Goal: Task Accomplishment & Management: Manage account settings

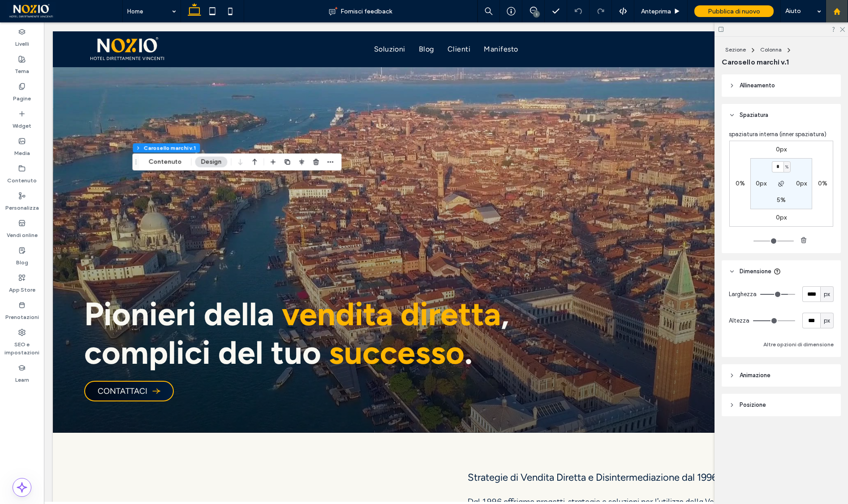
scroll to position [3504, 0]
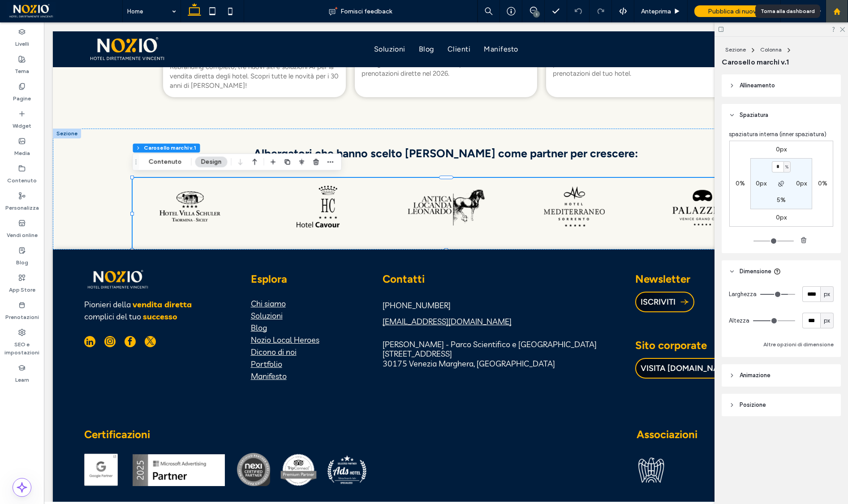
click at [836, 10] on use at bounding box center [836, 11] width 7 height 7
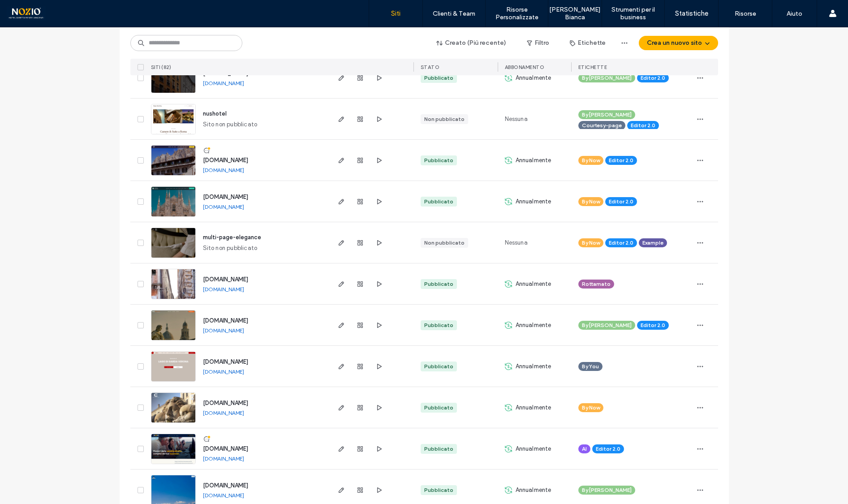
scroll to position [162, 0]
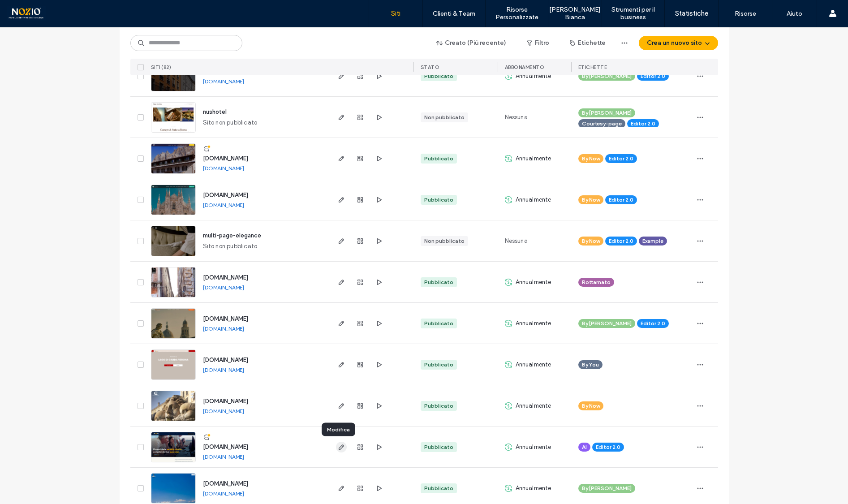
click at [338, 447] on icon "button" at bounding box center [341, 447] width 7 height 7
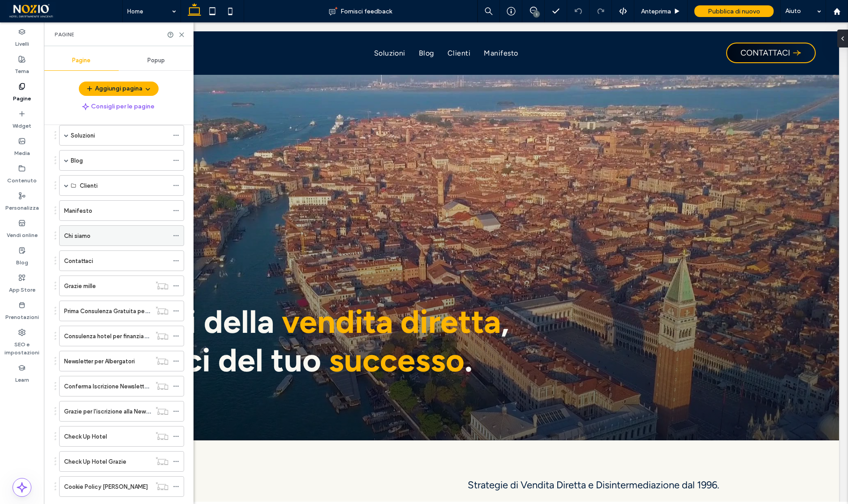
scroll to position [78, 0]
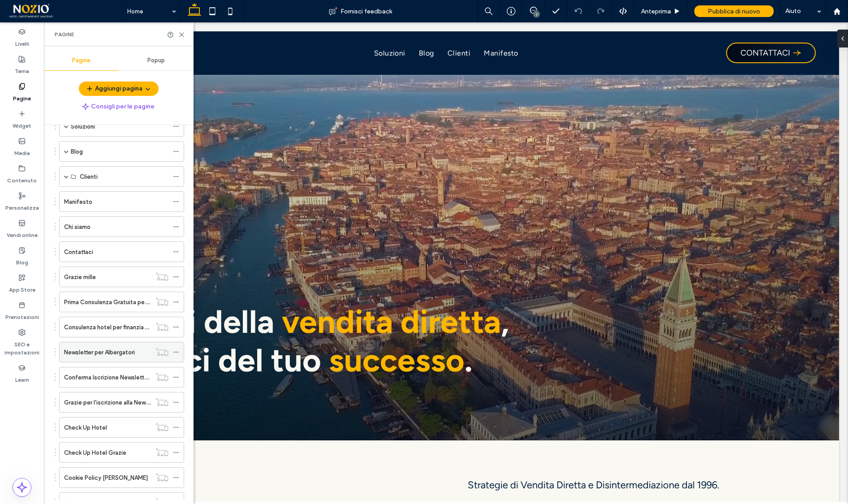
click at [109, 354] on label "Newsletter per Albergatori" at bounding box center [99, 353] width 71 height 16
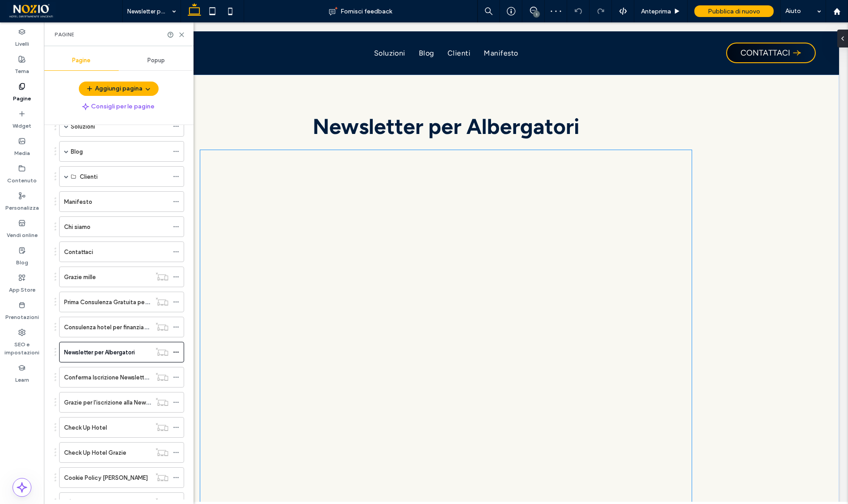
click at [613, 276] on div at bounding box center [446, 379] width 492 height 459
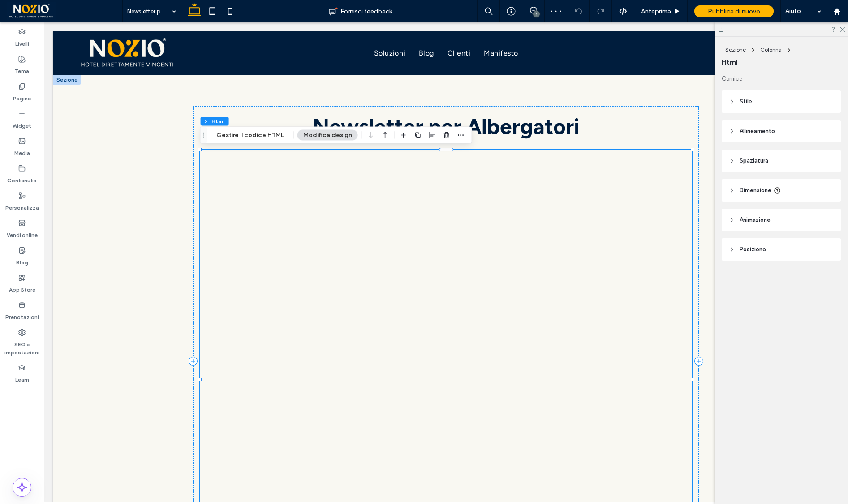
click at [606, 277] on div at bounding box center [446, 379] width 492 height 459
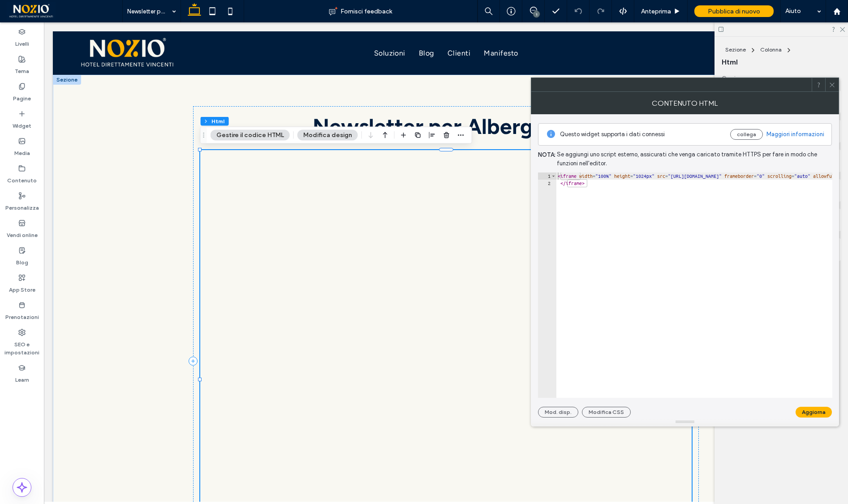
type textarea "*********"
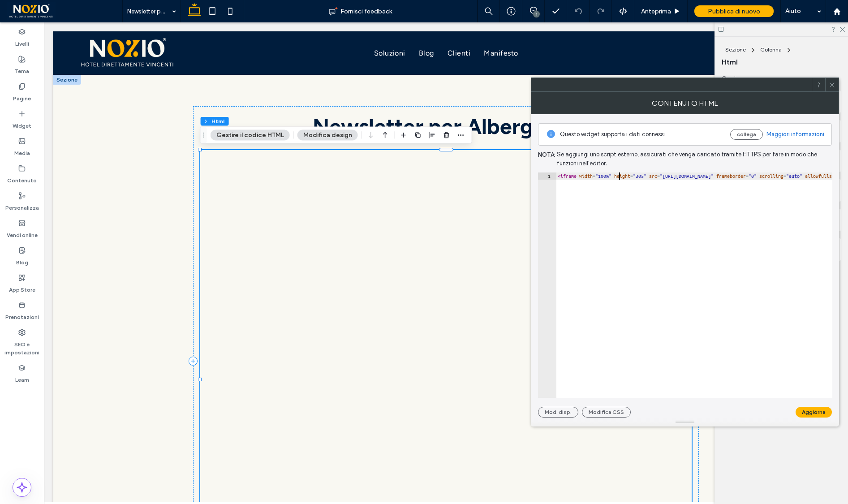
type textarea "**********"
click at [816, 412] on button "Aggiorna" at bounding box center [814, 412] width 36 height 11
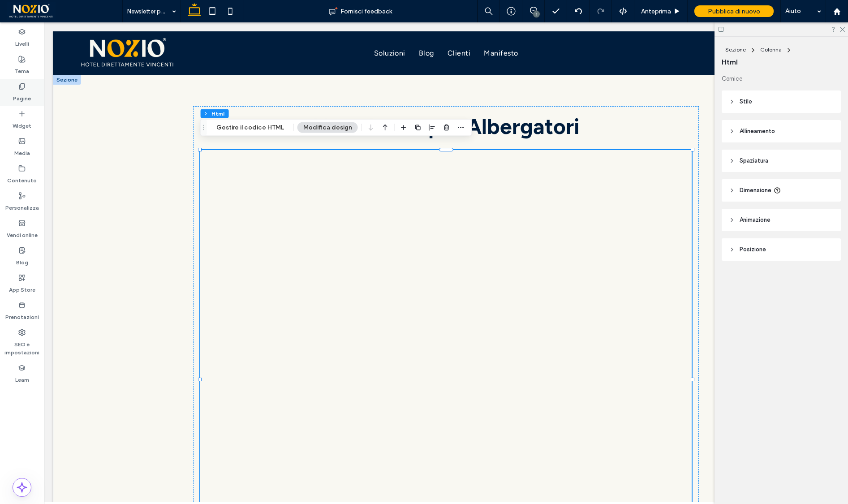
click at [28, 98] on label "Pagine" at bounding box center [22, 96] width 18 height 13
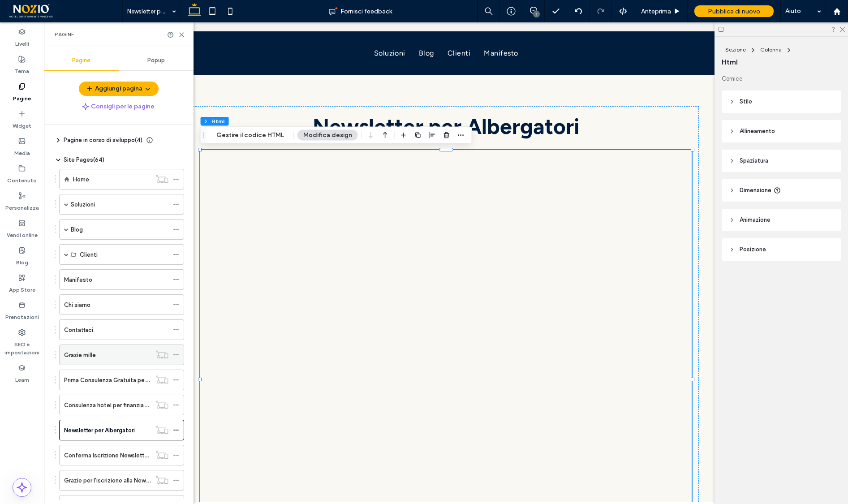
click at [120, 352] on div "Grazie mille" at bounding box center [107, 354] width 87 height 9
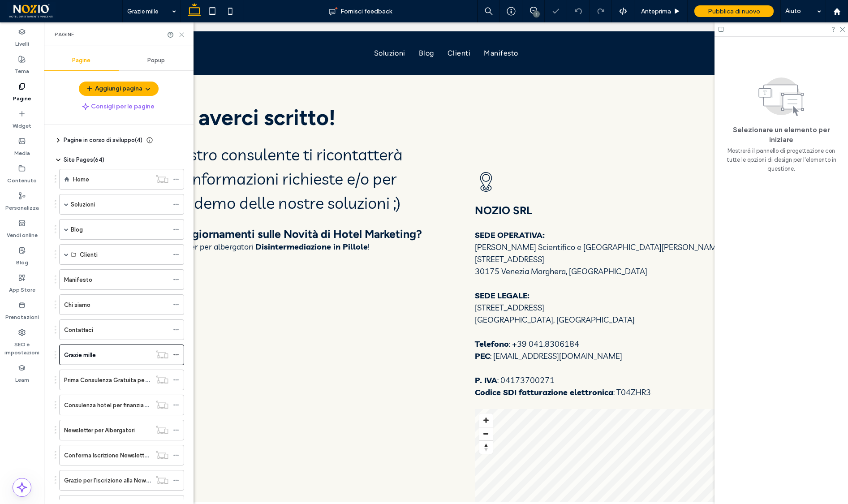
click at [180, 34] on icon at bounding box center [181, 34] width 7 height 7
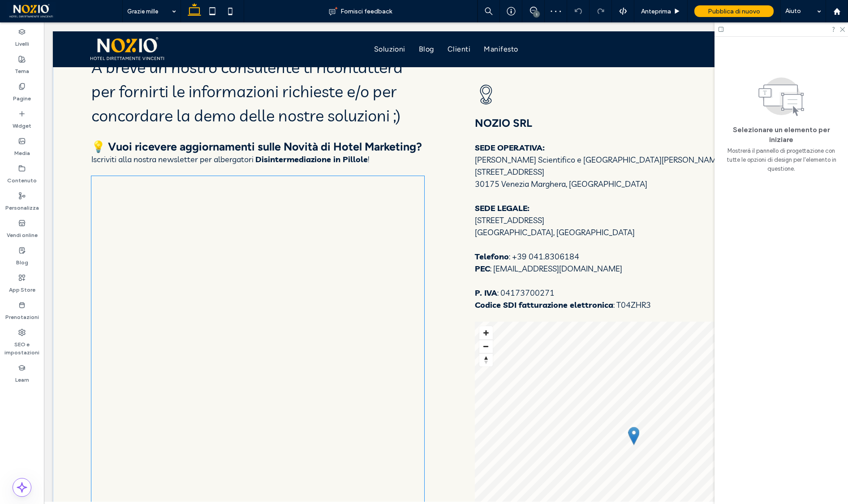
scroll to position [91, 0]
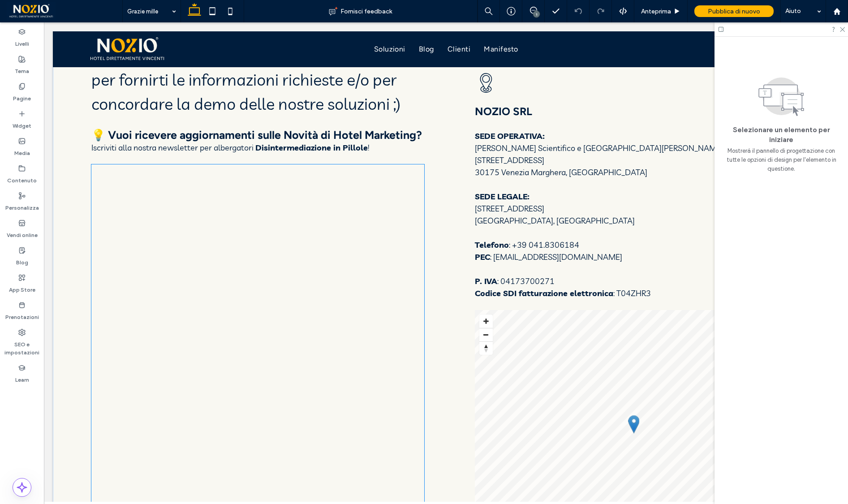
click at [325, 300] on div at bounding box center [257, 393] width 333 height 459
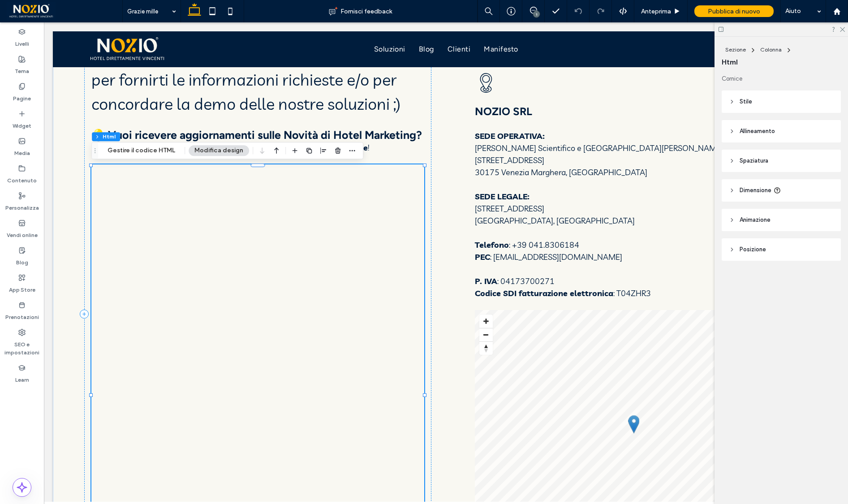
click at [325, 300] on div at bounding box center [257, 393] width 333 height 459
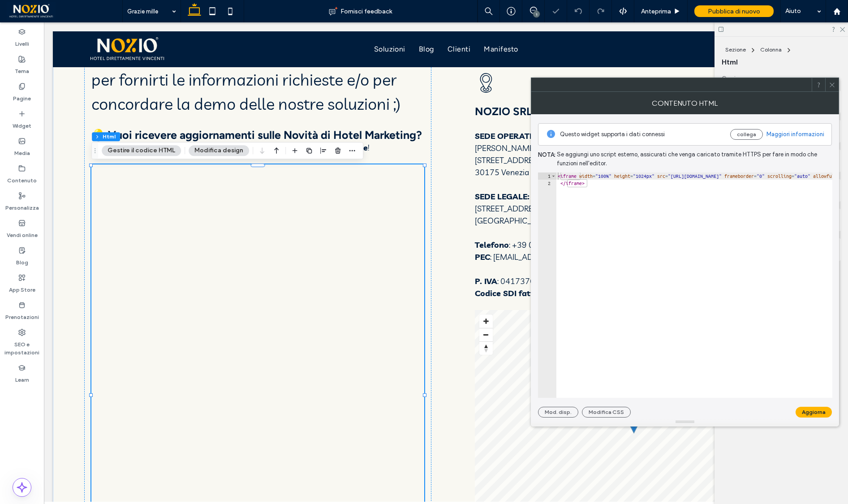
type textarea "*********"
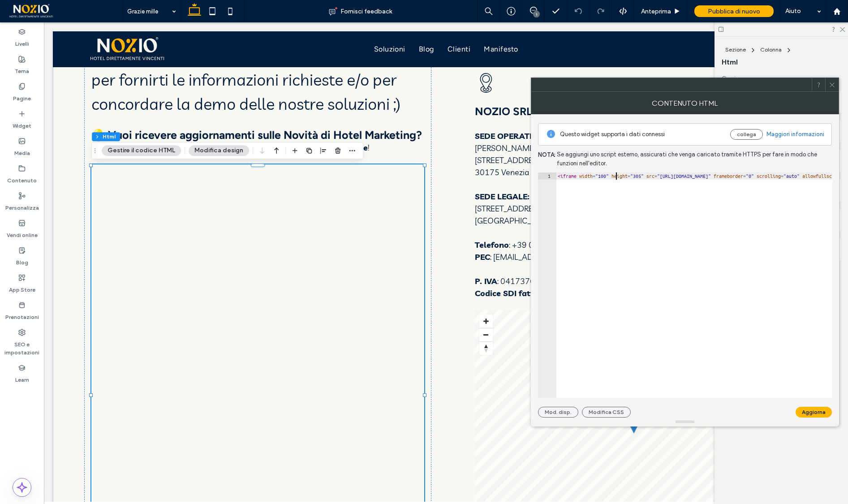
scroll to position [0, 5]
type textarea "**********"
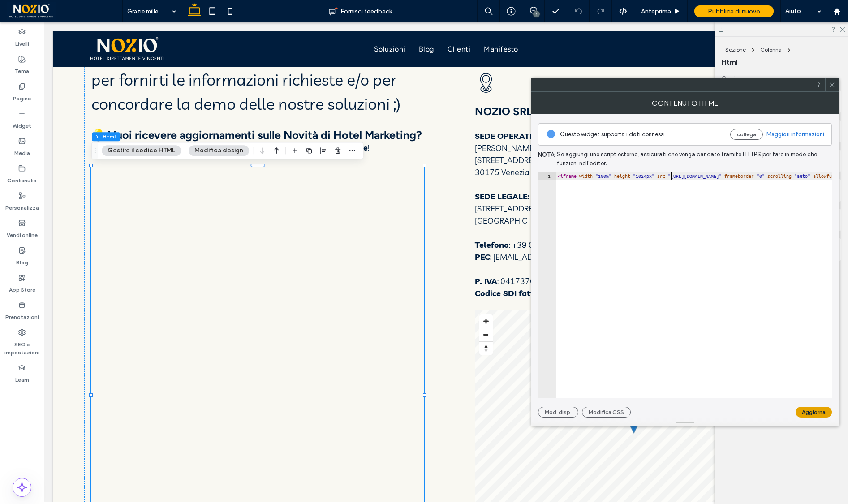
click at [809, 411] on button "Aggiorna" at bounding box center [814, 412] width 36 height 11
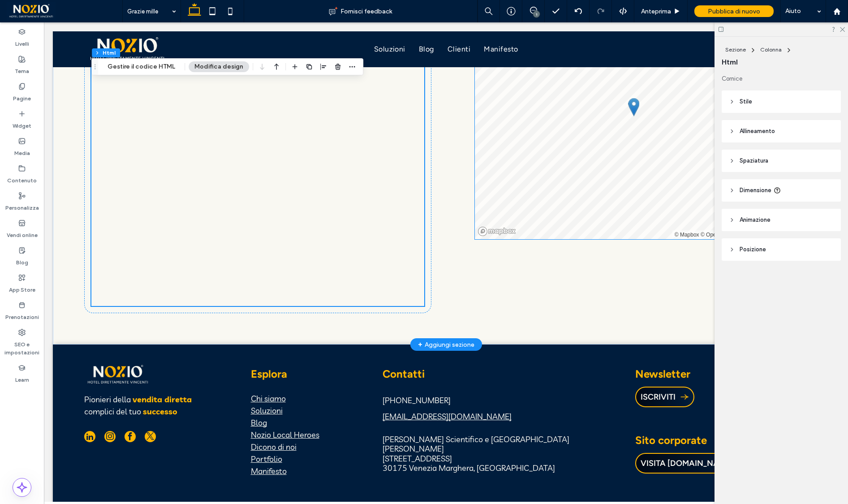
scroll to position [0, 0]
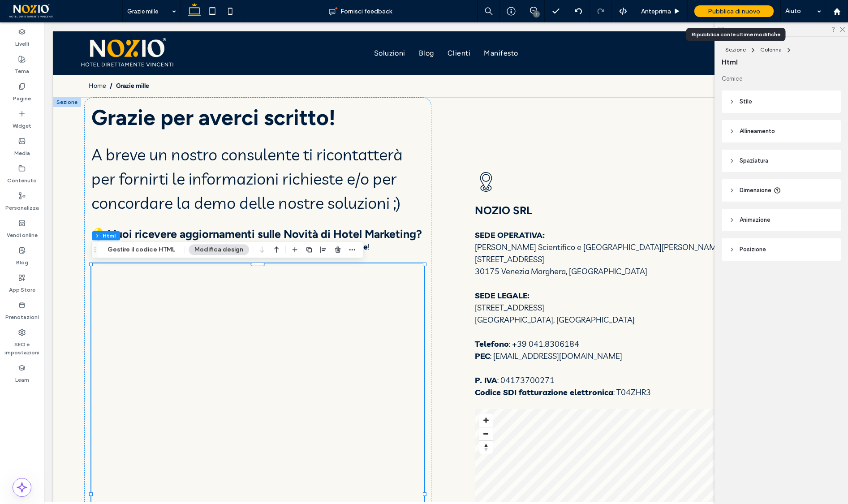
click at [734, 12] on span "Pubblica di nuovo" at bounding box center [734, 12] width 52 height 8
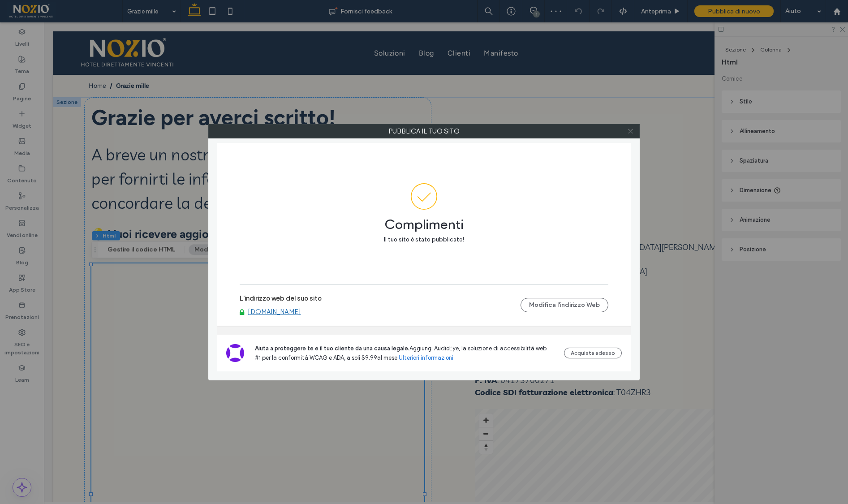
click at [630, 131] on use at bounding box center [630, 131] width 4 height 4
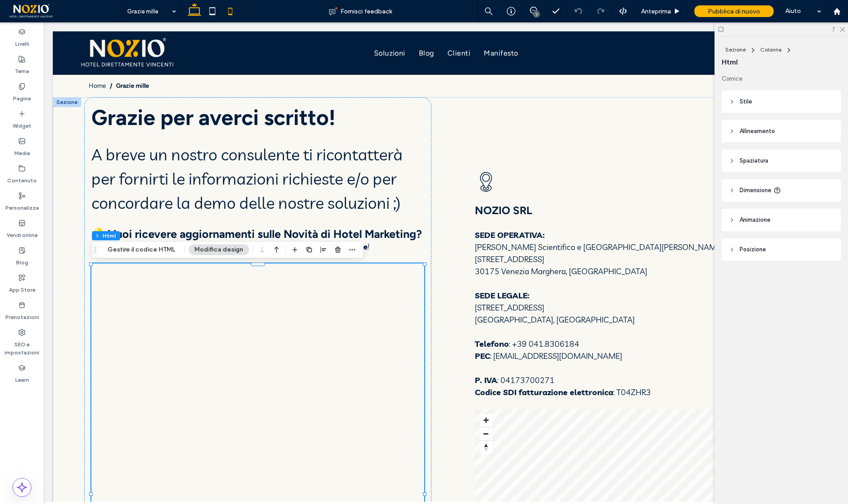
click at [225, 13] on icon at bounding box center [230, 11] width 18 height 18
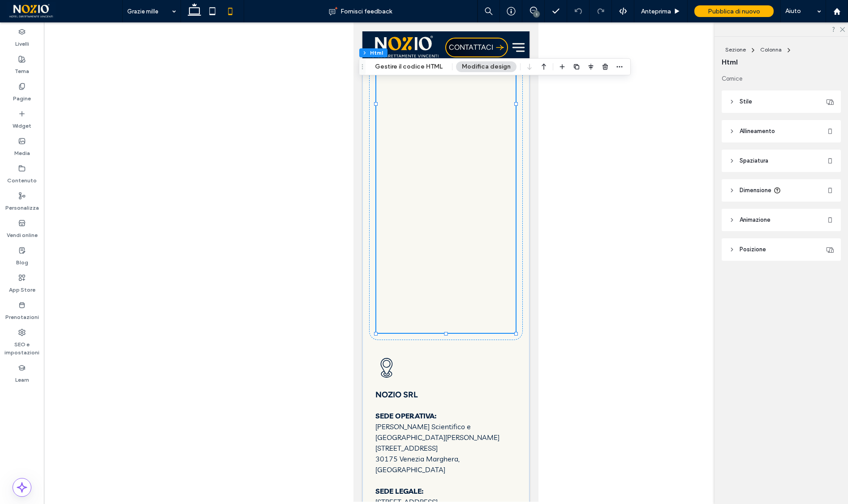
scroll to position [461, 0]
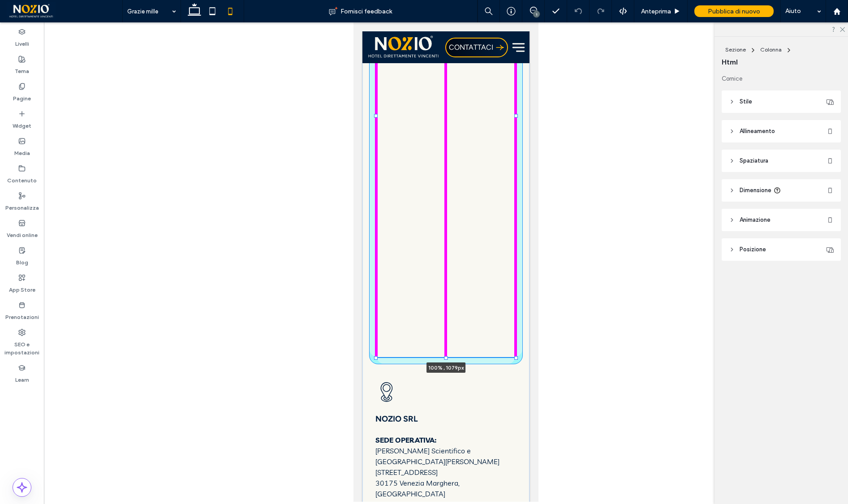
drag, startPoint x: 446, startPoint y: 332, endPoint x: 445, endPoint y: 357, distance: 24.7
click at [445, 357] on div at bounding box center [447, 358] width 4 height 4
type input "****"
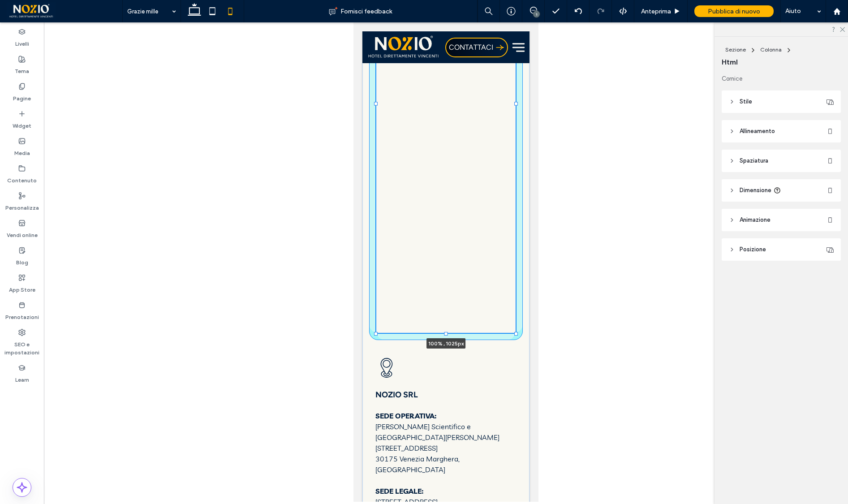
drag, startPoint x: 445, startPoint y: 357, endPoint x: 445, endPoint y: 332, distance: 25.5
click at [445, 332] on div at bounding box center [447, 334] width 4 height 4
type input "****"
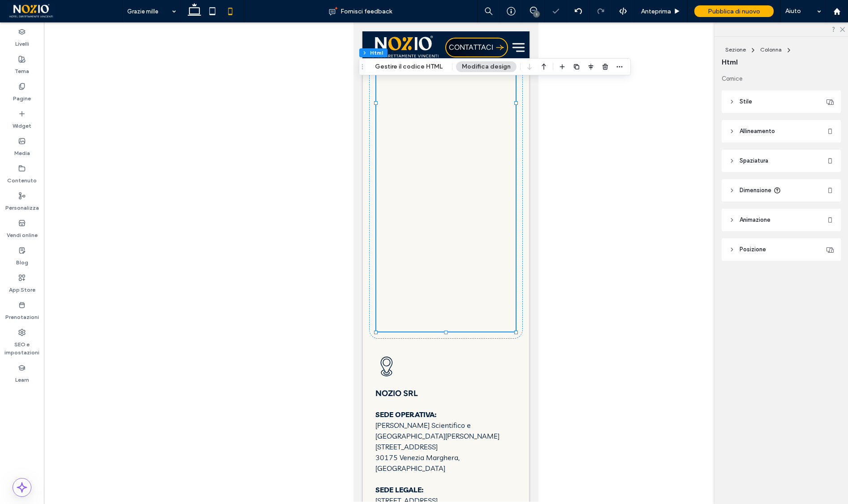
click at [465, 301] on div at bounding box center [445, 103] width 139 height 458
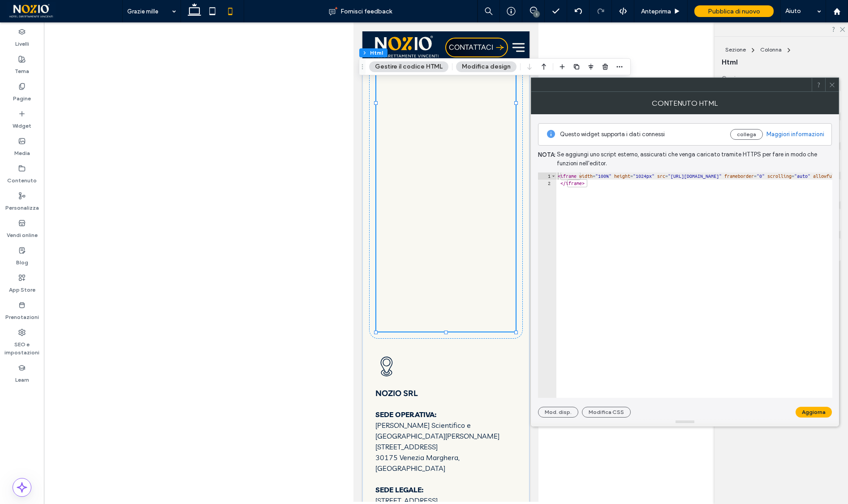
click at [832, 85] on icon at bounding box center [832, 85] width 7 height 7
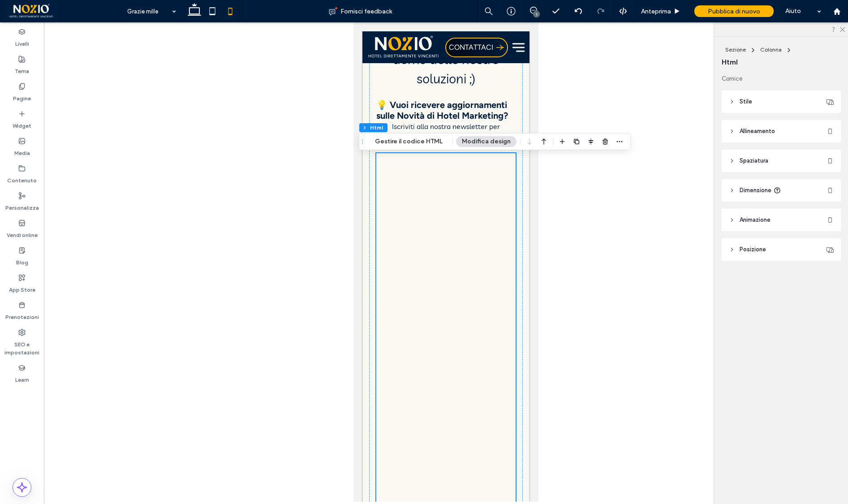
scroll to position [177, 0]
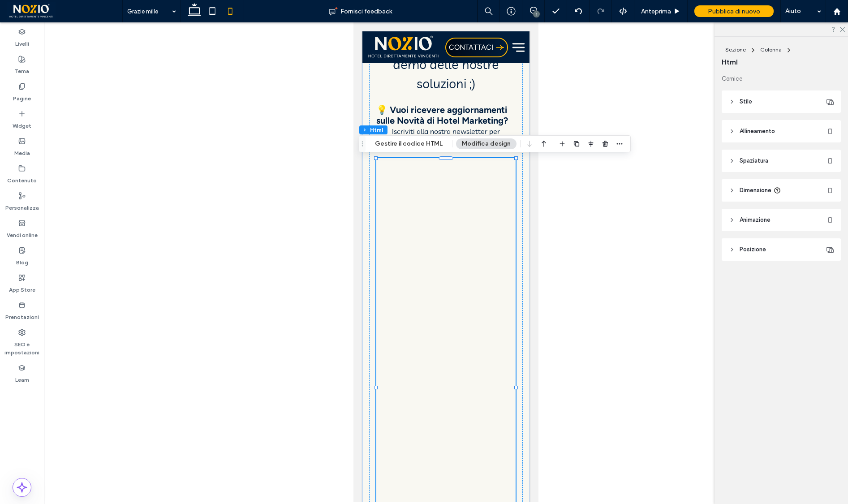
click at [387, 168] on div at bounding box center [445, 387] width 139 height 458
click at [744, 161] on span "Spaziatura" at bounding box center [754, 160] width 29 height 9
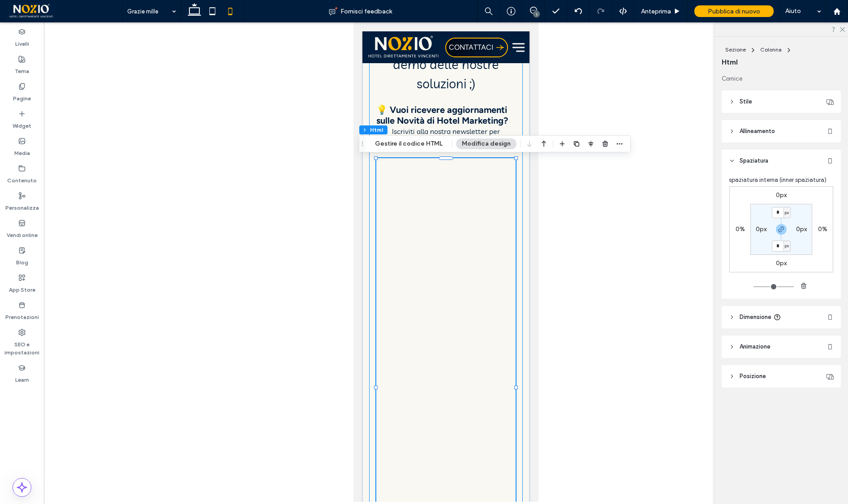
click at [516, 229] on div at bounding box center [515, 388] width 0 height 458
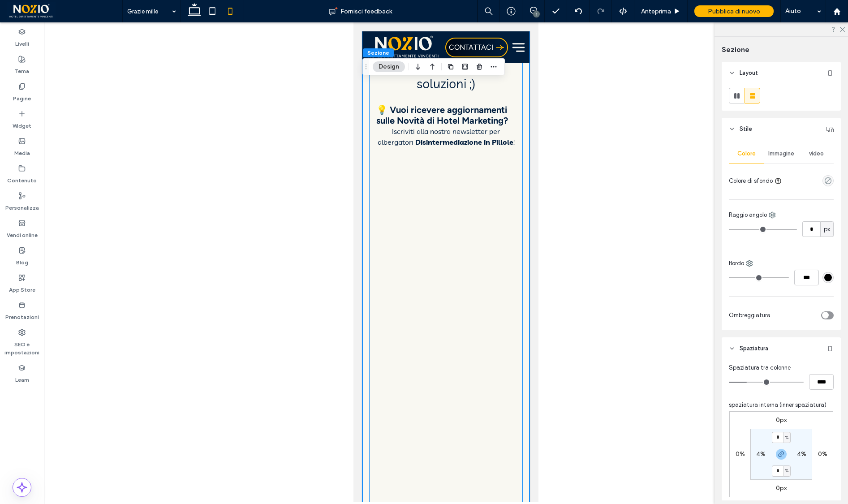
click at [374, 216] on div "Grazie per averci scritto! A breve un nostro consulente ti ricontatterà per for…" at bounding box center [446, 266] width 154 height 715
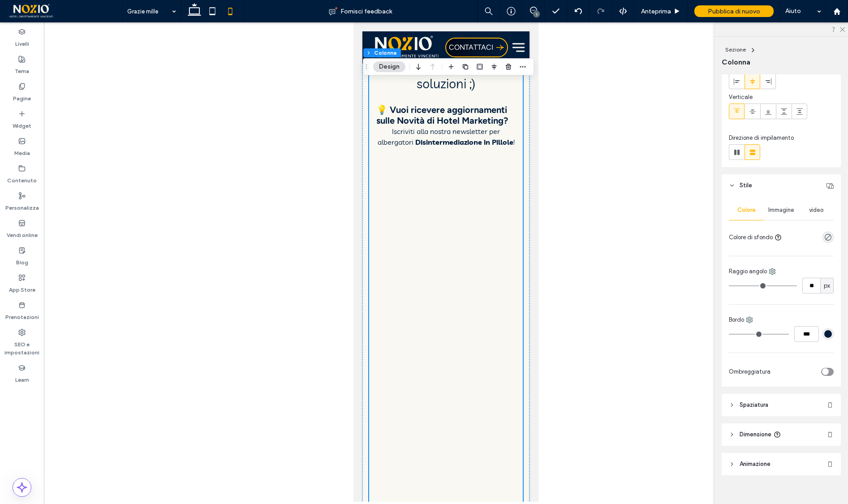
scroll to position [61, 0]
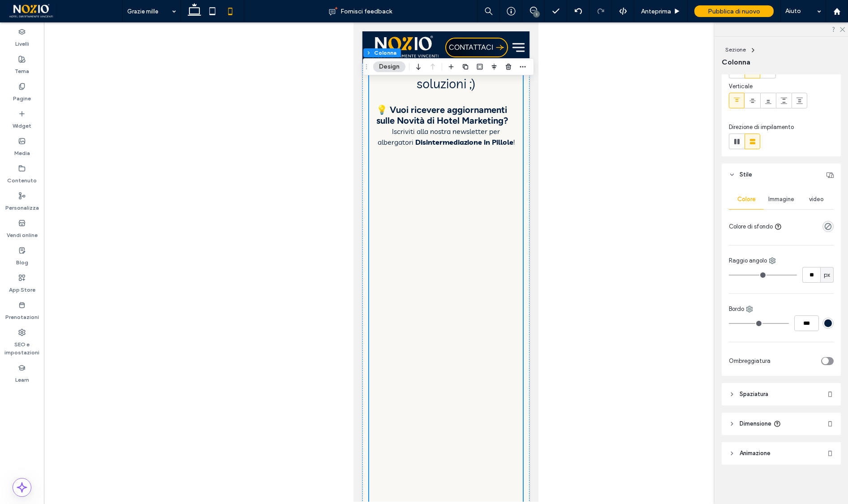
click at [761, 391] on span "Spaziatura" at bounding box center [754, 394] width 29 height 9
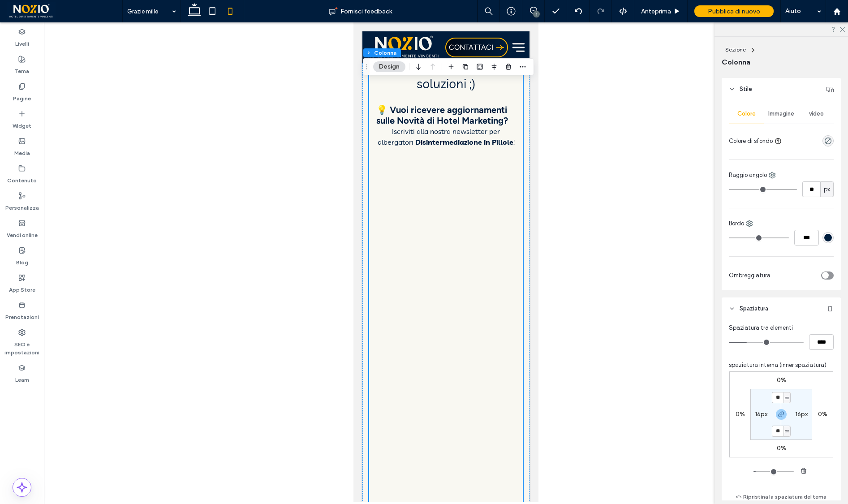
scroll to position [172, 0]
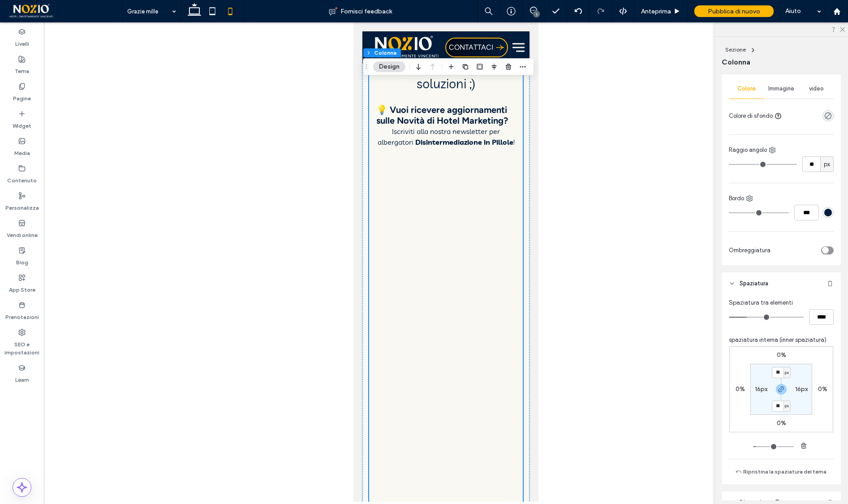
click at [761, 388] on label "16px" at bounding box center [761, 389] width 13 height 8
click at [780, 374] on label "16px" at bounding box center [781, 373] width 13 height 8
type input "*"
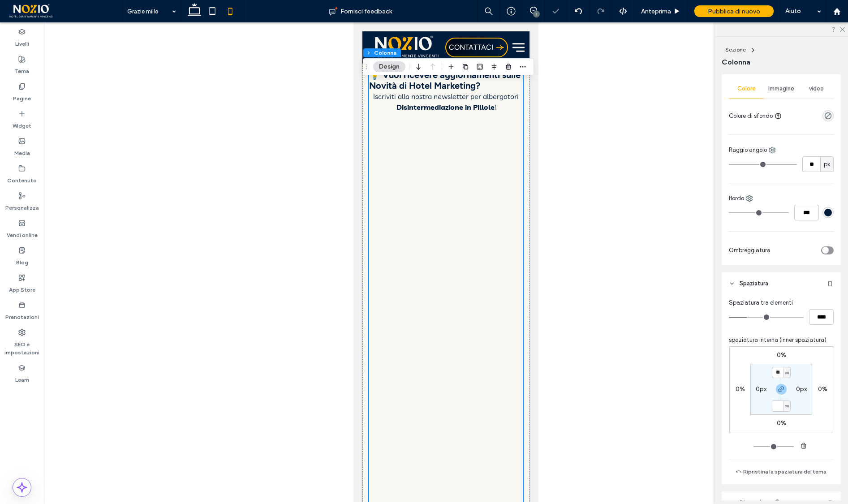
click at [799, 370] on section "** px 0px px 0px" at bounding box center [782, 389] width 62 height 51
type input "*"
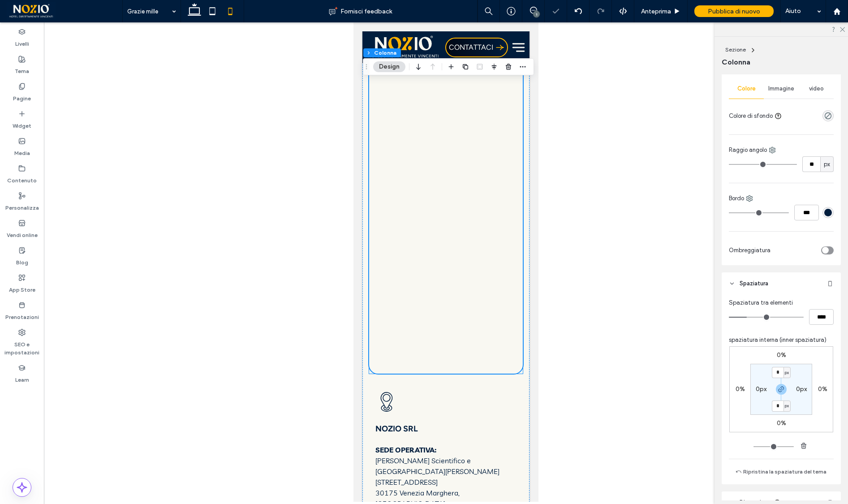
scroll to position [378, 0]
click at [503, 349] on div at bounding box center [446, 143] width 154 height 458
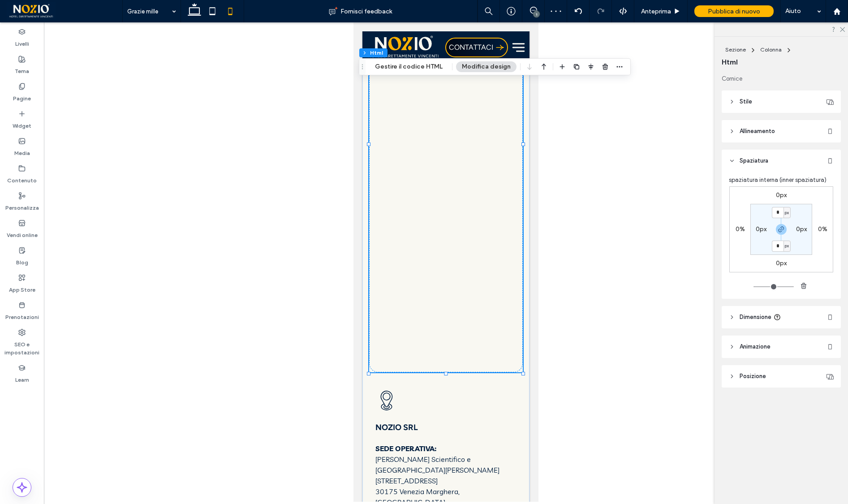
click at [503, 349] on div at bounding box center [446, 143] width 154 height 458
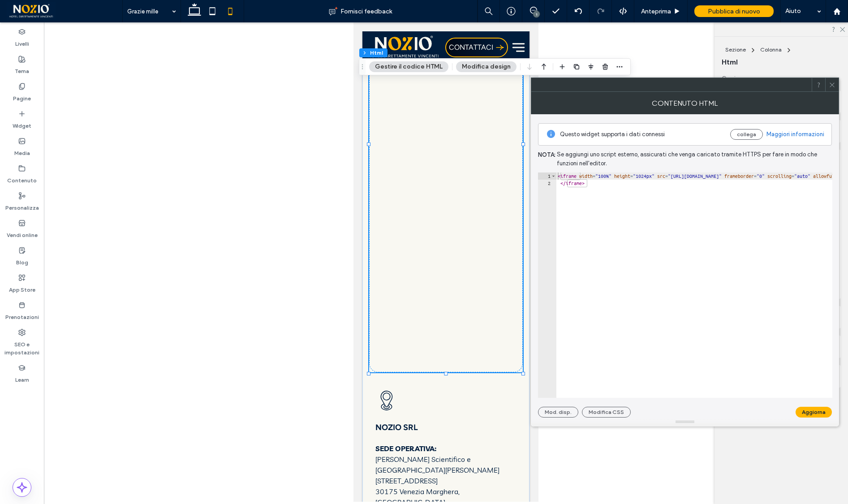
type textarea "**********"
click at [823, 408] on button "Aggiorna" at bounding box center [814, 412] width 36 height 11
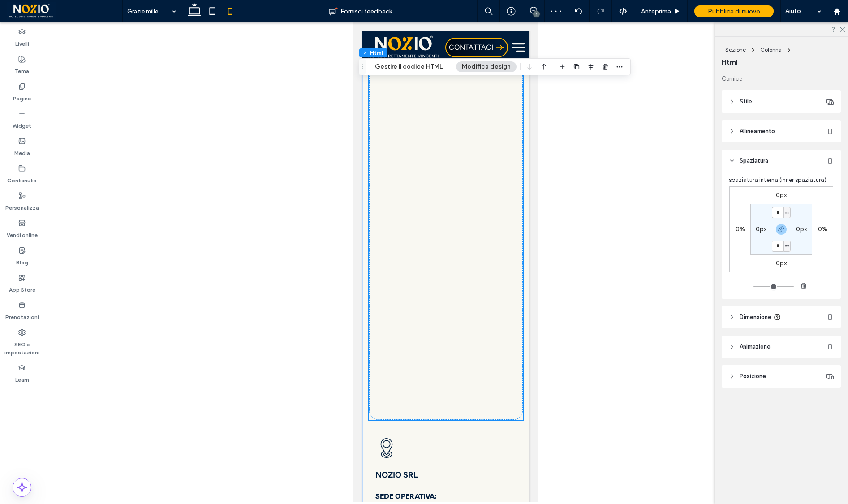
scroll to position [331, 0]
click at [423, 337] on div at bounding box center [446, 190] width 154 height 458
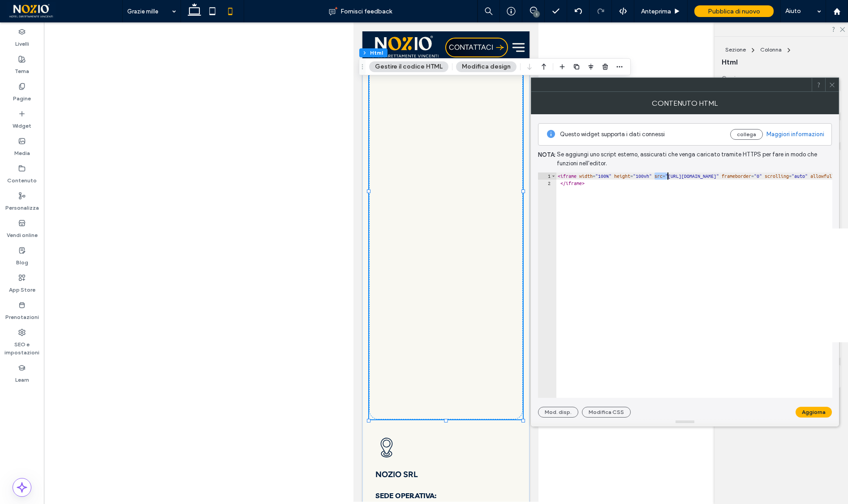
drag, startPoint x: 654, startPoint y: 176, endPoint x: 666, endPoint y: 177, distance: 12.2
type textarea "**********"
click at [818, 411] on button "Aggiorna" at bounding box center [814, 412] width 36 height 11
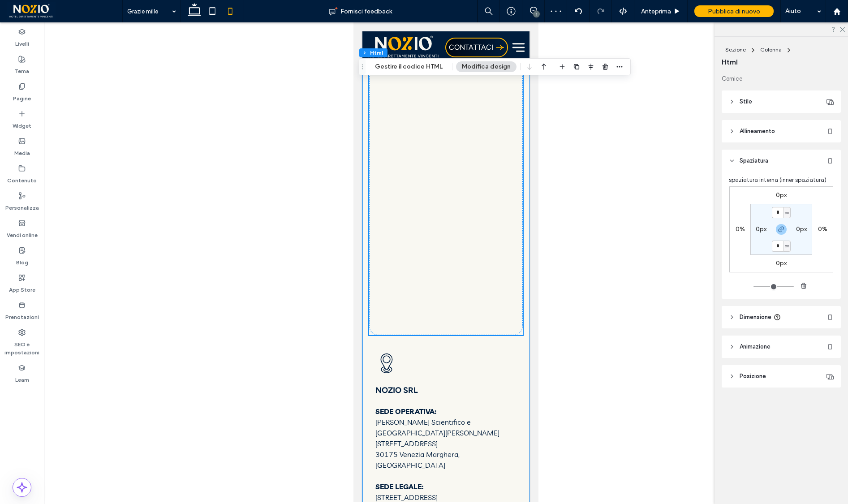
scroll to position [421, 0]
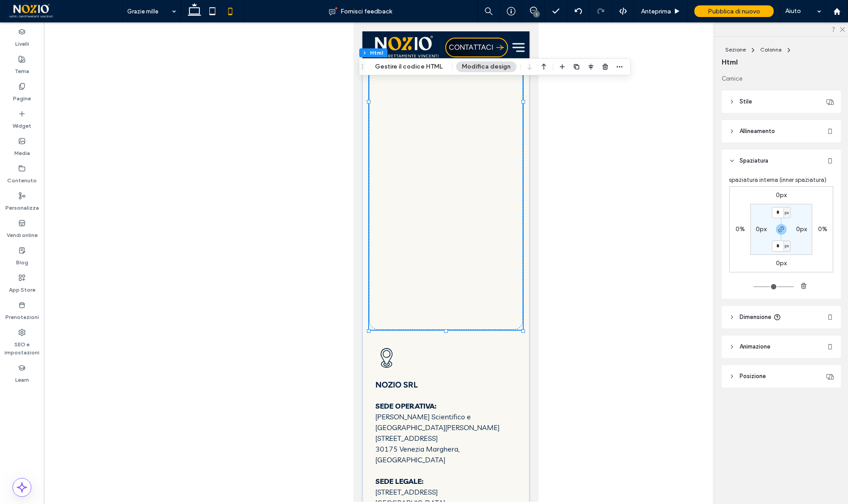
click at [518, 316] on div at bounding box center [446, 101] width 154 height 458
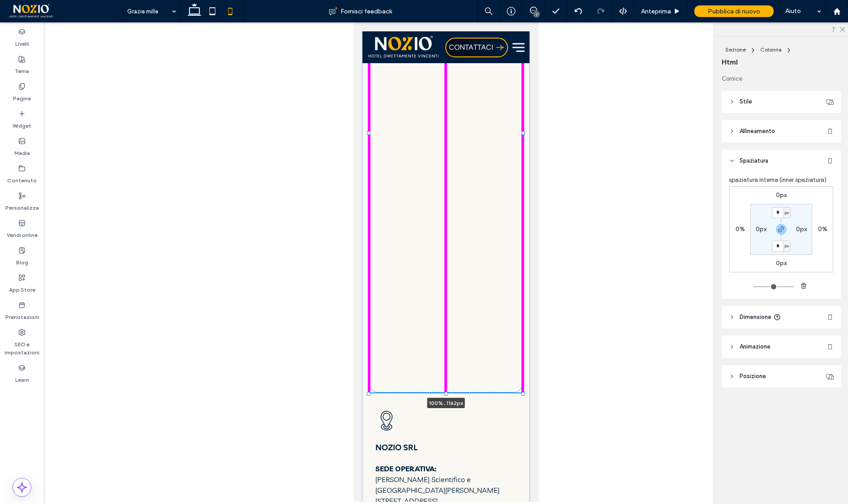
drag, startPoint x: 446, startPoint y: 331, endPoint x: 439, endPoint y: 393, distance: 63.1
type input "****"
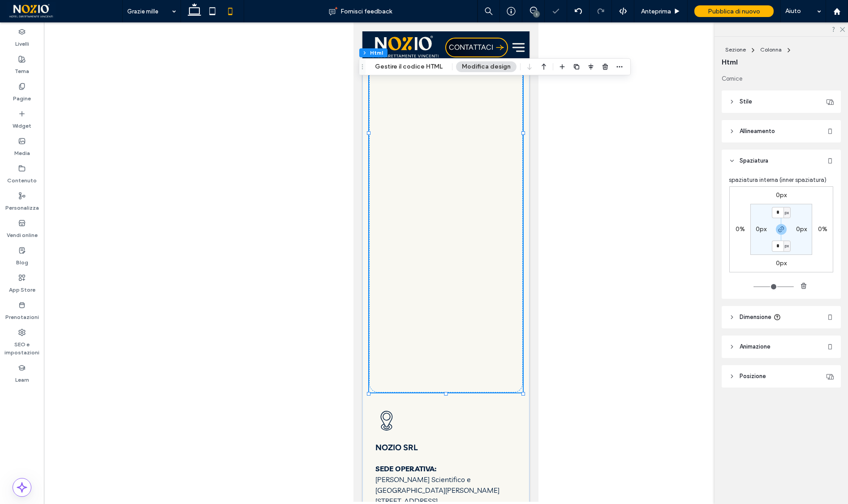
click at [462, 393] on div at bounding box center [446, 132] width 154 height 521
click at [379, 388] on div at bounding box center [446, 132] width 154 height 521
click at [367, 388] on div "Grazie per averci scritto! A breve un nostro consulente ti ricontatterà per for…" at bounding box center [446, 250] width 167 height 1173
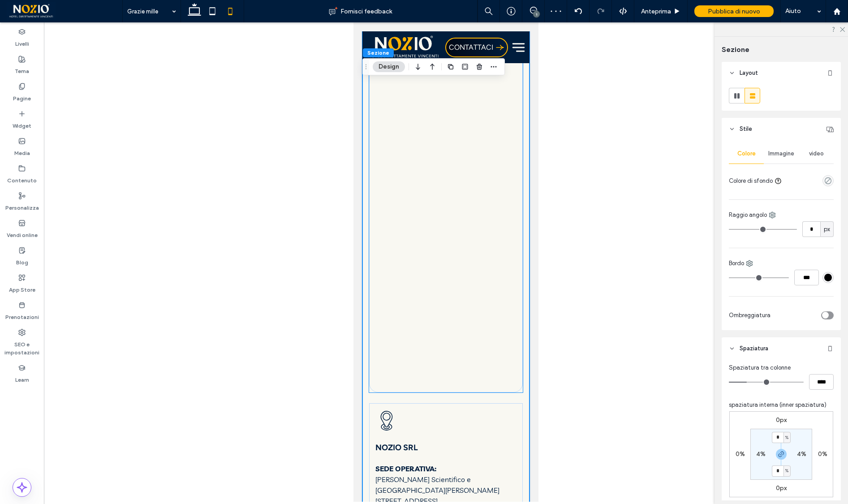
click at [376, 388] on div at bounding box center [446, 132] width 154 height 521
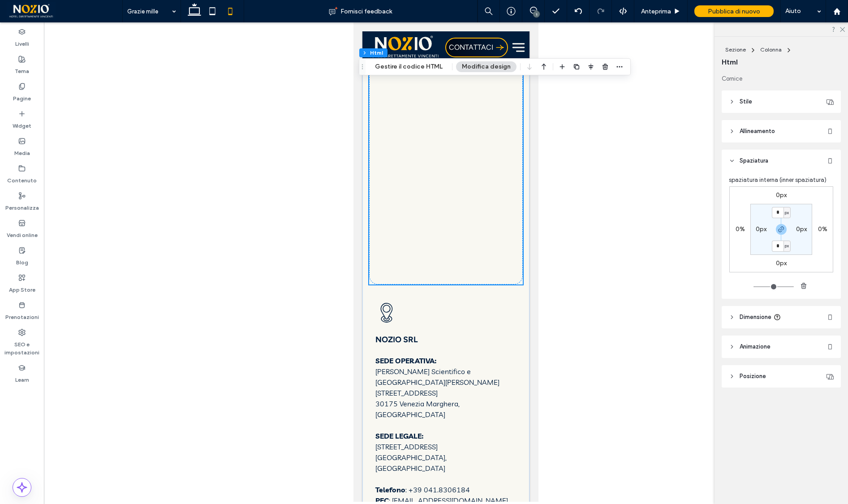
scroll to position [529, 0]
click at [195, 15] on use at bounding box center [194, 9] width 13 height 13
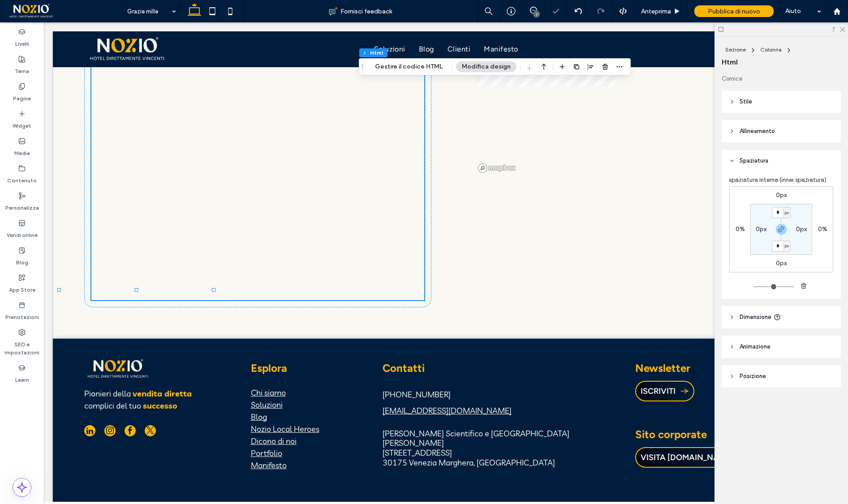
type input "*"
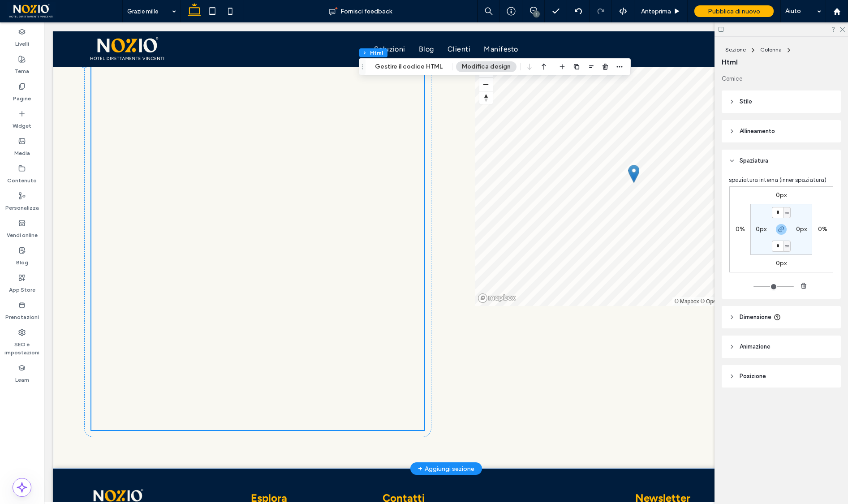
scroll to position [402, 0]
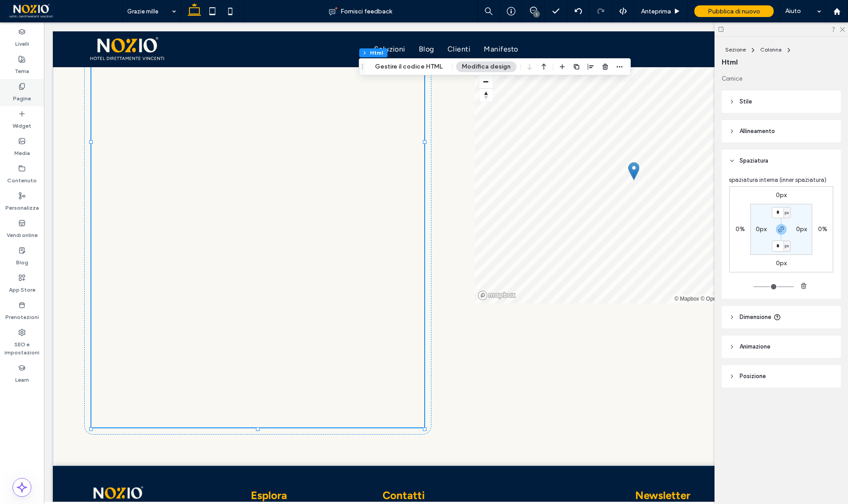
click at [24, 84] on use at bounding box center [21, 86] width 5 height 6
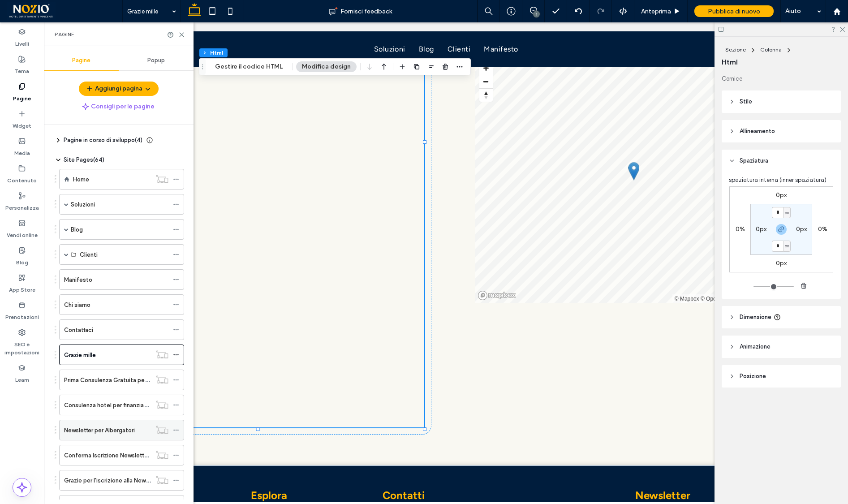
click at [104, 427] on label "Newsletter per Albergatori" at bounding box center [99, 431] width 71 height 16
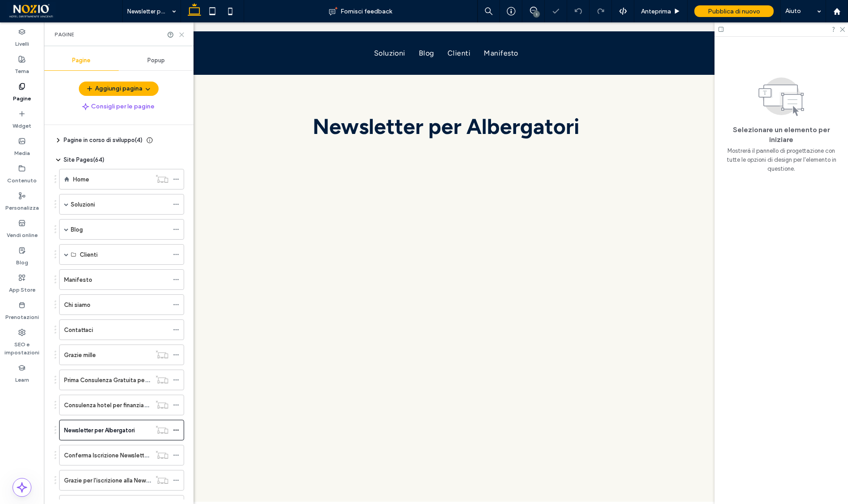
click at [182, 35] on use at bounding box center [182, 35] width 4 height 4
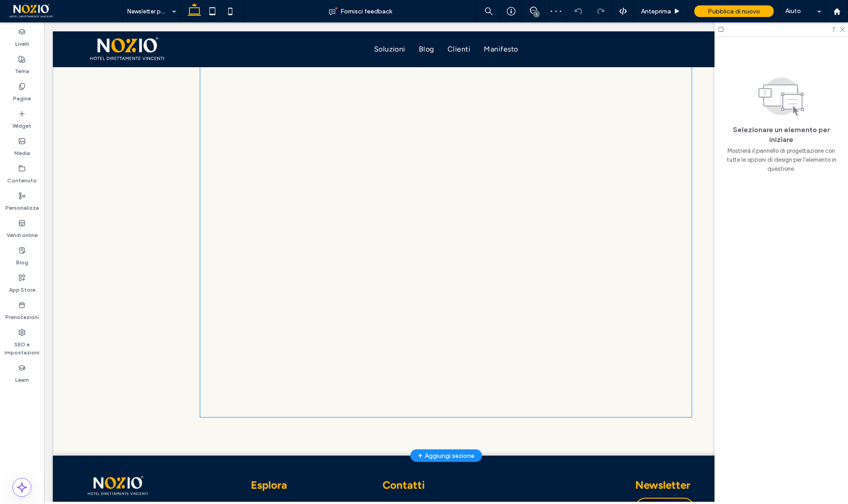
scroll to position [236, 0]
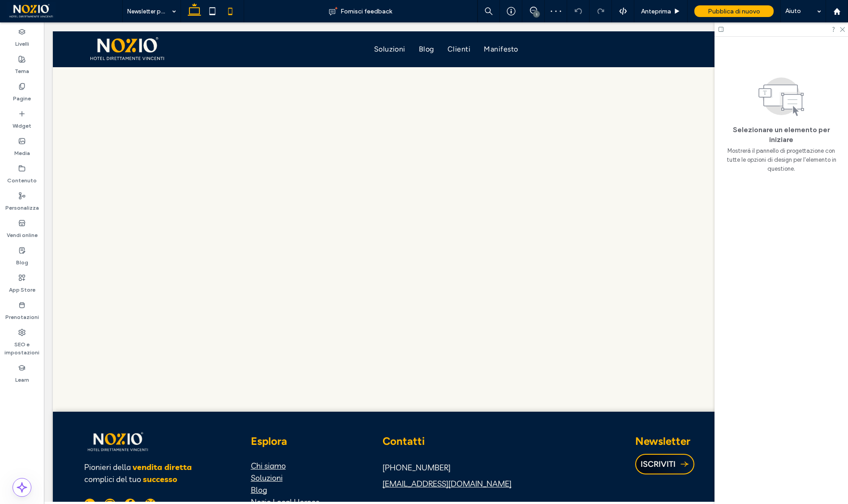
click at [229, 11] on icon at bounding box center [230, 11] width 18 height 18
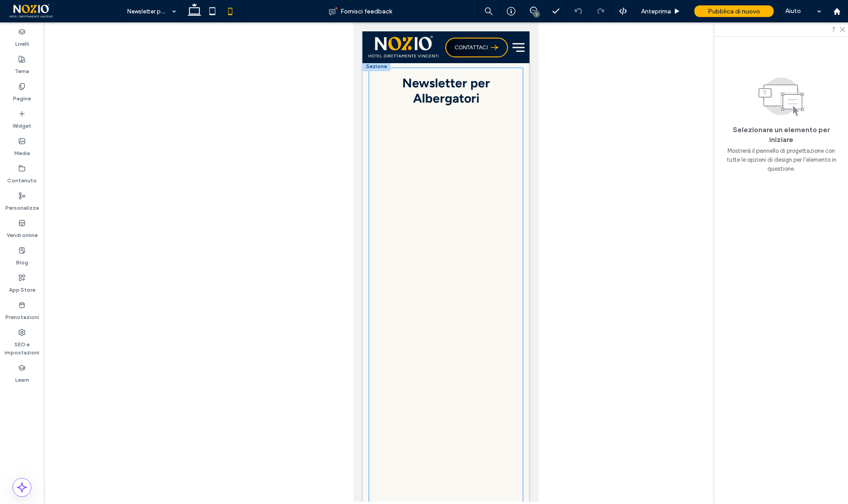
click at [373, 167] on div "Newsletter per Albergatori" at bounding box center [446, 325] width 154 height 514
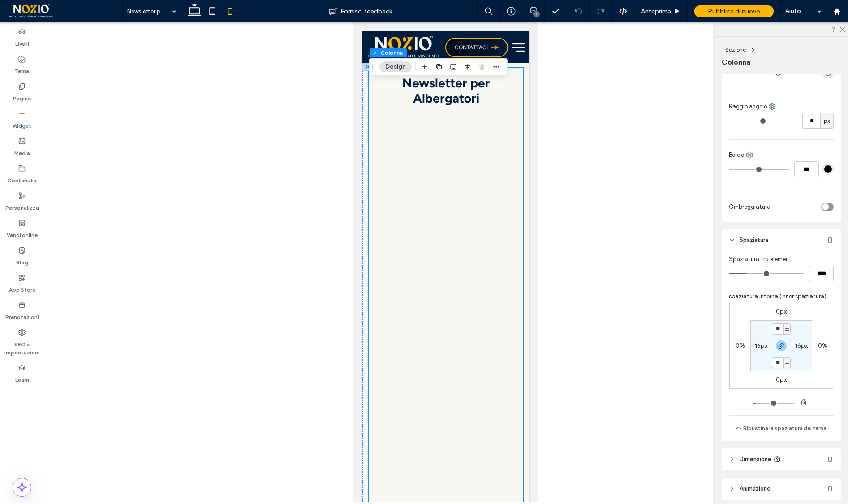
scroll to position [220, 0]
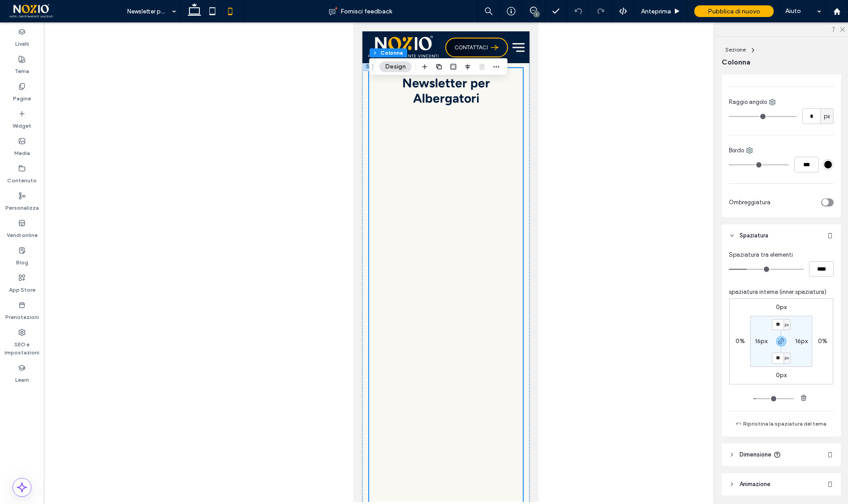
click at [758, 339] on label "16px" at bounding box center [761, 341] width 13 height 8
click at [780, 325] on label "16px" at bounding box center [781, 325] width 13 height 8
type input "*"
click at [803, 317] on section "** px 0px px 0px" at bounding box center [782, 341] width 62 height 51
type input "*"
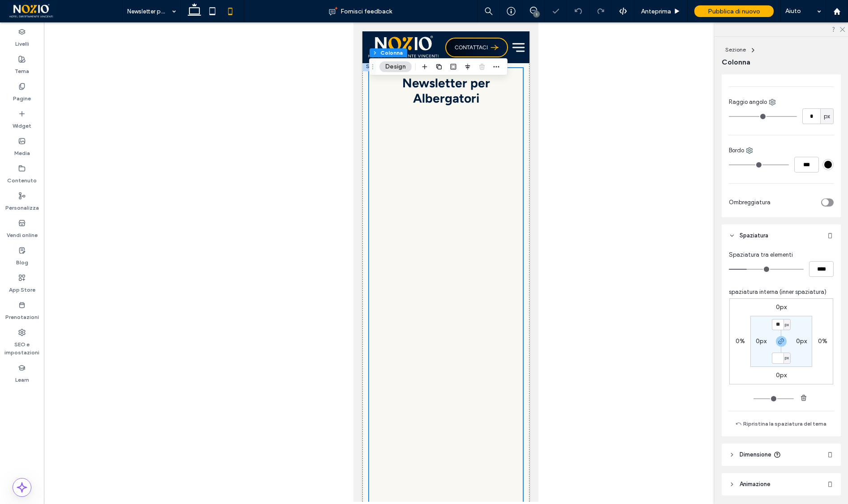
type input "*"
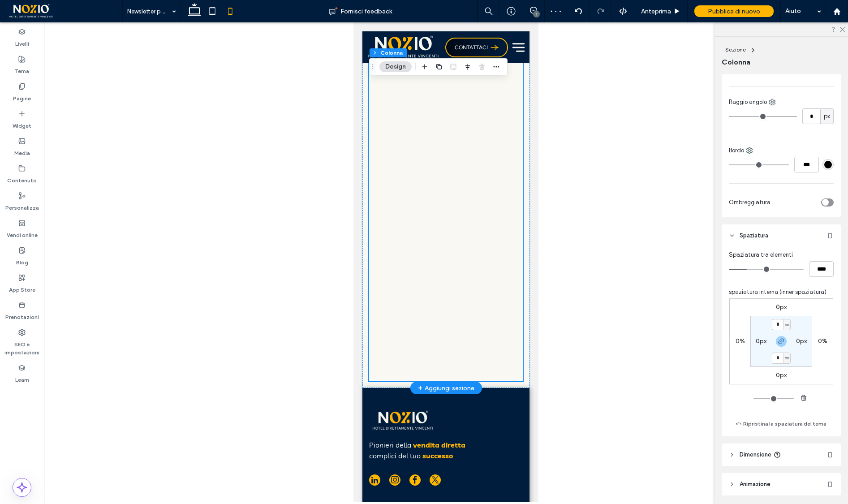
scroll to position [187, 0]
click at [450, 290] on div at bounding box center [446, 151] width 154 height 459
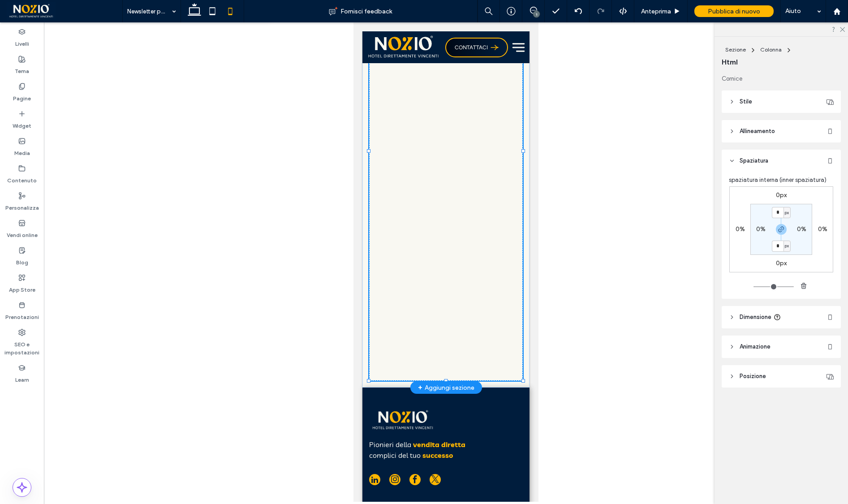
click at [450, 290] on div at bounding box center [446, 151] width 154 height 459
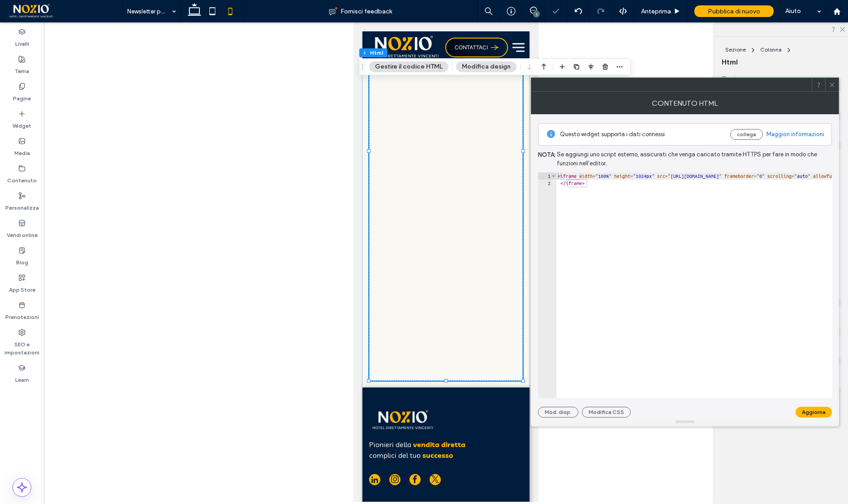
type textarea "**********"
click at [812, 410] on button "Aggiorna" at bounding box center [814, 412] width 36 height 11
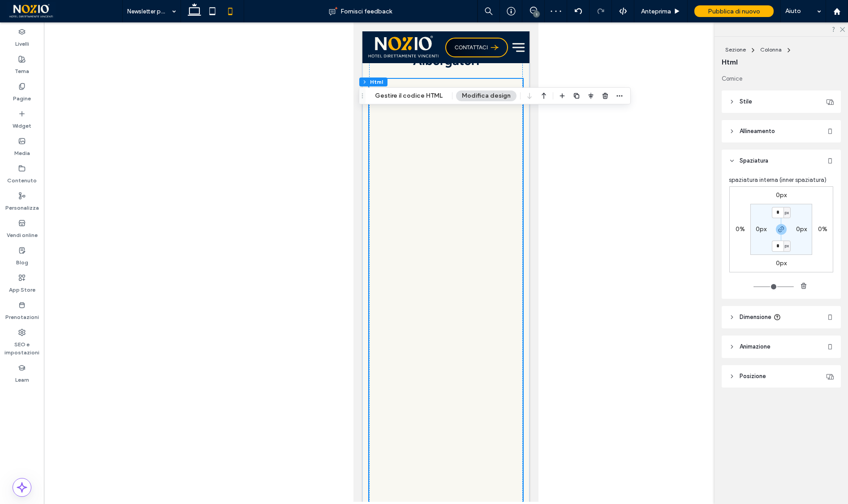
scroll to position [0, 0]
click at [196, 10] on icon at bounding box center [195, 11] width 18 height 18
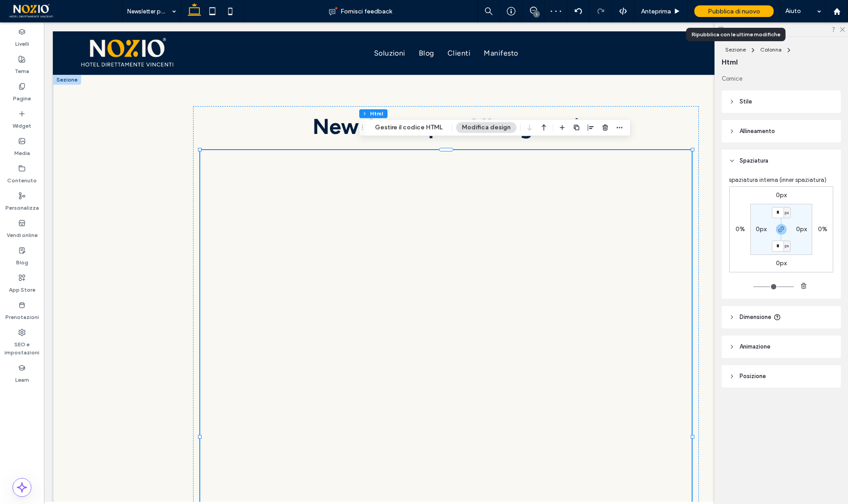
click at [716, 8] on span "Pubblica di nuovo" at bounding box center [734, 12] width 52 height 8
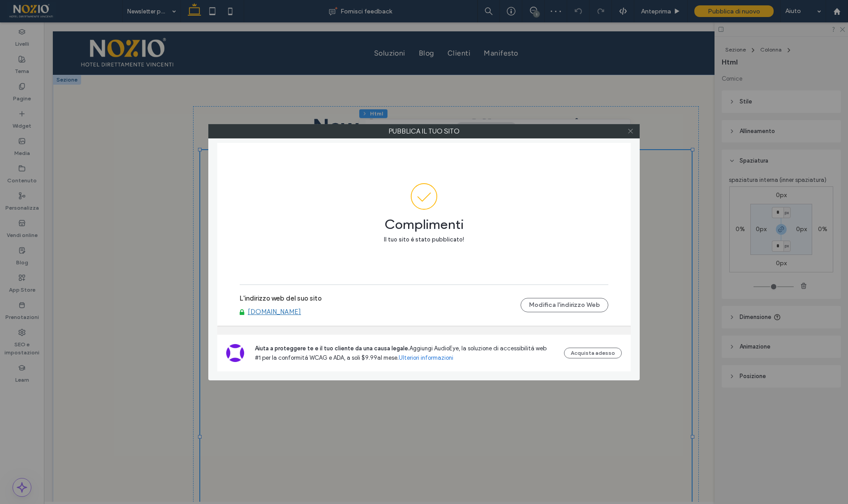
click at [631, 131] on icon at bounding box center [630, 131] width 7 height 7
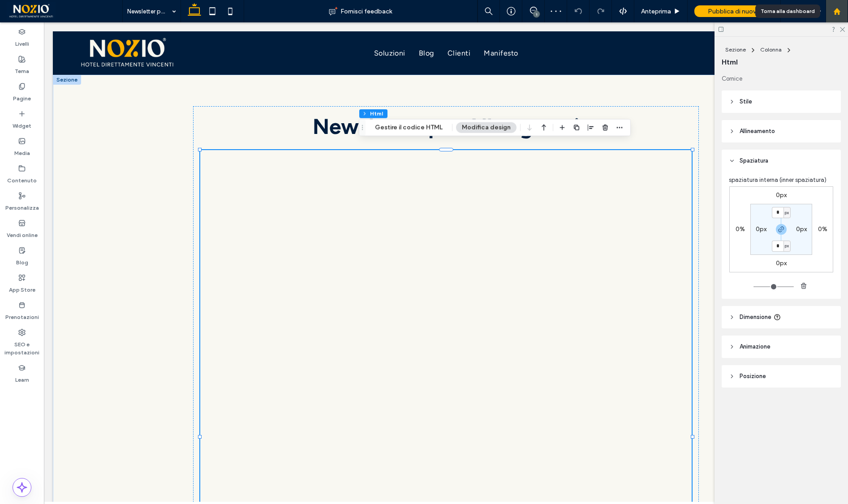
click at [842, 11] on div at bounding box center [837, 12] width 22 height 8
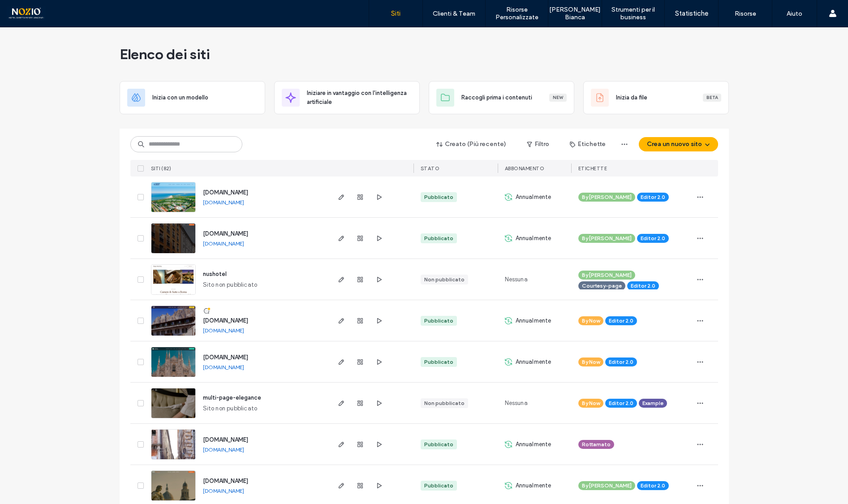
click at [323, 138] on div "Creato (Più recente) Filtro Etichette Crea un nuovo sito" at bounding box center [424, 144] width 588 height 17
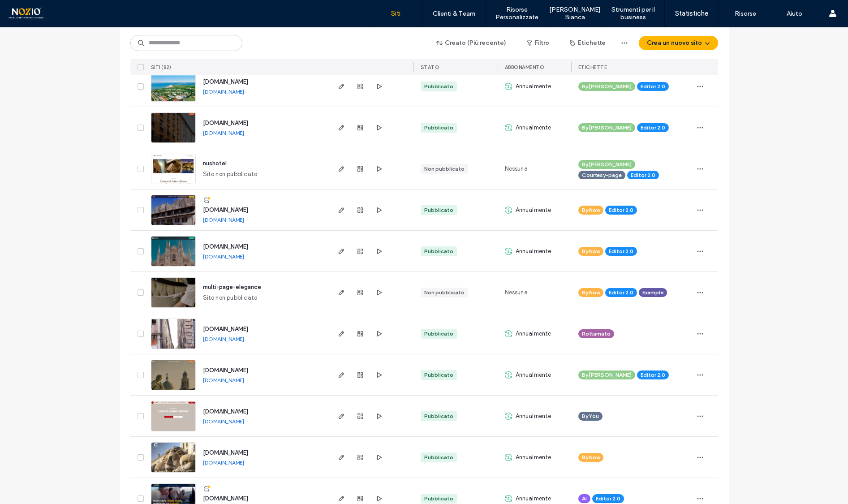
scroll to position [133, 0]
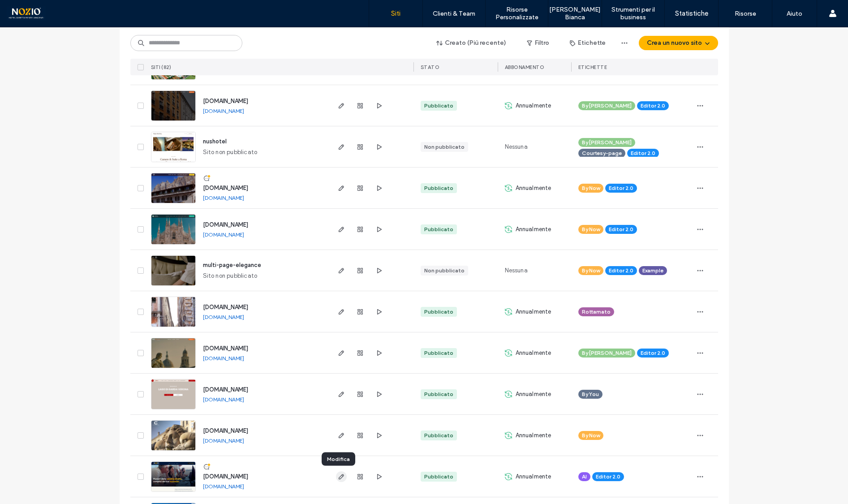
click at [338, 473] on icon "button" at bounding box center [341, 476] width 7 height 7
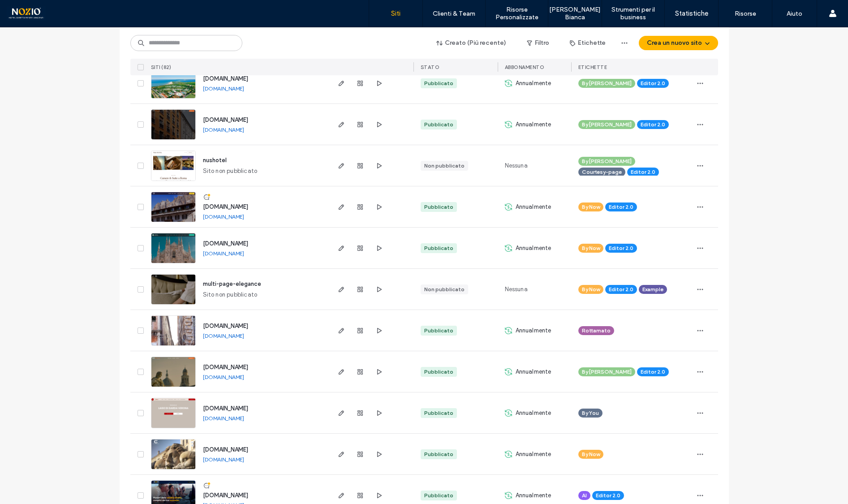
scroll to position [137, 0]
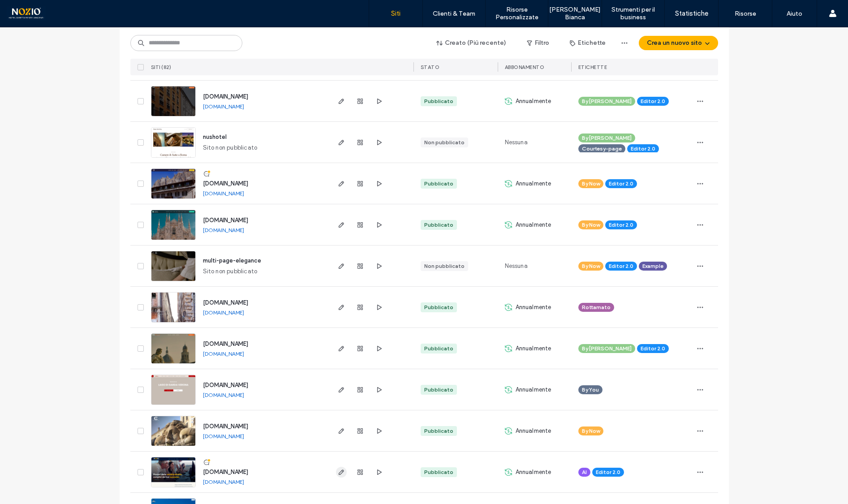
click at [338, 469] on icon "button" at bounding box center [341, 472] width 7 height 7
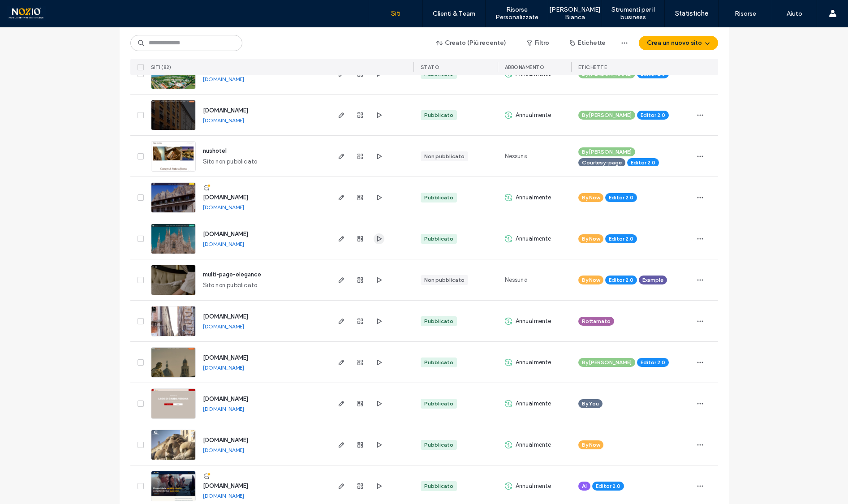
scroll to position [128, 0]
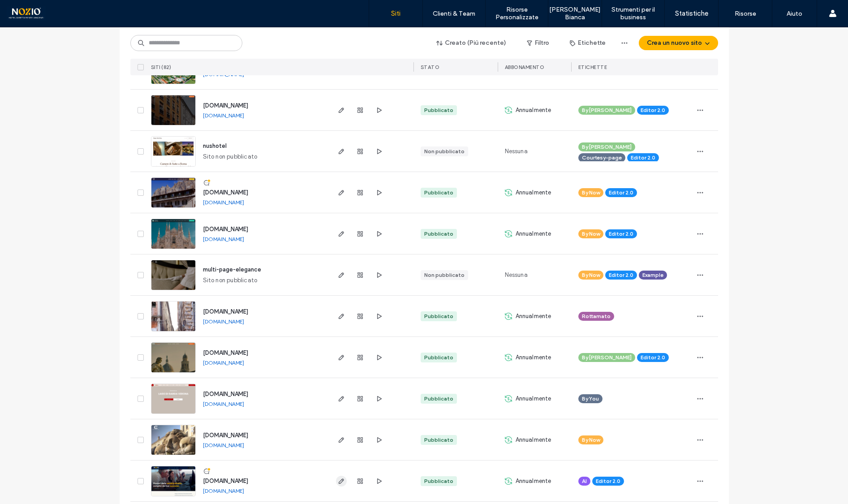
click at [338, 479] on icon "button" at bounding box center [341, 481] width 7 height 7
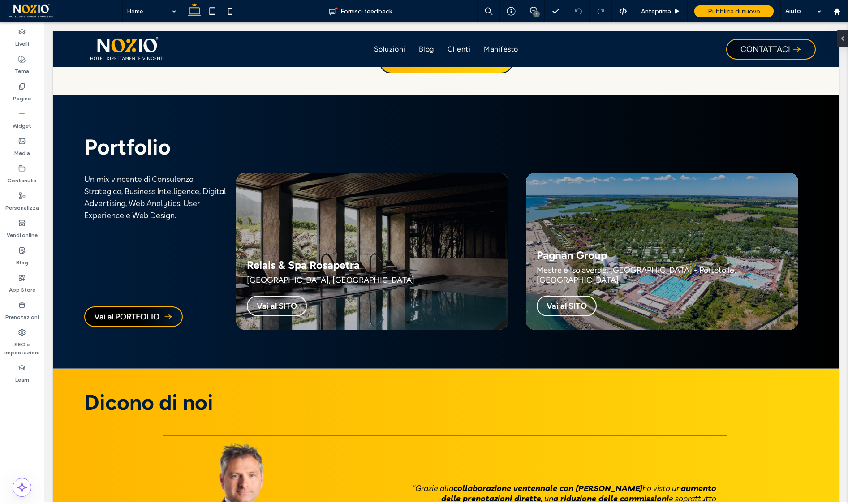
scroll to position [3557, 0]
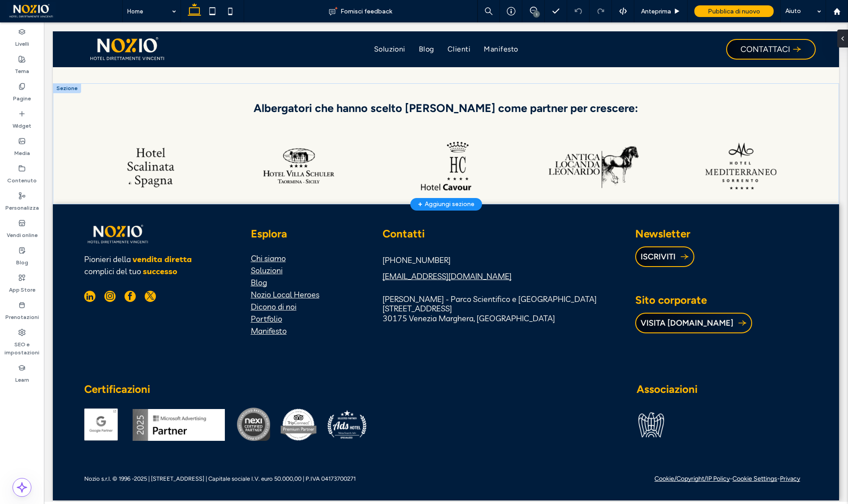
click at [67, 87] on div at bounding box center [67, 88] width 28 height 10
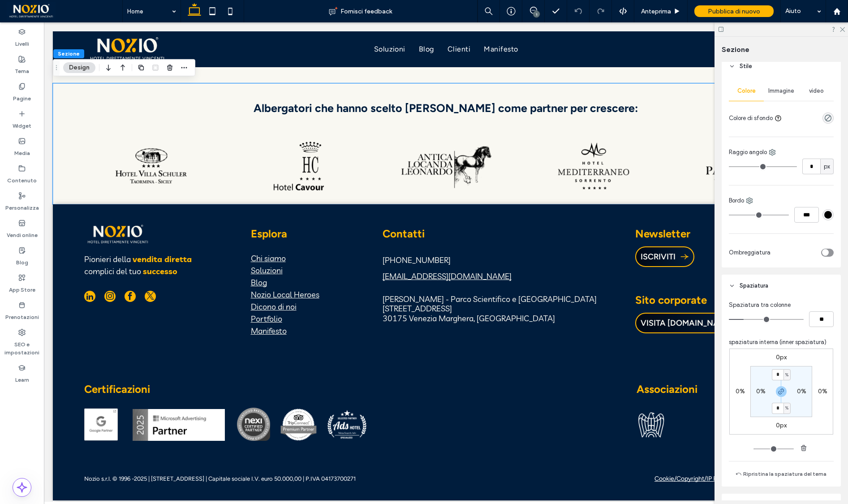
scroll to position [158, 0]
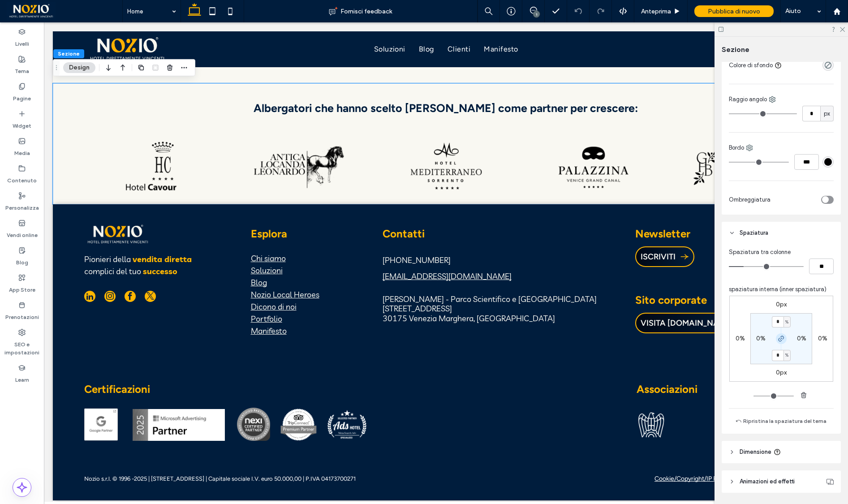
click at [782, 338] on use "button" at bounding box center [781, 338] width 5 height 5
click at [781, 354] on label "0%" at bounding box center [781, 355] width 9 height 8
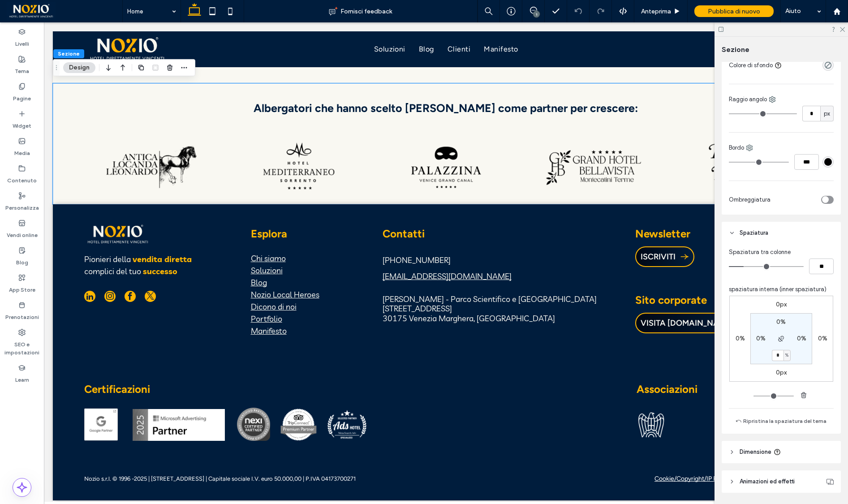
type input "*"
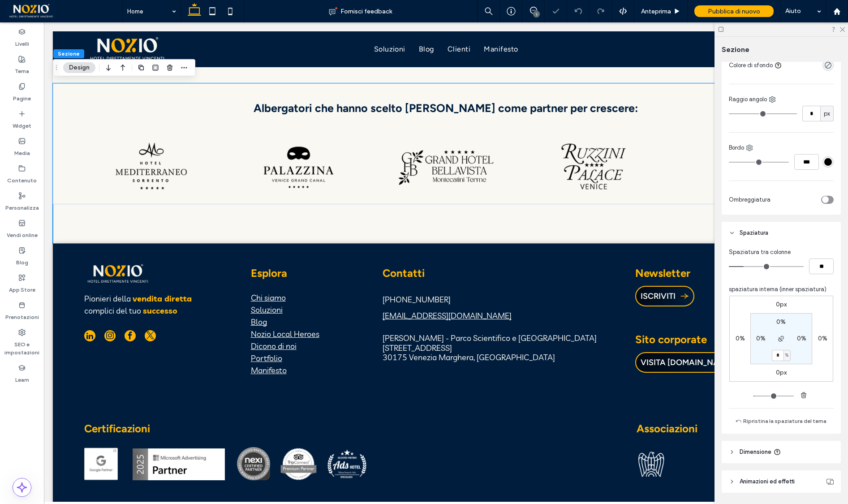
click at [798, 363] on section "0% 0% * % 0%" at bounding box center [782, 338] width 62 height 51
click at [785, 371] on label "0px" at bounding box center [781, 373] width 11 height 8
type input "*"
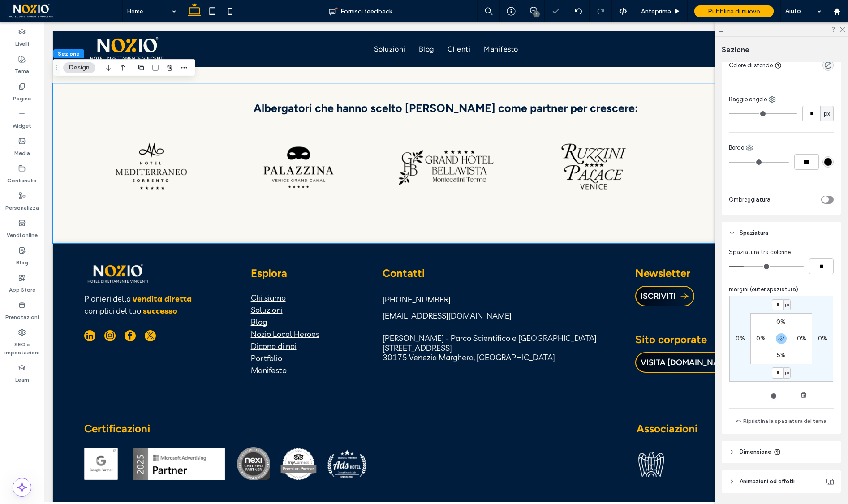
click at [809, 367] on div "* px 0% * px 0% 0% 0% 5% 0%" at bounding box center [782, 339] width 104 height 86
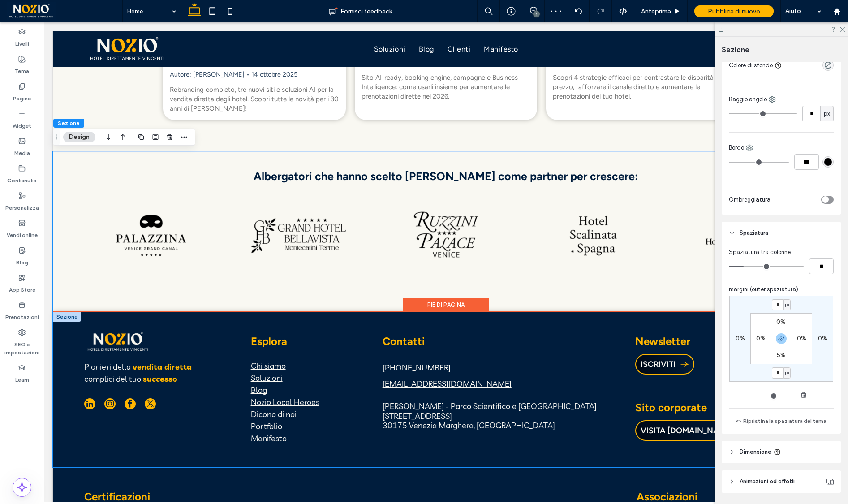
scroll to position [3488, 0]
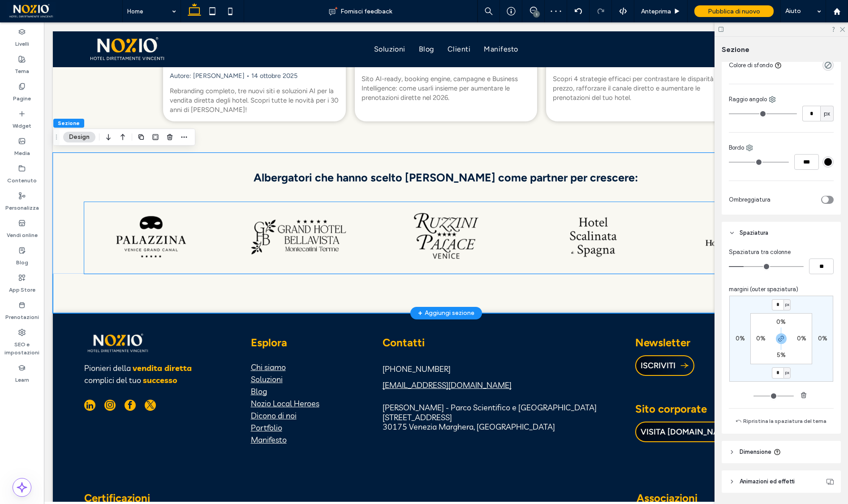
click at [537, 230] on img "5 / 8" at bounding box center [594, 235] width 134 height 67
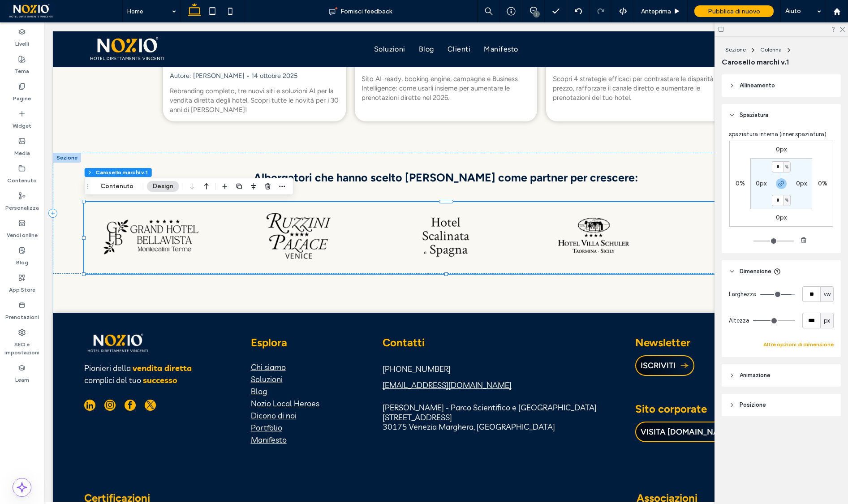
click at [782, 344] on button "Altre opzioni di dimensione" at bounding box center [799, 344] width 70 height 11
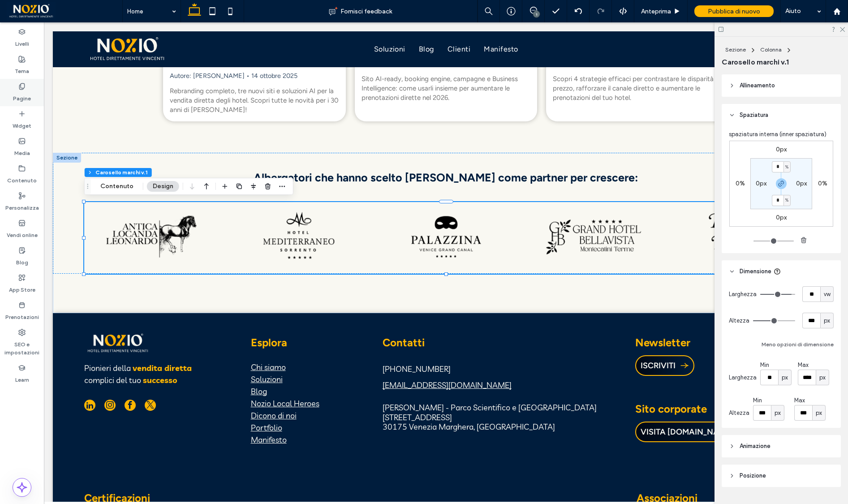
click at [18, 83] on icon at bounding box center [21, 86] width 7 height 7
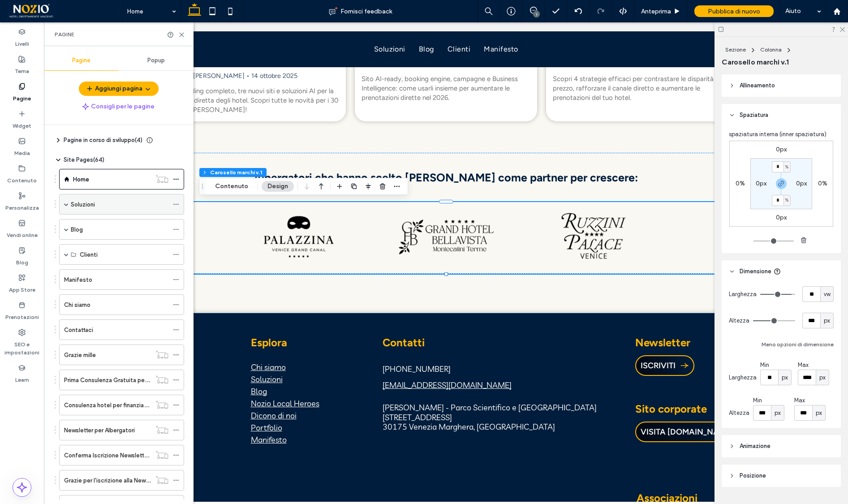
click at [76, 202] on label "Soluzioni" at bounding box center [83, 205] width 24 height 16
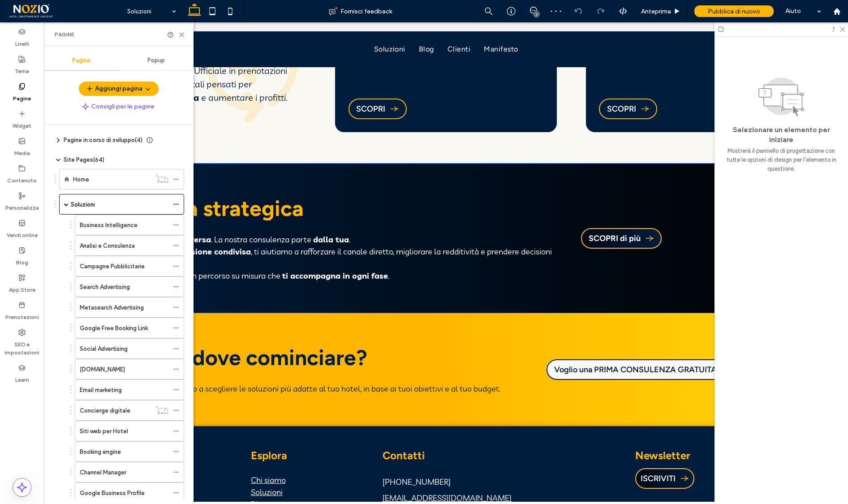
scroll to position [2292, 0]
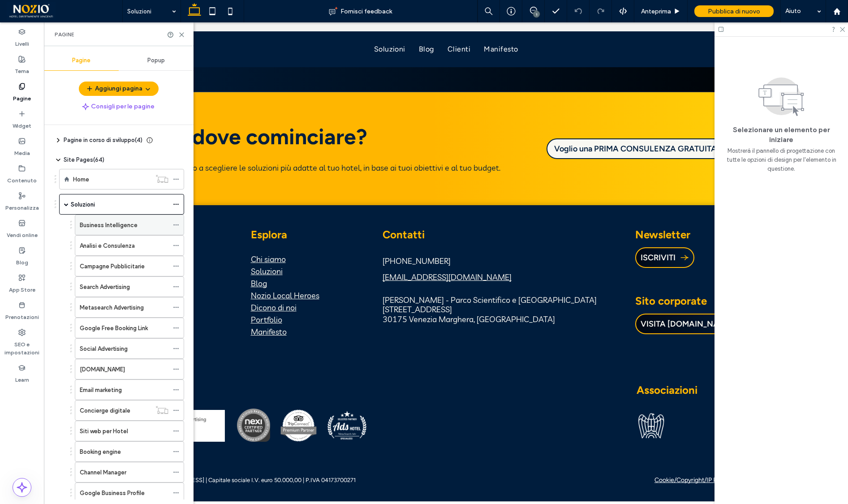
click at [114, 225] on label "Business Intelligence" at bounding box center [109, 225] width 58 height 16
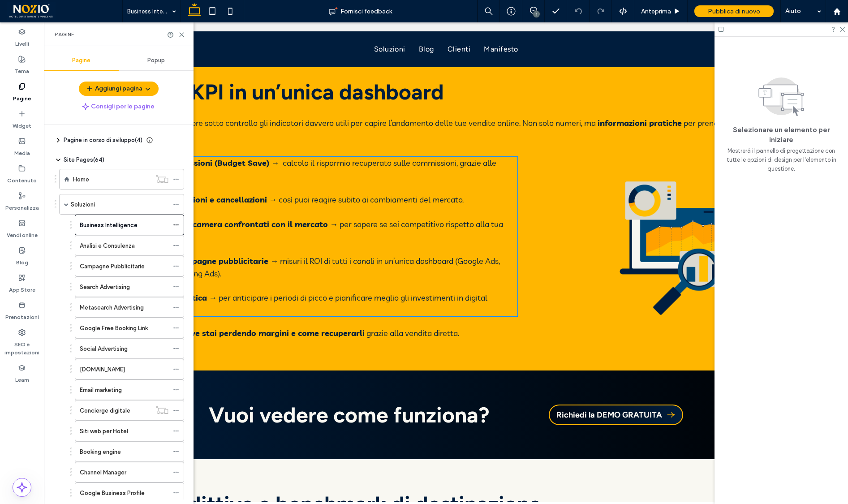
scroll to position [748, 0]
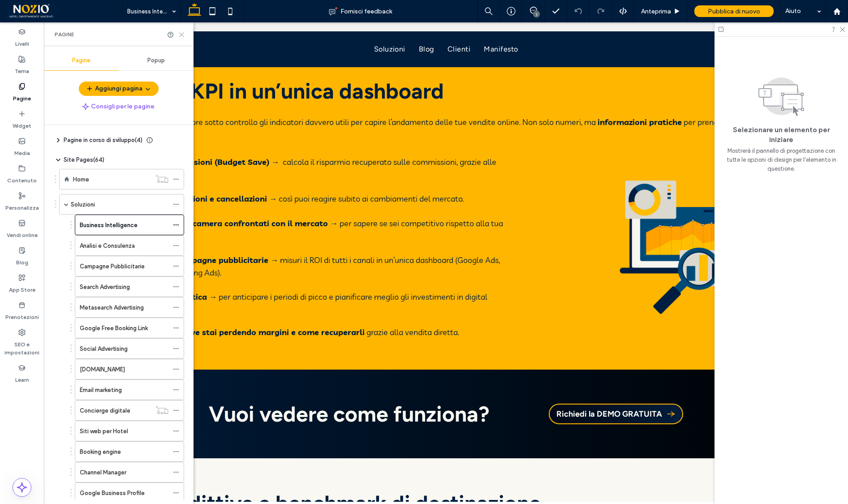
click at [181, 33] on icon at bounding box center [181, 34] width 7 height 7
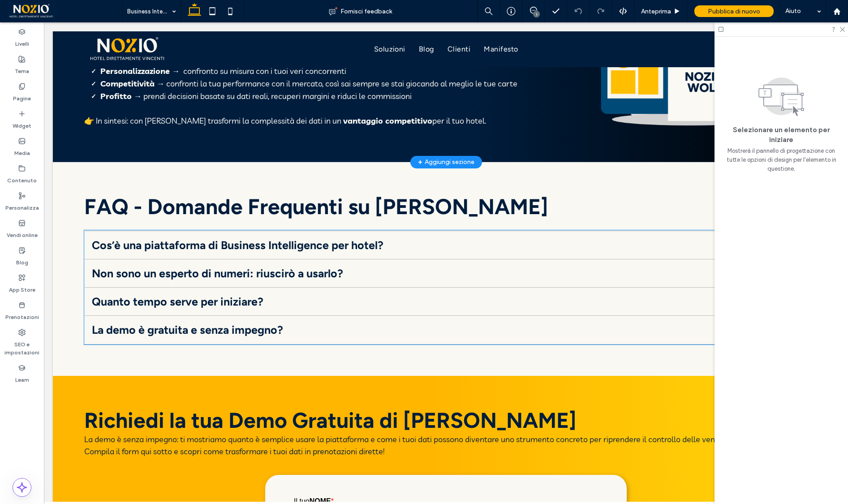
scroll to position [1666, 0]
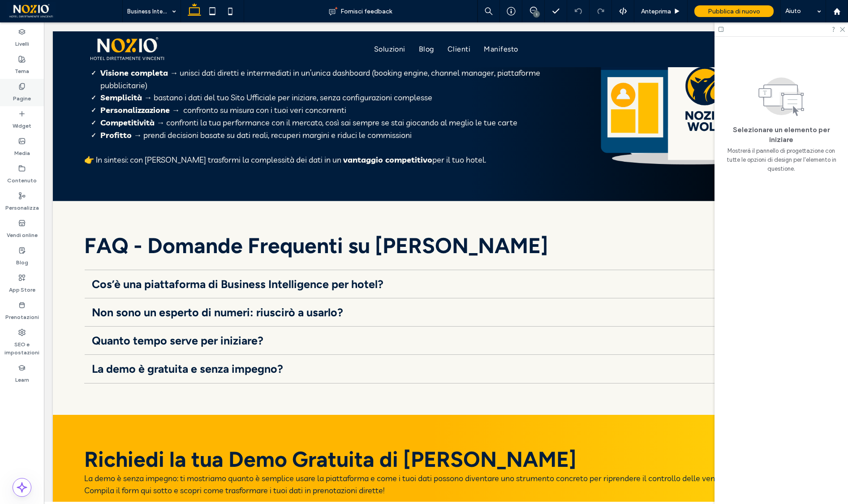
click at [26, 91] on label "Pagine" at bounding box center [22, 96] width 18 height 13
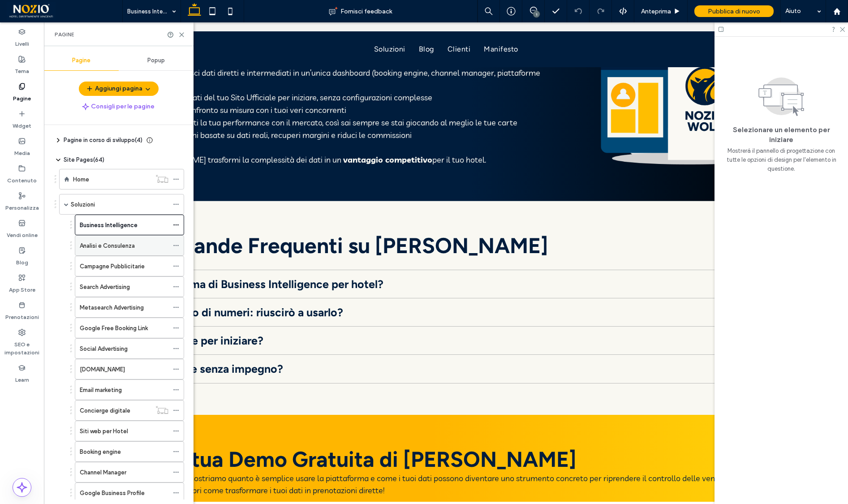
click at [111, 238] on div "Analisi e Consulenza" at bounding box center [124, 246] width 89 height 20
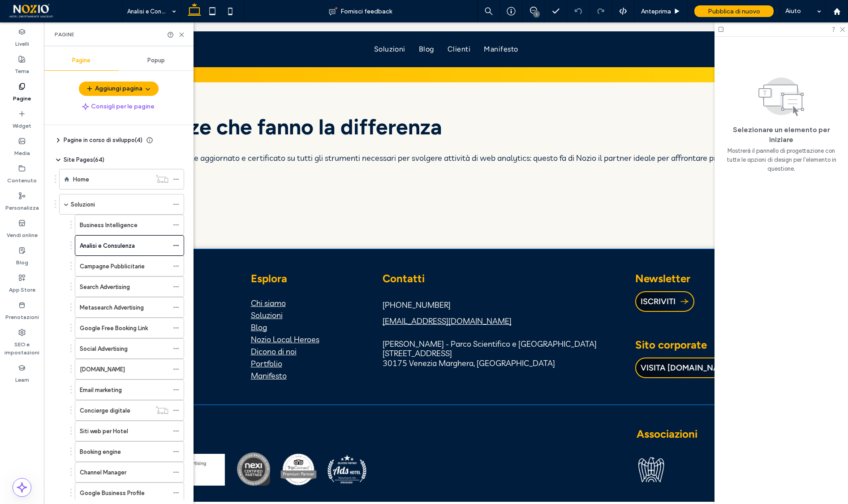
scroll to position [3098, 0]
click at [183, 35] on use at bounding box center [182, 35] width 4 height 4
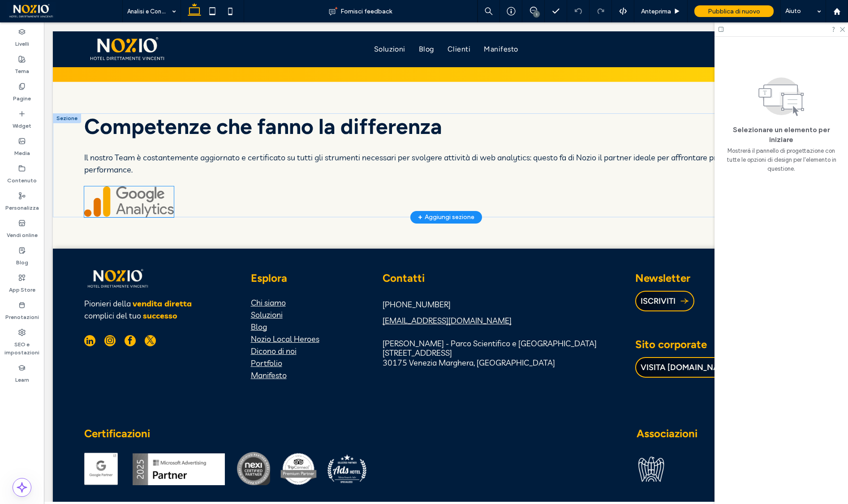
click at [155, 186] on img at bounding box center [129, 201] width 90 height 31
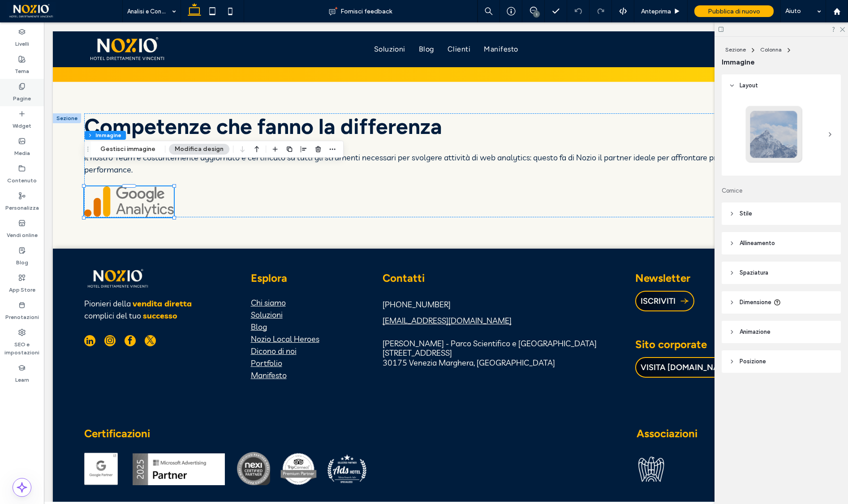
click at [25, 94] on label "Pagine" at bounding box center [22, 96] width 18 height 13
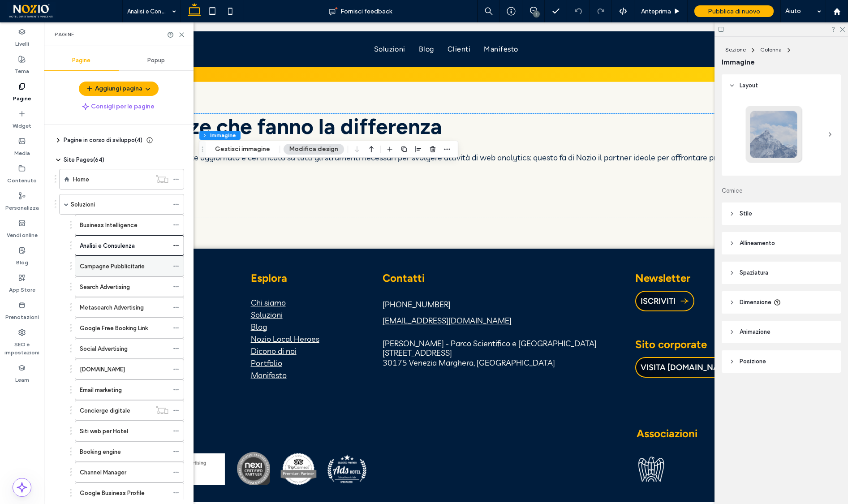
click at [134, 262] on label "Campagne Pubblicitarie" at bounding box center [112, 267] width 65 height 16
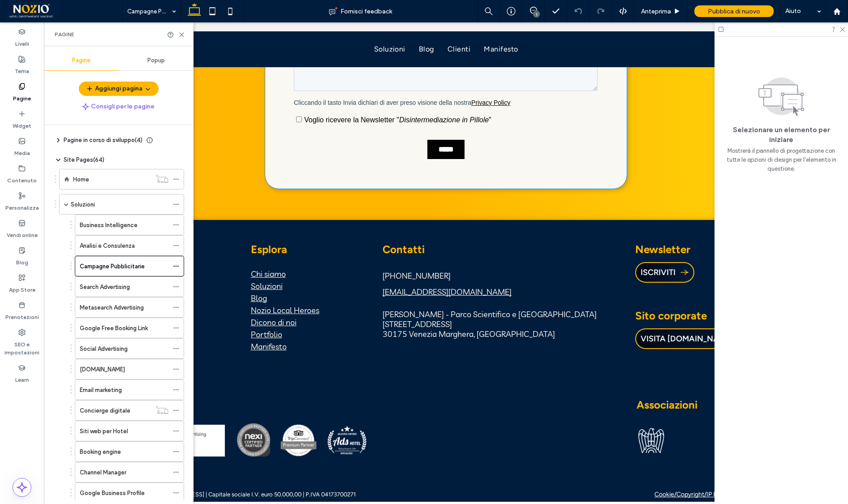
scroll to position [2629, 0]
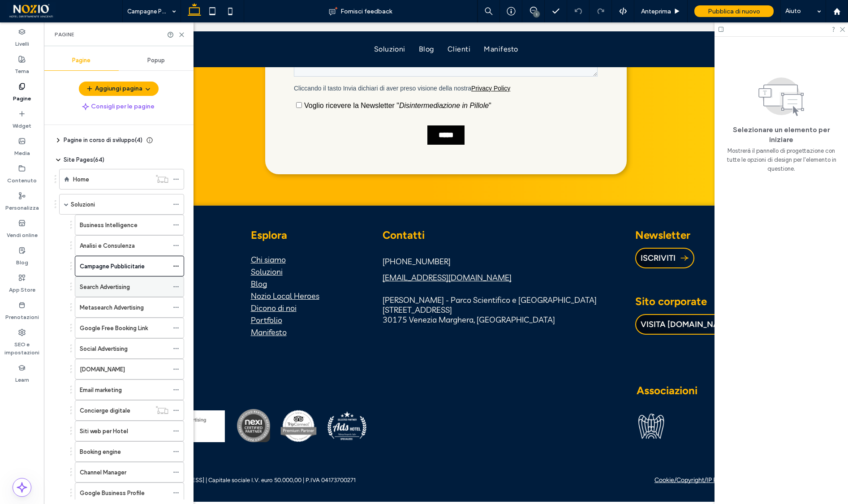
click at [122, 289] on label "Search Advertising" at bounding box center [105, 287] width 50 height 16
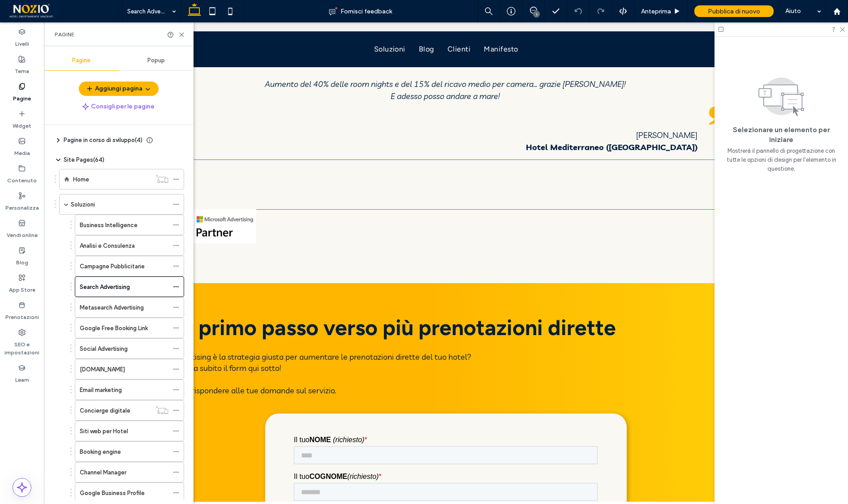
scroll to position [2966, 0]
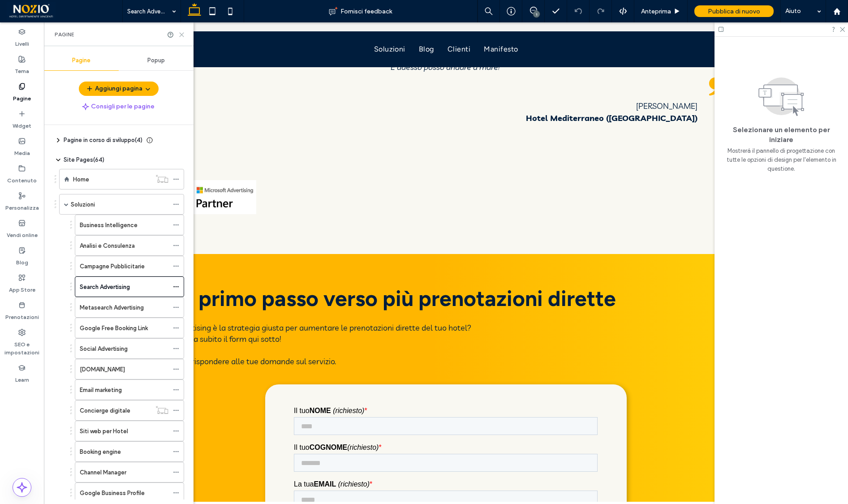
click at [181, 33] on use at bounding box center [182, 35] width 4 height 4
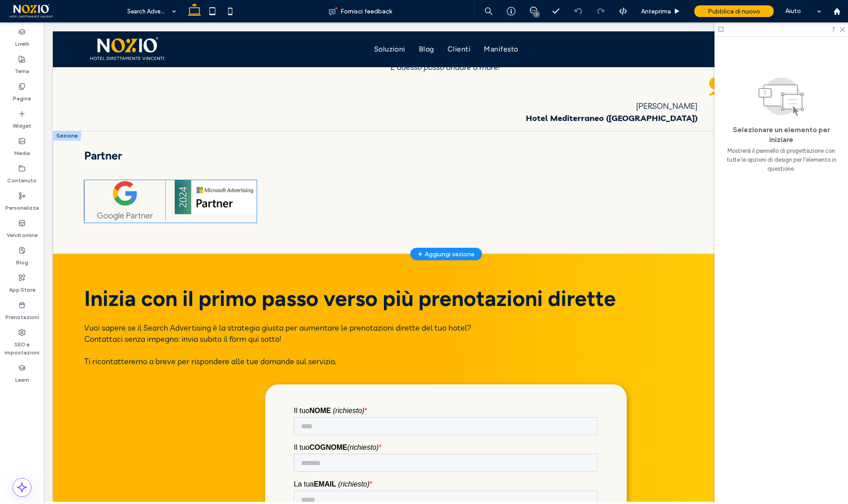
click at [221, 180] on img "2 / 2" at bounding box center [216, 197] width 82 height 34
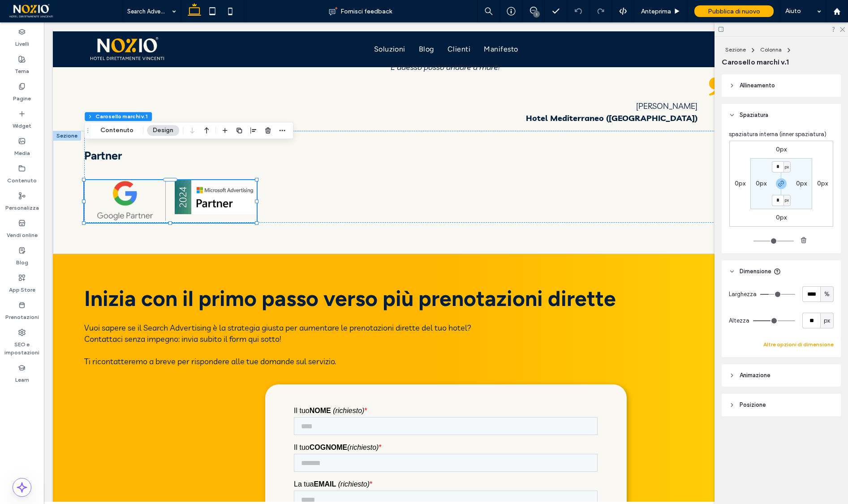
click at [777, 340] on button "Altre opzioni di dimensione" at bounding box center [799, 344] width 70 height 11
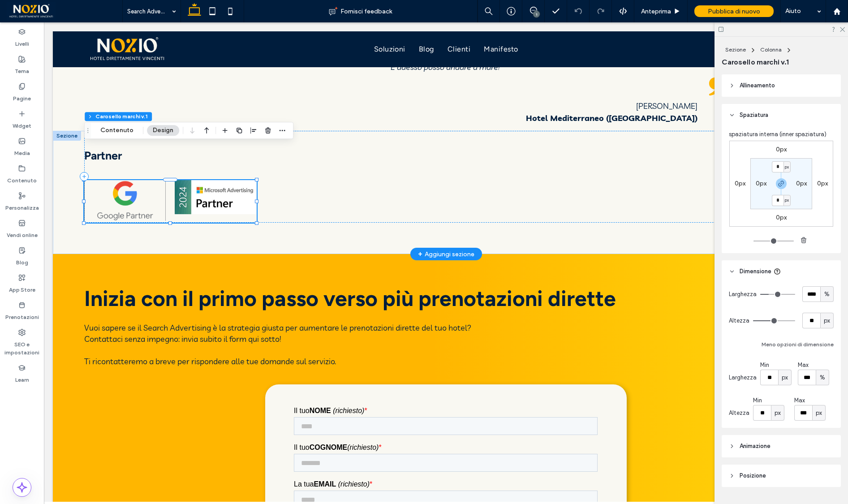
click at [236, 180] on img "2 / 2" at bounding box center [216, 197] width 82 height 34
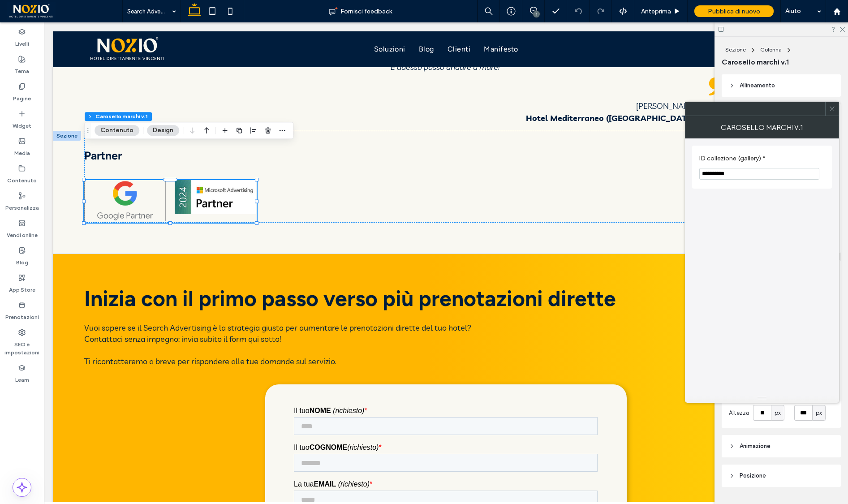
click at [830, 108] on icon at bounding box center [832, 108] width 7 height 7
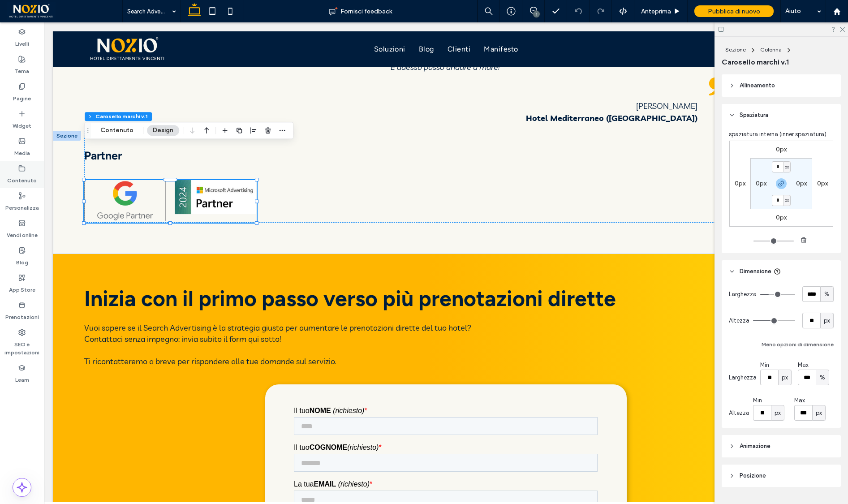
click at [26, 171] on div "Contenuto" at bounding box center [22, 174] width 44 height 27
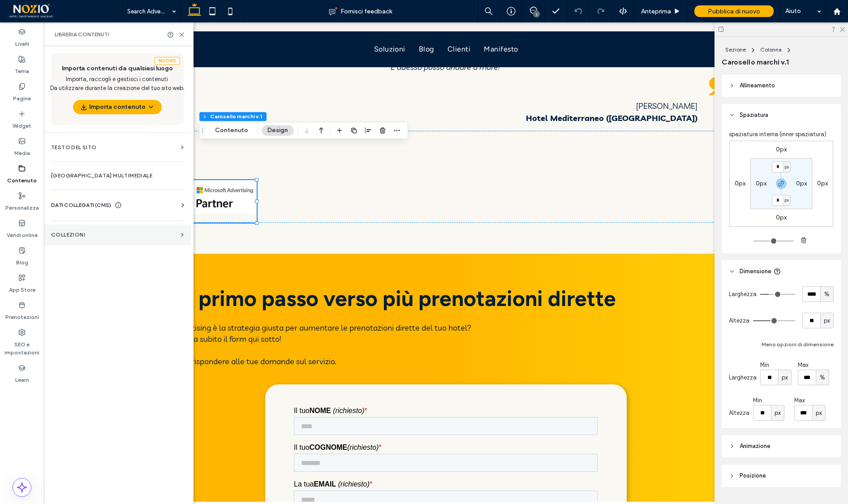
click at [153, 234] on label "COLLEZIONI" at bounding box center [114, 235] width 126 height 6
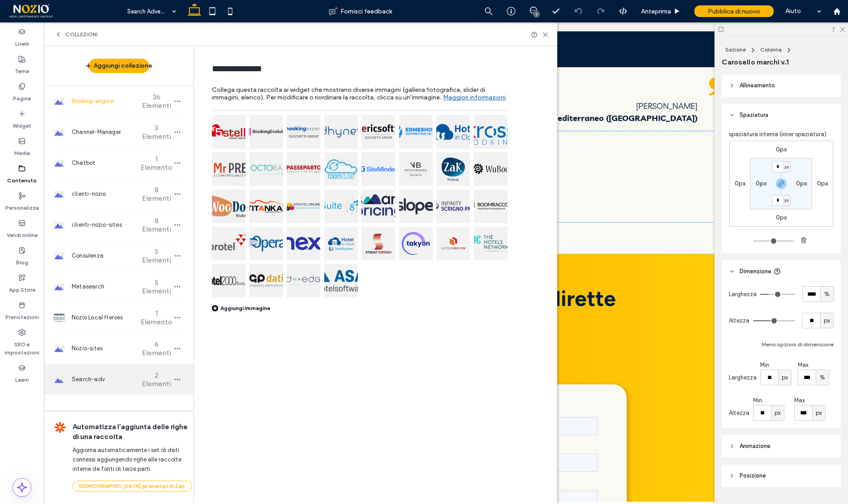
click at [97, 384] on span "Search-adv" at bounding box center [105, 379] width 67 height 9
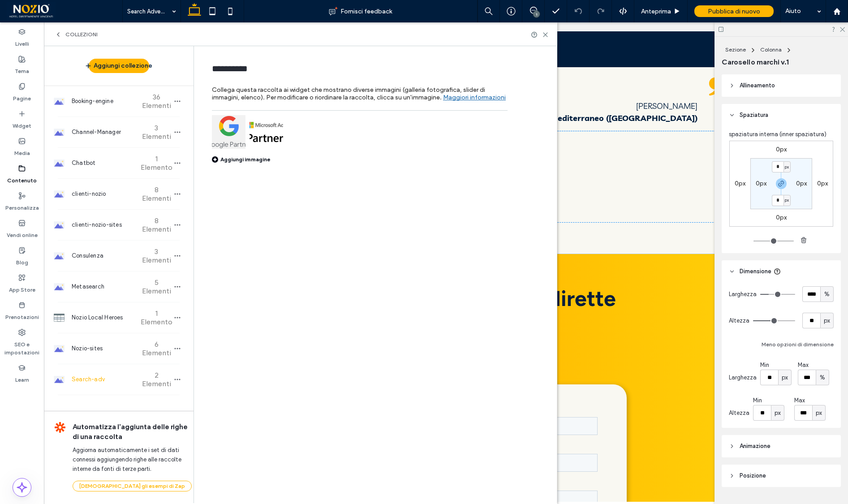
click at [263, 137] on img at bounding box center [267, 132] width 34 height 34
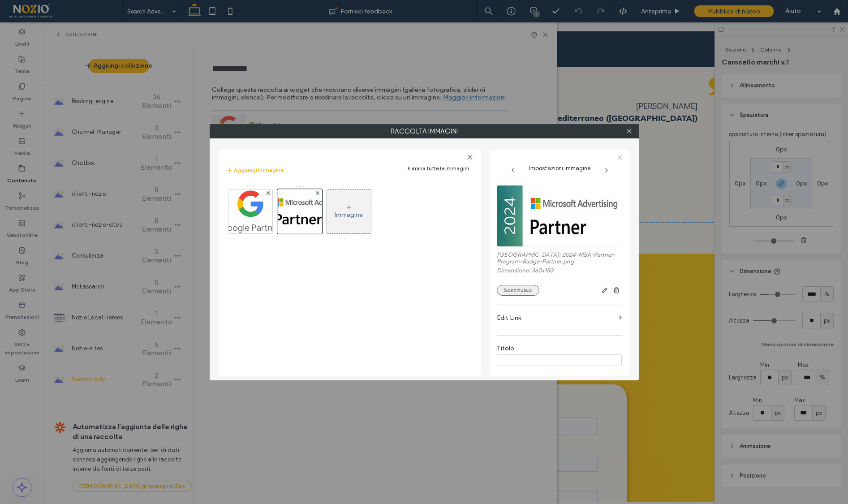
click at [516, 289] on button "Sostituisci" at bounding box center [518, 290] width 43 height 11
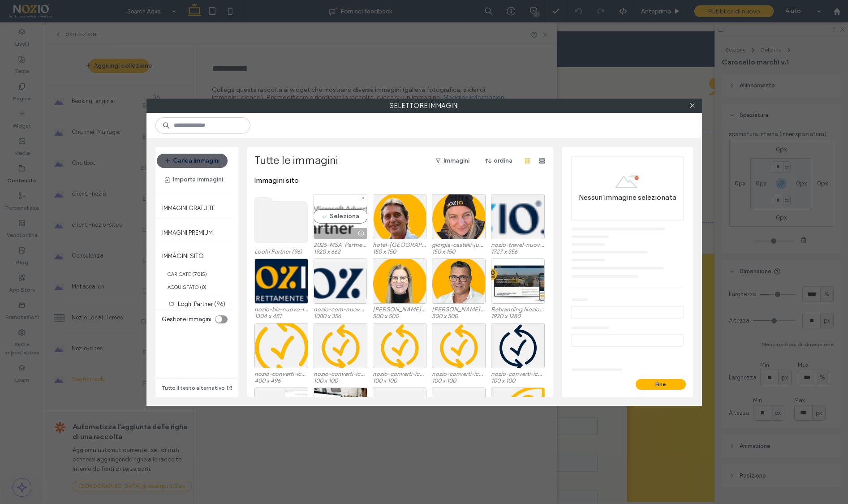
click at [331, 219] on div "Seleziona" at bounding box center [341, 216] width 54 height 45
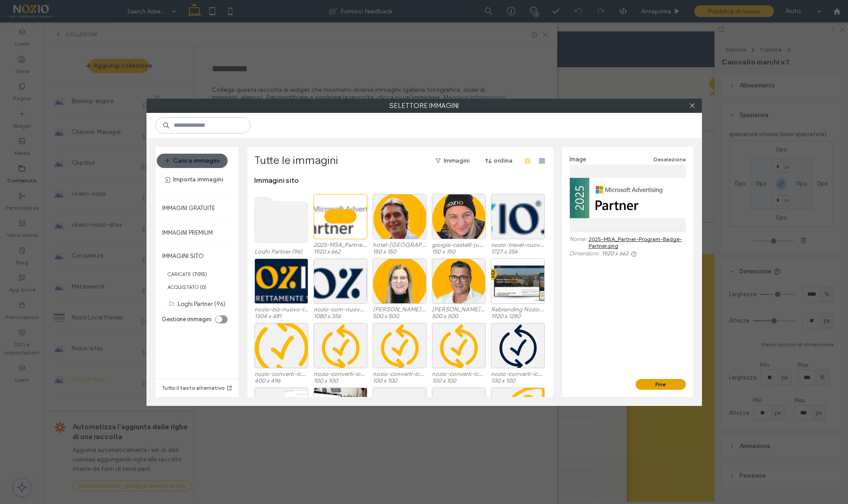
click at [668, 384] on button "Fine" at bounding box center [661, 384] width 50 height 11
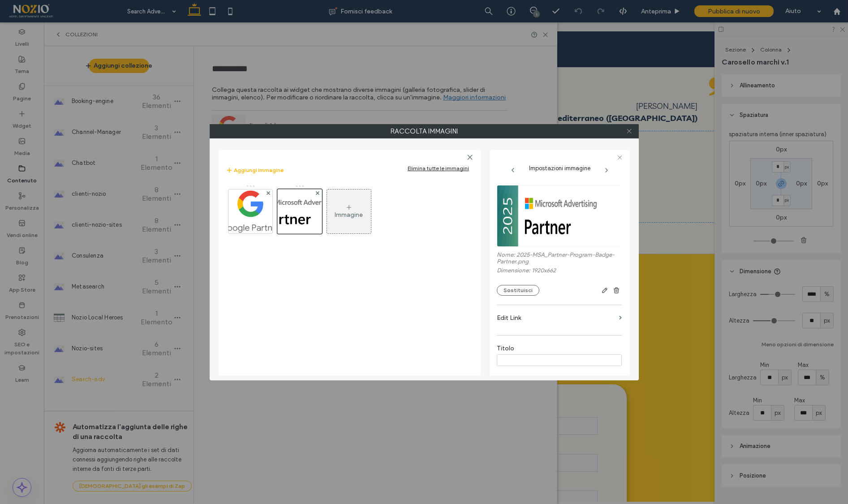
click at [628, 130] on use at bounding box center [629, 131] width 4 height 4
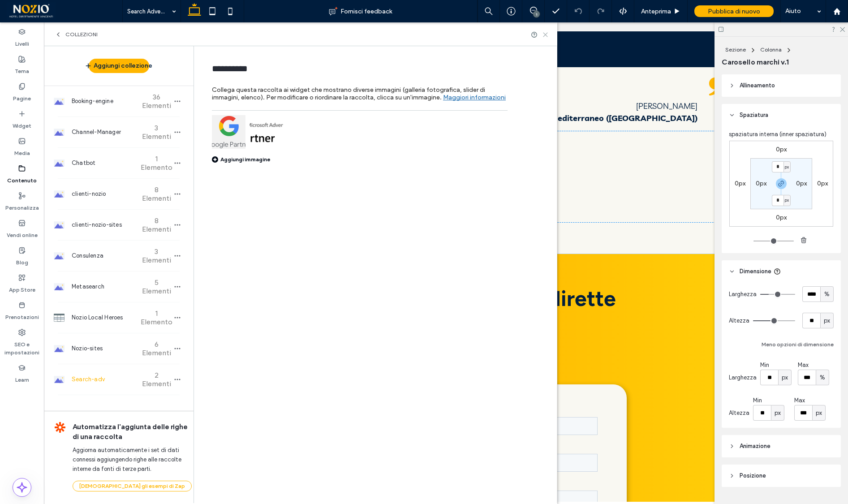
click at [546, 33] on icon at bounding box center [545, 34] width 7 height 7
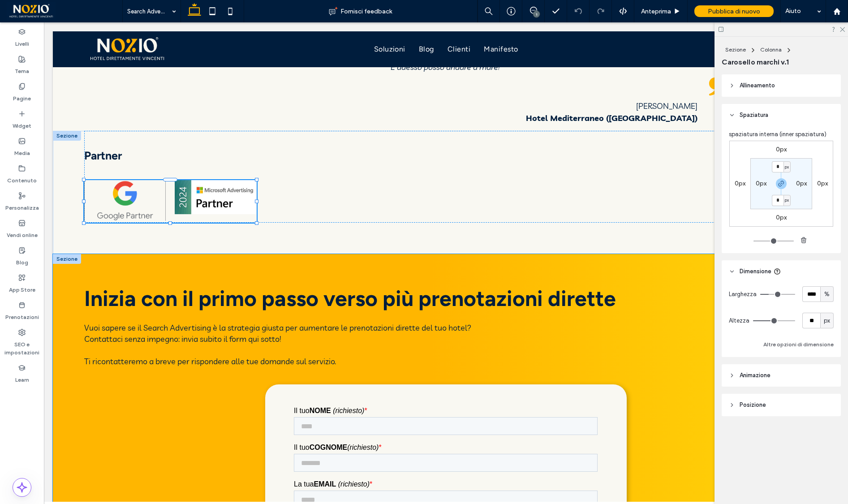
type input "**"
type input "****"
click at [28, 89] on div "Pagine" at bounding box center [22, 92] width 44 height 27
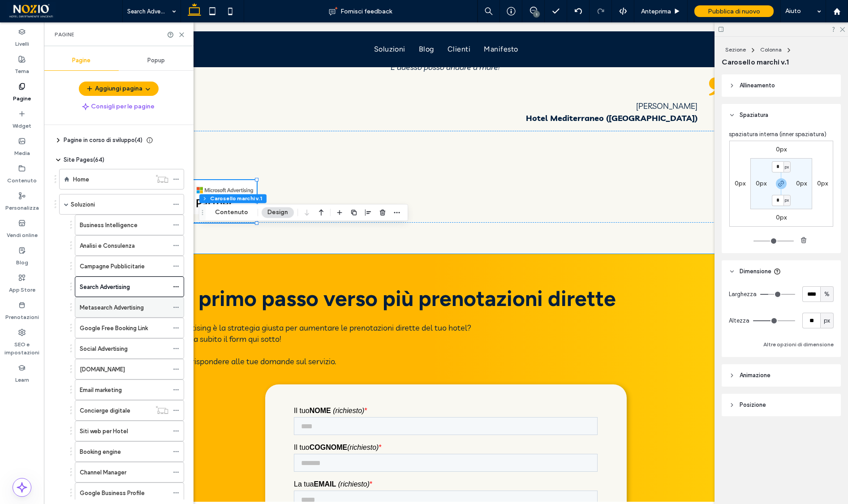
click at [116, 306] on label "Metasearch Advertising" at bounding box center [112, 308] width 64 height 16
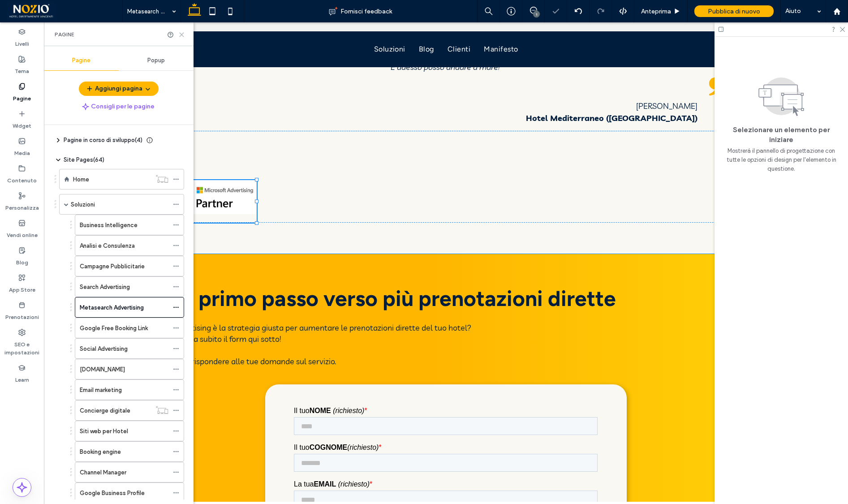
click at [181, 35] on use at bounding box center [182, 35] width 4 height 4
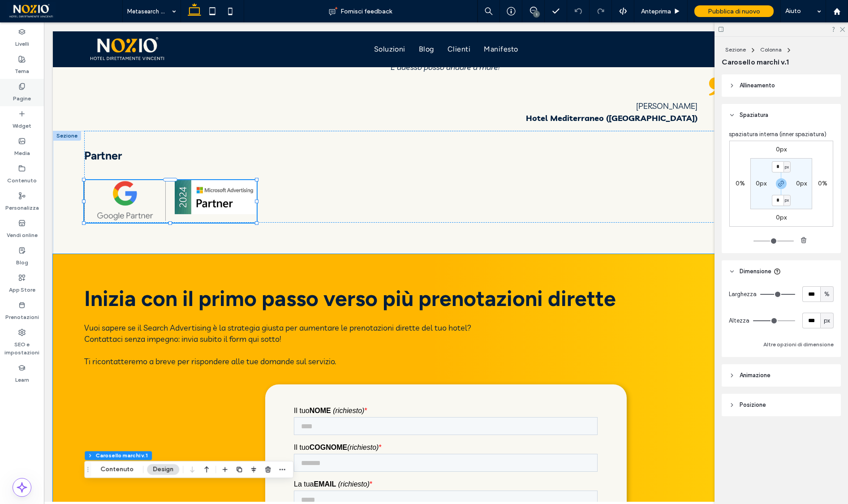
click at [18, 92] on label "Pagine" at bounding box center [22, 96] width 18 height 13
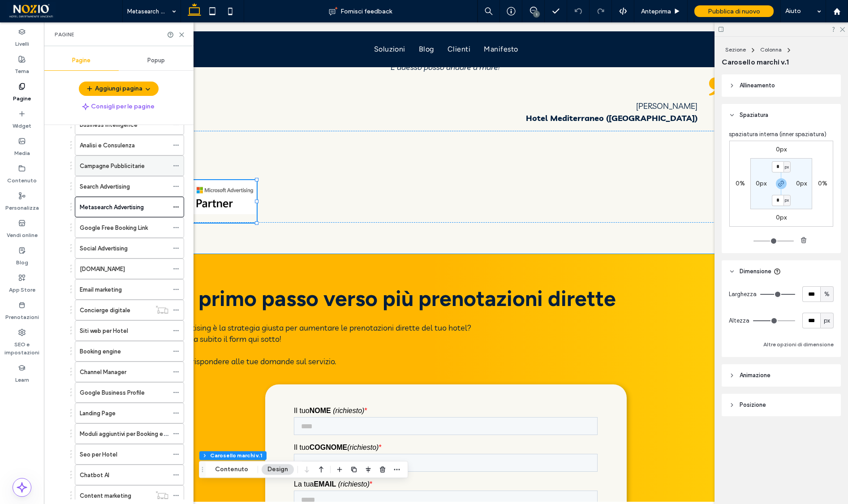
scroll to position [110, 0]
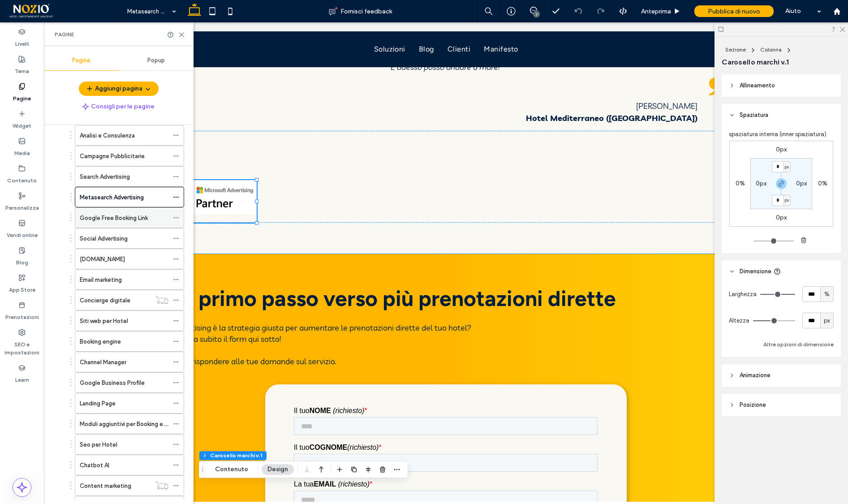
click at [119, 216] on label "Google Free Booking Link" at bounding box center [114, 218] width 68 height 16
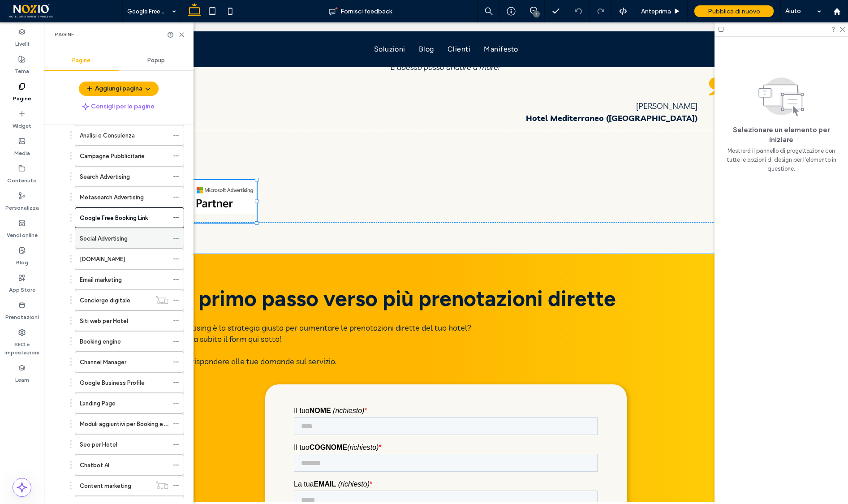
click at [119, 235] on label "Social Advertising" at bounding box center [104, 239] width 48 height 16
click at [108, 257] on label "Nozio.travel" at bounding box center [102, 259] width 45 height 16
click at [98, 279] on label "Email marketing" at bounding box center [101, 280] width 42 height 16
click at [121, 295] on label "Concierge digitale" at bounding box center [105, 301] width 51 height 16
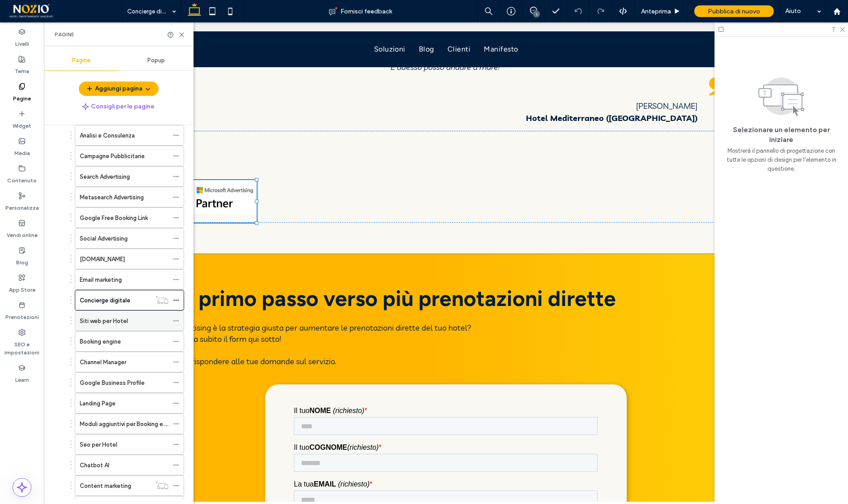
click at [121, 325] on label "Siti web per Hotel" at bounding box center [104, 321] width 48 height 16
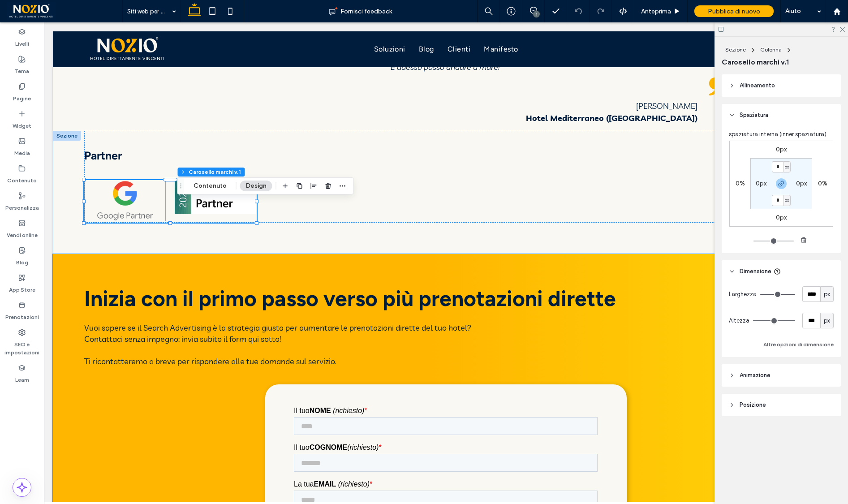
click at [830, 294] on span "px" at bounding box center [827, 294] width 6 height 9
click at [830, 329] on div "%" at bounding box center [827, 326] width 13 height 16
type input "***"
click at [30, 95] on label "Pagine" at bounding box center [22, 96] width 18 height 13
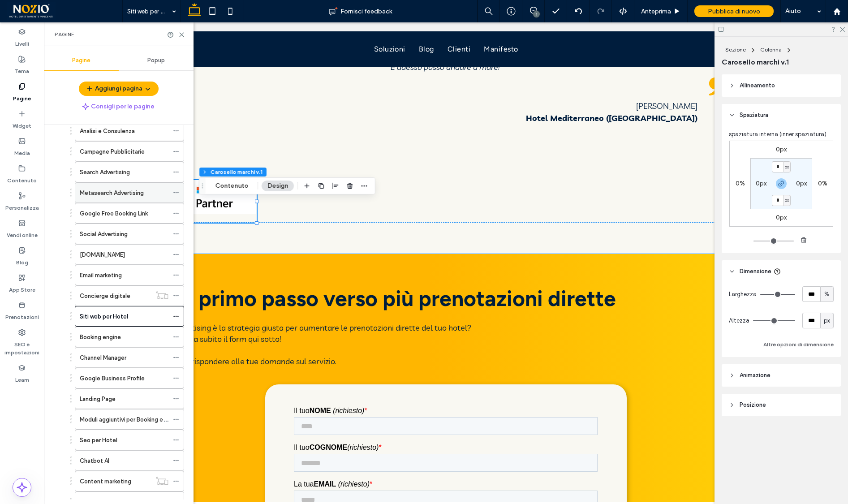
scroll to position [142, 0]
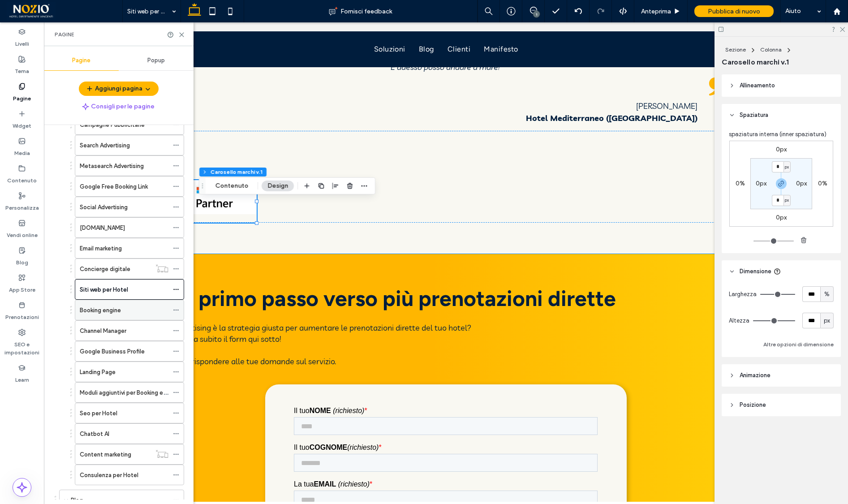
click at [112, 312] on label "Booking engine" at bounding box center [100, 310] width 41 height 16
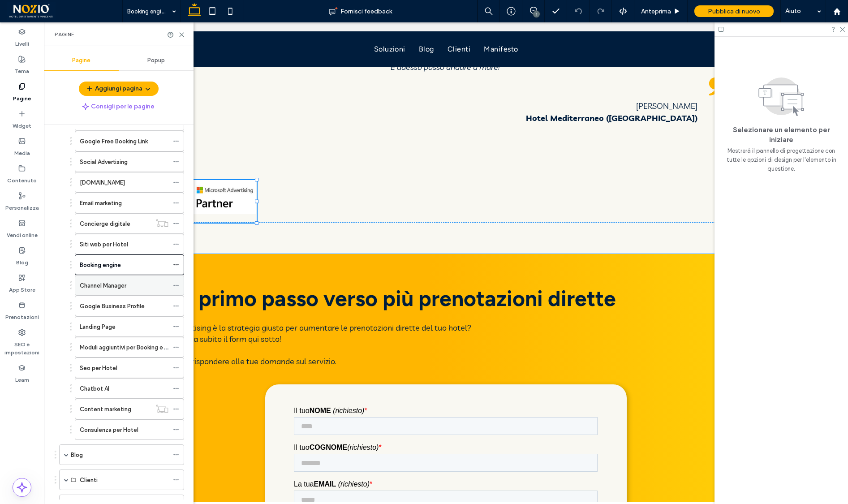
scroll to position [215, 0]
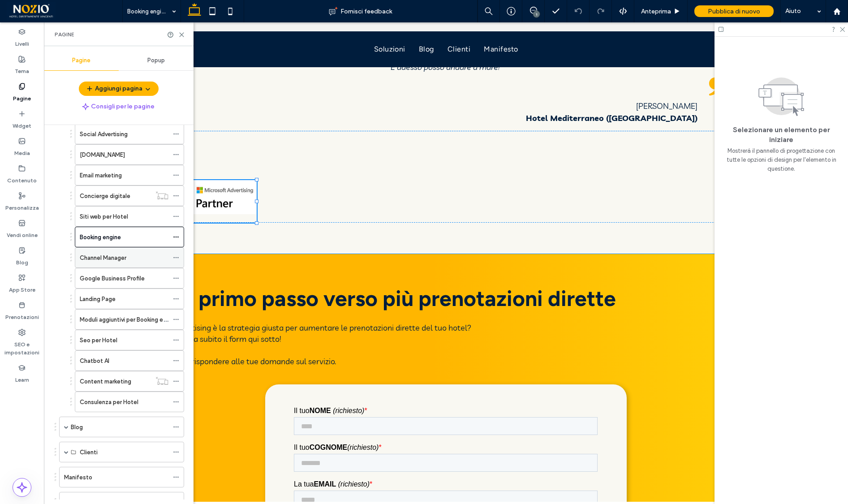
click at [127, 262] on div "Channel Manager" at bounding box center [124, 258] width 89 height 20
click at [138, 283] on div "Google Business Profile" at bounding box center [124, 278] width 89 height 20
click at [125, 300] on div "Landing Page" at bounding box center [124, 298] width 89 height 9
click at [122, 319] on label "Moduli aggiuntivi per Booking engine" at bounding box center [129, 320] width 98 height 16
click at [102, 345] on div "Seo per Hotel" at bounding box center [124, 340] width 89 height 20
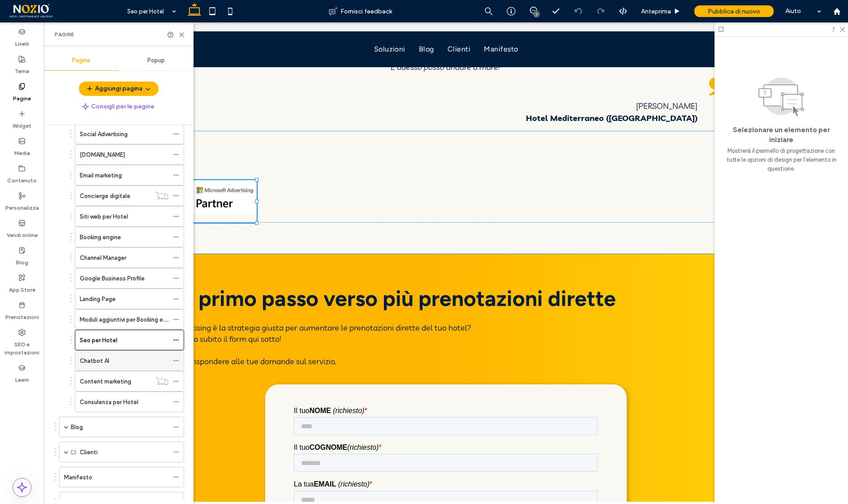
click at [129, 362] on div "Chatbot AI" at bounding box center [124, 360] width 89 height 9
click at [102, 393] on div "Consulenza per Hotel" at bounding box center [124, 402] width 89 height 20
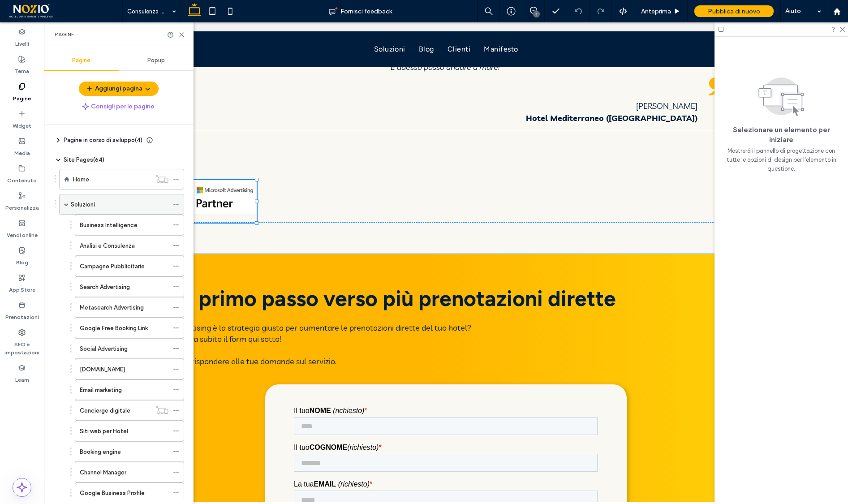
click at [65, 207] on span at bounding box center [66, 204] width 4 height 20
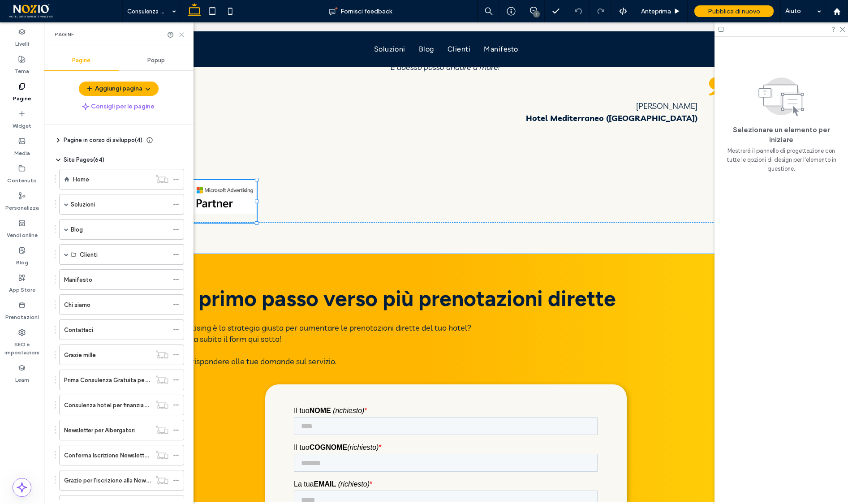
click at [179, 35] on icon at bounding box center [181, 34] width 7 height 7
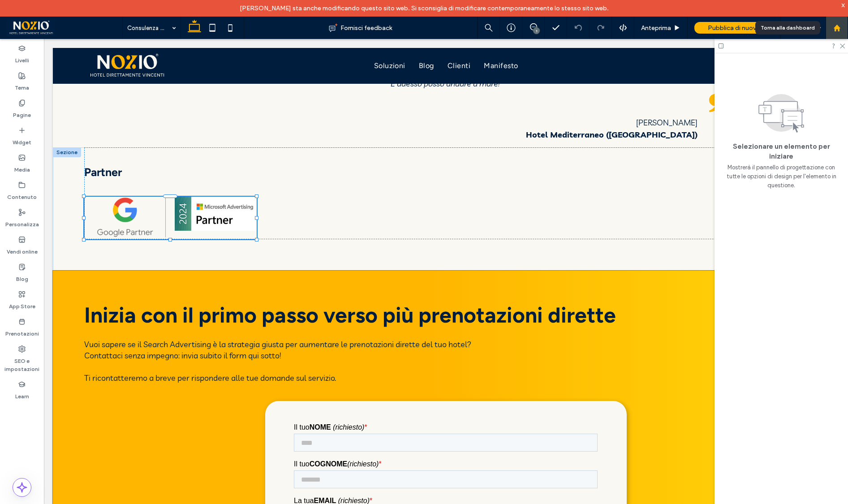
click at [836, 24] on icon at bounding box center [837, 28] width 8 height 8
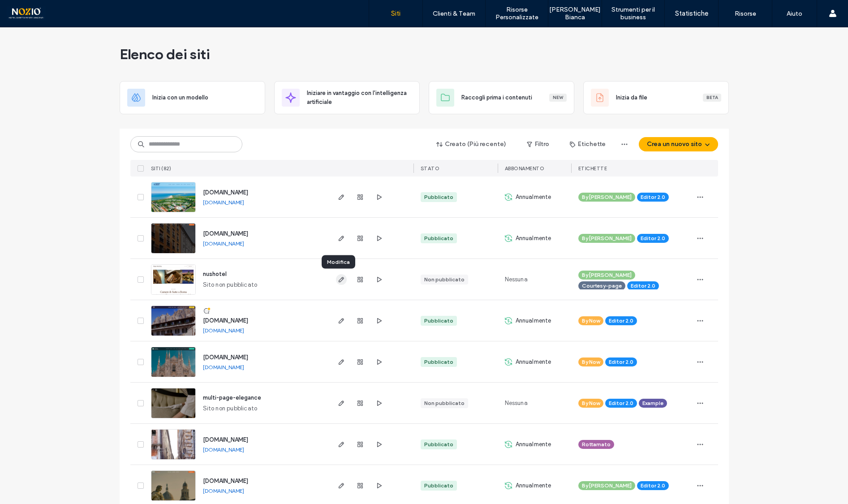
click at [338, 278] on use "button" at bounding box center [340, 279] width 5 height 5
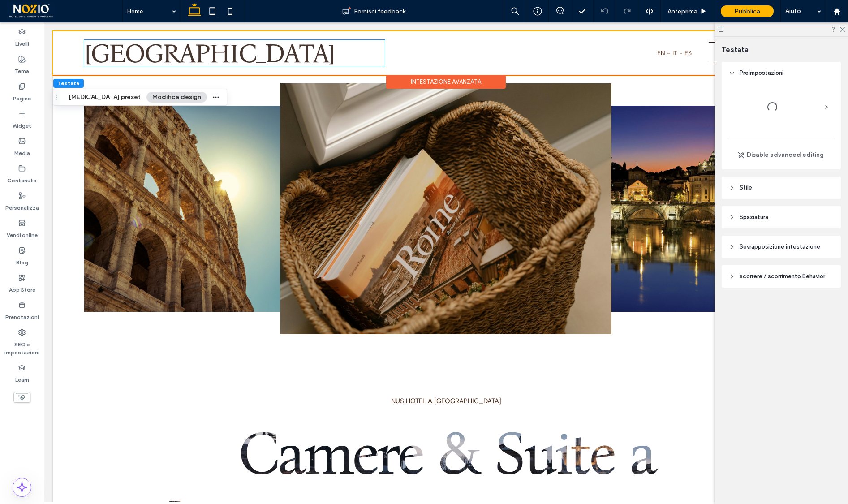
click at [177, 53] on span "[GEOGRAPHIC_DATA]" at bounding box center [209, 53] width 250 height 32
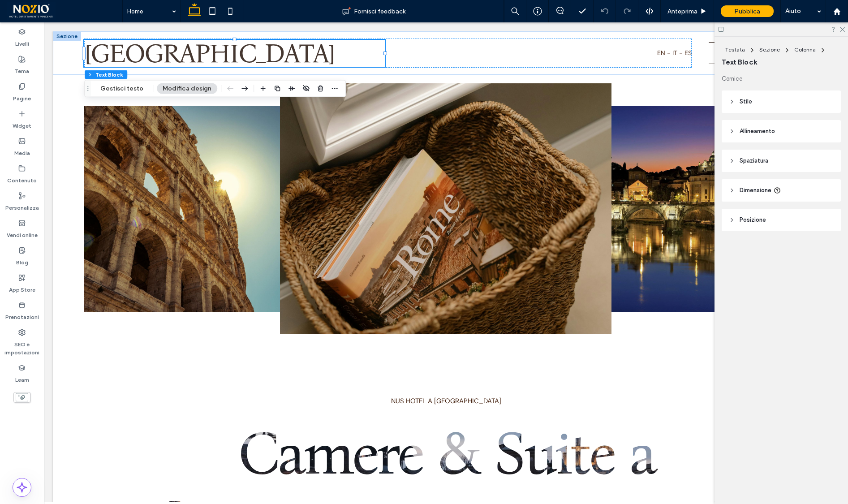
click at [177, 53] on span "[GEOGRAPHIC_DATA]" at bounding box center [209, 53] width 250 height 32
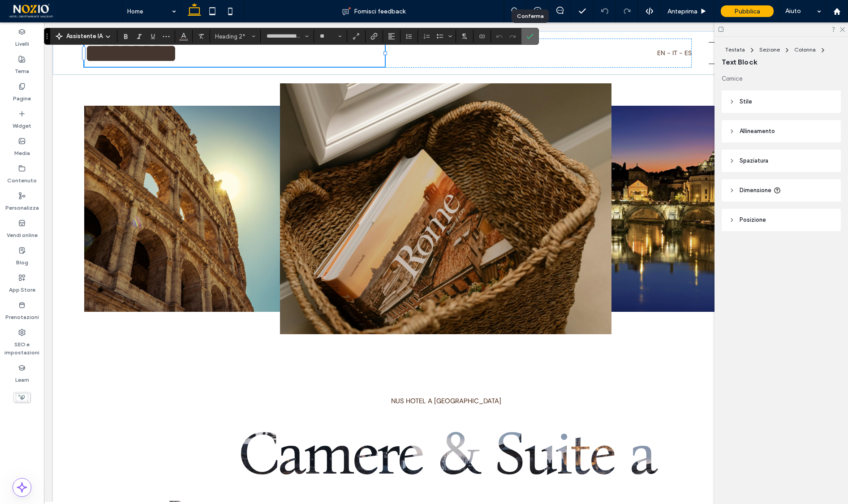
click at [527, 34] on icon "Conferma" at bounding box center [530, 36] width 7 height 7
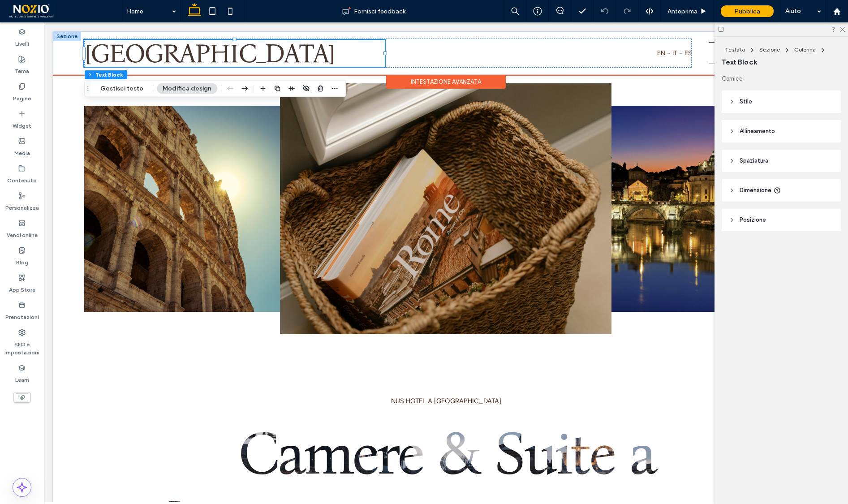
click at [197, 56] on span "[GEOGRAPHIC_DATA]" at bounding box center [209, 53] width 250 height 32
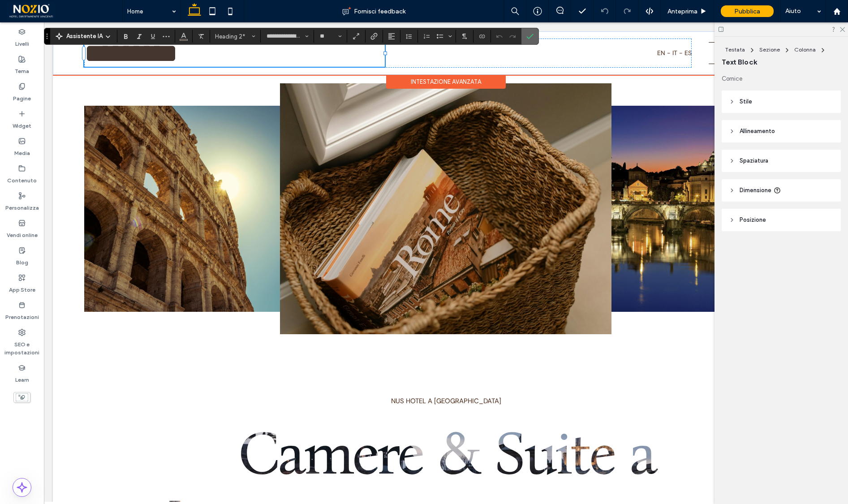
click at [529, 37] on use "Conferma" at bounding box center [530, 36] width 7 height 5
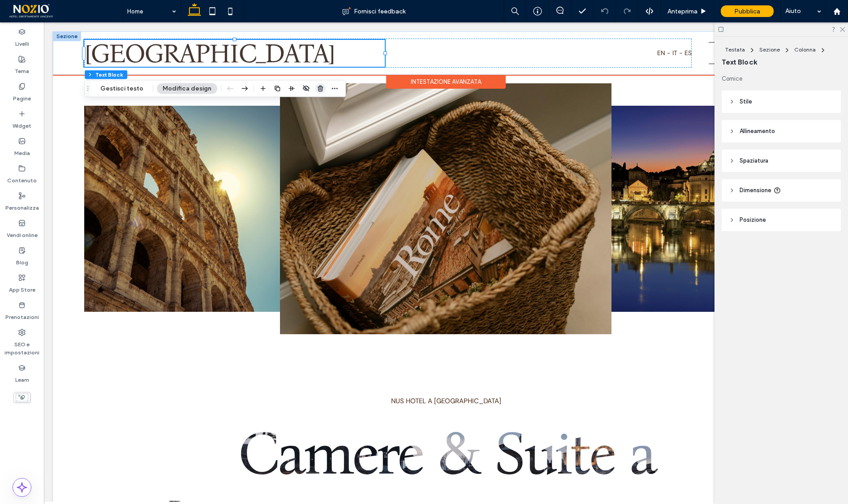
click at [318, 88] on use "button" at bounding box center [320, 89] width 5 height 6
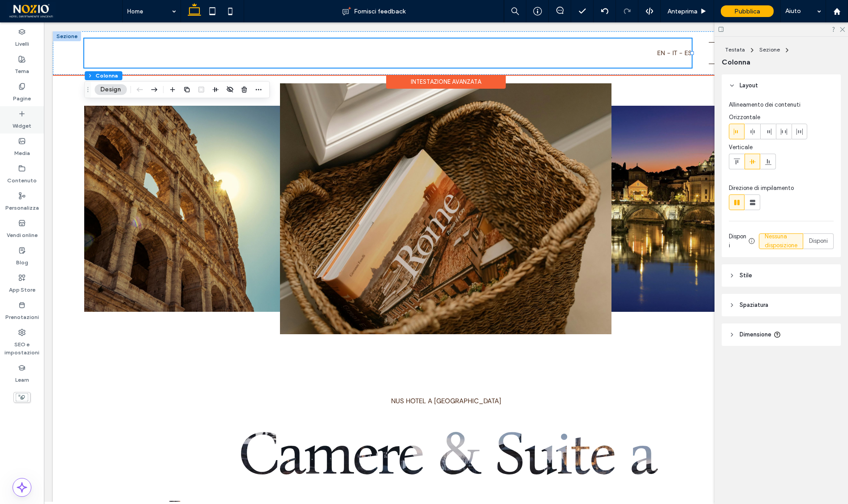
click at [25, 124] on label "Widget" at bounding box center [22, 123] width 19 height 13
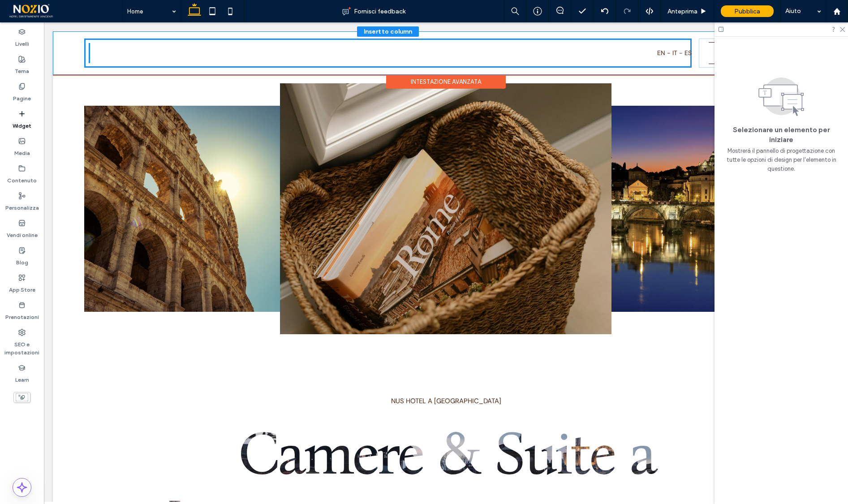
drag, startPoint x: 208, startPoint y: 265, endPoint x: 224, endPoint y: 56, distance: 210.3
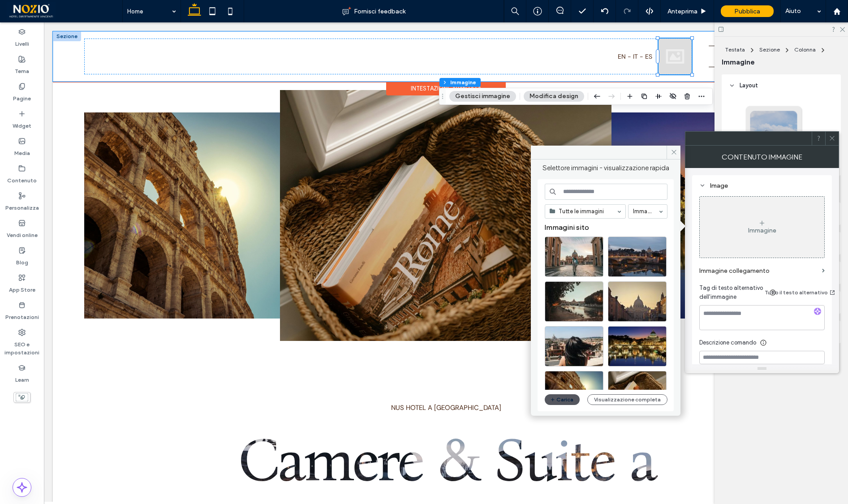
click at [570, 398] on button "Carica" at bounding box center [562, 399] width 35 height 11
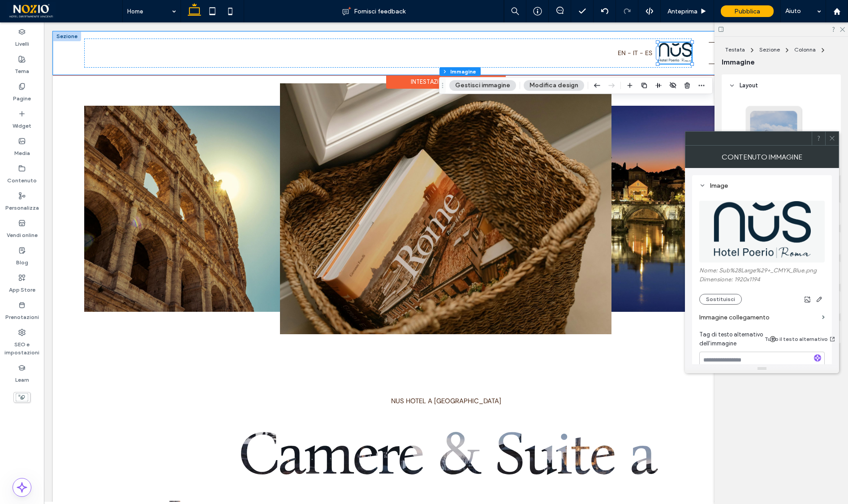
click at [832, 141] on icon at bounding box center [832, 138] width 7 height 7
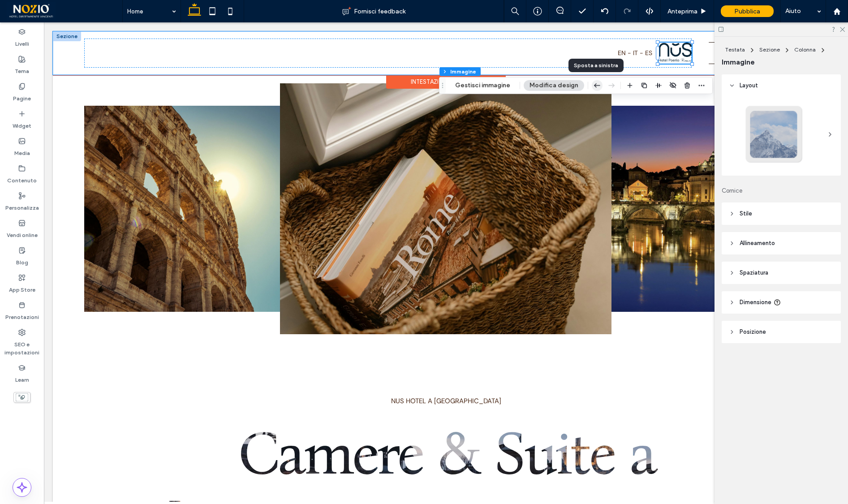
click at [595, 87] on icon "button" at bounding box center [597, 86] width 11 height 16
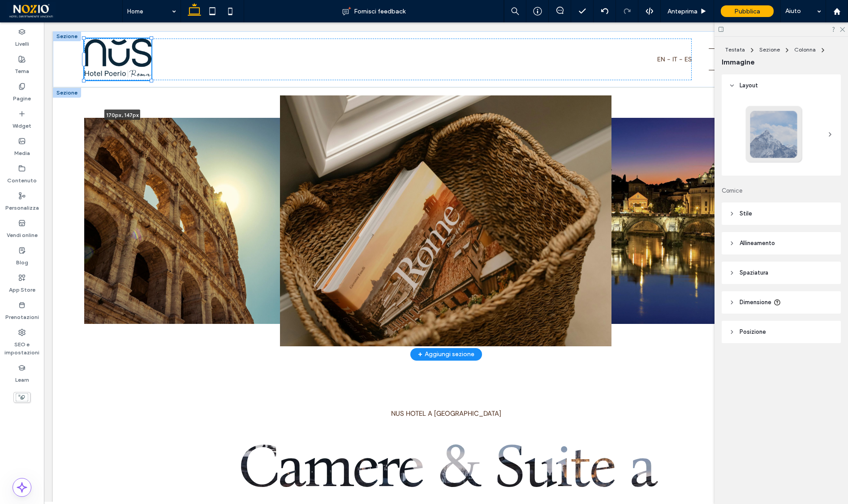
drag, startPoint x: 118, startPoint y: 65, endPoint x: 165, endPoint y: 94, distance: 55.6
type input "***"
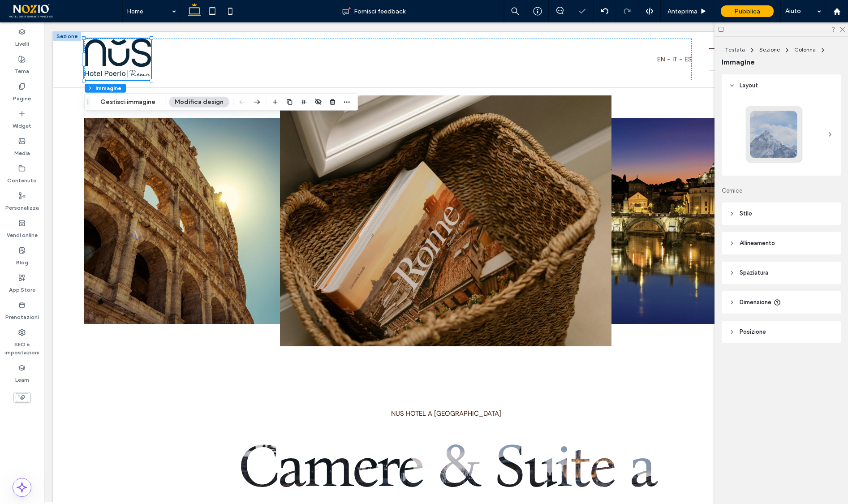
click at [776, 214] on header "Stile" at bounding box center [781, 214] width 119 height 22
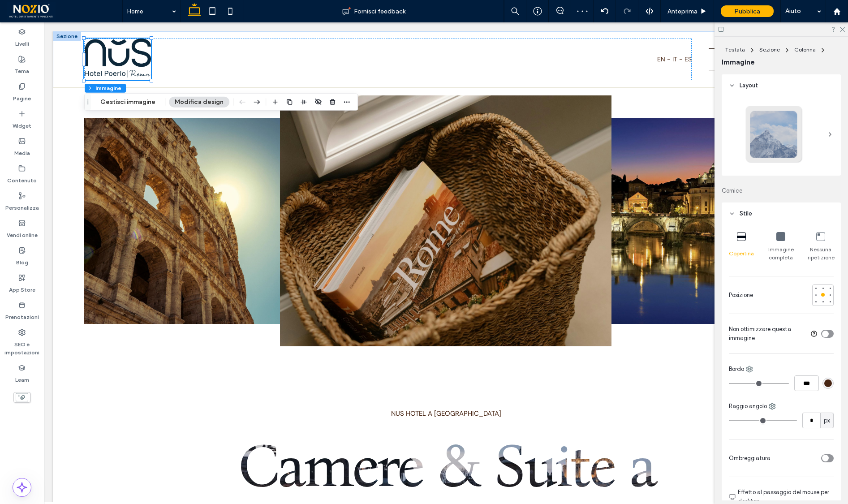
click at [829, 335] on div "toggle" at bounding box center [827, 334] width 13 height 8
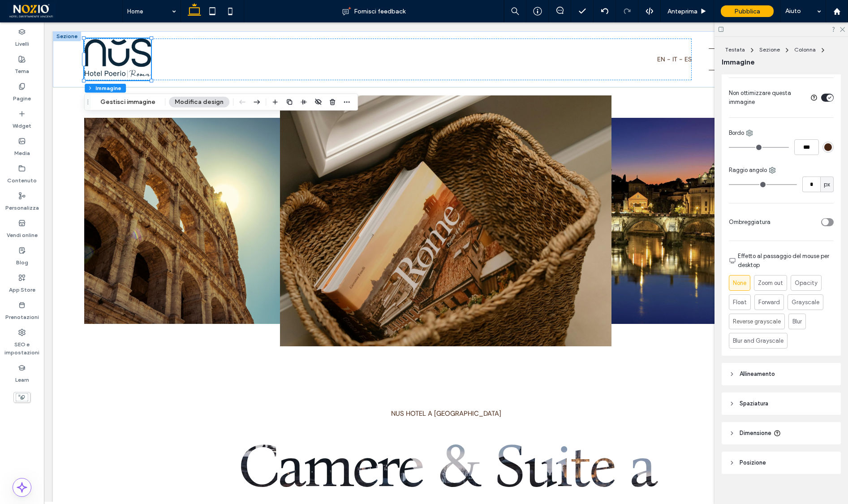
scroll to position [246, 0]
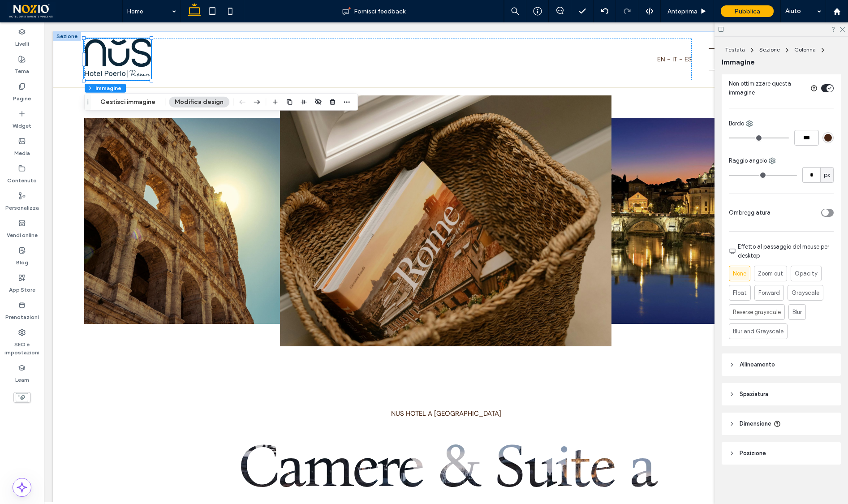
click at [761, 427] on span "Dimensione" at bounding box center [756, 423] width 32 height 9
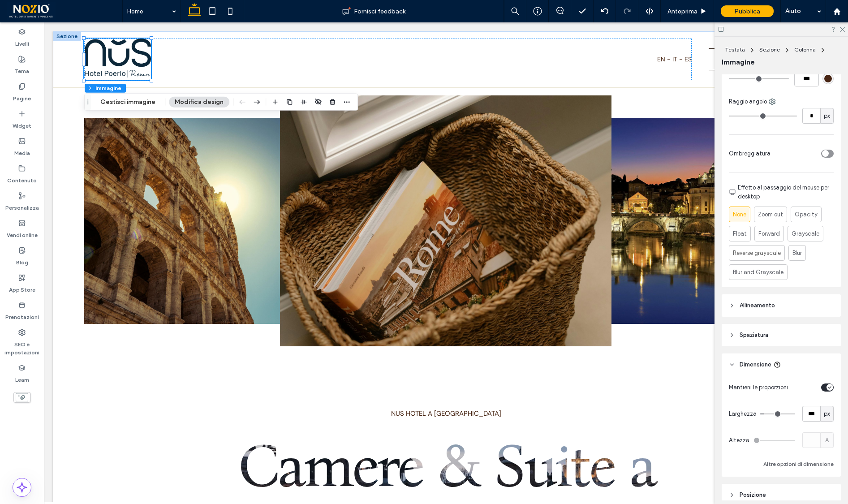
scroll to position [346, 0]
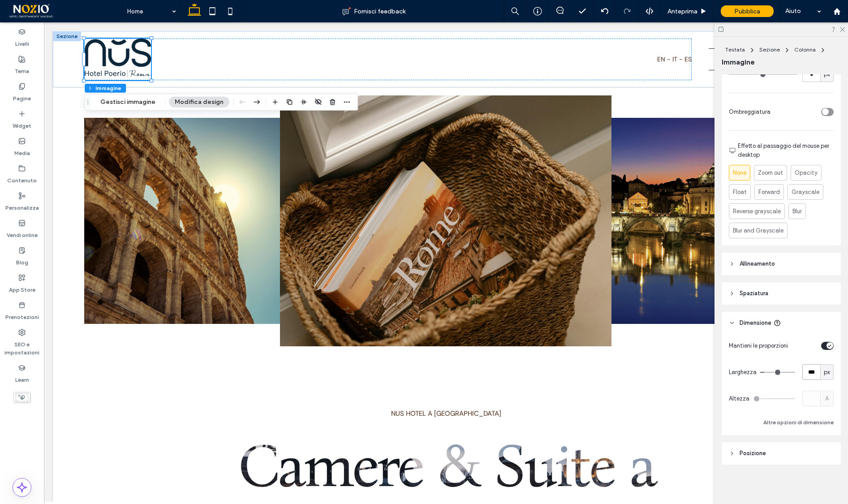
click at [810, 376] on input "***" at bounding box center [812, 372] width 18 height 16
type input "***"
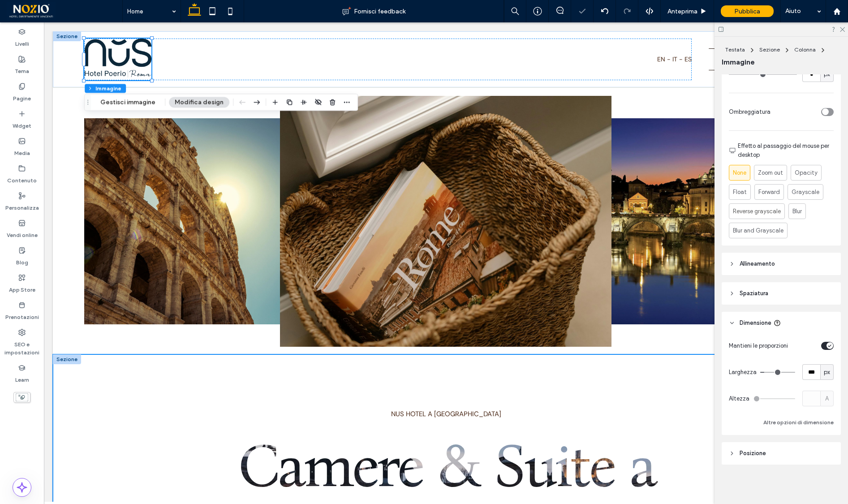
click at [162, 379] on div "Nus Hotel A [GEOGRAPHIC_DATA] Camere & Suite a [GEOGRAPHIC_DATA] in una villa s…" at bounding box center [446, 504] width 786 height 300
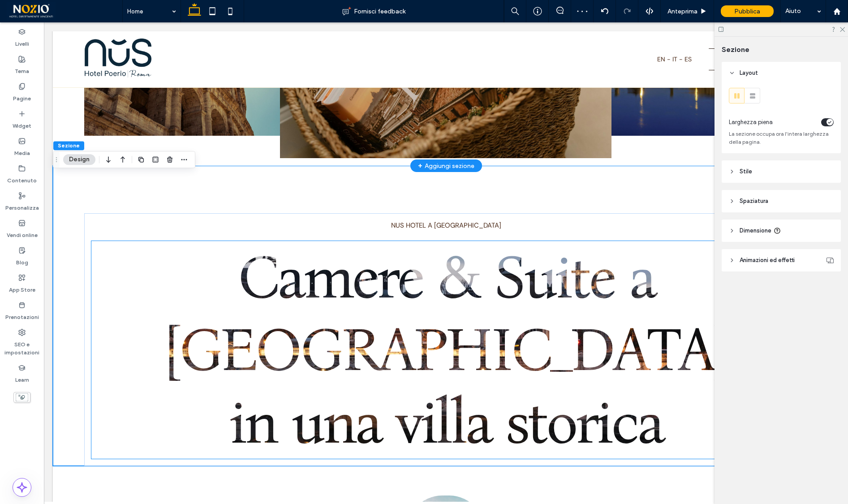
scroll to position [0, 0]
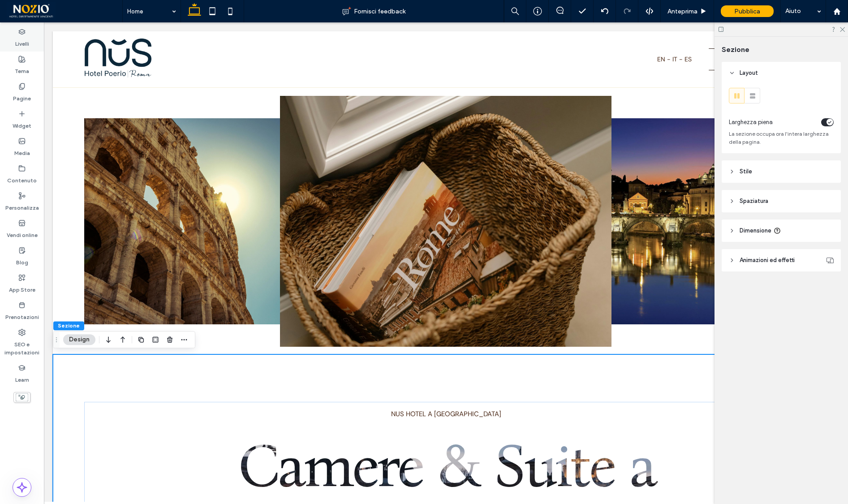
click at [13, 39] on div "Livelli" at bounding box center [22, 37] width 44 height 27
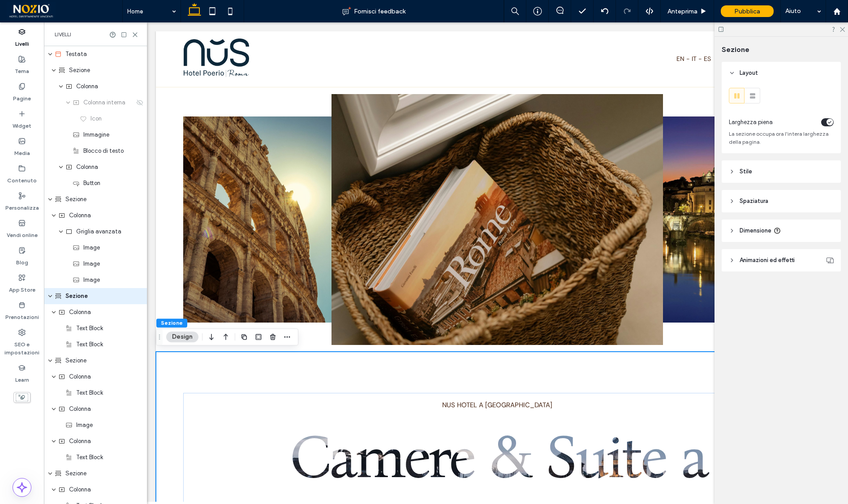
scroll to position [21, 0]
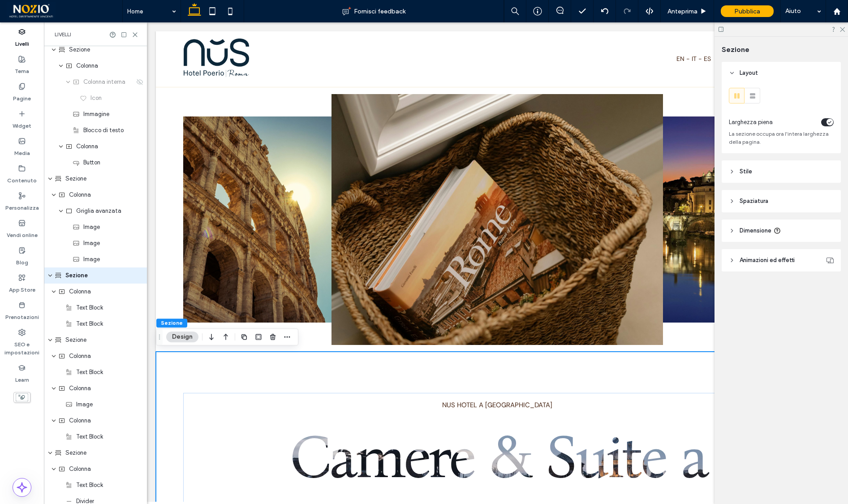
click at [13, 39] on div "Livelli" at bounding box center [22, 37] width 44 height 27
click at [135, 35] on icon at bounding box center [135, 34] width 7 height 7
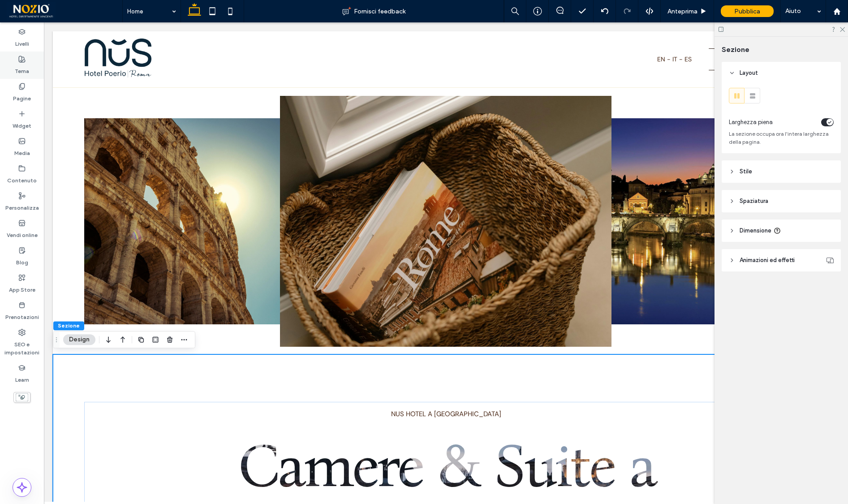
click at [16, 65] on label "Tema" at bounding box center [22, 69] width 14 height 13
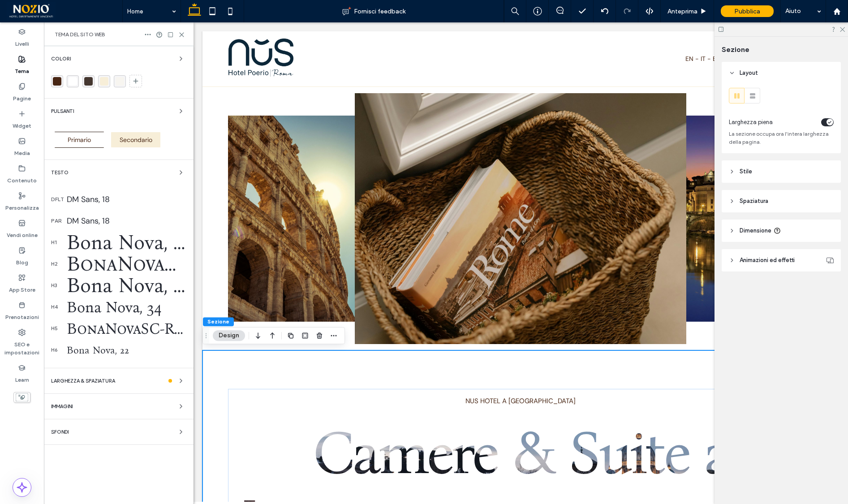
click at [74, 81] on div "rgba(255, 255, 255, 1)" at bounding box center [73, 81] width 9 height 9
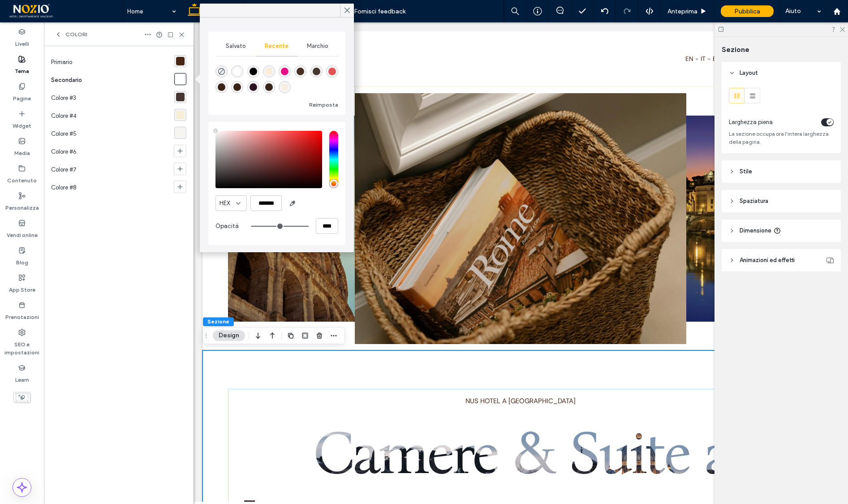
click at [181, 78] on div "rgba(255, 255, 255, 1)" at bounding box center [180, 79] width 9 height 9
click at [272, 200] on input "*******" at bounding box center [265, 203] width 31 height 16
paste input "*"
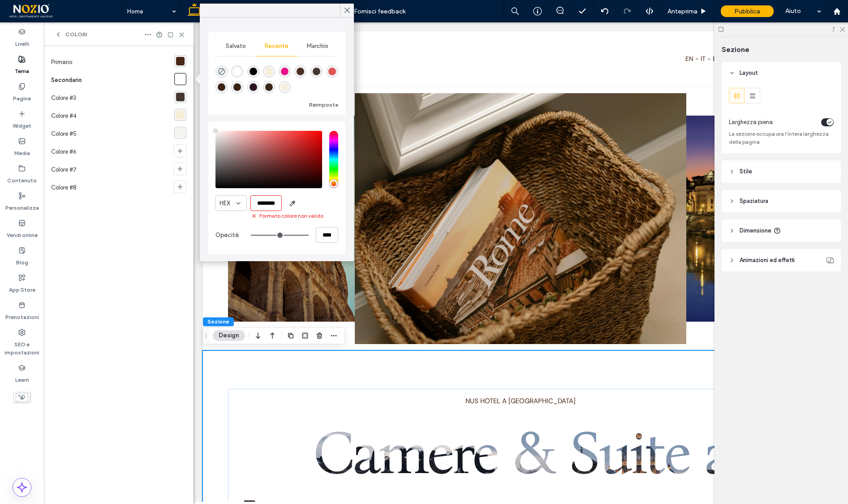
click at [268, 205] on input "********" at bounding box center [265, 203] width 31 height 16
paste input "color picker textbox"
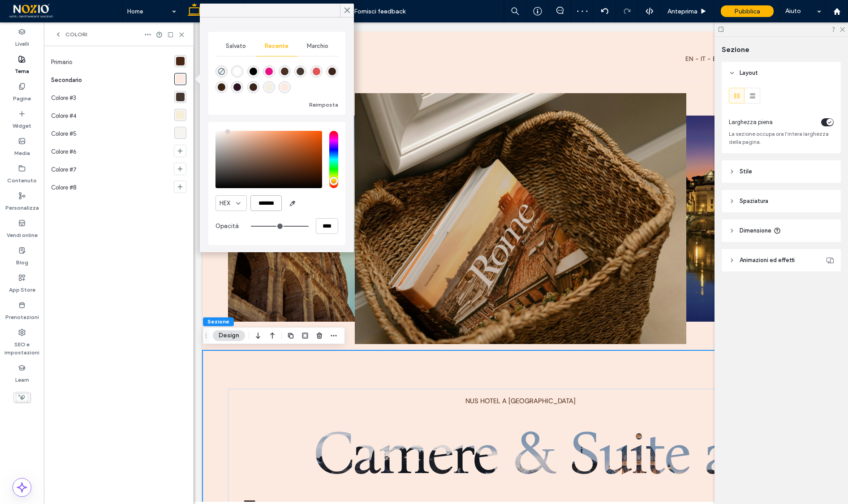
type input "*******"
click at [316, 201] on div "HEX *******" at bounding box center [277, 203] width 123 height 16
click at [184, 60] on div "rgba(72, 38, 20, 1)" at bounding box center [180, 61] width 9 height 9
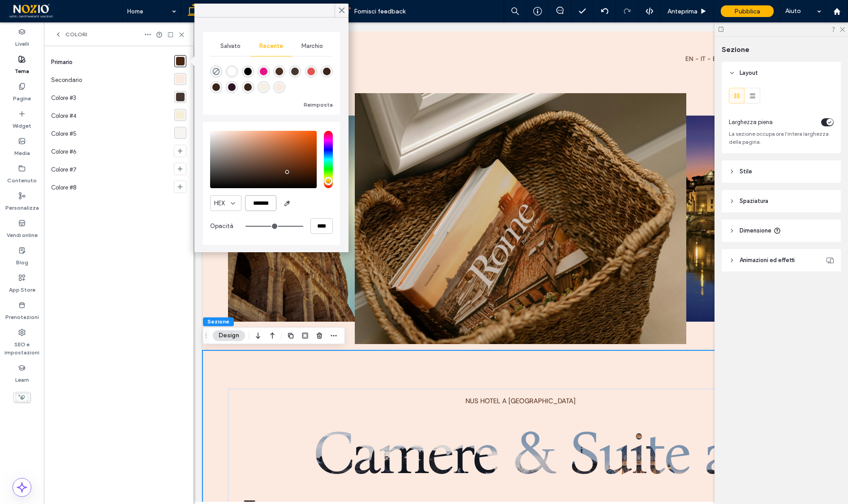
click at [259, 203] on input "*******" at bounding box center [260, 203] width 31 height 16
paste input "color picker textbox"
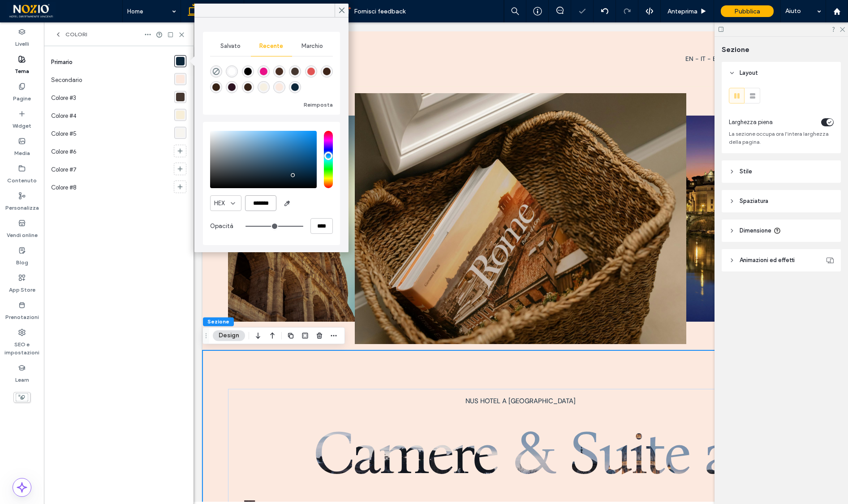
type input "*******"
click at [314, 203] on div "HEX *******" at bounding box center [271, 203] width 123 height 16
click at [343, 11] on icon at bounding box center [342, 10] width 8 height 8
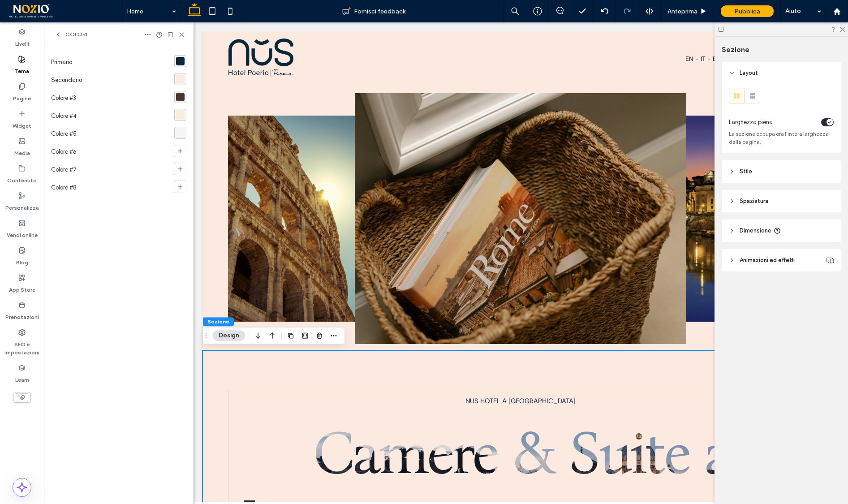
click at [179, 97] on div "rgba(69, 55, 48, 1)" at bounding box center [180, 97] width 9 height 9
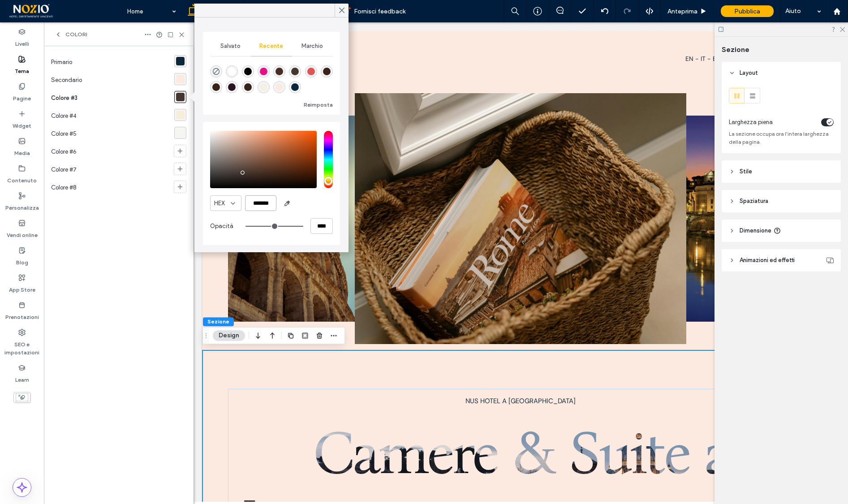
click at [264, 200] on input "*******" at bounding box center [260, 203] width 31 height 16
paste input "color picker textbox"
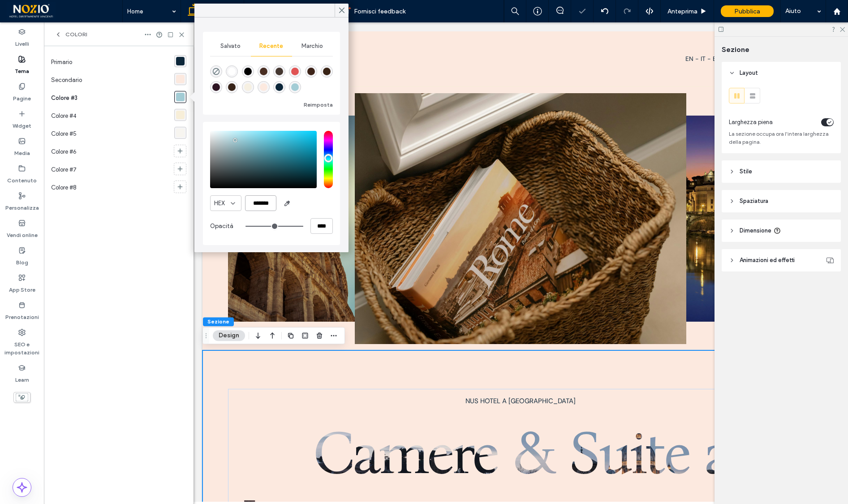
type input "*******"
click at [322, 203] on div "HEX *******" at bounding box center [271, 203] width 123 height 16
click at [180, 116] on div "rgba(247, 238, 216, 1)" at bounding box center [180, 115] width 9 height 9
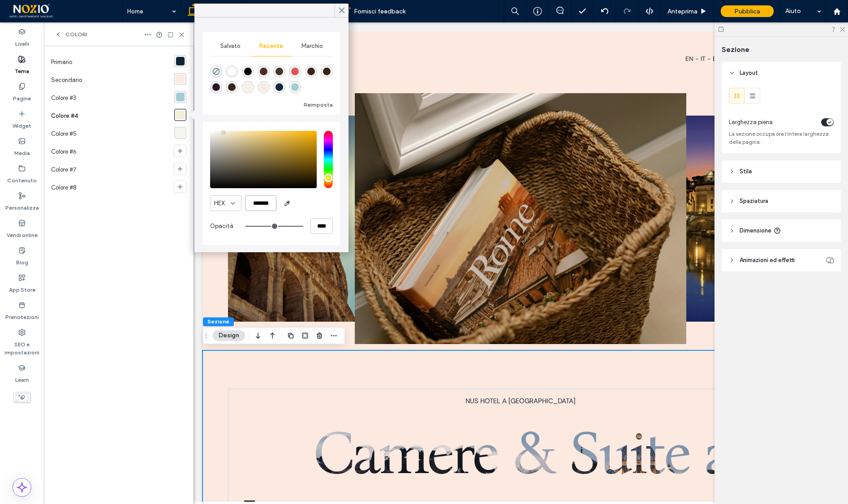
click at [257, 203] on input "*******" at bounding box center [260, 203] width 31 height 16
paste input "*"
paste input "color picker textbox"
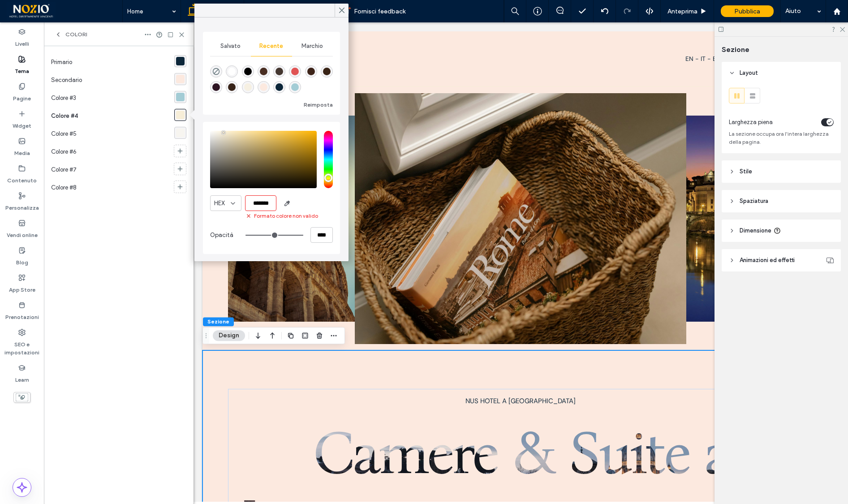
scroll to position [0, 0]
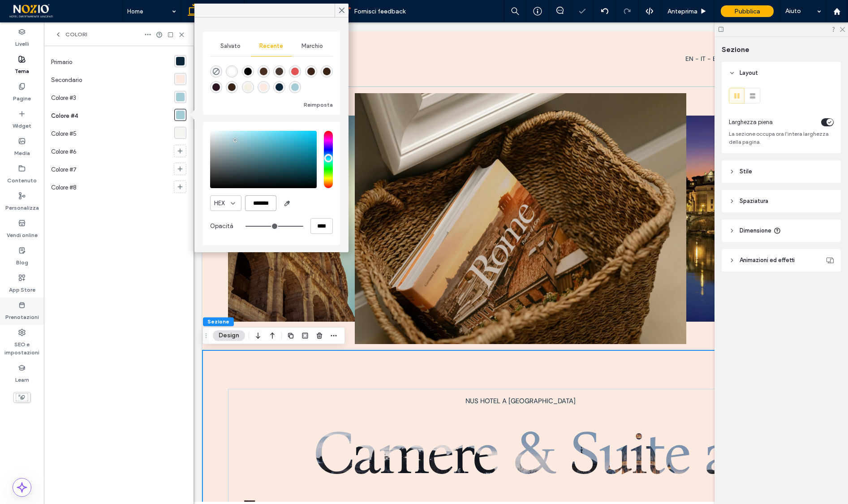
type input "*******"
click at [182, 135] on div "rgba(247, 245, 240, 1)" at bounding box center [180, 133] width 9 height 9
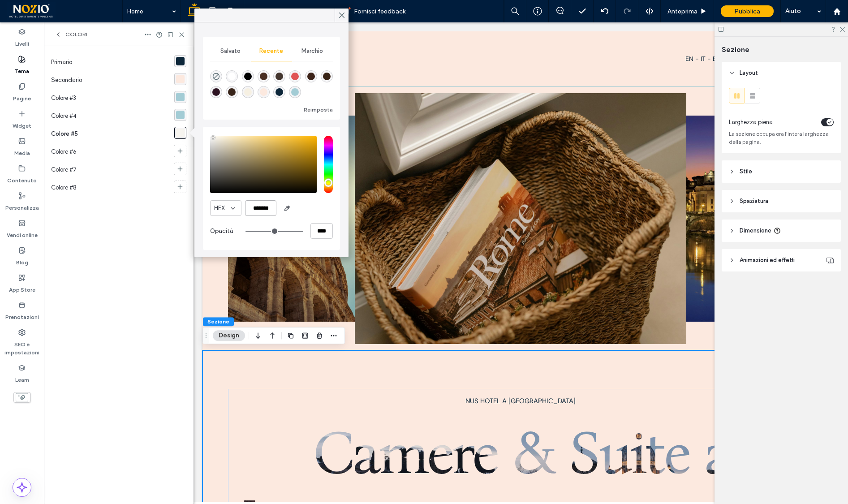
click at [263, 208] on input "*******" at bounding box center [260, 208] width 31 height 16
paste input "*"
paste input "color picker textbox"
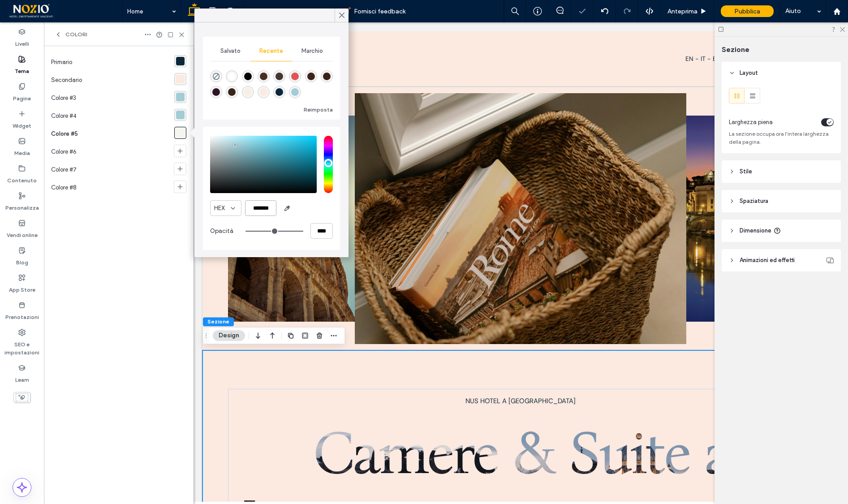
scroll to position [0, 0]
type input "*******"
click at [309, 212] on div "HEX *******" at bounding box center [271, 208] width 123 height 16
drag, startPoint x: 263, startPoint y: 203, endPoint x: 231, endPoint y: 203, distance: 32.3
click at [231, 203] on div "HEX *******" at bounding box center [271, 208] width 123 height 16
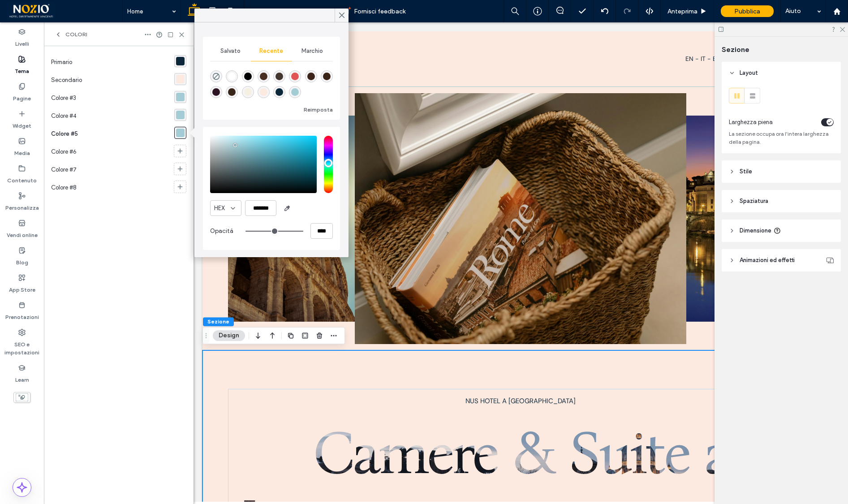
click at [311, 204] on div "HEX *******" at bounding box center [271, 208] width 123 height 16
click at [179, 114] on div "rgba(163, 204, 213, 1)" at bounding box center [180, 115] width 9 height 9
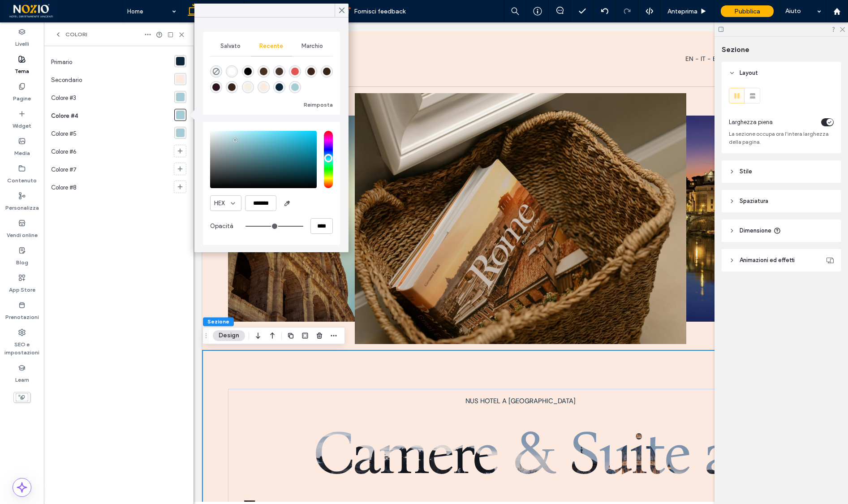
click at [179, 134] on div "rgba(163, 204, 213, 1)" at bounding box center [180, 133] width 9 height 9
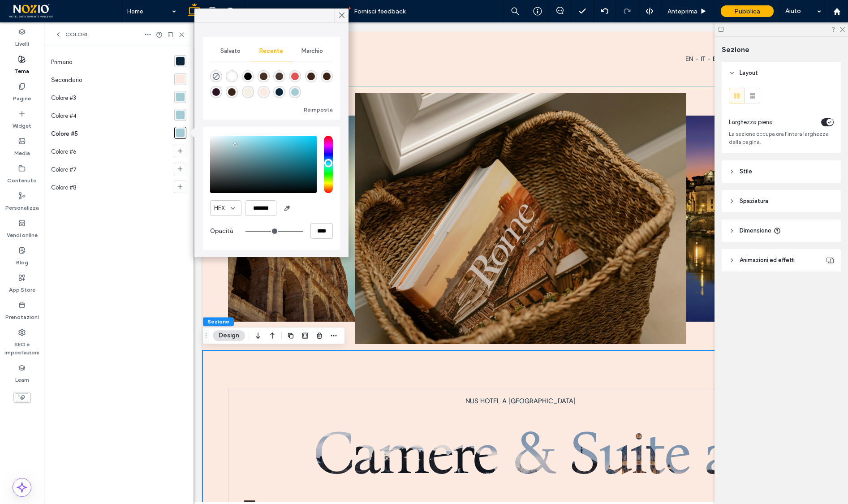
click at [181, 94] on div "rgba(163, 204, 213, 1)" at bounding box center [180, 97] width 9 height 9
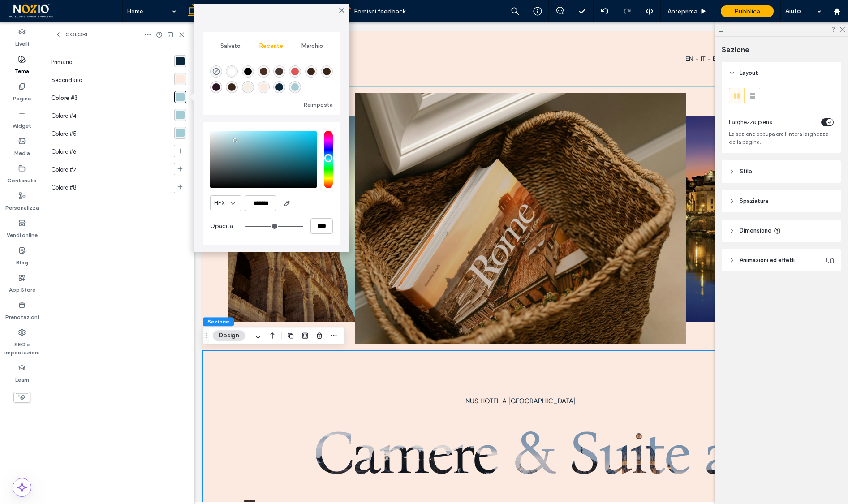
click at [180, 114] on div "rgba(163, 204, 213, 1)" at bounding box center [180, 115] width 9 height 9
click at [268, 201] on input "*******" at bounding box center [260, 203] width 31 height 16
paste input "color picker textbox"
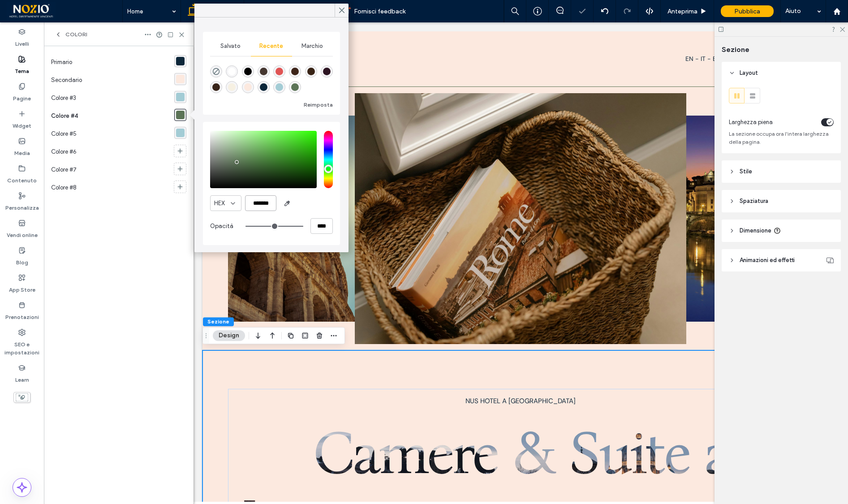
type input "*******"
click at [330, 203] on div "HEX *******" at bounding box center [271, 203] width 123 height 16
click at [181, 132] on div "rgba(163, 204, 213, 1)" at bounding box center [180, 133] width 9 height 9
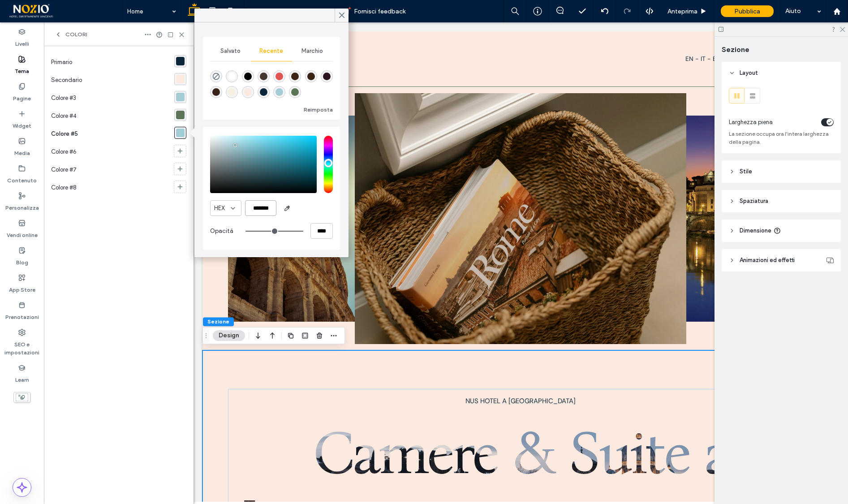
click at [266, 203] on input "*******" at bounding box center [260, 208] width 31 height 16
click at [266, 208] on input "*******" at bounding box center [260, 208] width 31 height 16
paste input "color picker textbox"
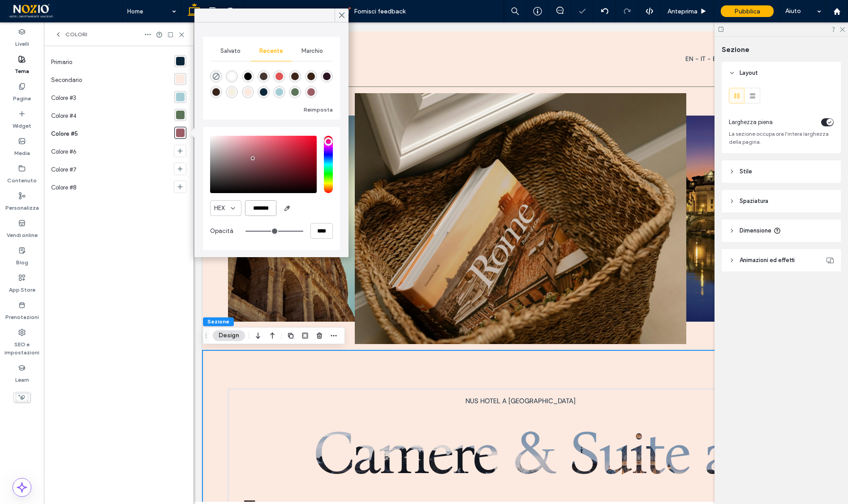
type input "*******"
click at [315, 212] on div "HEX *******" at bounding box center [271, 208] width 123 height 16
click at [341, 15] on use at bounding box center [342, 15] width 4 height 5
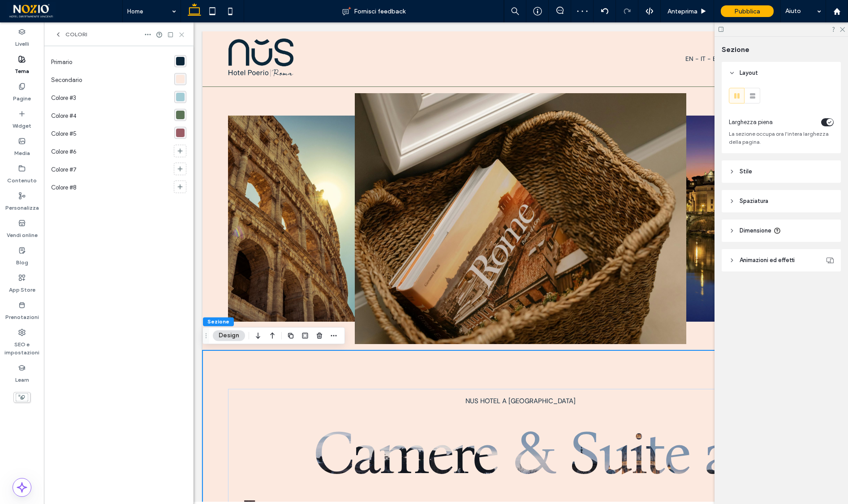
click at [182, 32] on icon at bounding box center [181, 34] width 7 height 7
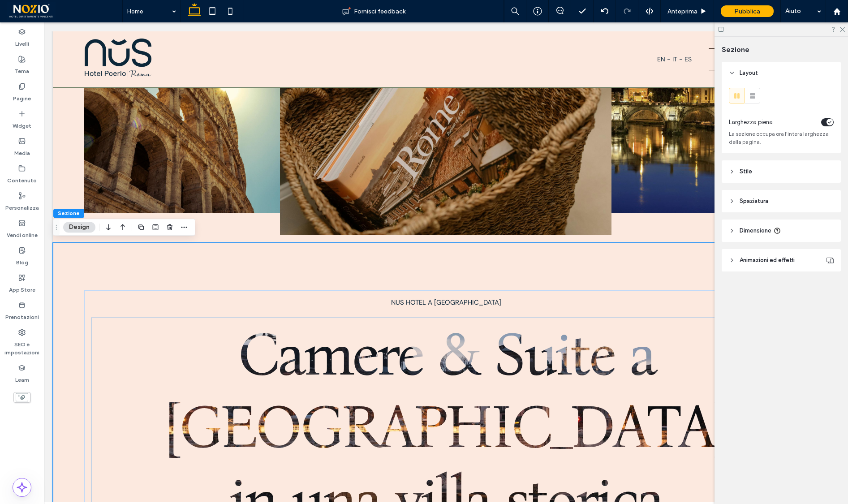
scroll to position [113, 0]
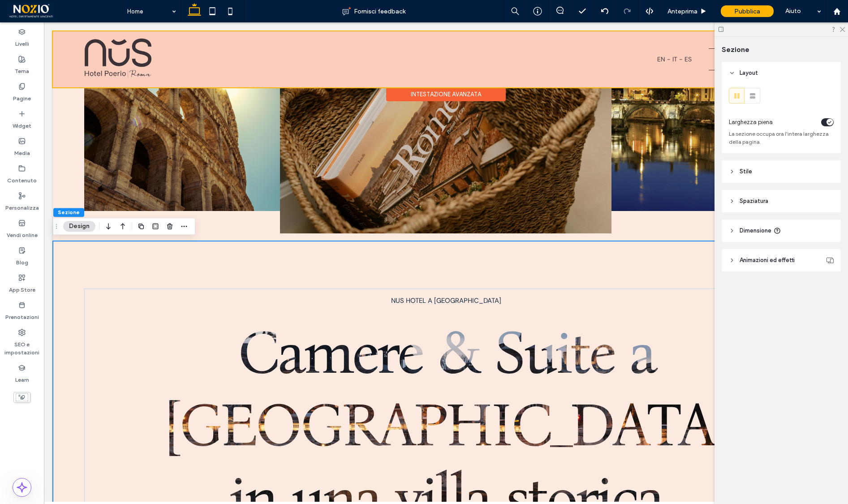
click at [250, 50] on div at bounding box center [446, 59] width 786 height 56
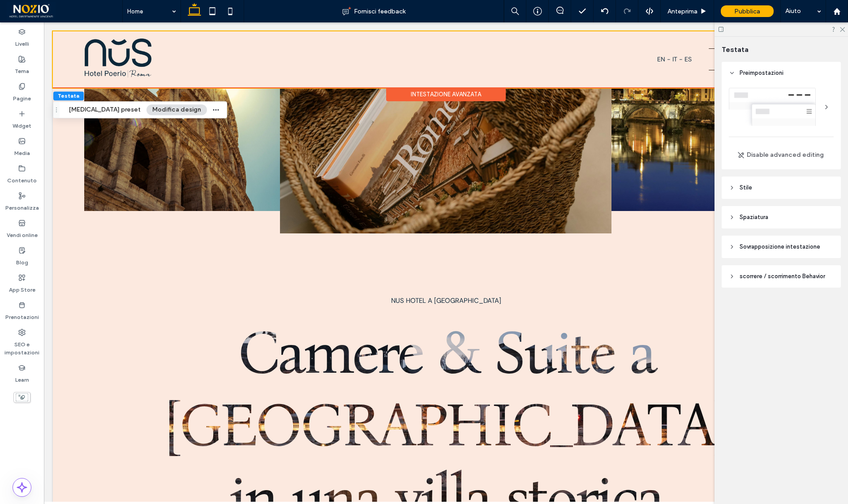
click at [452, 95] on div "Intestazione avanzata" at bounding box center [446, 94] width 120 height 14
click at [749, 187] on span "Stile" at bounding box center [746, 187] width 13 height 9
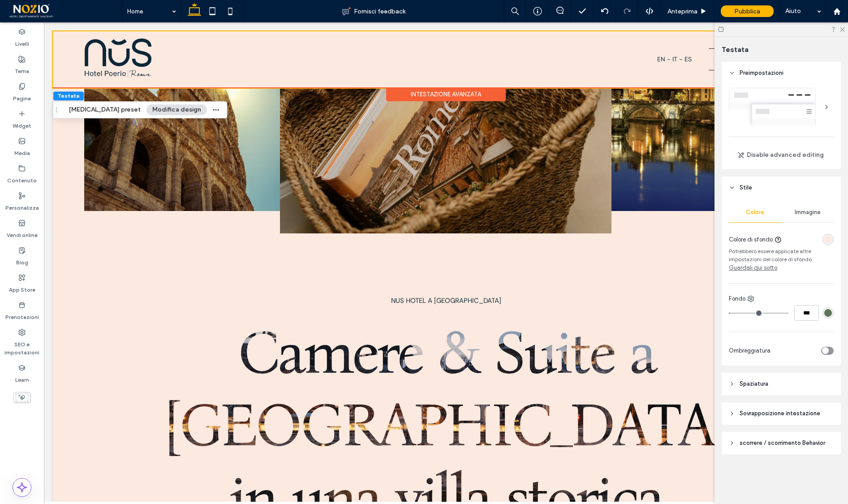
click at [832, 313] on div "rgba(92, 116, 87, 1)" at bounding box center [829, 313] width 8 height 8
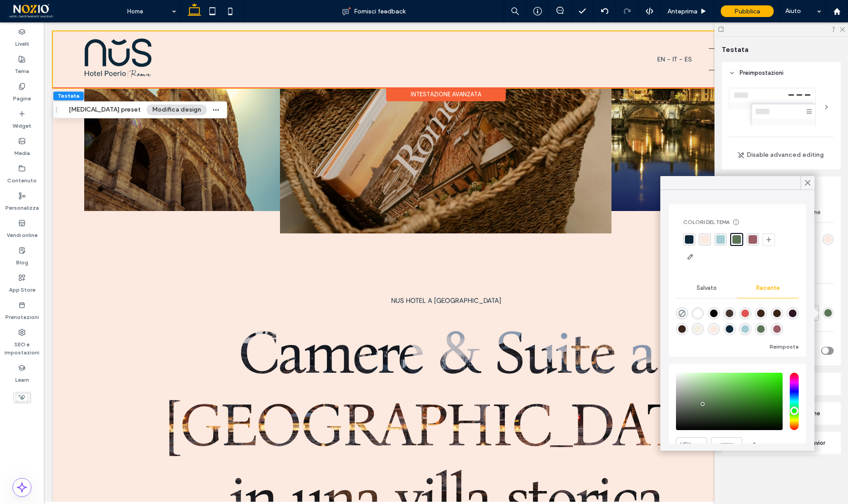
click at [689, 237] on div "rgba(13, 39, 58, 1)" at bounding box center [689, 239] width 9 height 9
click at [807, 183] on use at bounding box center [808, 183] width 4 height 5
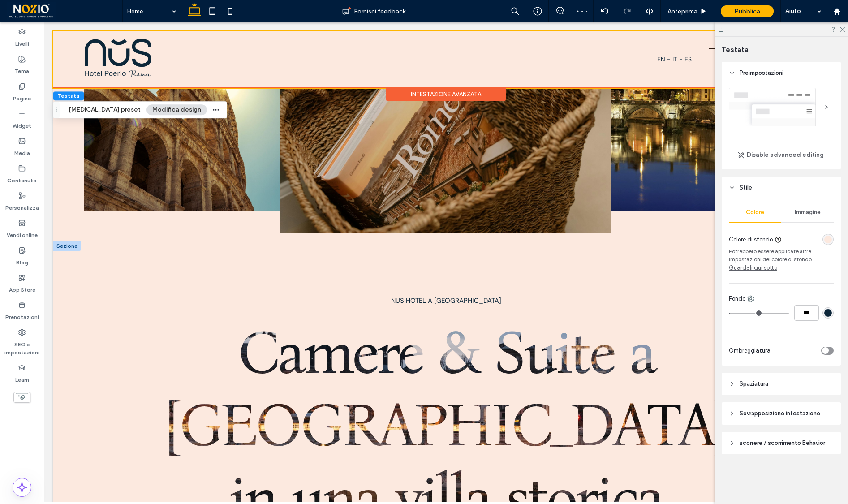
click at [170, 321] on span "Camere & Suite a [GEOGRAPHIC_DATA] in una villa storica" at bounding box center [446, 425] width 565 height 218
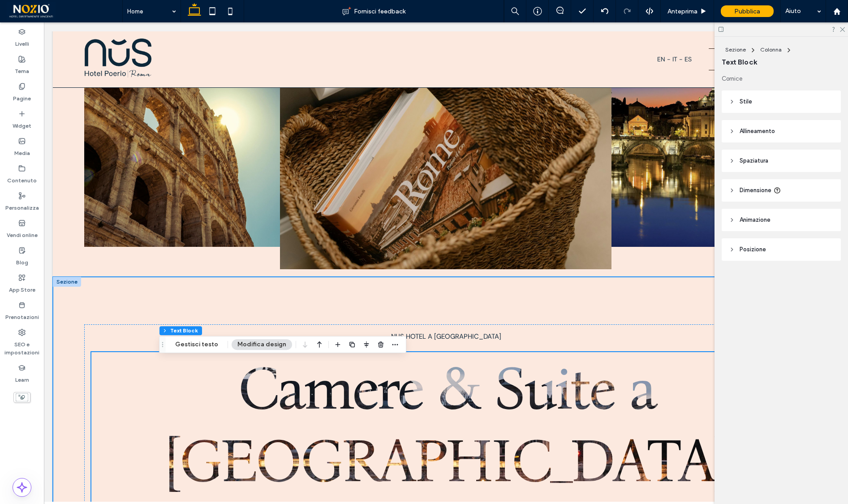
scroll to position [79, 0]
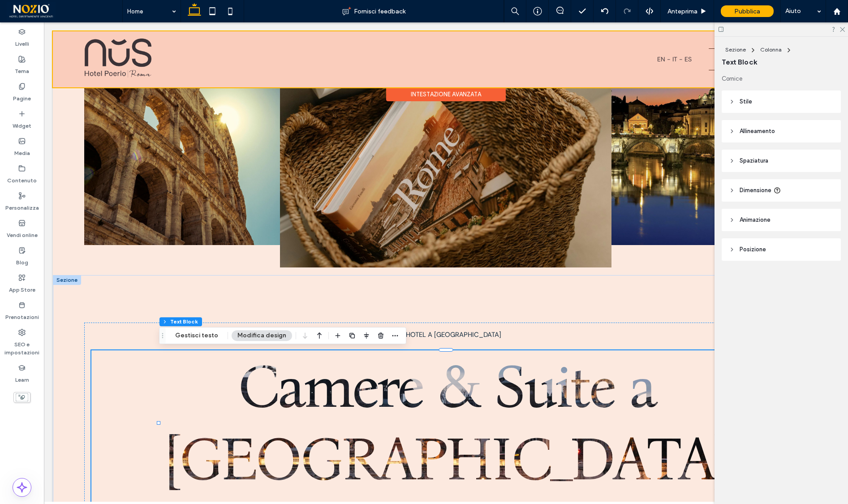
click at [679, 55] on div at bounding box center [446, 59] width 786 height 56
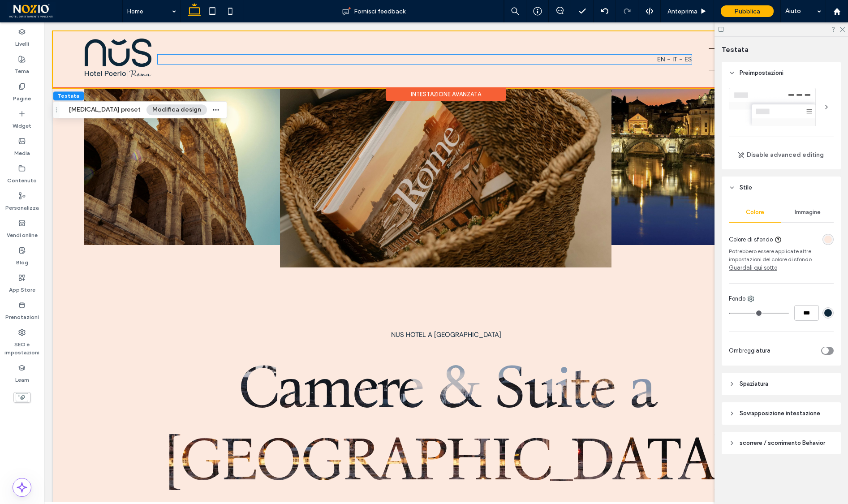
click at [677, 58] on span "EN - IT - ES" at bounding box center [674, 59] width 35 height 8
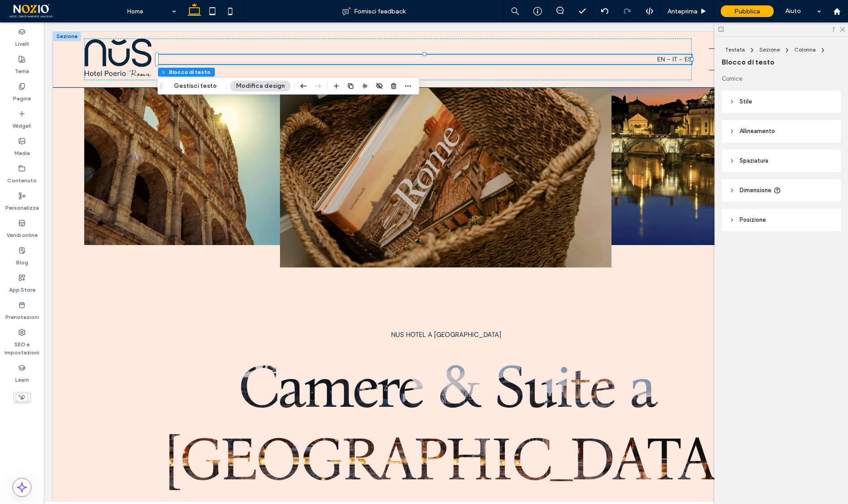
click at [748, 101] on span "Stile" at bounding box center [746, 101] width 13 height 9
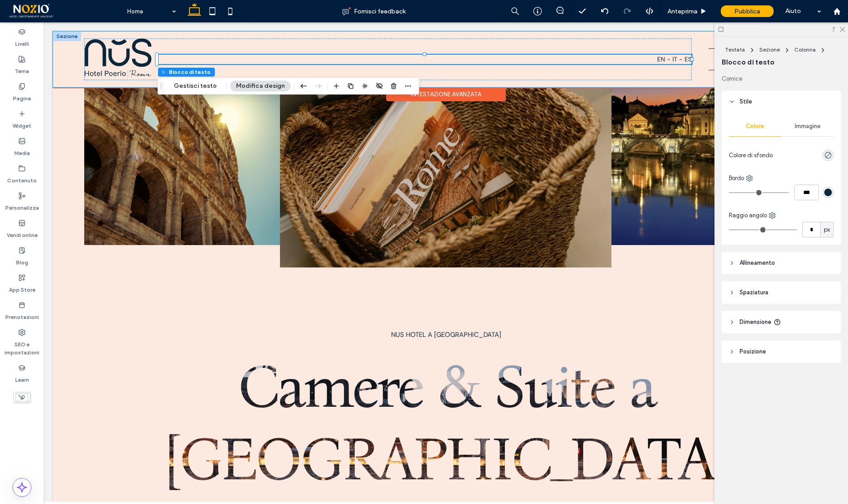
click at [678, 60] on span "EN - IT - ES" at bounding box center [674, 59] width 35 height 8
click at [678, 60] on span "**********" at bounding box center [678, 59] width 28 height 6
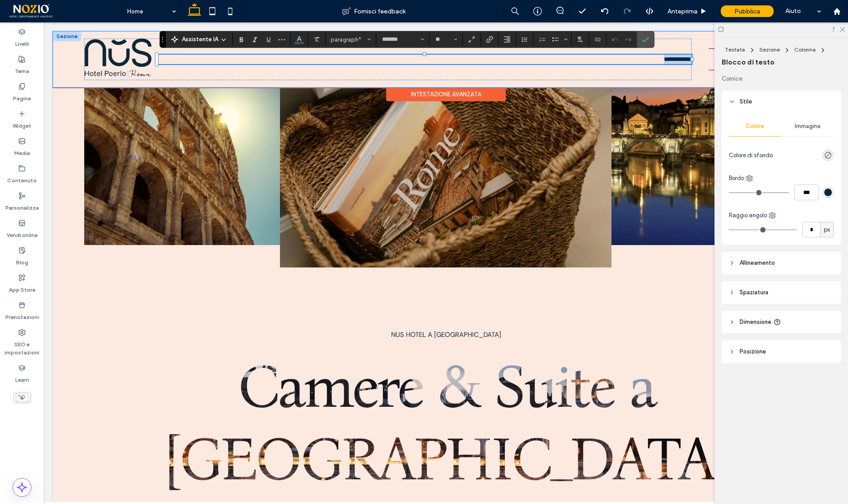
click at [678, 60] on span "**********" at bounding box center [678, 59] width 28 height 6
click at [298, 38] on icon "Colore" at bounding box center [299, 38] width 7 height 7
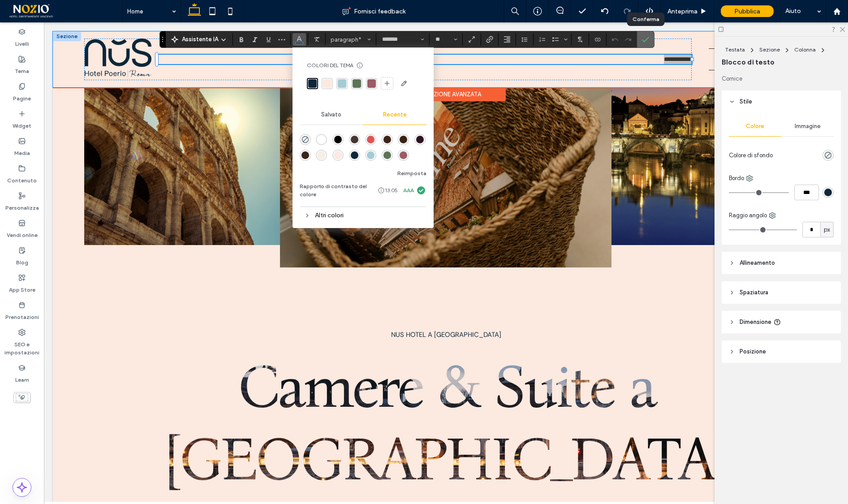
click at [642, 38] on icon "Conferma" at bounding box center [645, 39] width 7 height 7
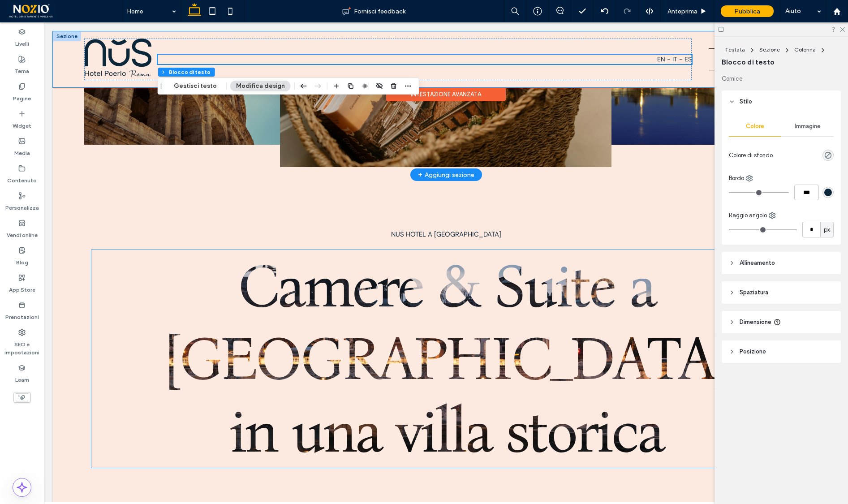
scroll to position [182, 0]
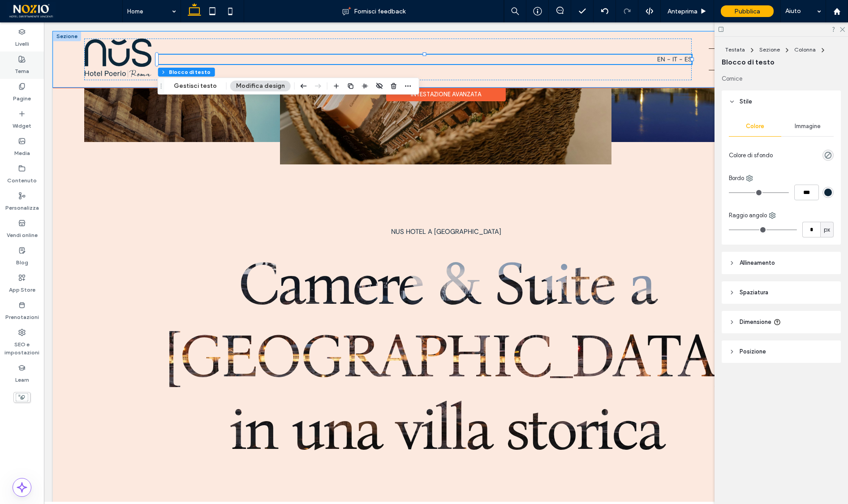
click at [31, 63] on div "Tema" at bounding box center [22, 65] width 44 height 27
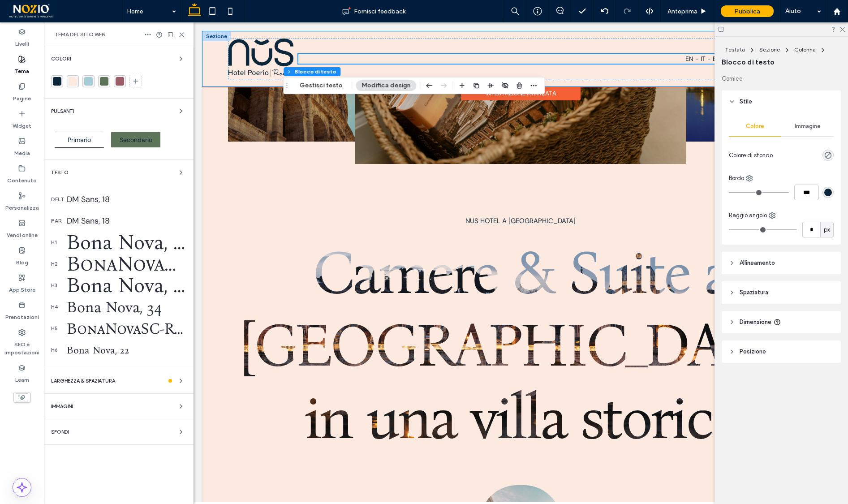
scroll to position [180, 0]
click at [182, 112] on icon "button" at bounding box center [180, 111] width 7 height 7
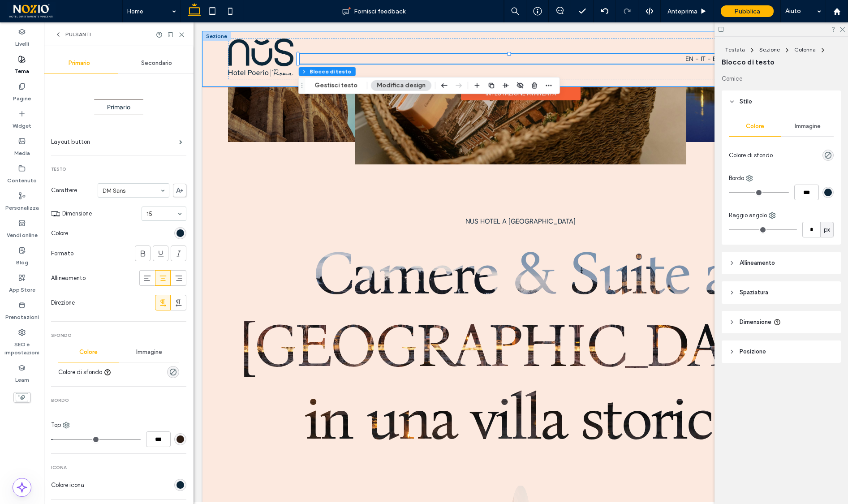
click at [158, 62] on span "Secondario" at bounding box center [156, 63] width 31 height 7
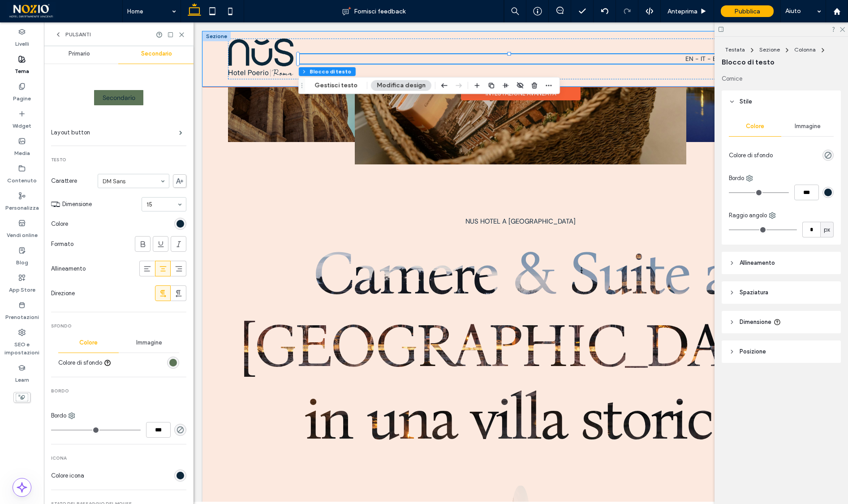
scroll to position [11, 0]
click at [169, 361] on div "rgb(92, 116, 87)" at bounding box center [173, 362] width 8 height 8
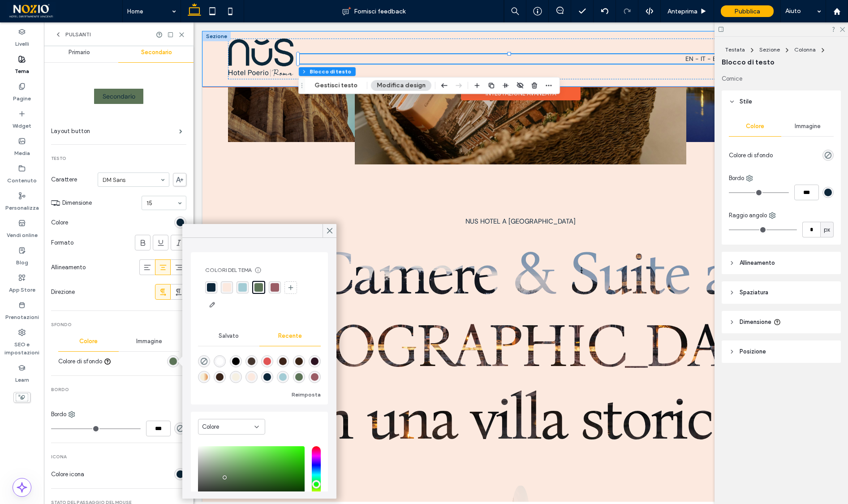
click at [212, 288] on div "rgba(13, 39, 58, 1)" at bounding box center [211, 287] width 9 height 9
click at [331, 229] on use at bounding box center [330, 231] width 4 height 5
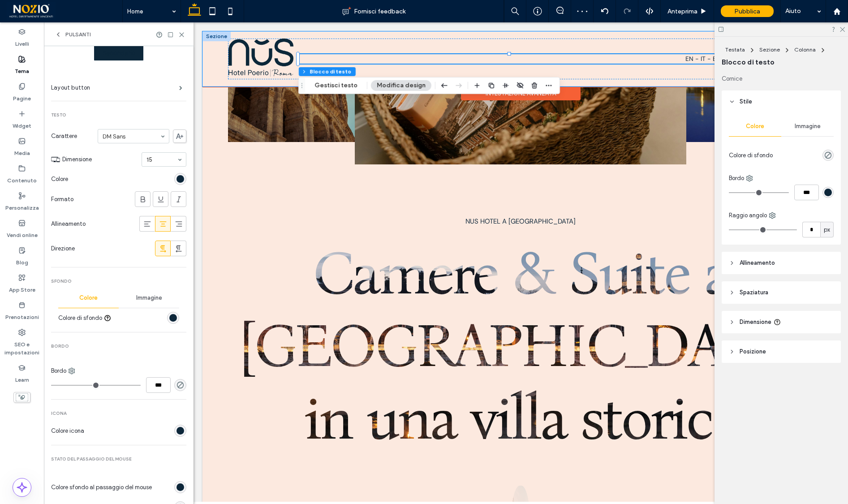
scroll to position [60, 0]
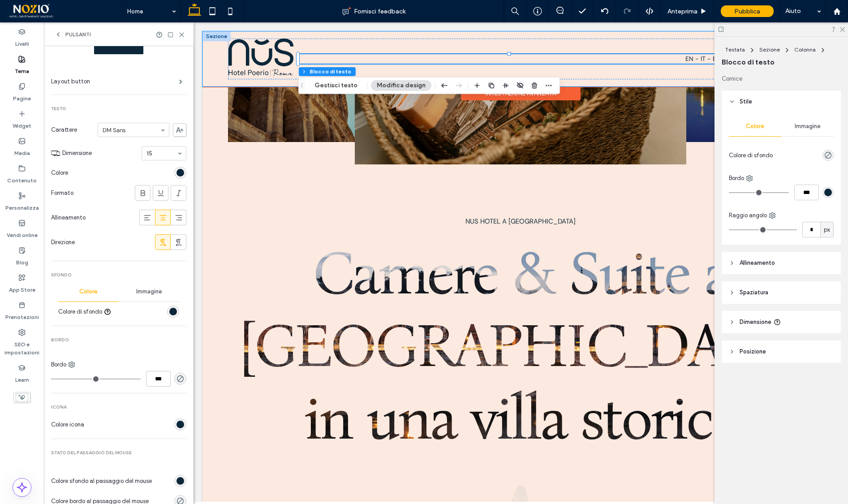
click at [177, 424] on div "rgb(13, 39, 58)" at bounding box center [181, 425] width 8 height 8
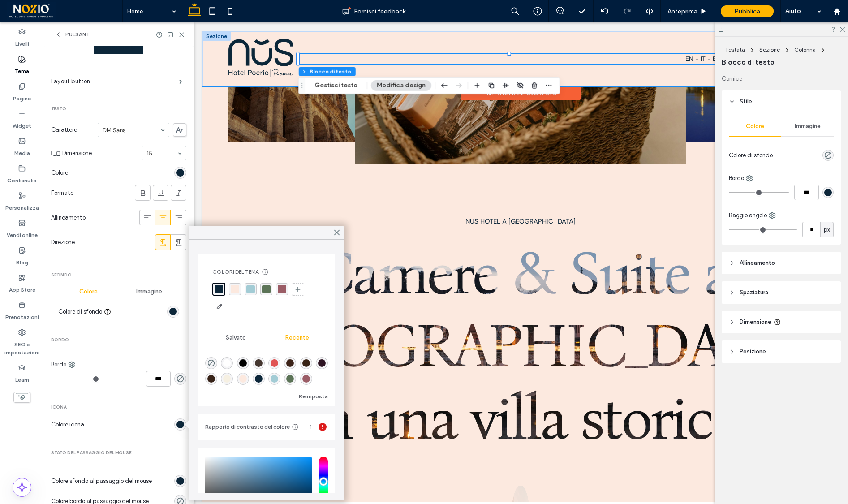
click at [234, 289] on div "rgba(252, 233, 223, 1)" at bounding box center [235, 289] width 9 height 9
click at [337, 231] on icon at bounding box center [337, 233] width 8 height 8
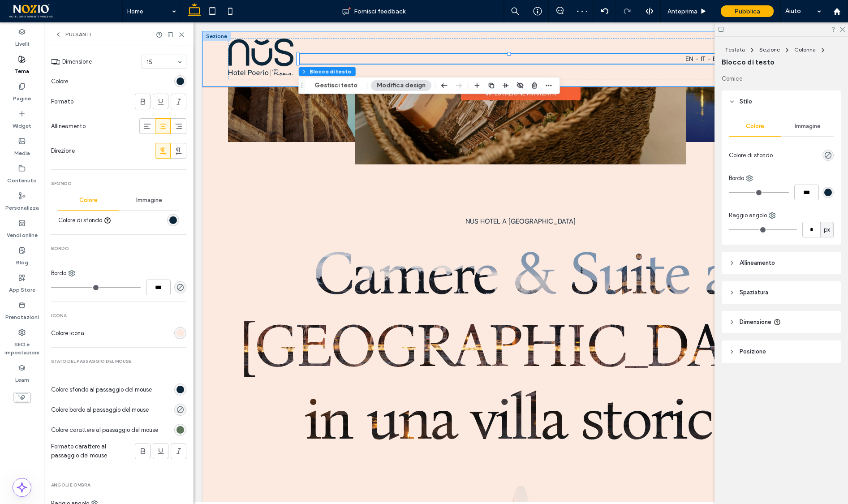
scroll to position [155, 0]
click at [177, 428] on div "rgb(92, 116, 87)" at bounding box center [181, 427] width 8 height 8
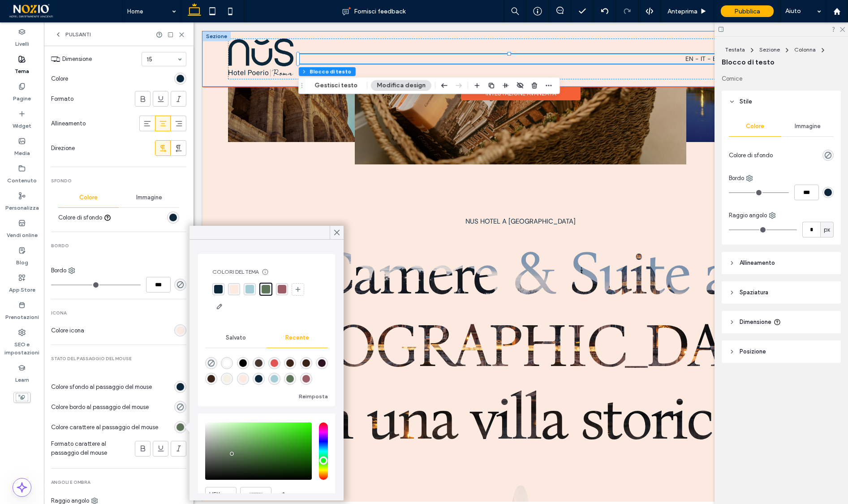
click at [232, 289] on div "rgba(252, 233, 223, 1)" at bounding box center [234, 289] width 9 height 9
click at [337, 233] on icon at bounding box center [337, 233] width 8 height 8
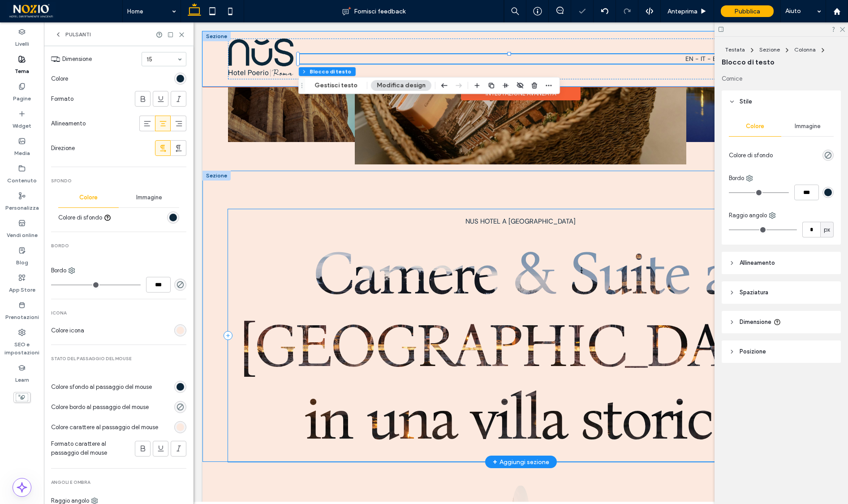
click at [330, 233] on div "Nus Hotel A Roma Camere & Suite a Roma in una villa storica" at bounding box center [521, 335] width 586 height 253
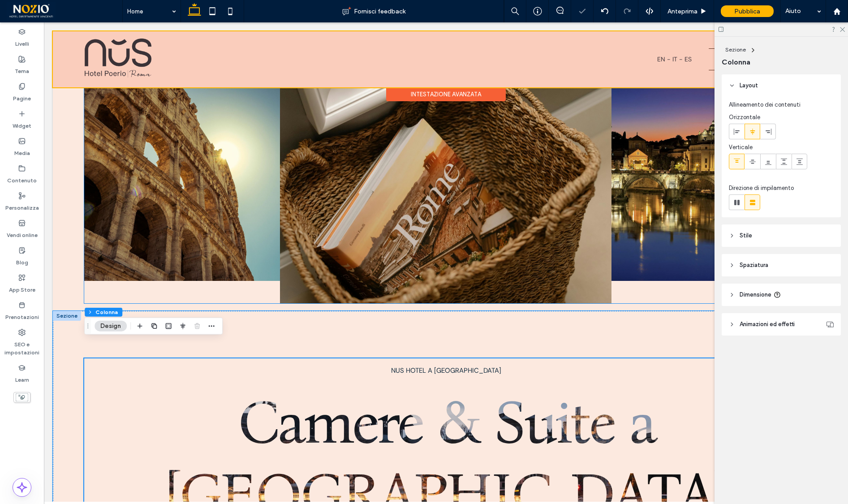
scroll to position [29, 0]
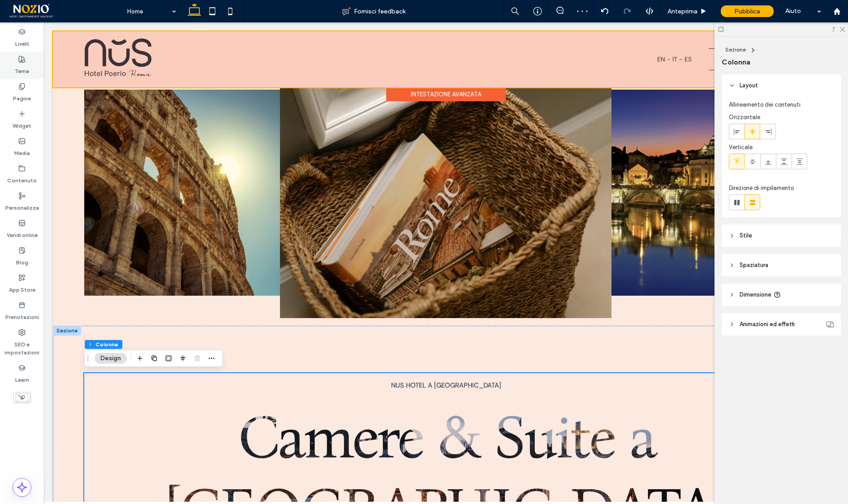
click at [20, 62] on icon at bounding box center [21, 59] width 7 height 7
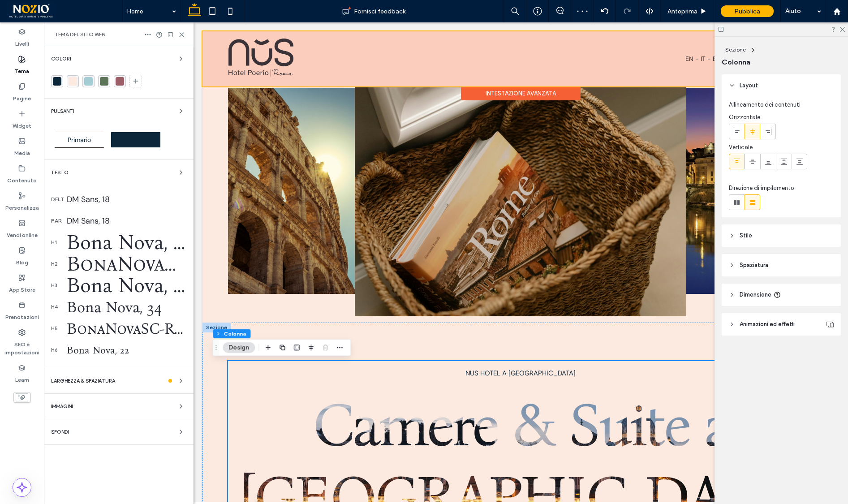
scroll to position [28, 0]
click at [181, 112] on use "button" at bounding box center [181, 111] width 2 height 4
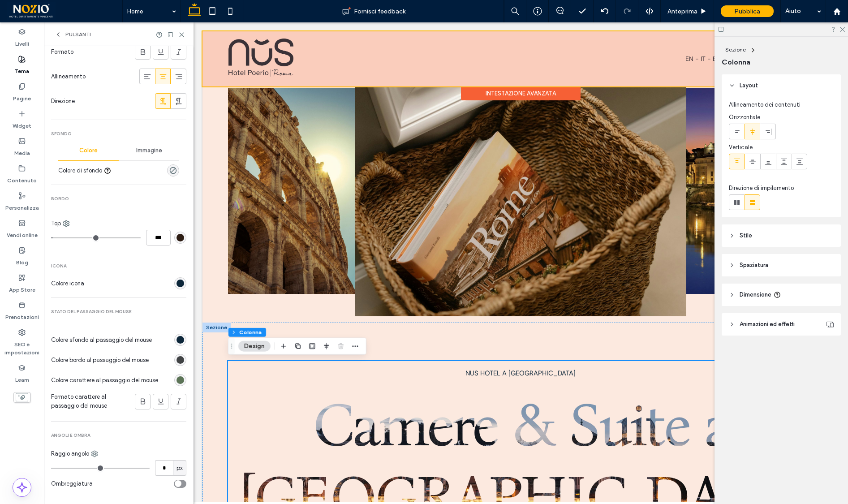
scroll to position [212, 0]
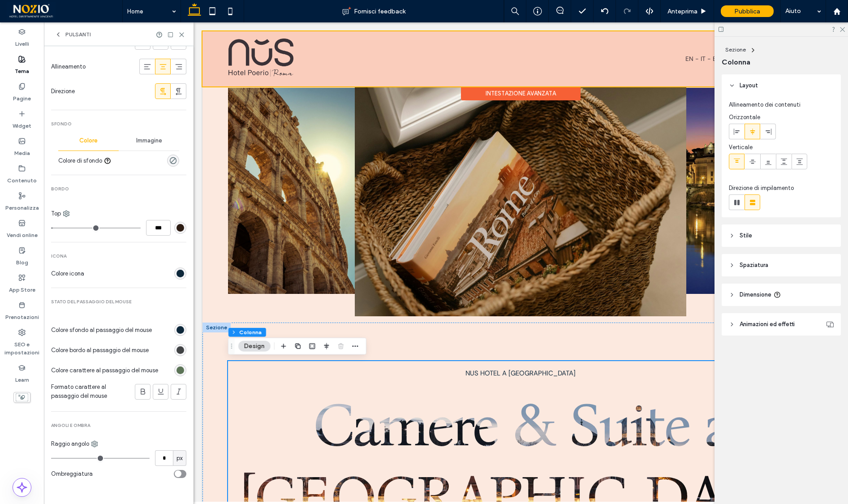
click at [177, 370] on div "rgb(92, 116, 87)" at bounding box center [181, 371] width 8 height 8
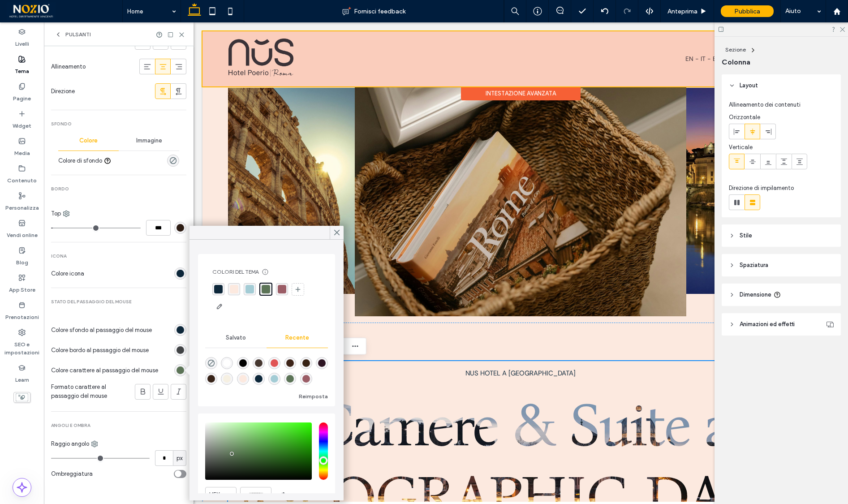
click at [233, 290] on div "rgba(252, 233, 223, 1)" at bounding box center [234, 289] width 9 height 9
click at [338, 234] on icon at bounding box center [337, 233] width 8 height 8
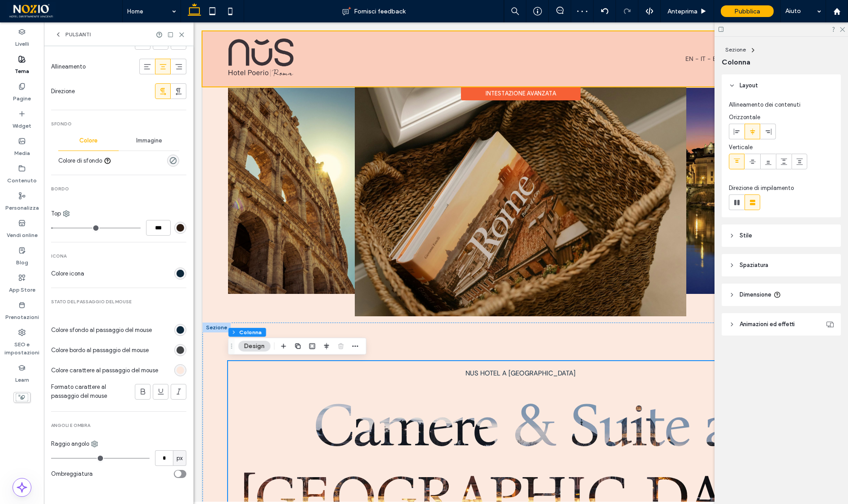
scroll to position [0, 0]
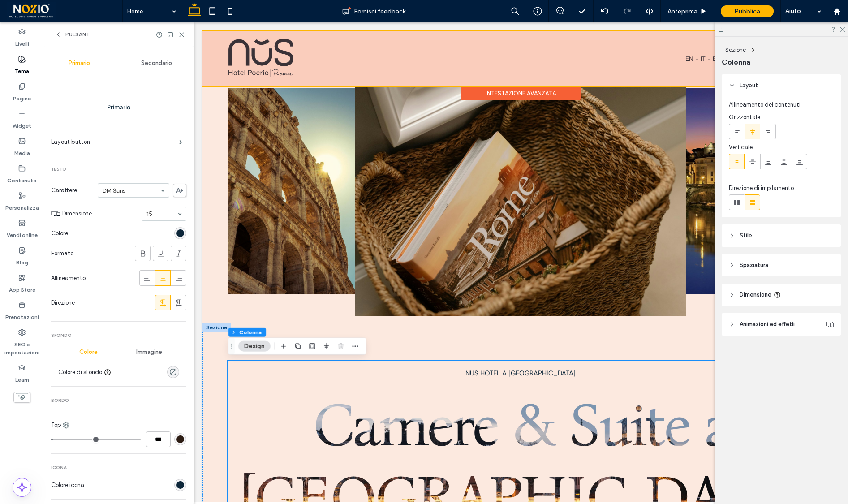
click at [158, 58] on div "Secondario" at bounding box center [157, 63] width 78 height 20
click at [177, 232] on div "rgb(13, 39, 58)" at bounding box center [181, 233] width 8 height 8
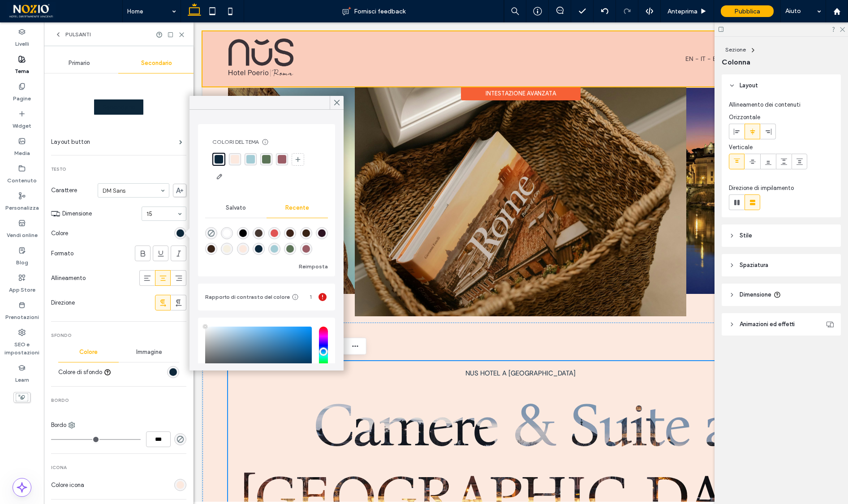
type input "****"
click at [235, 159] on div "rgba(252, 233, 223, 1)" at bounding box center [235, 159] width 9 height 9
click at [337, 100] on icon at bounding box center [337, 103] width 8 height 8
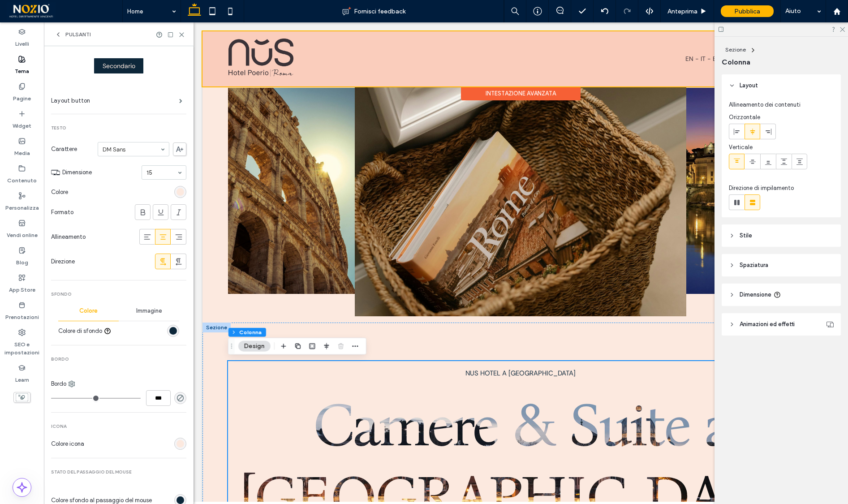
scroll to position [44, 0]
click at [177, 494] on div "rgb(13, 39, 58)" at bounding box center [181, 497] width 8 height 8
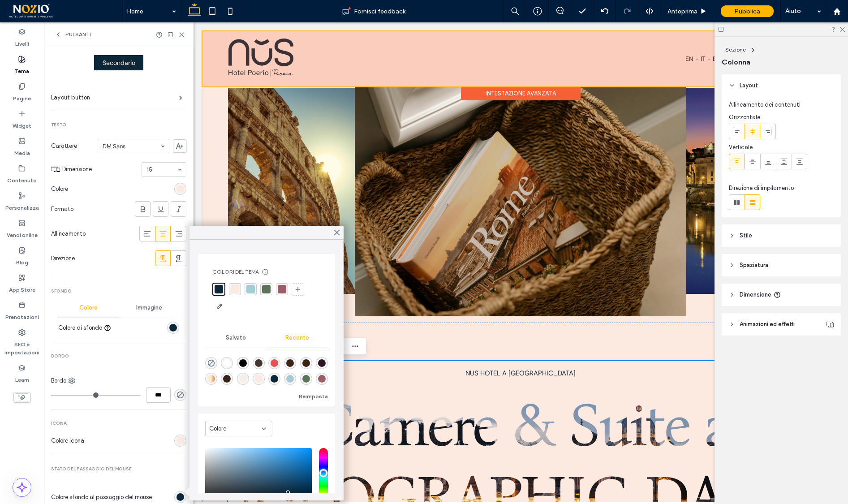
click at [236, 288] on div "rgba(252, 233, 223, 1)" at bounding box center [235, 289] width 9 height 9
click at [338, 233] on icon at bounding box center [337, 233] width 8 height 8
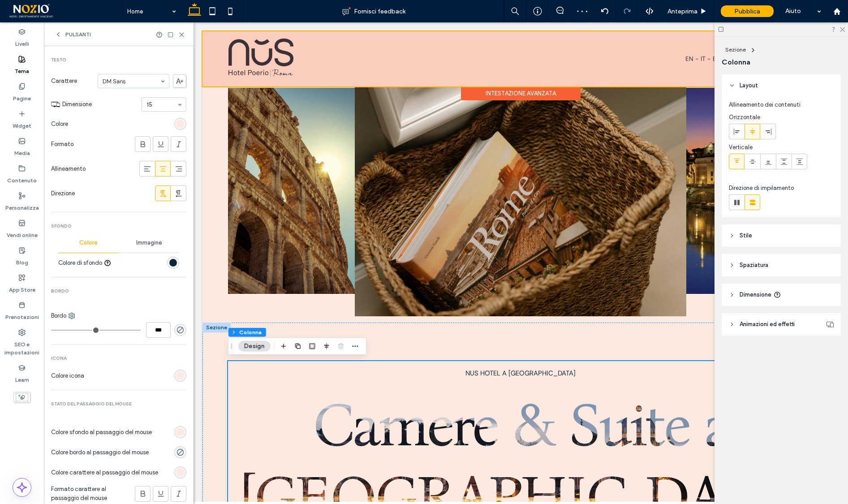
scroll to position [110, 0]
click at [177, 472] on div "rgb(252, 233, 223)" at bounding box center [181, 472] width 8 height 8
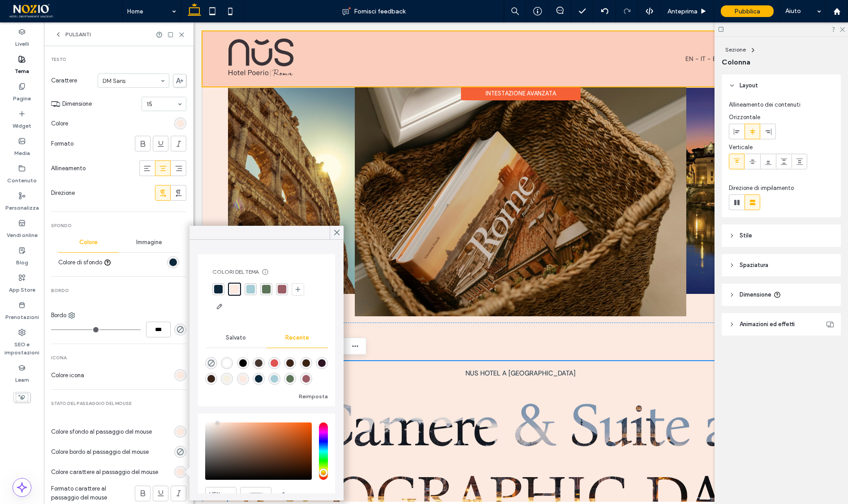
click at [220, 289] on div "rgba(13, 39, 58, 1)" at bounding box center [218, 289] width 9 height 9
click at [337, 232] on use at bounding box center [337, 232] width 4 height 5
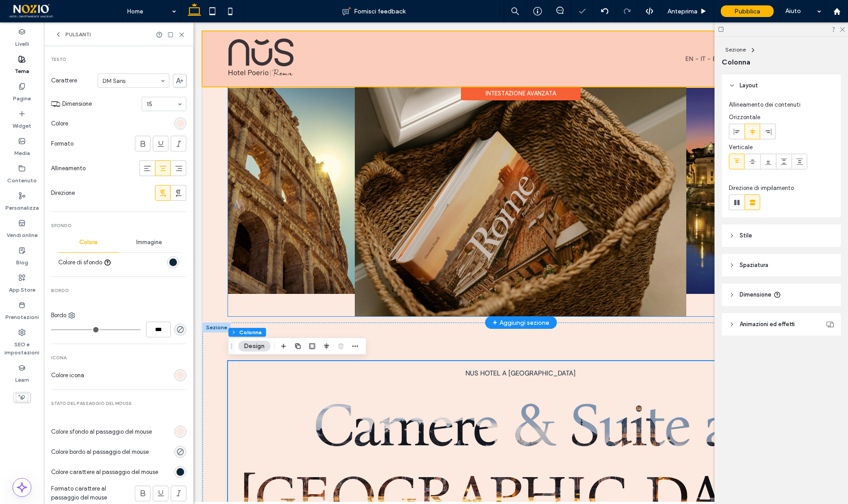
click at [328, 232] on img at bounding box center [325, 191] width 195 height 206
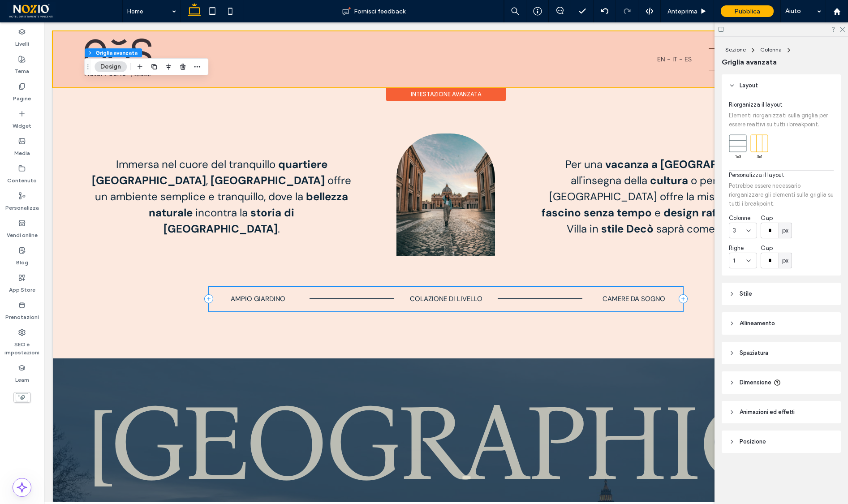
scroll to position [555, 0]
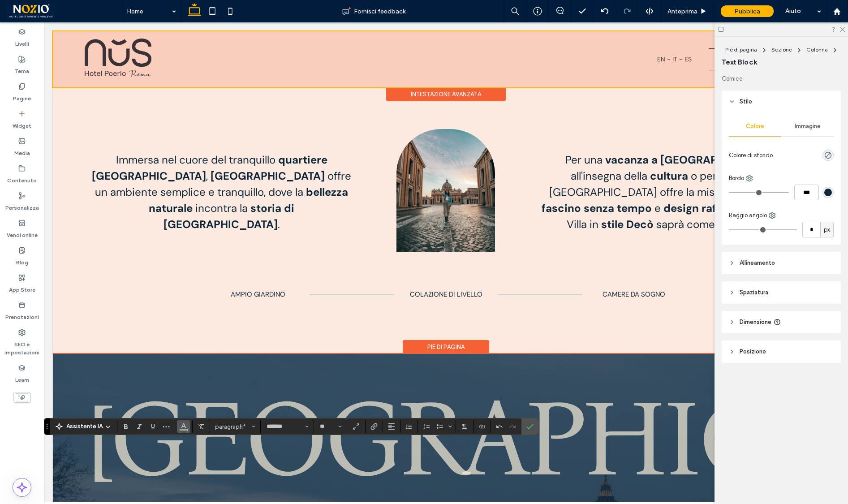
click at [184, 426] on use "Colore" at bounding box center [183, 425] width 5 height 5
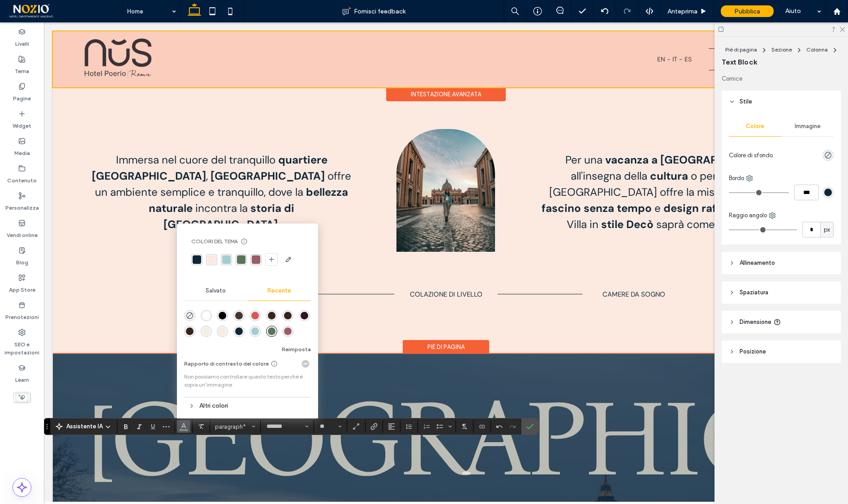
click at [211, 254] on div "rgba(252, 233, 223, 1)" at bounding box center [211, 259] width 11 height 11
click at [210, 259] on div "rgba(252, 233, 223, 1)" at bounding box center [211, 259] width 9 height 9
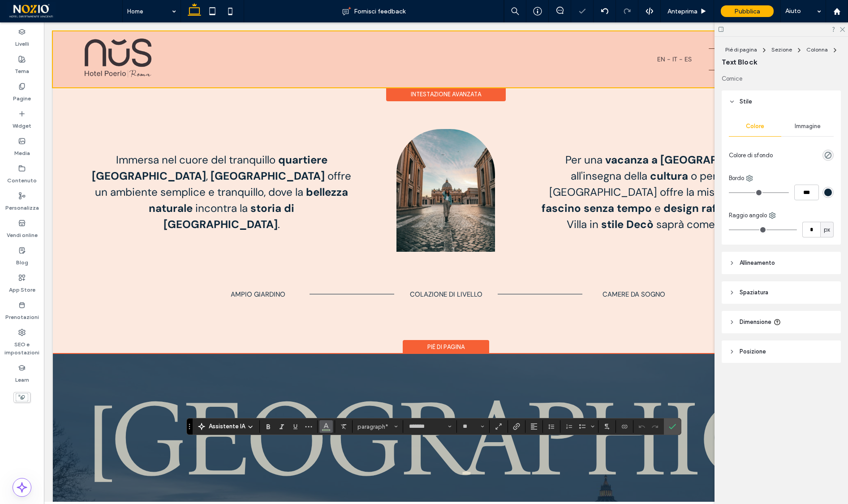
click at [324, 427] on icon "Colore" at bounding box center [326, 425] width 7 height 7
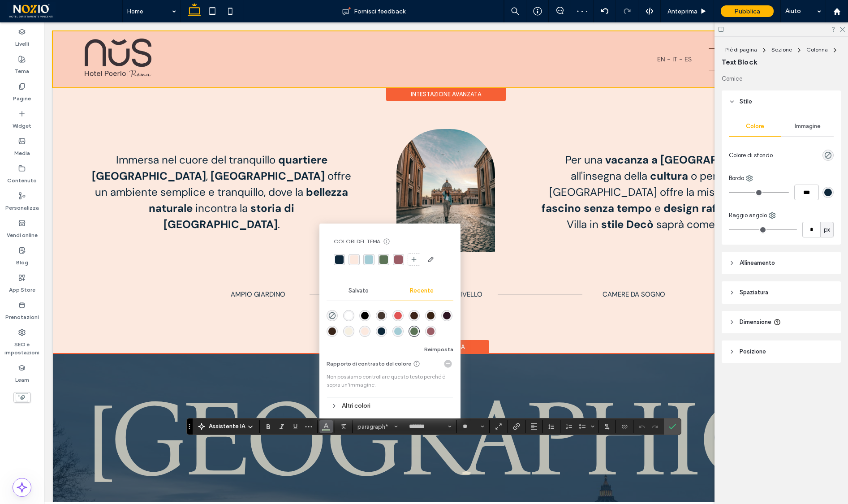
click at [354, 258] on div "rgba(252, 233, 223, 1)" at bounding box center [354, 259] width 9 height 9
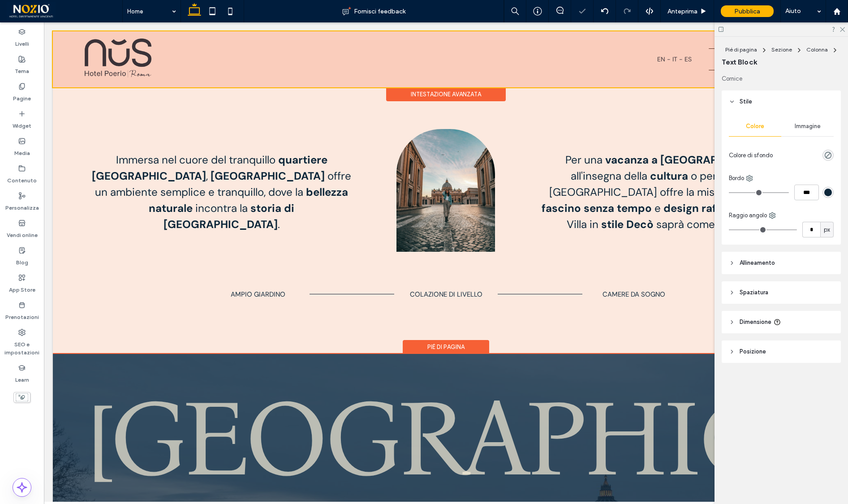
type input "*******"
type input "**"
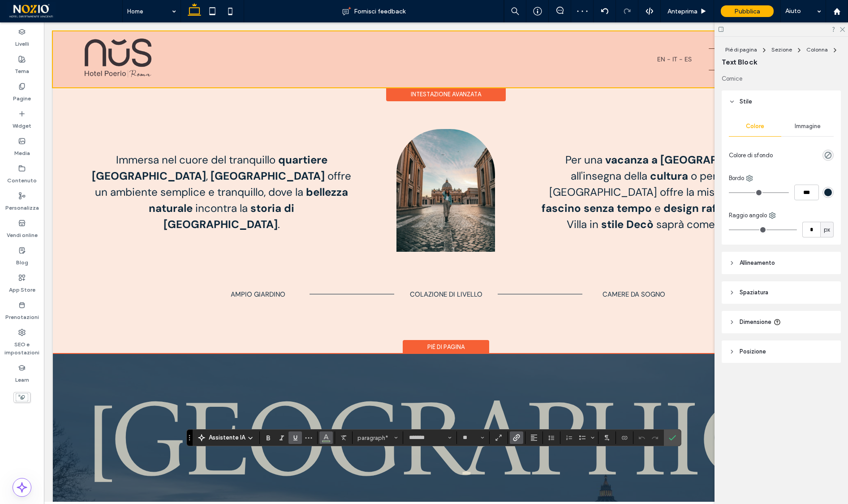
click at [327, 436] on use "Colore" at bounding box center [326, 437] width 5 height 5
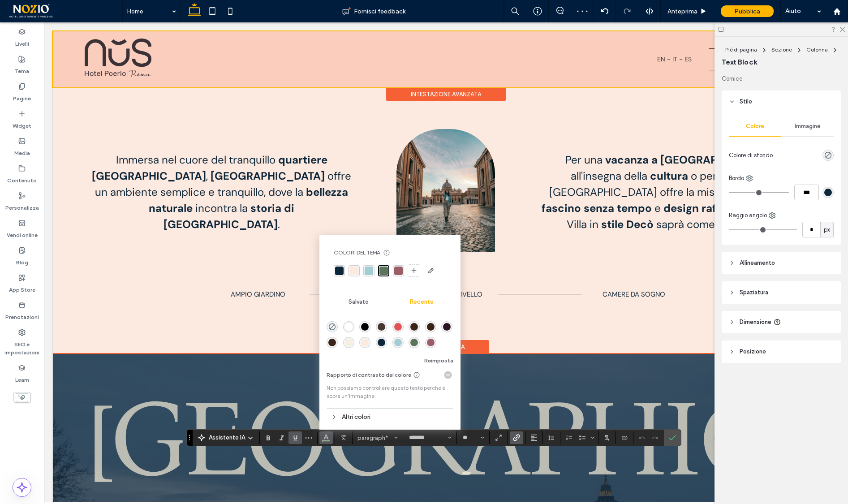
click at [354, 270] on div "rgba(252, 233, 223, 1)" at bounding box center [354, 271] width 9 height 9
click at [294, 435] on icon "Sottolineato" at bounding box center [295, 437] width 7 height 7
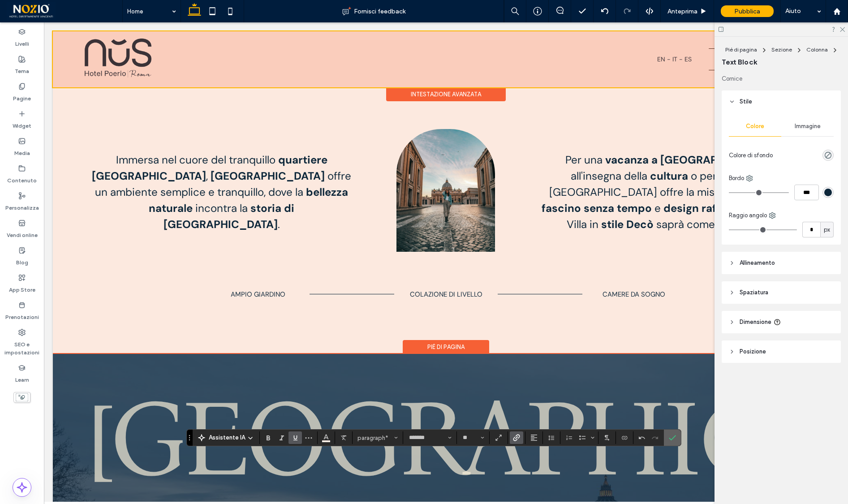
click at [671, 438] on icon "Conferma" at bounding box center [672, 437] width 7 height 7
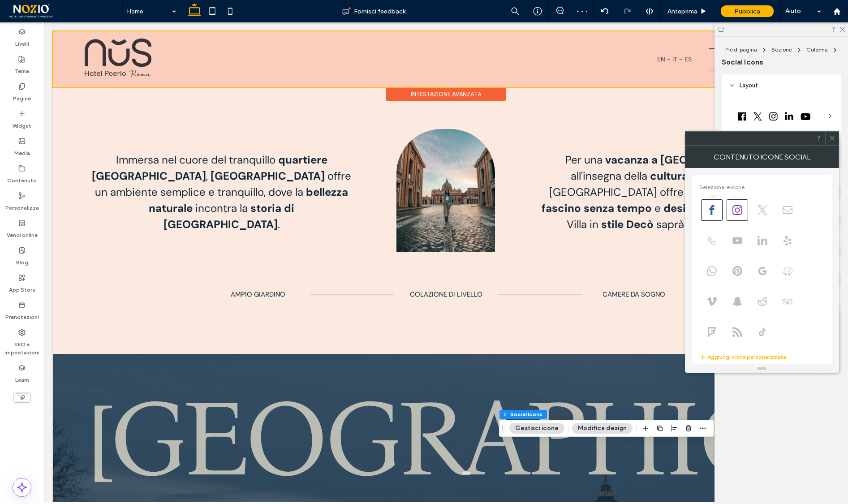
click at [830, 139] on icon at bounding box center [832, 138] width 7 height 7
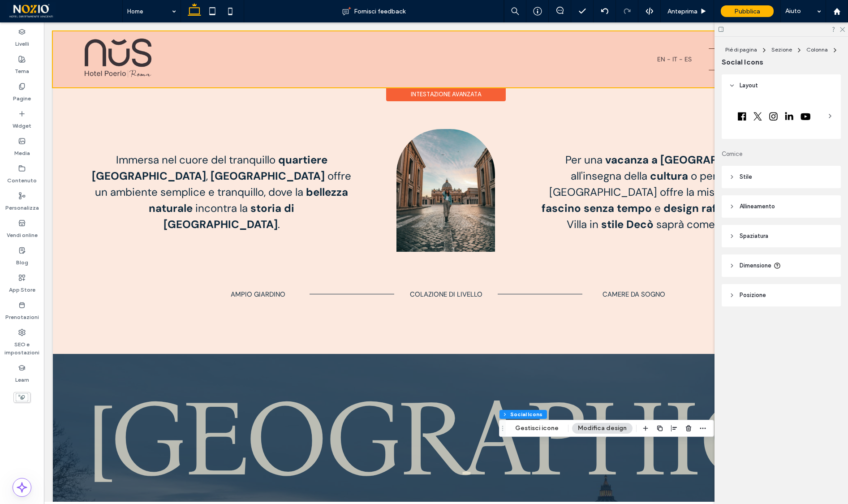
click at [756, 173] on header "Stile" at bounding box center [781, 177] width 119 height 22
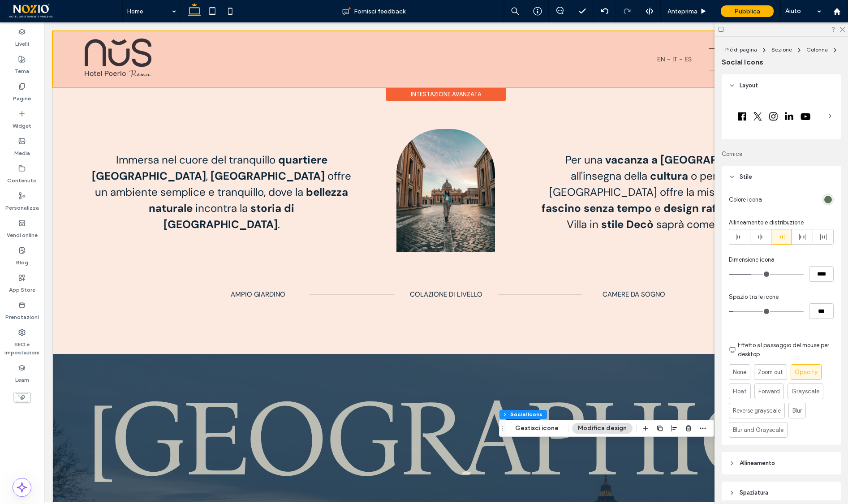
click at [827, 197] on div "rgb(92, 116, 87)" at bounding box center [829, 200] width 8 height 8
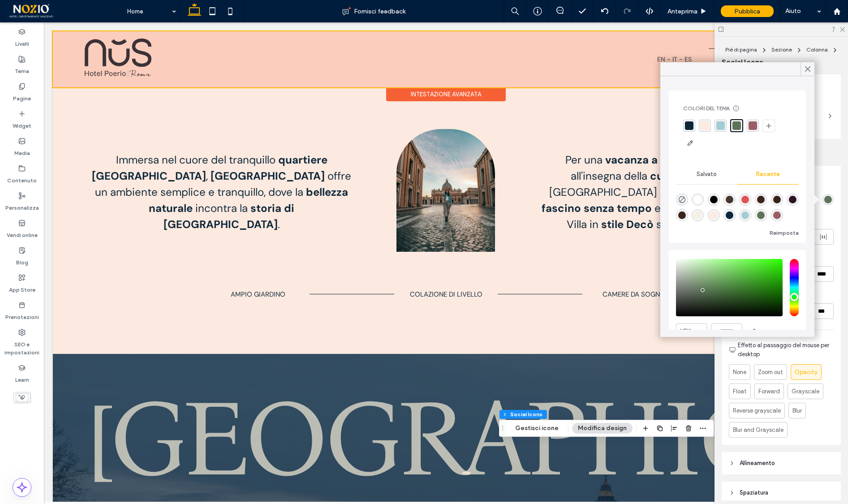
click at [704, 127] on div "rgba(252, 233, 223, 1)" at bounding box center [705, 125] width 9 height 9
click at [808, 68] on use at bounding box center [808, 69] width 4 height 5
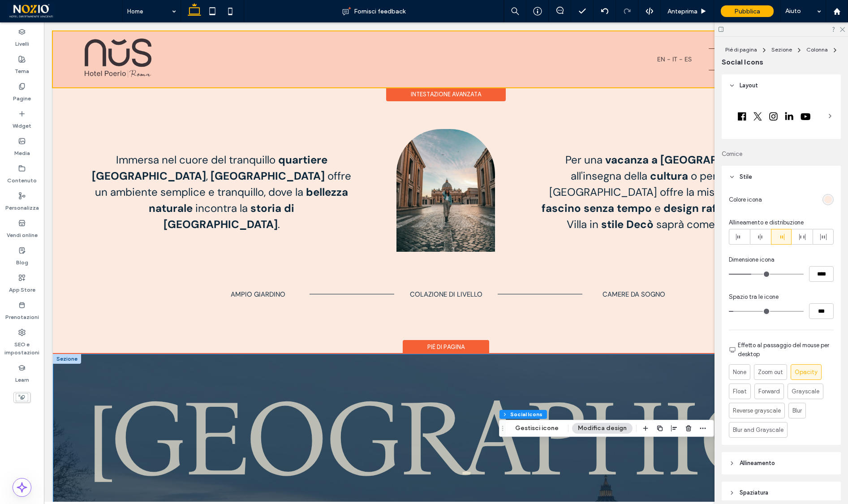
click at [70, 354] on div at bounding box center [67, 359] width 28 height 10
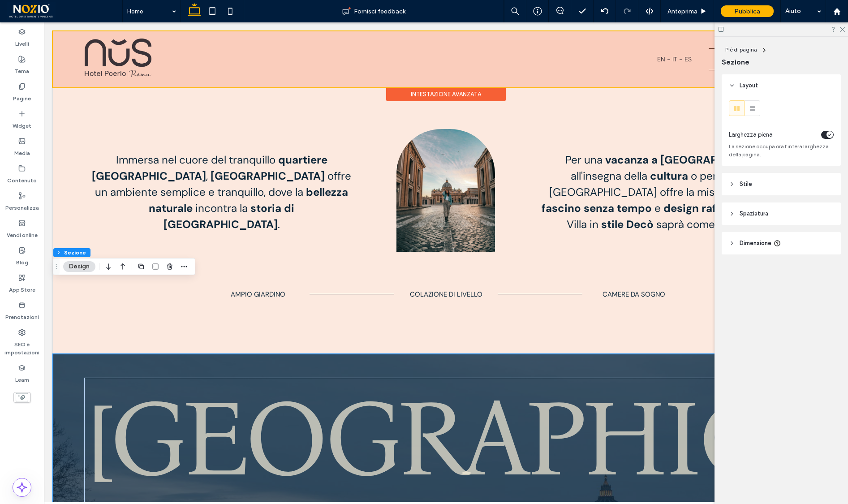
click at [744, 182] on span "Stile" at bounding box center [746, 184] width 13 height 9
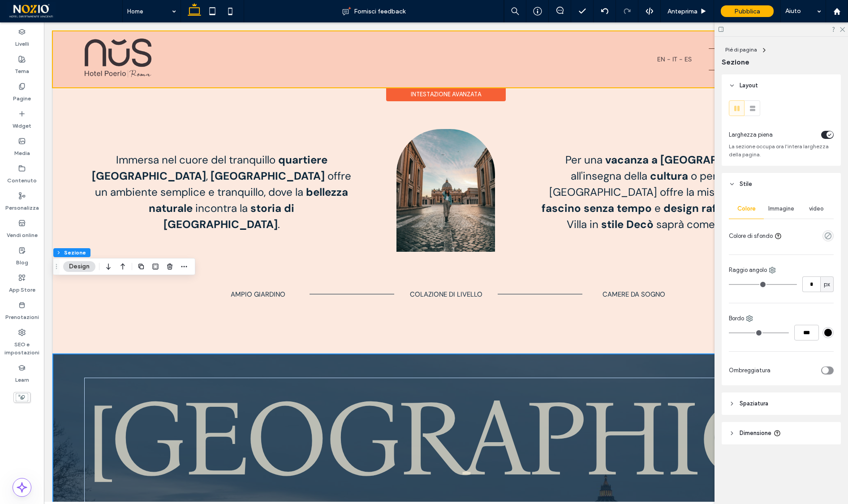
click at [773, 205] on div "Immagine" at bounding box center [781, 209] width 35 height 20
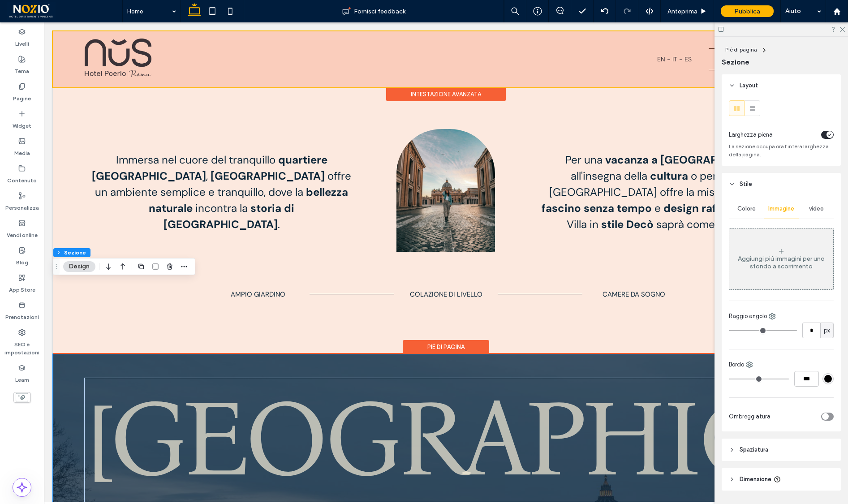
click at [308, 354] on div "Nus Hotel" at bounding box center [446, 484] width 786 height 261
click at [418, 340] on div "Piè di pagina" at bounding box center [446, 347] width 86 height 14
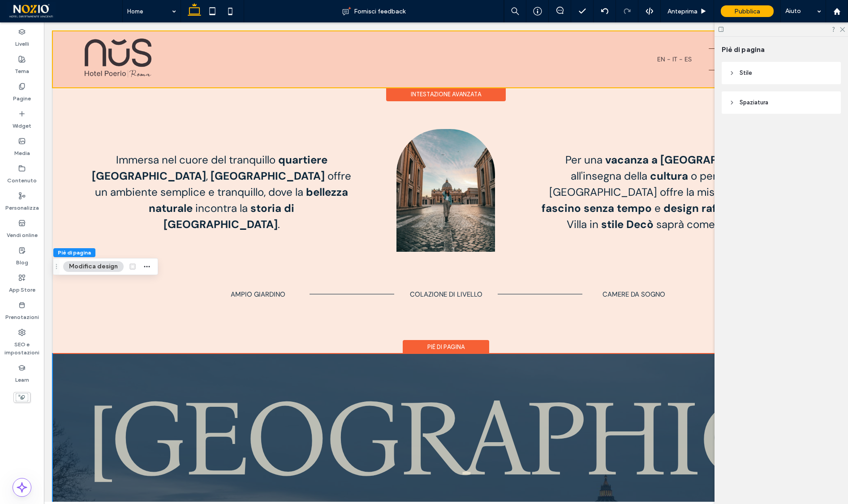
click at [746, 72] on span "Stile" at bounding box center [746, 73] width 13 height 9
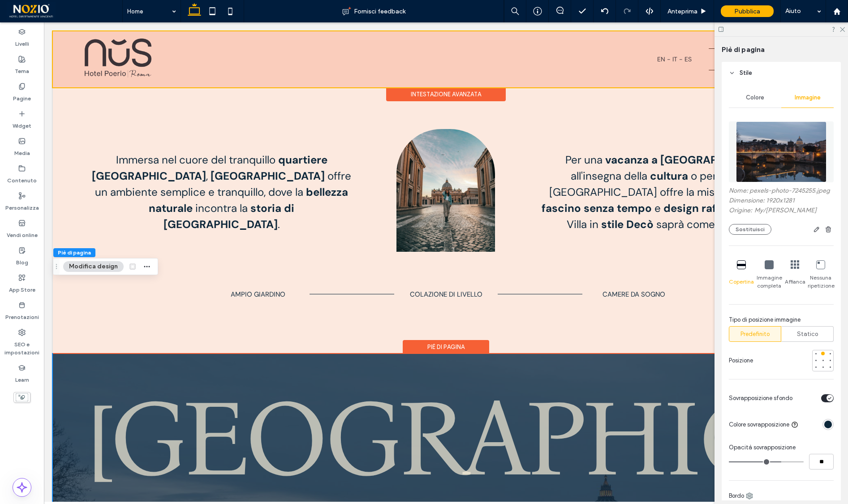
click at [830, 424] on div "rgba(13, 39, 58, 1)" at bounding box center [829, 425] width 8 height 8
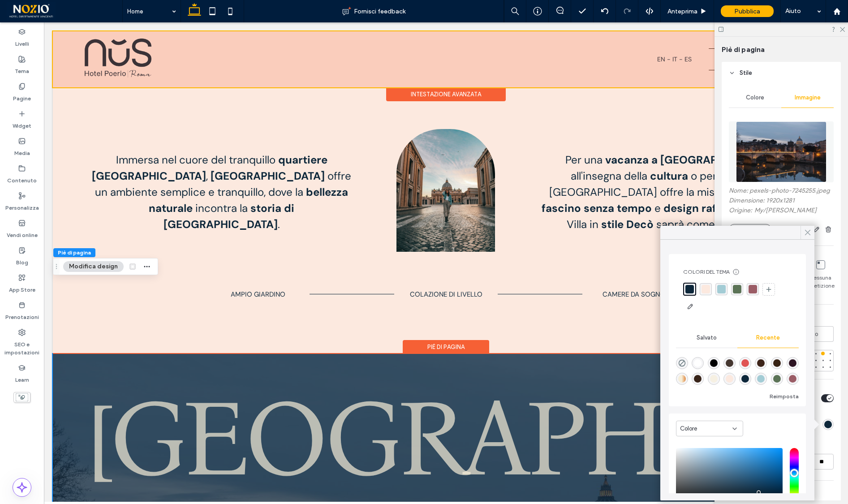
click at [807, 233] on icon at bounding box center [808, 233] width 8 height 8
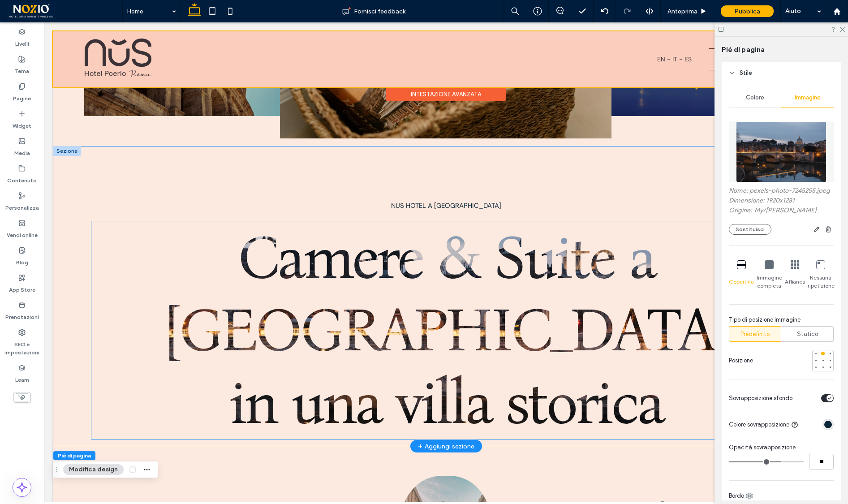
scroll to position [209, 0]
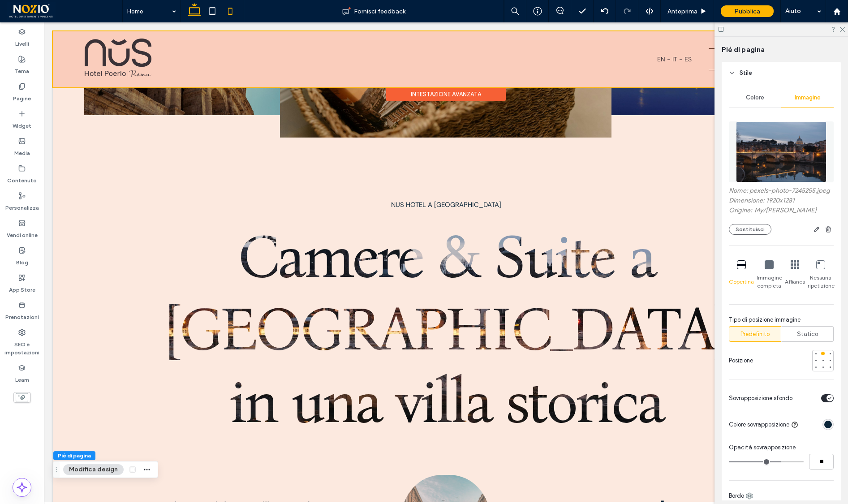
click at [234, 14] on icon at bounding box center [230, 11] width 18 height 18
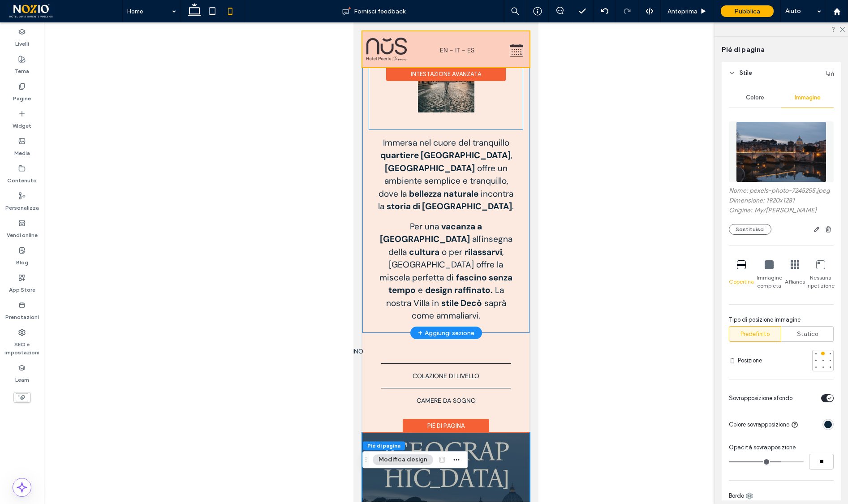
scroll to position [0, 0]
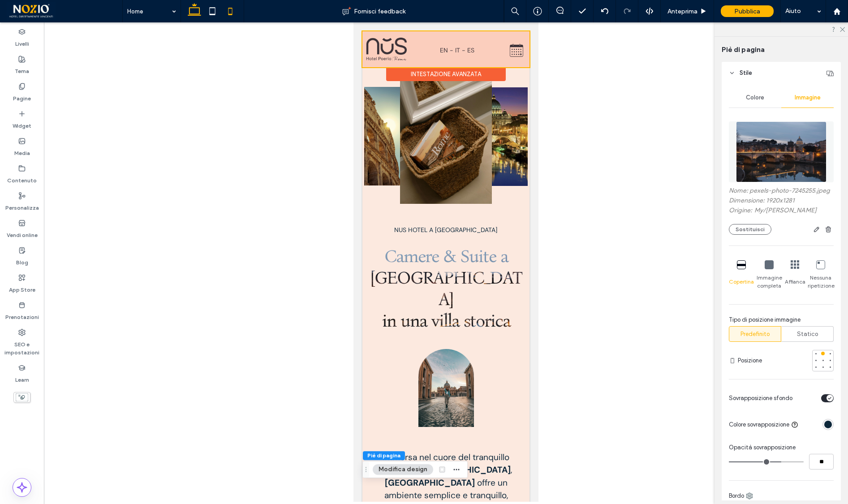
click at [194, 14] on use at bounding box center [194, 9] width 13 height 13
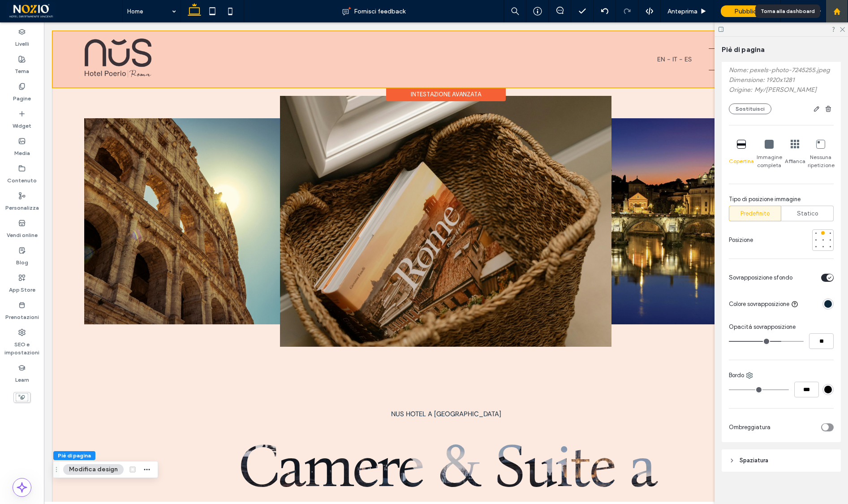
click at [836, 13] on icon at bounding box center [837, 12] width 8 height 8
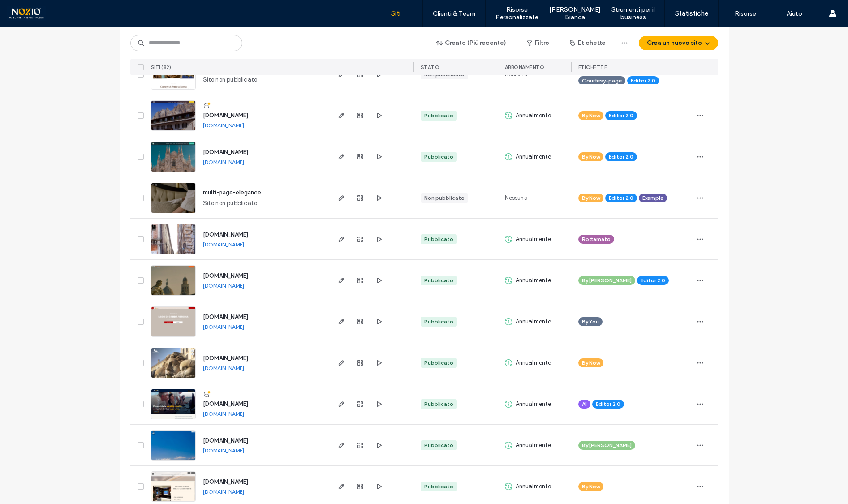
scroll to position [210, 0]
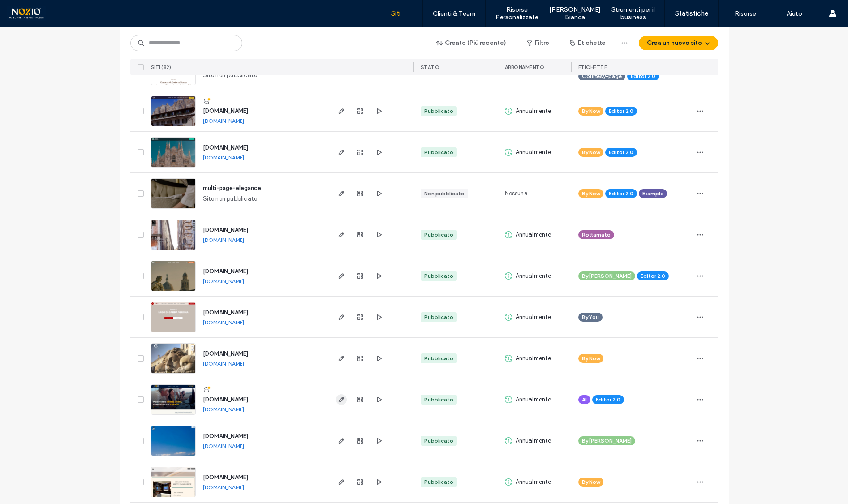
click at [338, 401] on icon "button" at bounding box center [341, 399] width 7 height 7
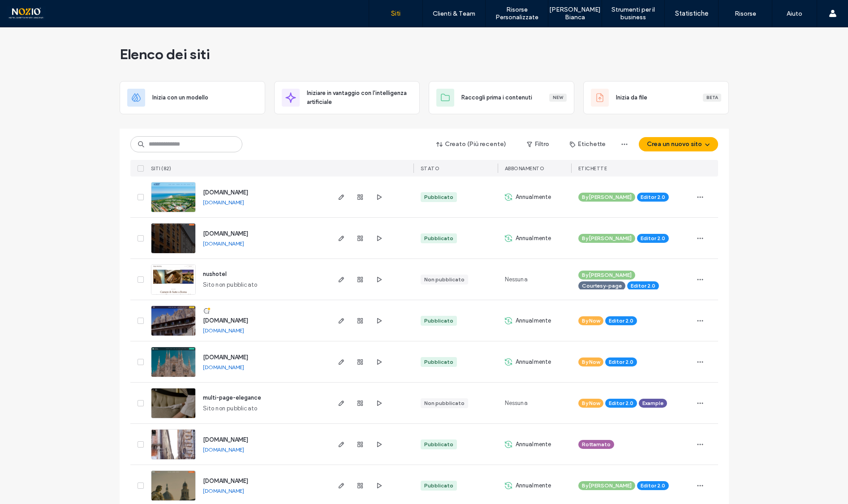
click at [338, 279] on use "button" at bounding box center [340, 279] width 5 height 5
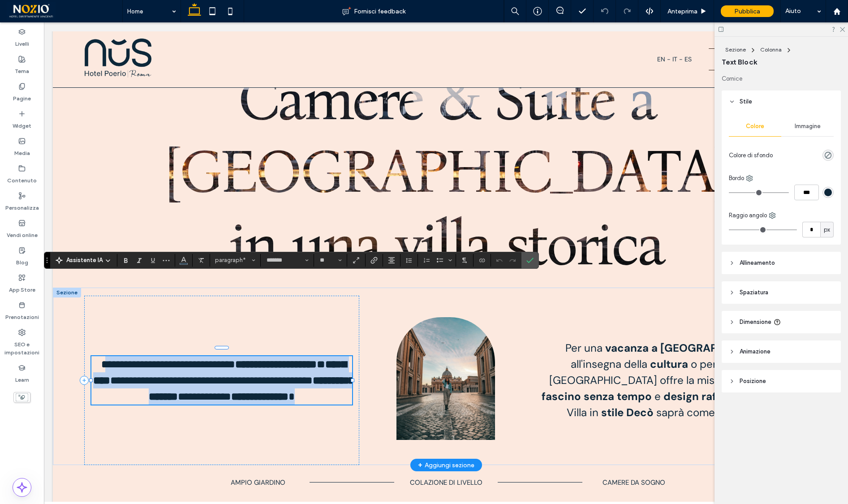
drag, startPoint x: 121, startPoint y: 285, endPoint x: 263, endPoint y: 339, distance: 151.5
click at [263, 356] on p "**********" at bounding box center [221, 380] width 261 height 48
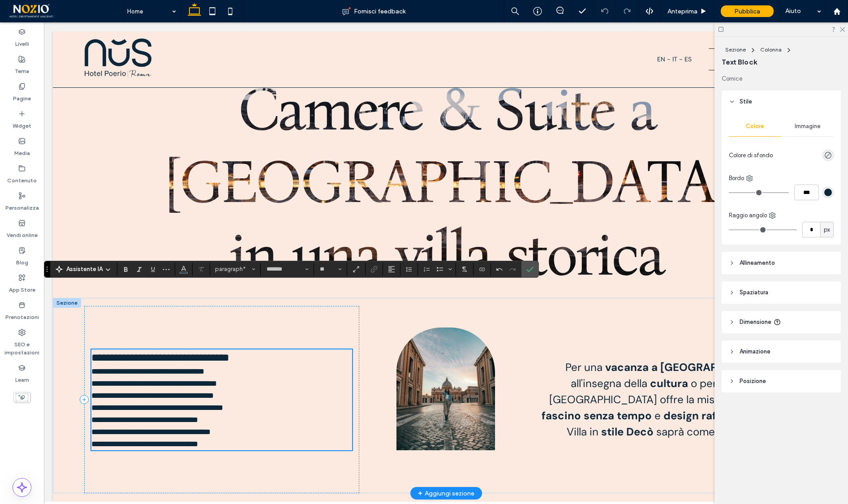
scroll to position [356, 0]
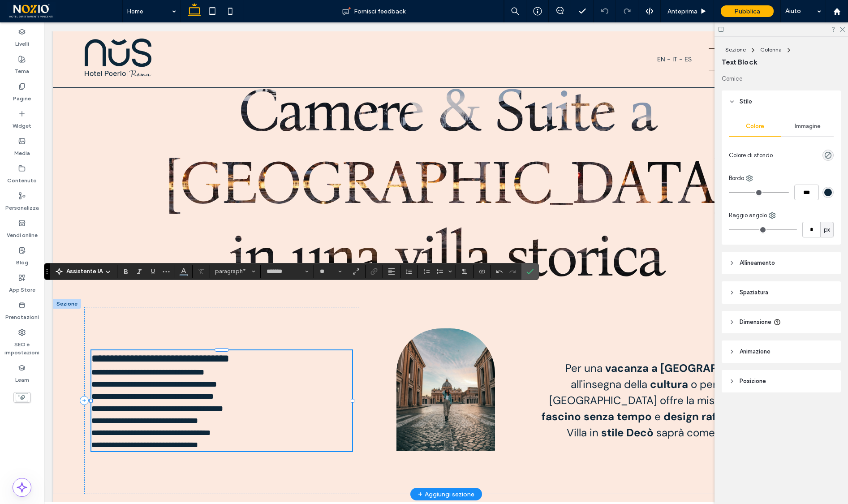
click at [229, 353] on span "**********" at bounding box center [160, 358] width 138 height 11
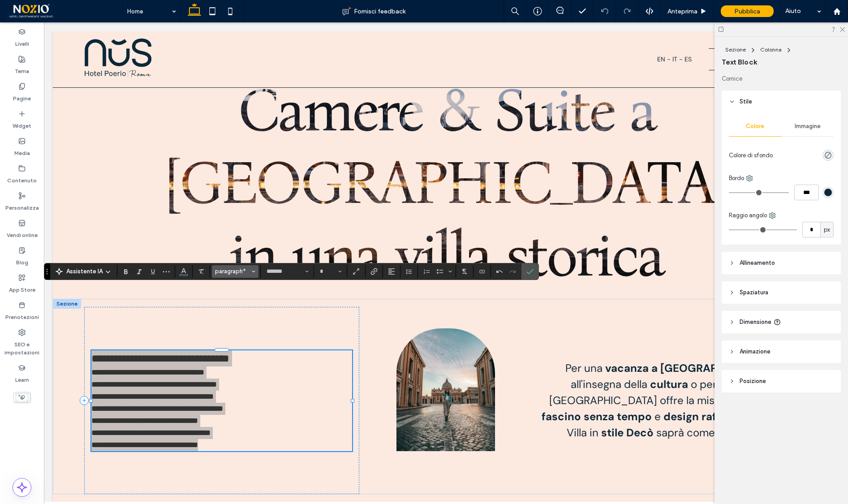
click at [241, 275] on span "paragraph*" at bounding box center [232, 271] width 35 height 7
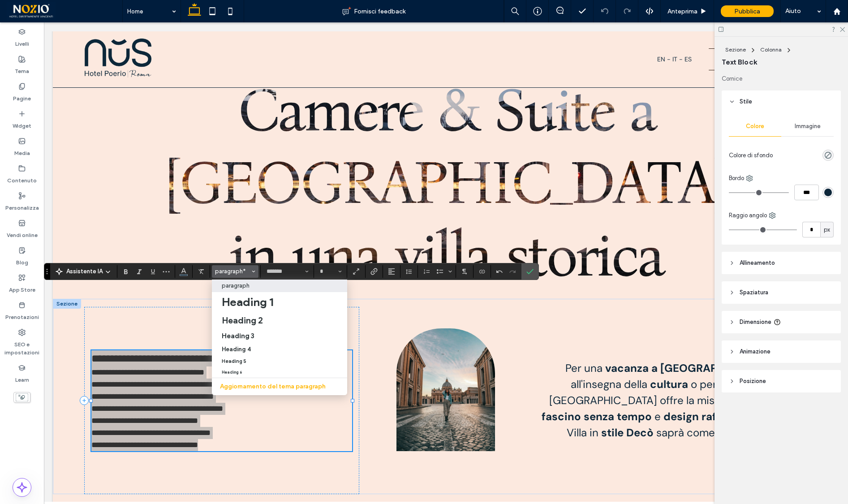
click at [242, 285] on p "paragraph" at bounding box center [236, 285] width 28 height 7
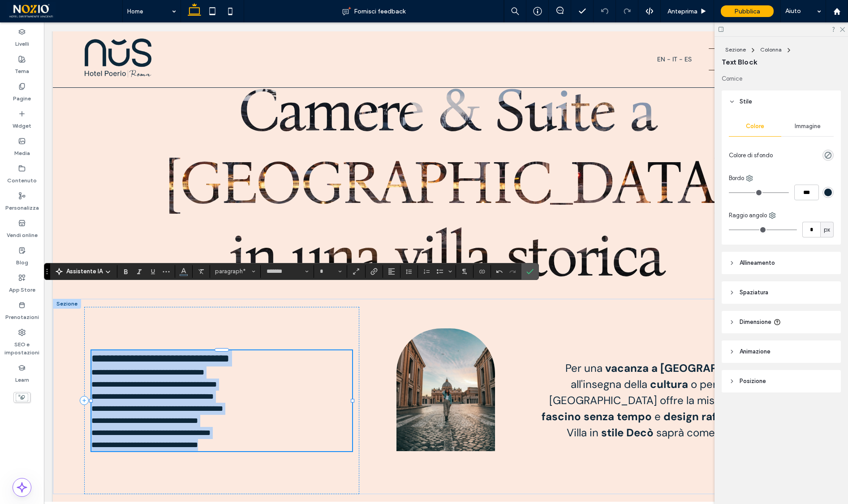
type input "**"
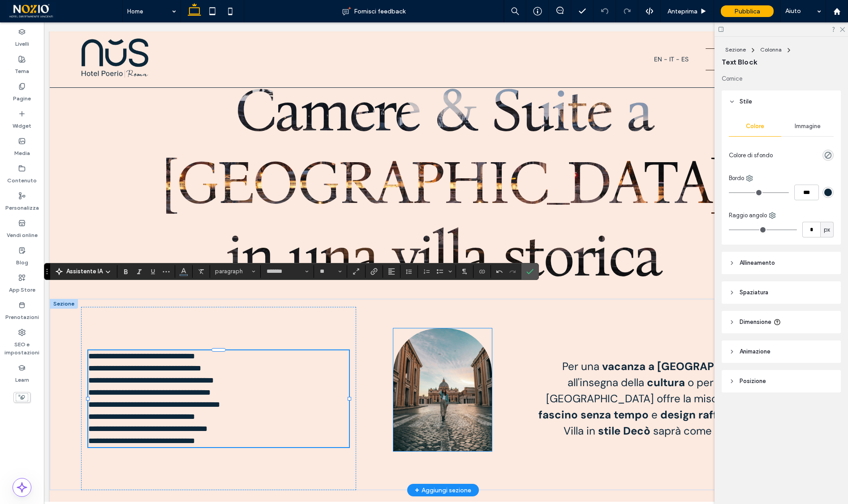
scroll to position [0, 0]
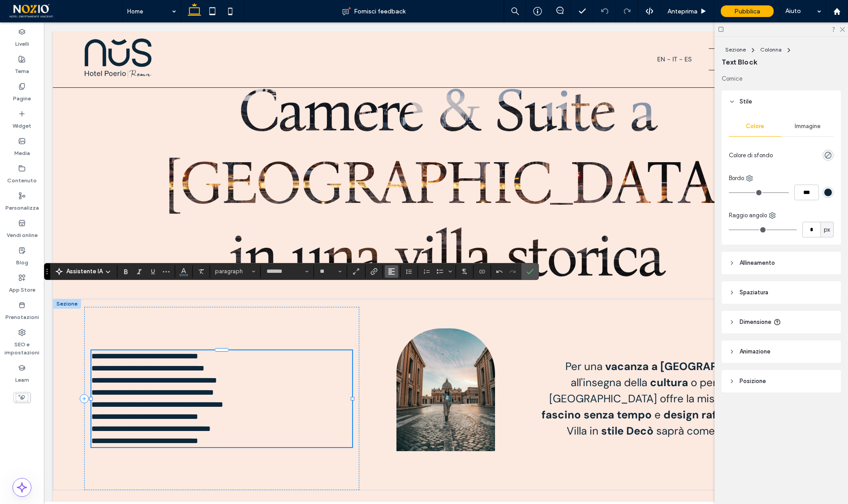
click at [392, 276] on span "Allineamento" at bounding box center [391, 272] width 7 height 12
click at [403, 318] on label "ui.textEditor.alignment.right" at bounding box center [400, 312] width 31 height 13
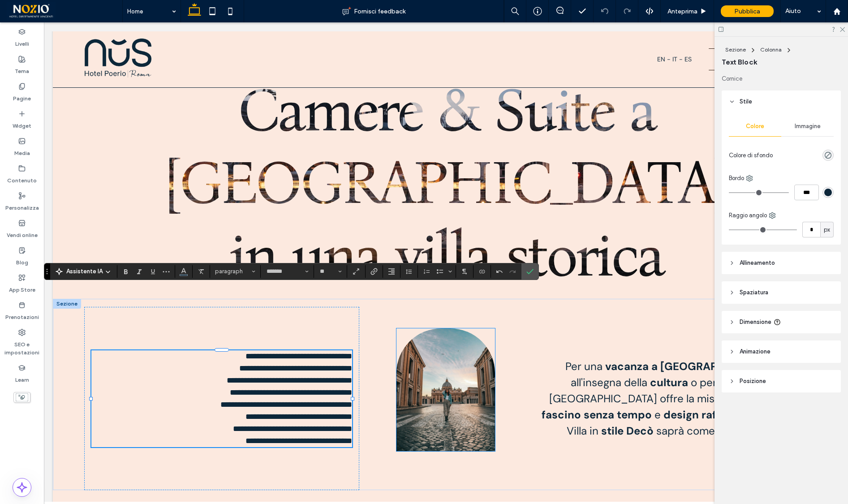
click at [403, 328] on img at bounding box center [446, 389] width 99 height 123
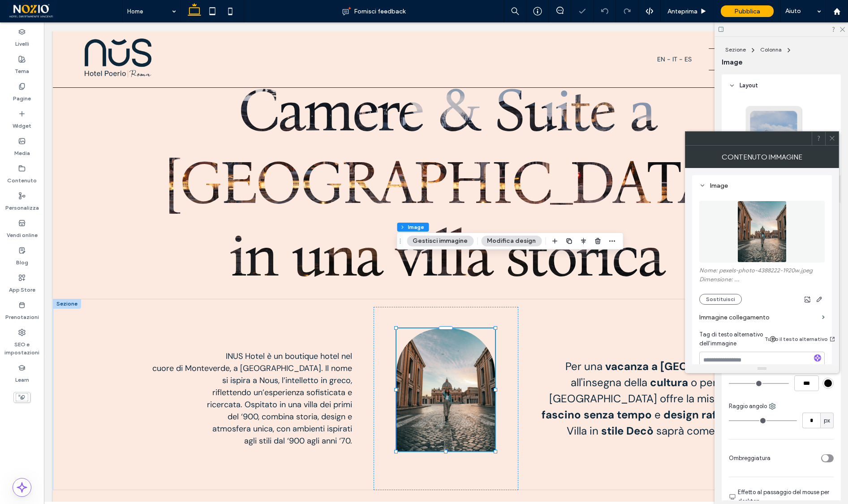
type input "**"
type input "***"
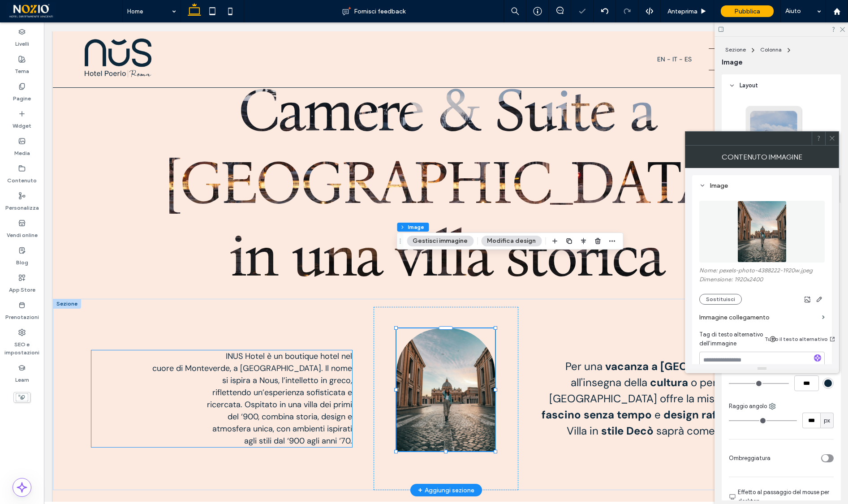
click at [289, 375] on span "si ispira a Nous, l’intelletto in greco," at bounding box center [287, 380] width 130 height 11
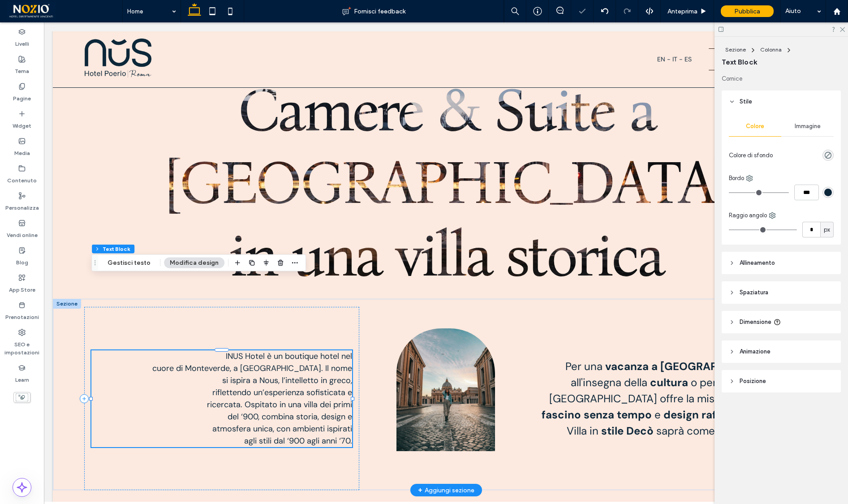
click at [273, 363] on span "cuore di Monteverde, a Roma. Il nome" at bounding box center [252, 368] width 200 height 11
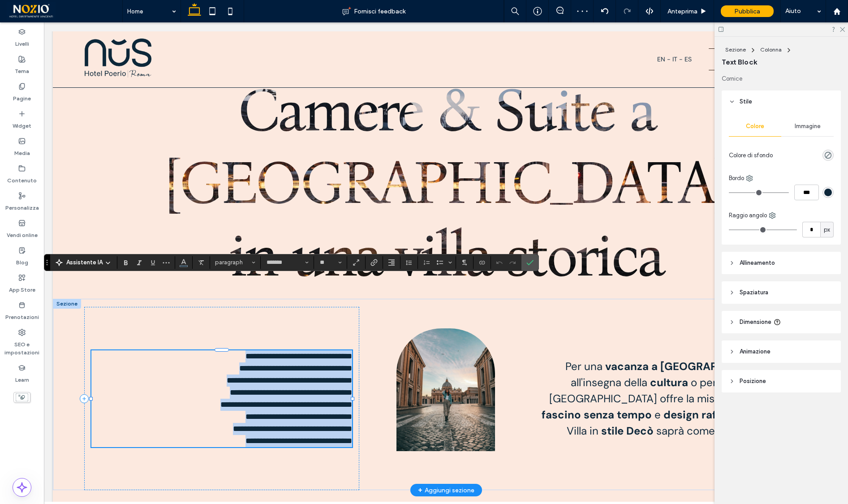
click at [229, 350] on p "**********" at bounding box center [221, 356] width 261 height 12
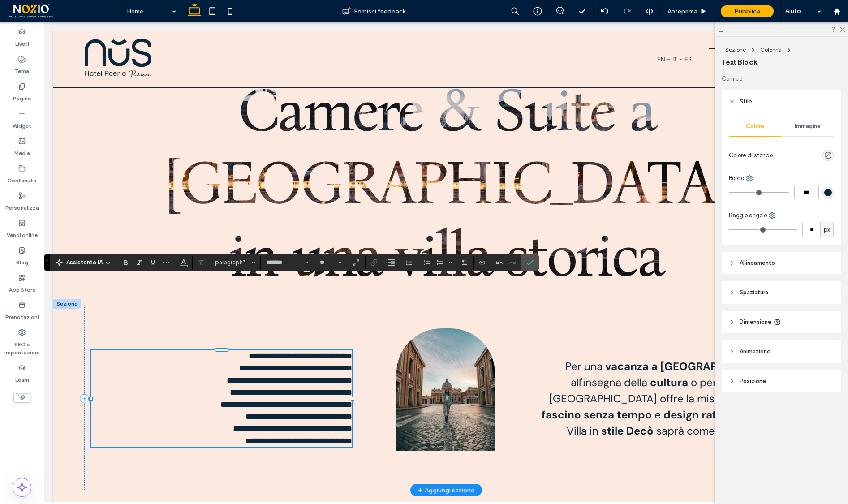
click at [239, 364] on span "**********" at bounding box center [295, 368] width 113 height 8
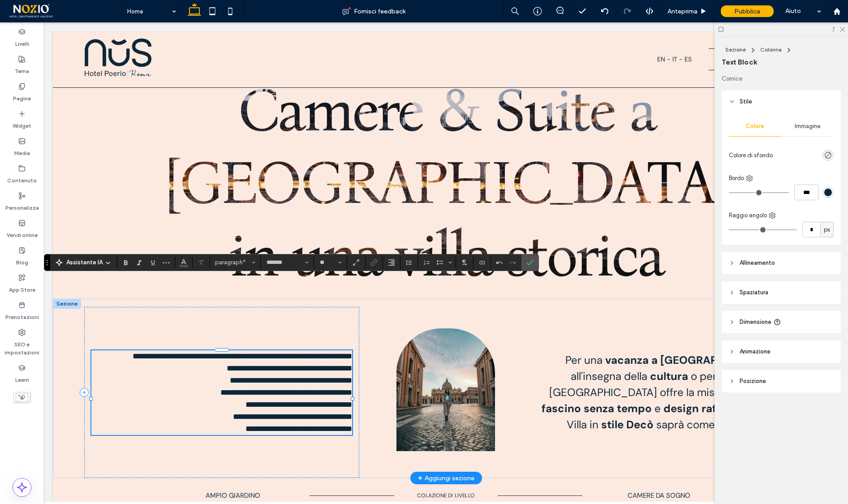
click at [215, 363] on p "**********" at bounding box center [221, 369] width 261 height 12
click at [230, 376] on span "**********" at bounding box center [291, 380] width 122 height 8
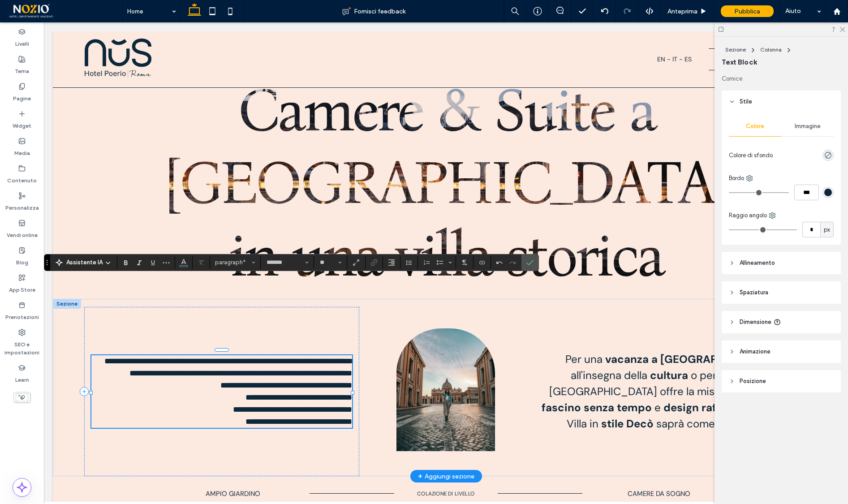
click at [198, 380] on p "**********" at bounding box center [221, 386] width 261 height 12
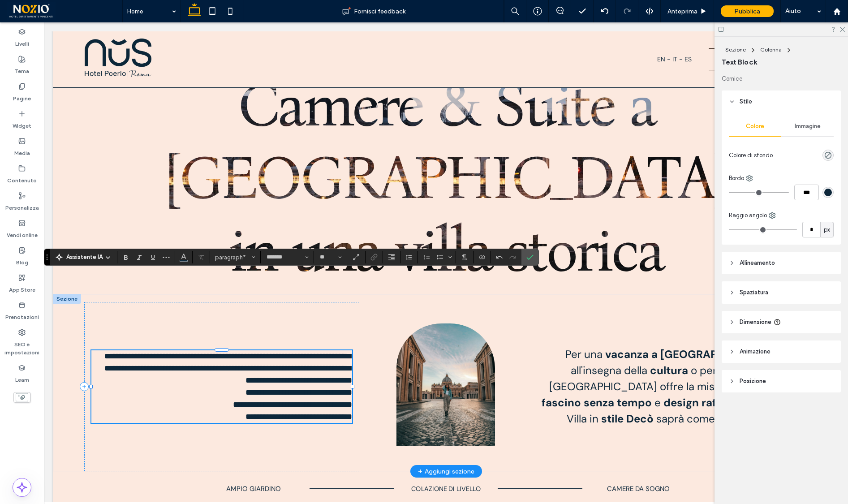
click at [246, 389] on span "**********" at bounding box center [299, 393] width 107 height 8
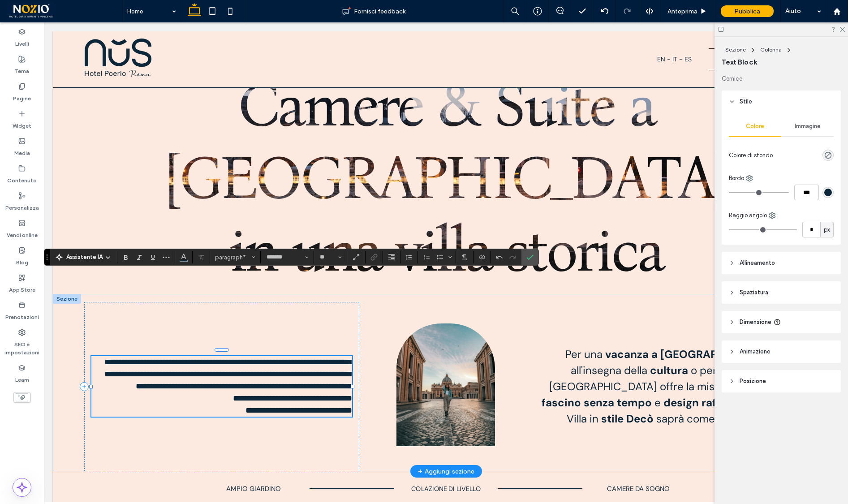
click at [261, 358] on span "**********" at bounding box center [229, 374] width 251 height 32
click at [233, 394] on span "**********" at bounding box center [292, 398] width 119 height 8
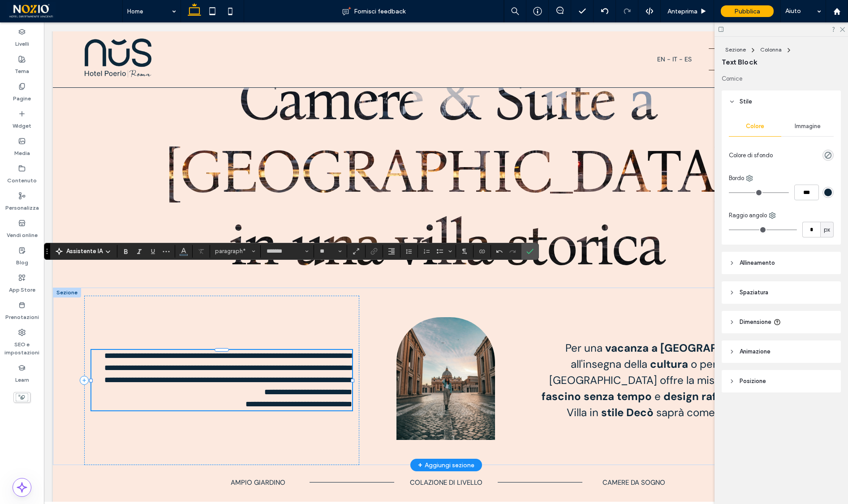
click at [243, 398] on p "**********" at bounding box center [221, 404] width 261 height 12
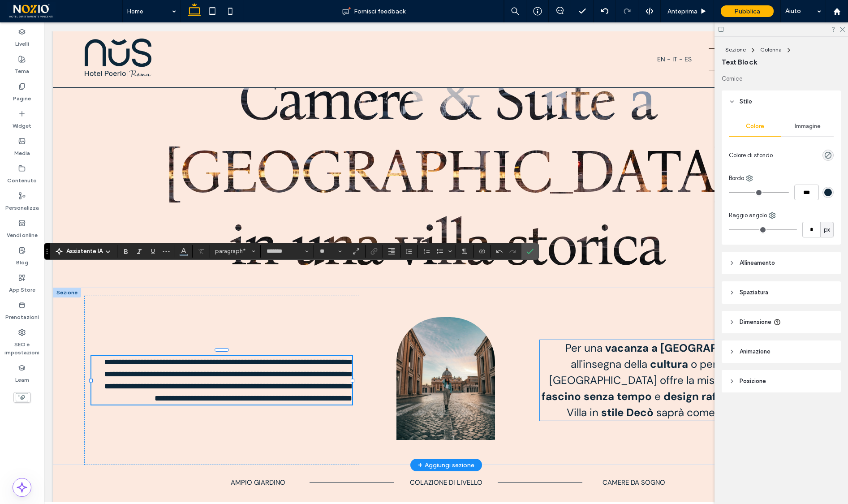
click at [708, 389] on strong "design raffinato." at bounding box center [707, 396] width 86 height 14
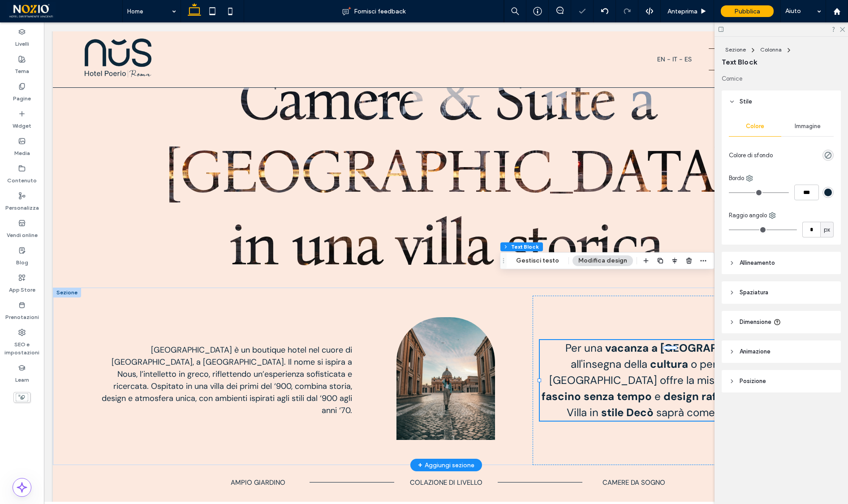
click at [677, 389] on strong "design raffinato." at bounding box center [707, 396] width 86 height 14
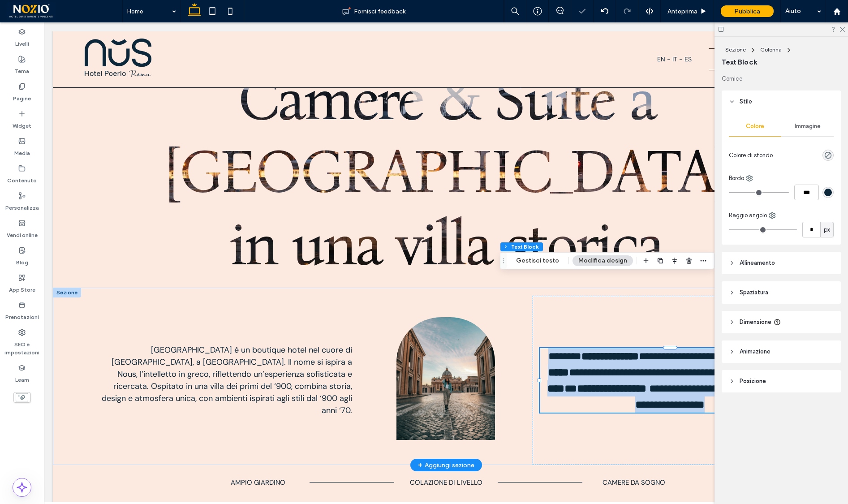
click at [647, 383] on strong "**********" at bounding box center [611, 388] width 69 height 11
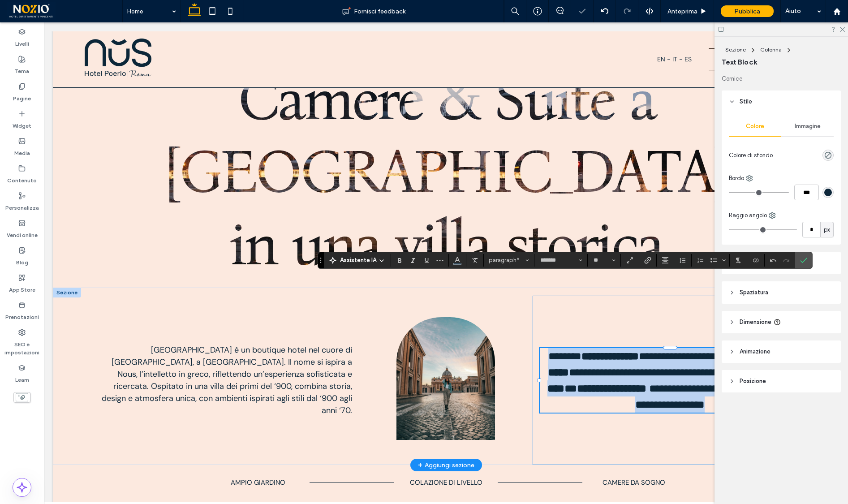
click at [626, 296] on div "**********" at bounding box center [670, 380] width 275 height 169
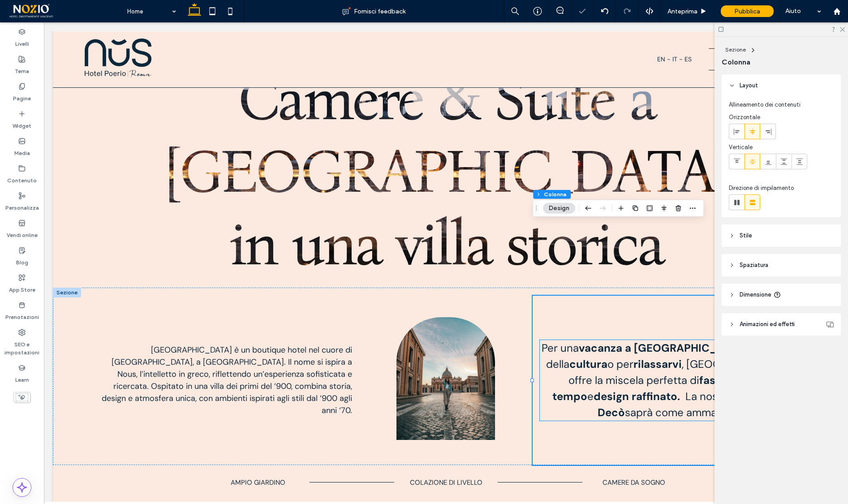
click at [630, 357] on span ", Nus Hotel offre la miscela perfetta di" at bounding box center [682, 372] width 226 height 30
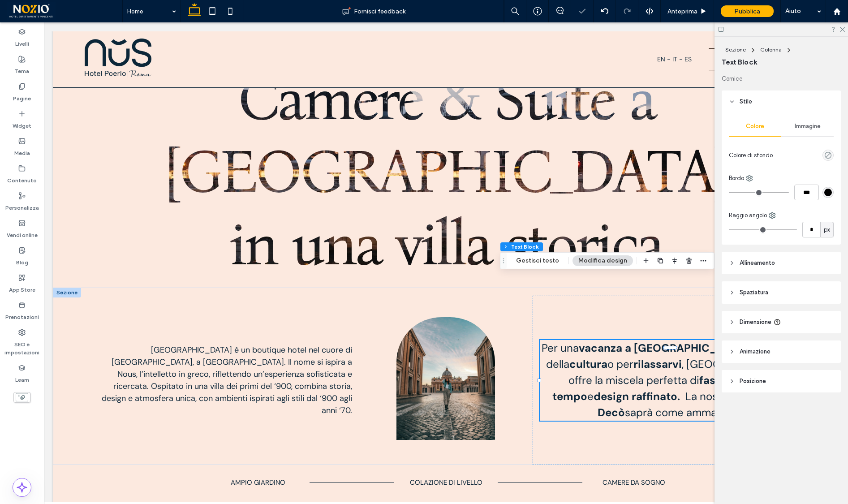
click at [630, 357] on span ", Nus Hotel offre la miscela perfetta di" at bounding box center [682, 372] width 226 height 30
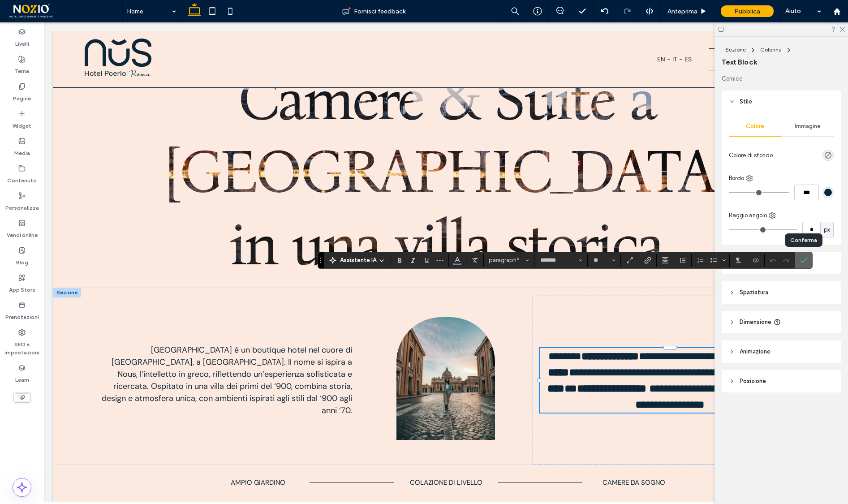
click at [802, 259] on icon "Conferma" at bounding box center [803, 260] width 7 height 7
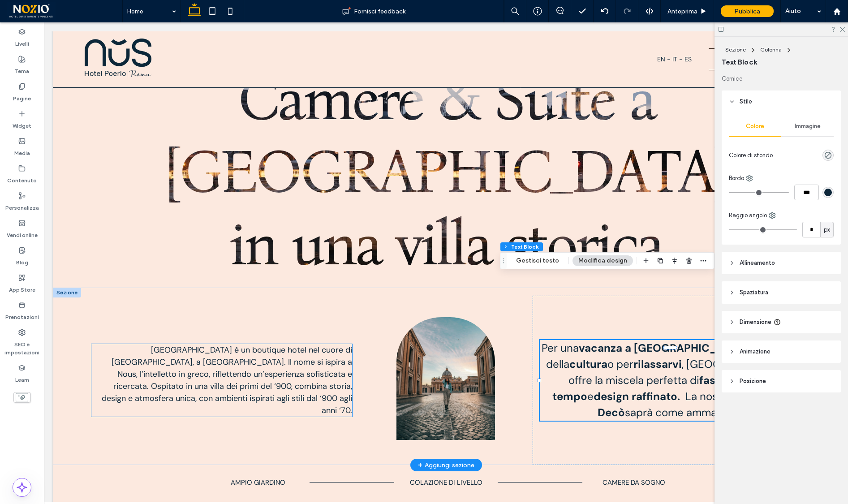
click at [309, 345] on span "NUS Hotel è un boutique hotel nel cuore di Monteverde, a Roma. Il nome si ispir…" at bounding box center [227, 380] width 250 height 71
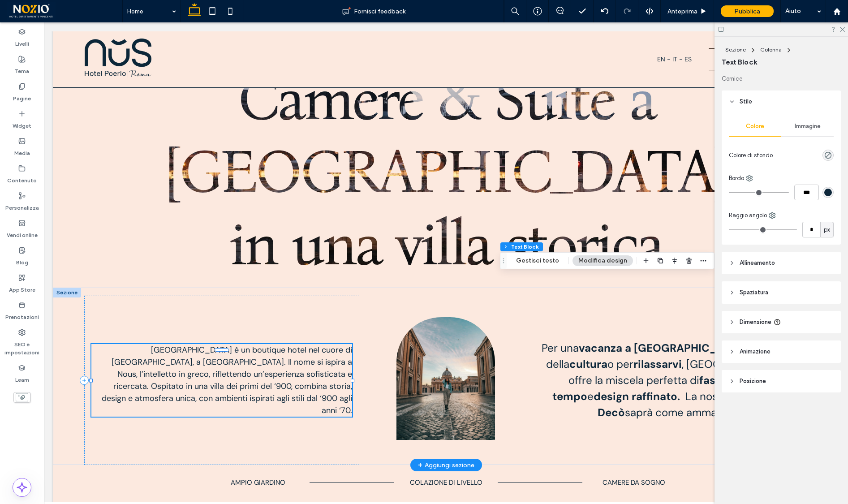
click at [309, 345] on span "NUS Hotel è un boutique hotel nel cuore di Monteverde, a Roma. Il nome si ispir…" at bounding box center [227, 380] width 250 height 71
type input "*******"
type input "**"
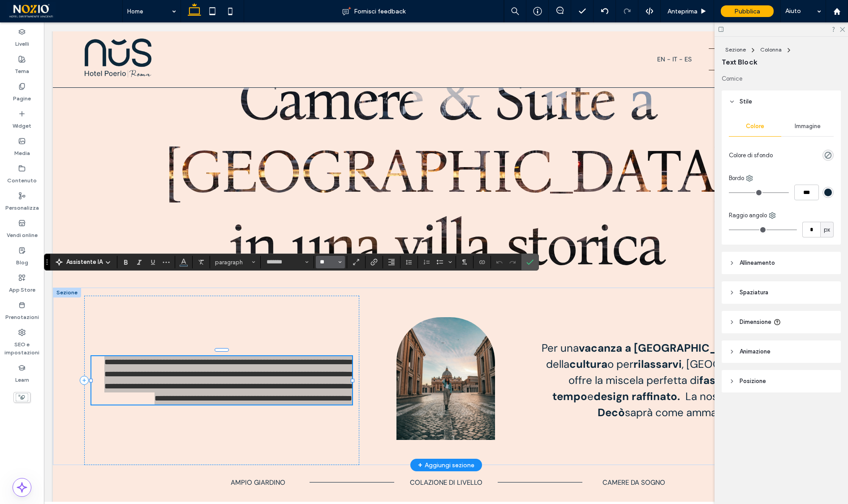
click at [322, 260] on input "**" at bounding box center [327, 262] width 17 height 7
click at [328, 337] on label "24" at bounding box center [330, 337] width 29 height 13
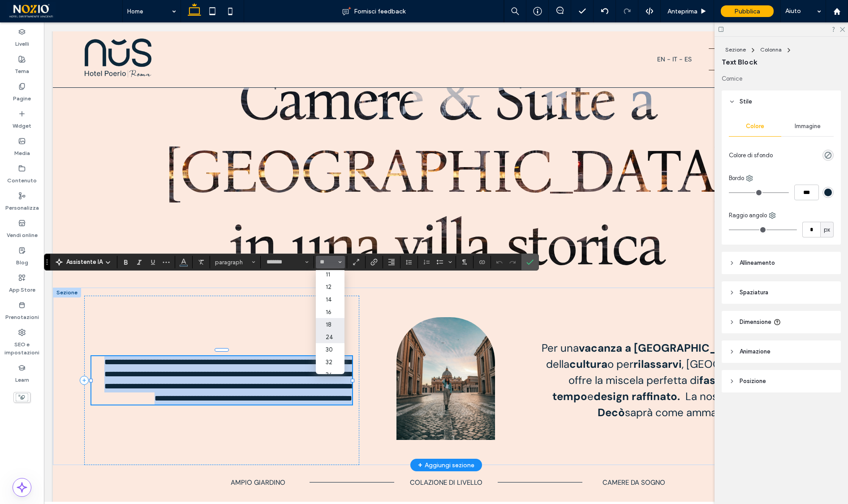
scroll to position [356, 0]
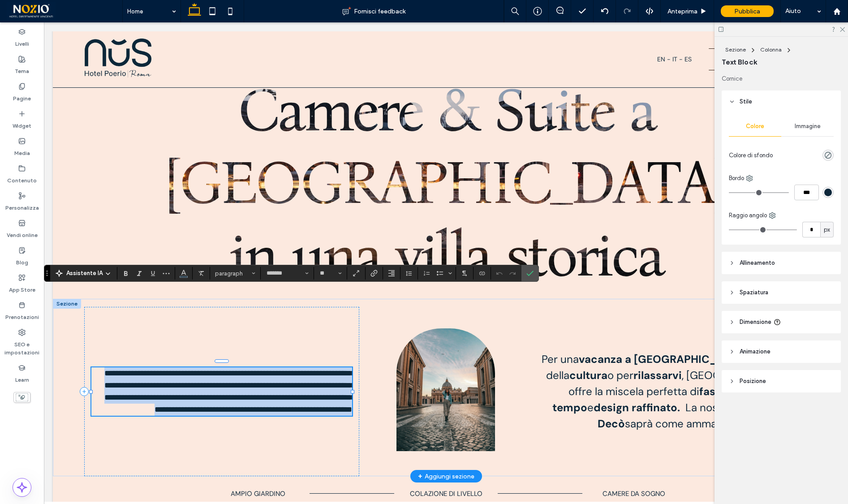
type input "**"
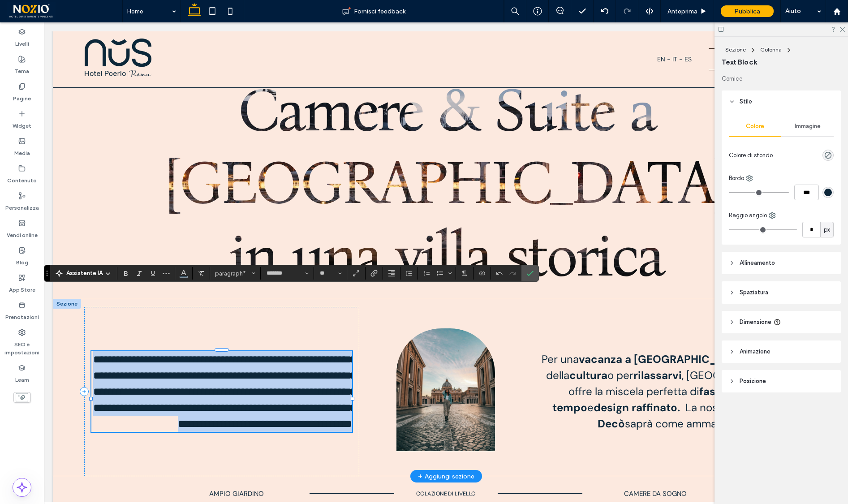
click at [219, 354] on span "**********" at bounding box center [224, 391] width 263 height 75
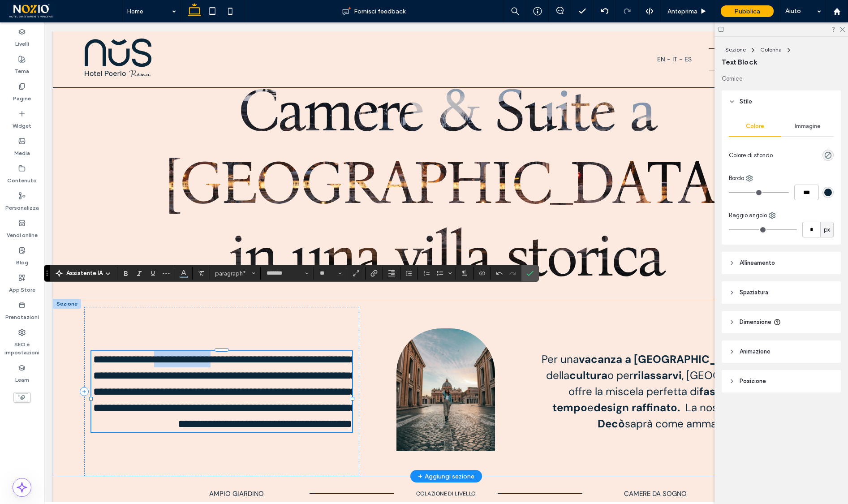
drag, startPoint x: 220, startPoint y: 286, endPoint x: 290, endPoint y: 285, distance: 70.8
click at [290, 354] on span "**********" at bounding box center [224, 391] width 263 height 75
click at [176, 354] on span "**********" at bounding box center [224, 391] width 263 height 75
click at [214, 354] on span "**********" at bounding box center [224, 391] width 263 height 75
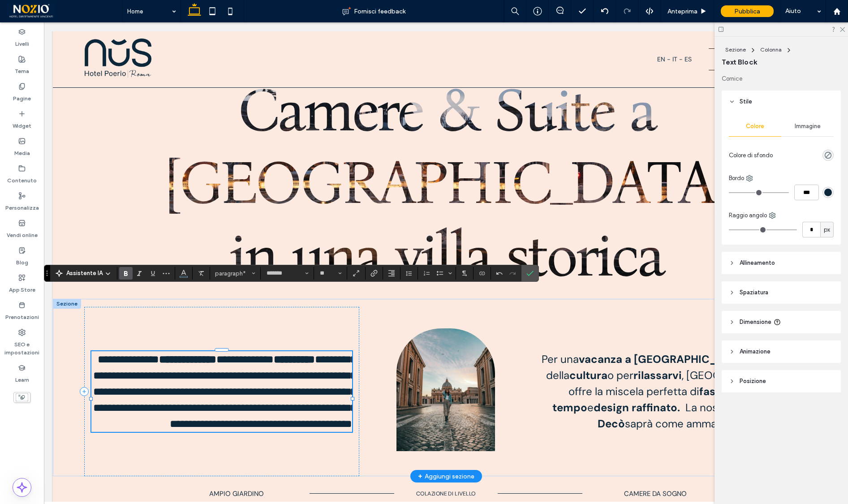
click at [214, 354] on span "**********" at bounding box center [224, 391] width 263 height 75
drag, startPoint x: 299, startPoint y: 319, endPoint x: 146, endPoint y: 337, distance: 154.3
click at [146, 370] on span "**********" at bounding box center [224, 399] width 263 height 59
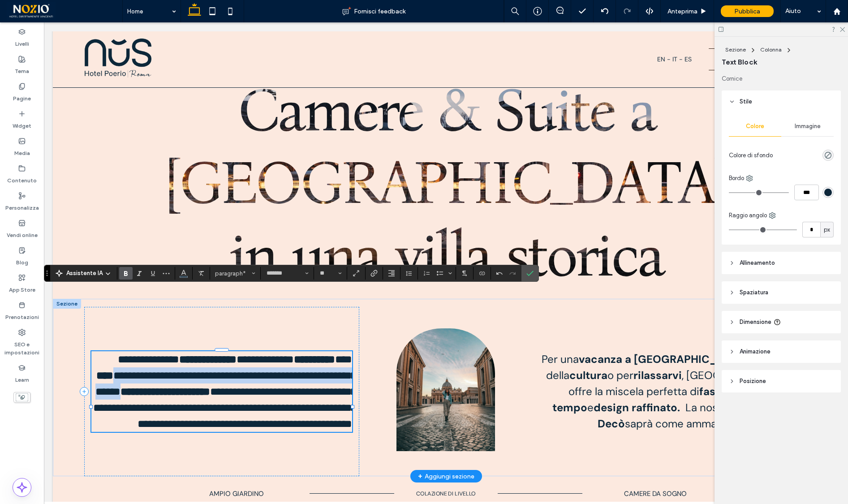
click at [207, 386] on span "**********" at bounding box center [224, 407] width 263 height 43
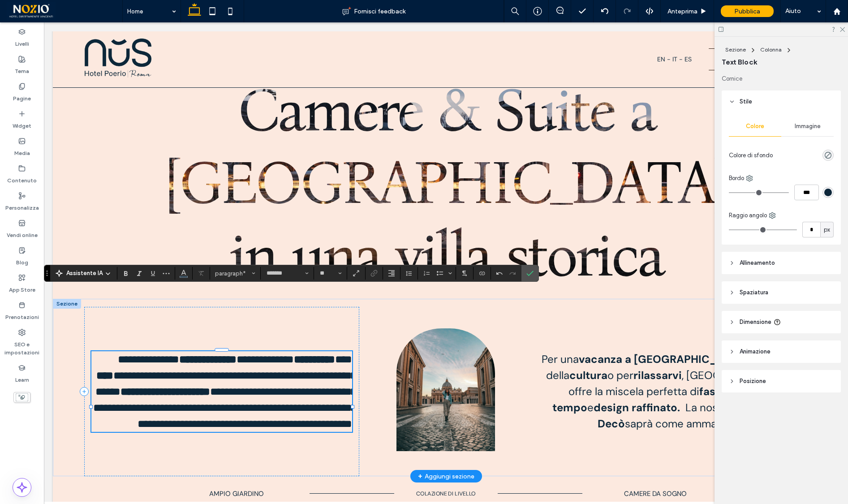
click at [207, 386] on span "**********" at bounding box center [224, 407] width 263 height 43
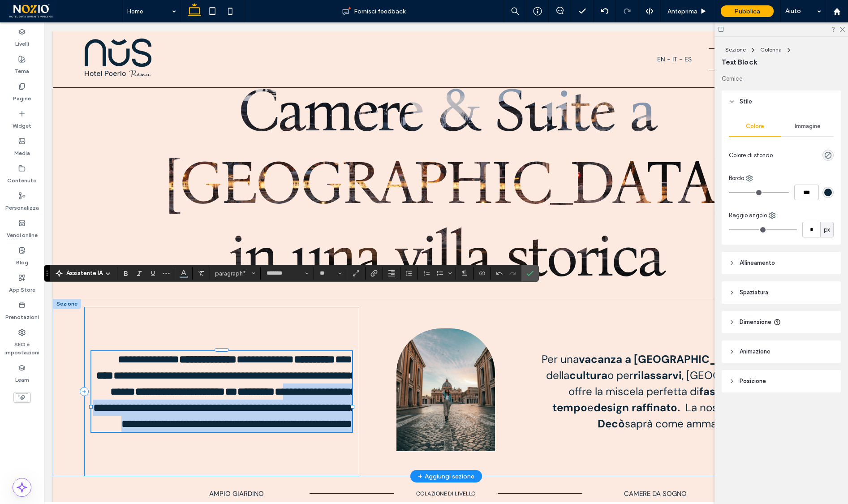
drag, startPoint x: 238, startPoint y: 333, endPoint x: 356, endPoint y: 390, distance: 131.3
click at [356, 390] on div "**********" at bounding box center [221, 391] width 275 height 169
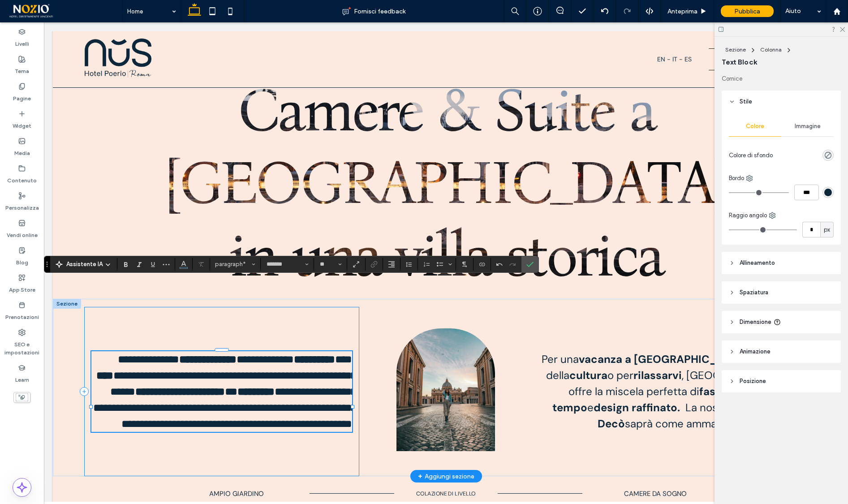
scroll to position [365, 0]
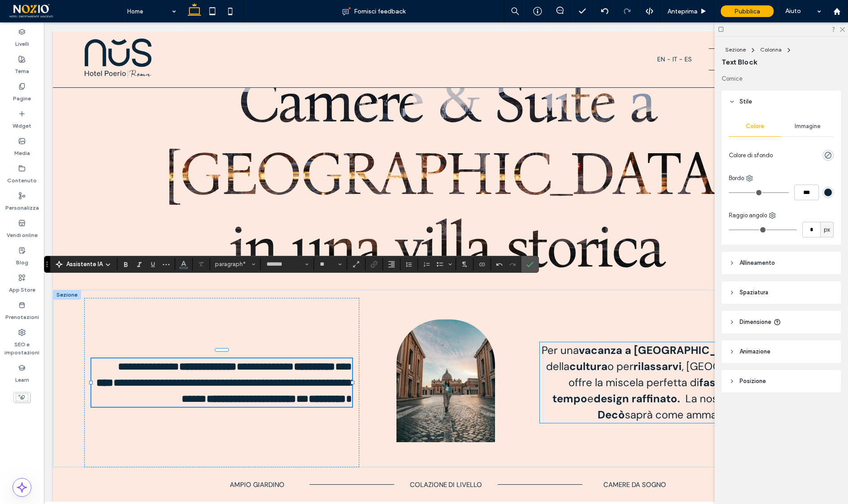
click at [634, 359] on strong "rilassarvi" at bounding box center [658, 366] width 48 height 14
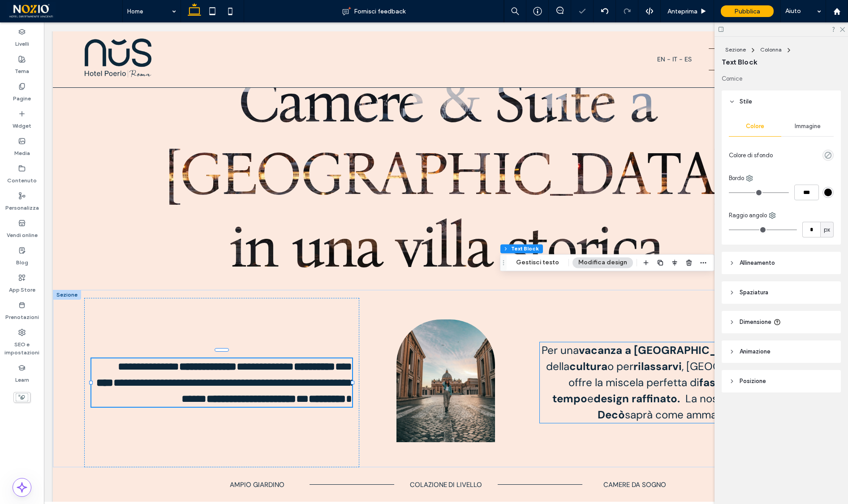
click at [634, 359] on strong "rilassarvi" at bounding box center [658, 366] width 48 height 14
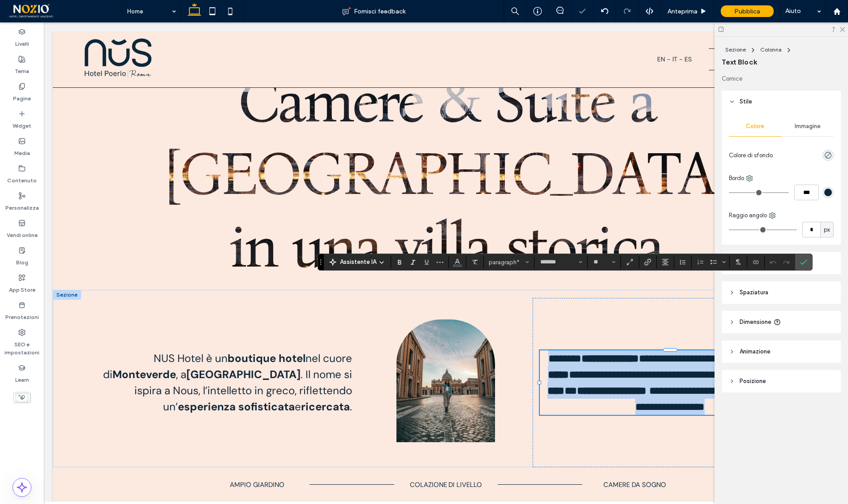
type input "**"
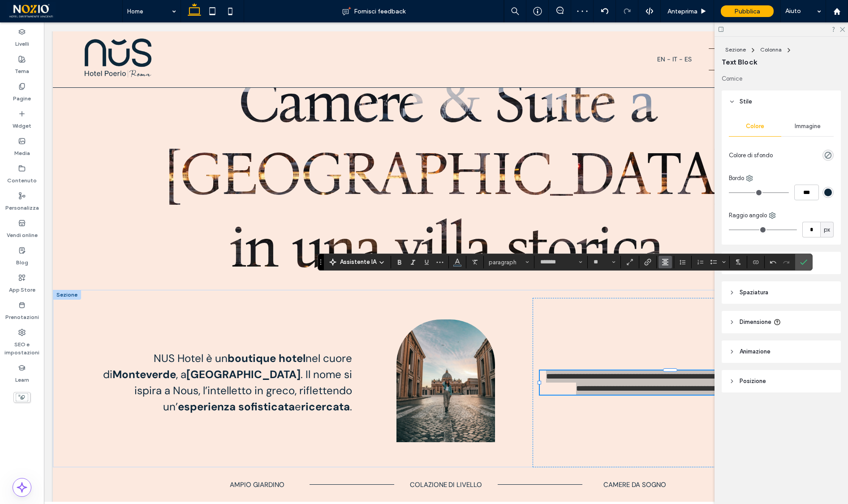
click at [664, 264] on icon "Allineamento" at bounding box center [665, 262] width 7 height 7
click at [673, 277] on icon "ui.textEditor.alignment.left" at bounding box center [672, 276] width 7 height 7
click at [604, 263] on input "**" at bounding box center [601, 262] width 17 height 7
click at [600, 353] on label "24" at bounding box center [604, 348] width 29 height 13
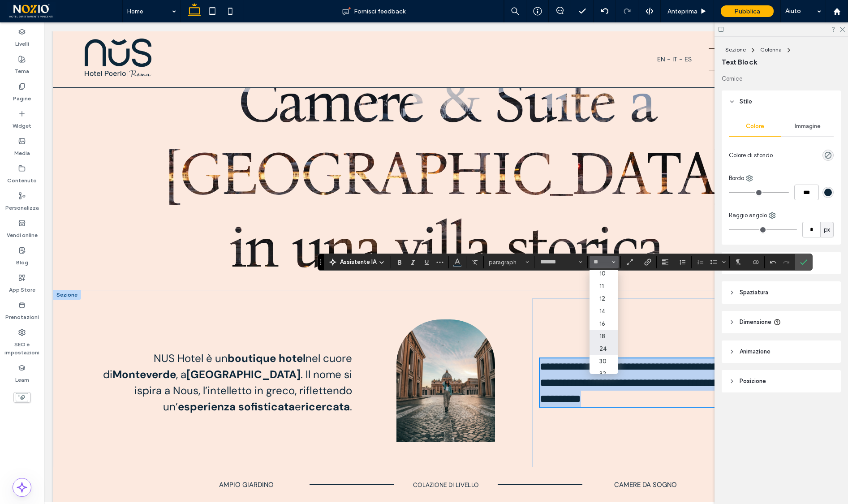
type input "**"
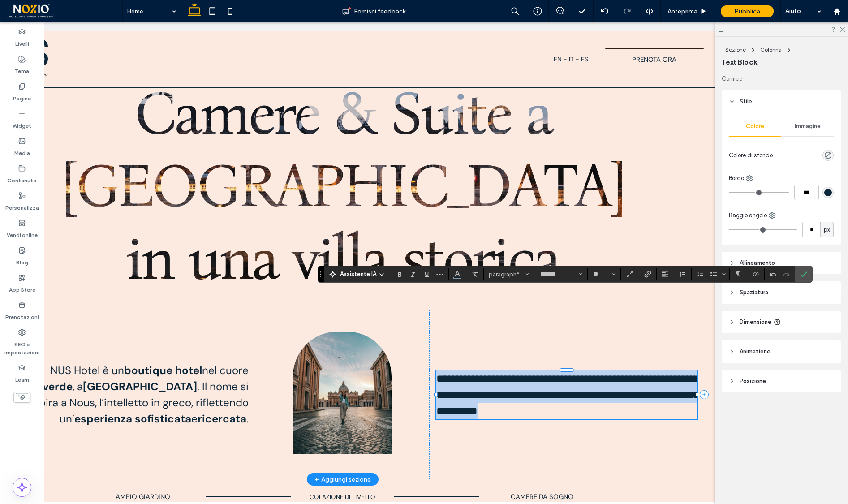
scroll to position [0, 106]
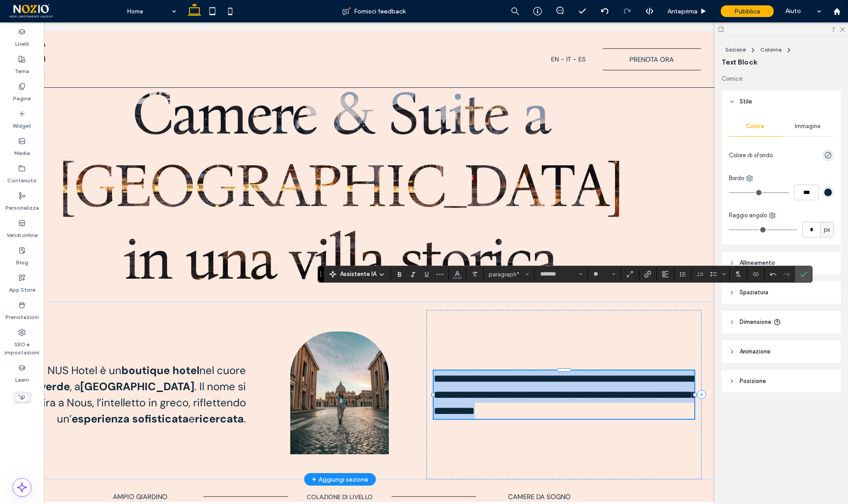
click at [490, 373] on span "**********" at bounding box center [565, 394] width 263 height 43
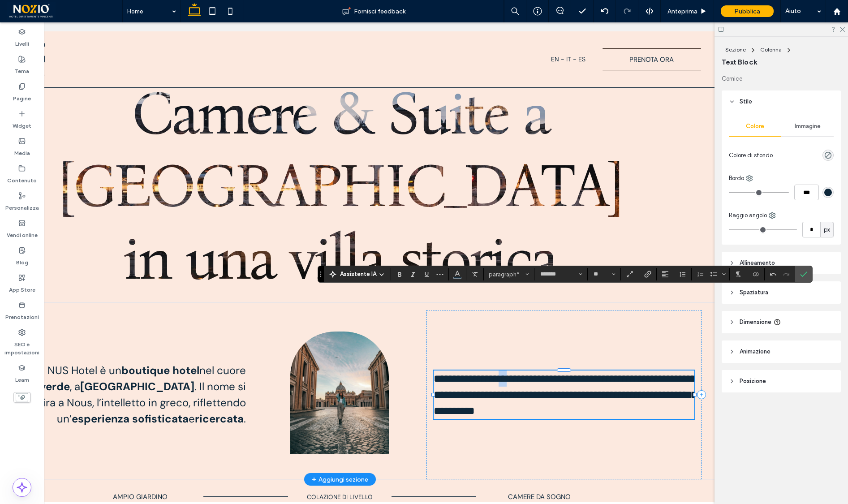
drag, startPoint x: 514, startPoint y: 309, endPoint x: 520, endPoint y: 309, distance: 5.8
click at [520, 373] on span "**********" at bounding box center [565, 394] width 263 height 43
click at [523, 373] on span "**********" at bounding box center [565, 394] width 263 height 43
drag, startPoint x: 602, startPoint y: 305, endPoint x: 624, endPoint y: 306, distance: 22.4
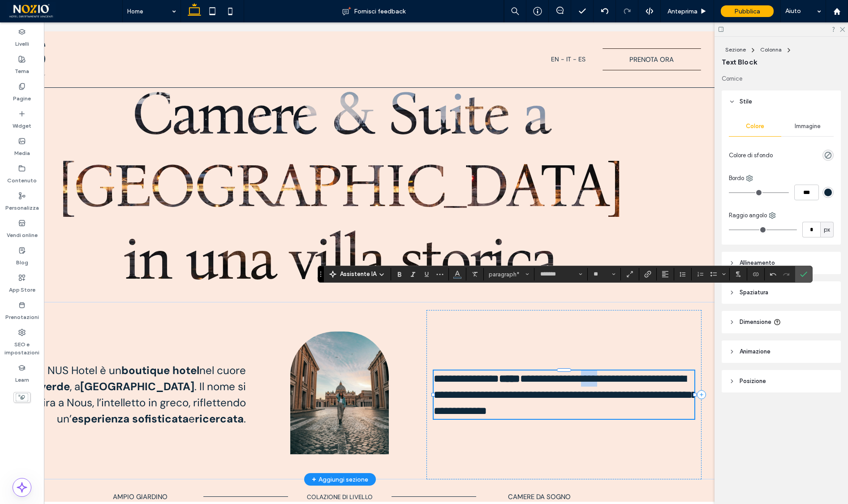
click at [624, 373] on span "**********" at bounding box center [565, 394] width 263 height 43
click at [449, 373] on span "**********" at bounding box center [565, 394] width 263 height 43
click at [483, 373] on span "**********" at bounding box center [565, 394] width 263 height 43
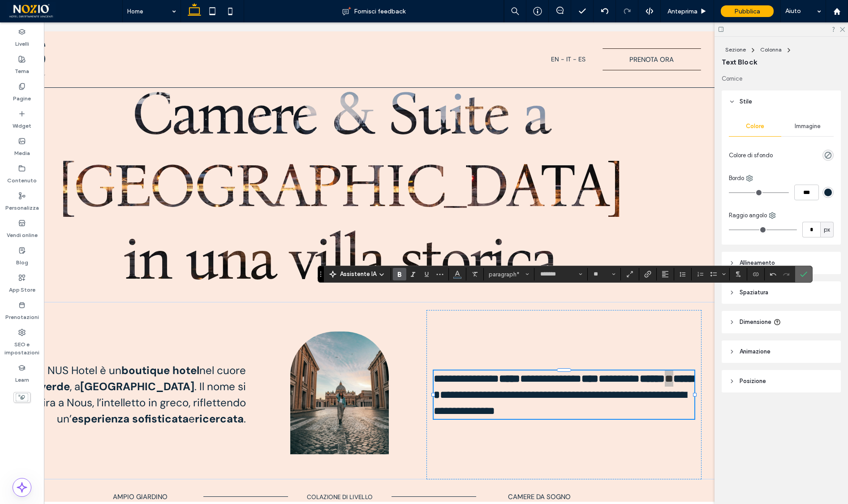
click at [801, 276] on use "Conferma" at bounding box center [803, 274] width 7 height 5
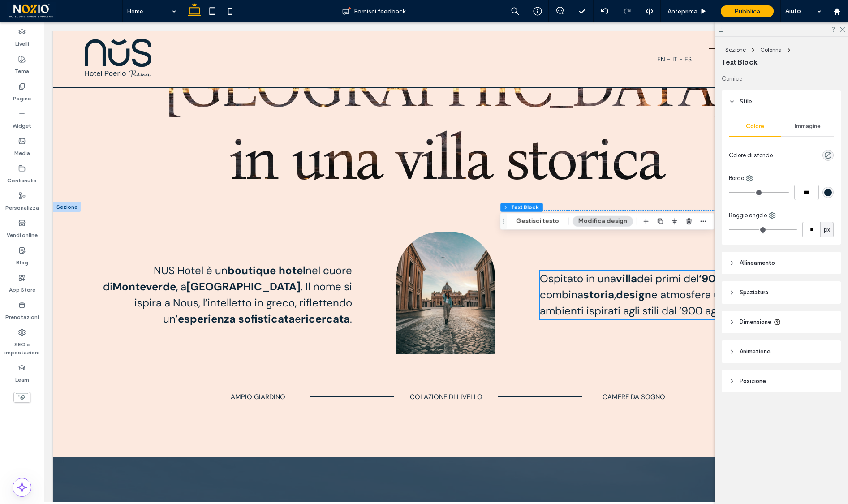
scroll to position [555, 0]
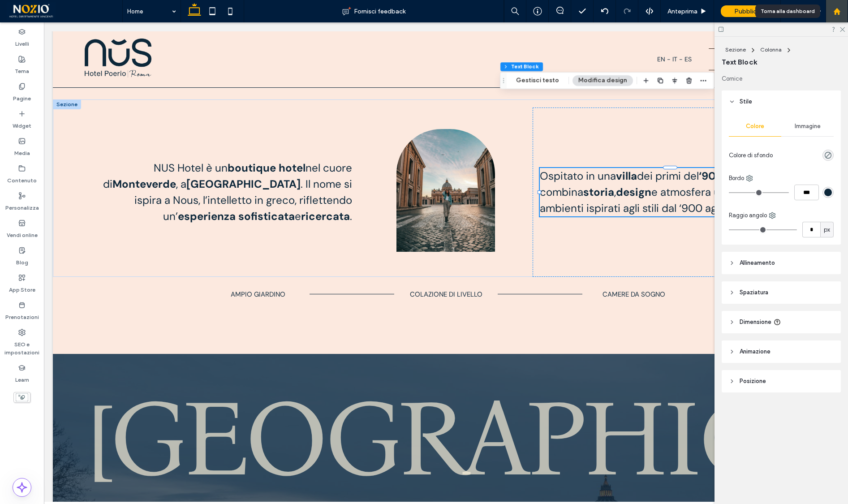
click at [836, 12] on use at bounding box center [836, 11] width 7 height 7
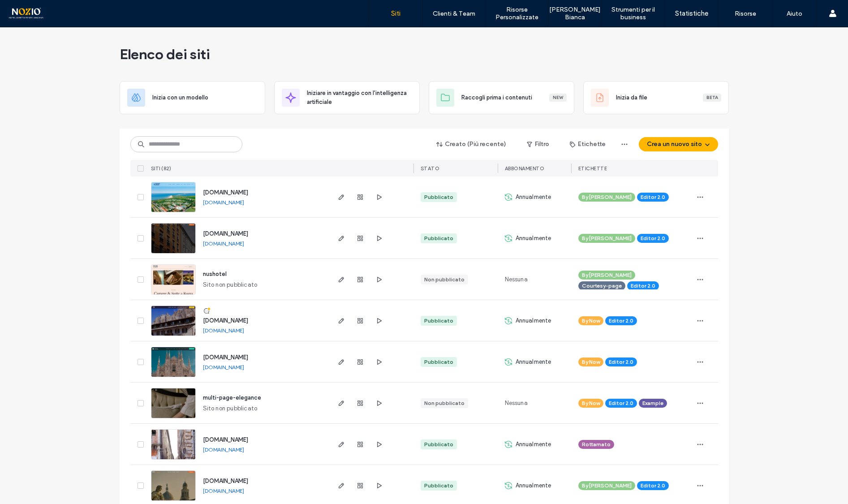
click at [338, 281] on use "button" at bounding box center [340, 279] width 5 height 5
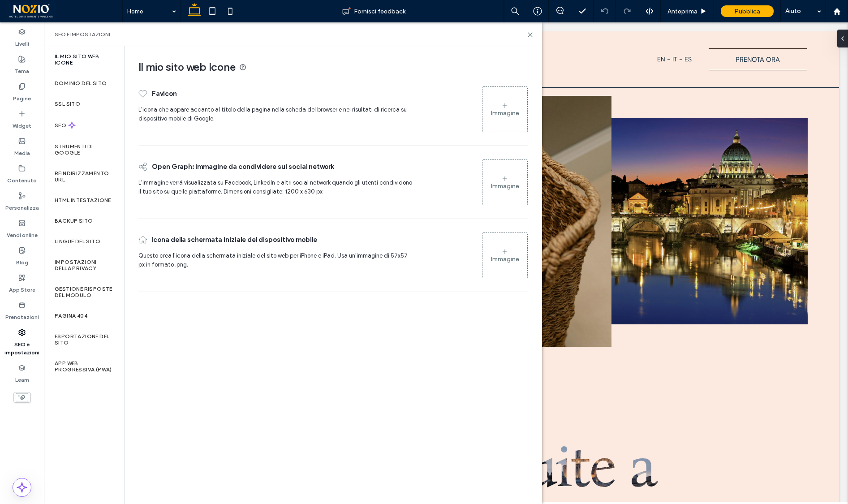
click at [508, 113] on div "Immagine" at bounding box center [505, 113] width 28 height 8
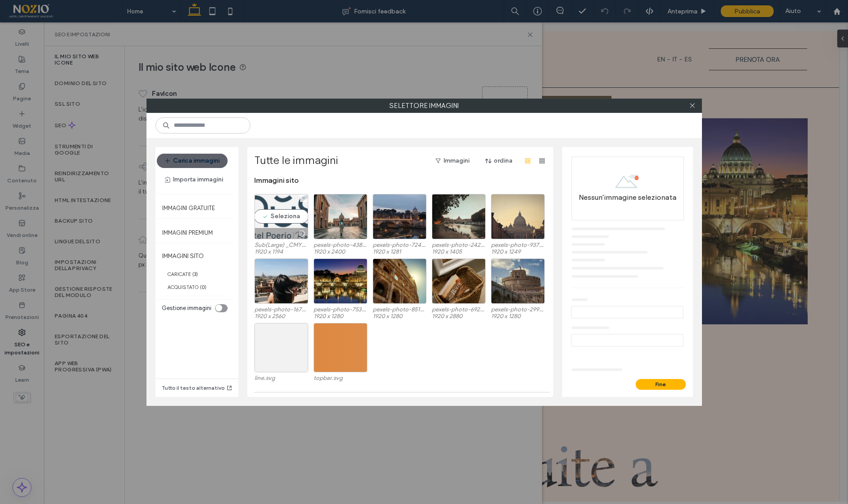
click at [280, 218] on div "Seleziona" at bounding box center [282, 216] width 54 height 45
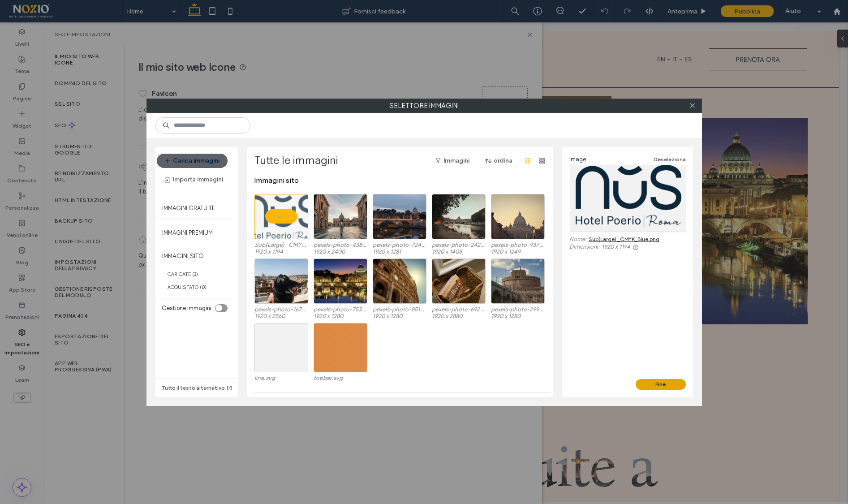
click at [658, 381] on button "Fine" at bounding box center [661, 384] width 50 height 11
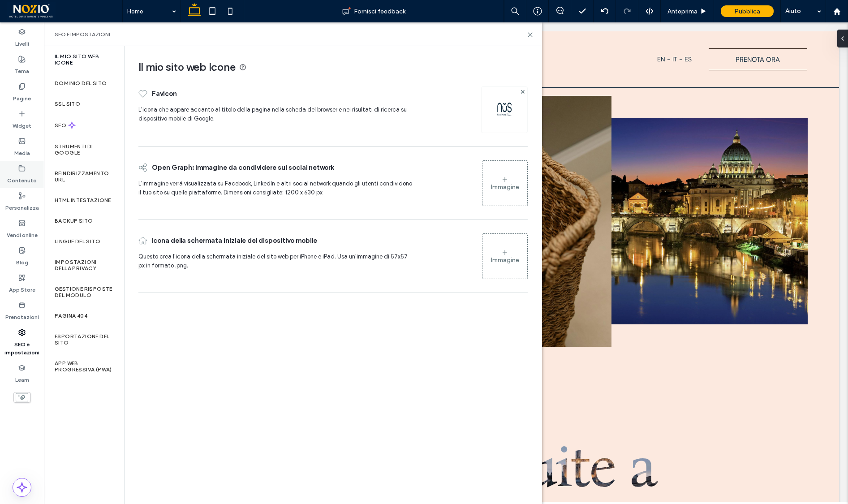
click at [25, 169] on icon at bounding box center [21, 168] width 7 height 7
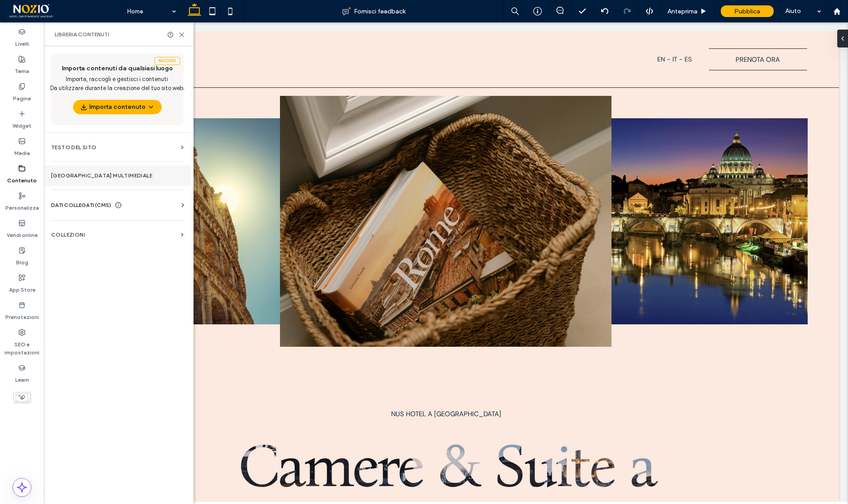
click at [80, 166] on section "[GEOGRAPHIC_DATA] multimediale" at bounding box center [117, 175] width 147 height 21
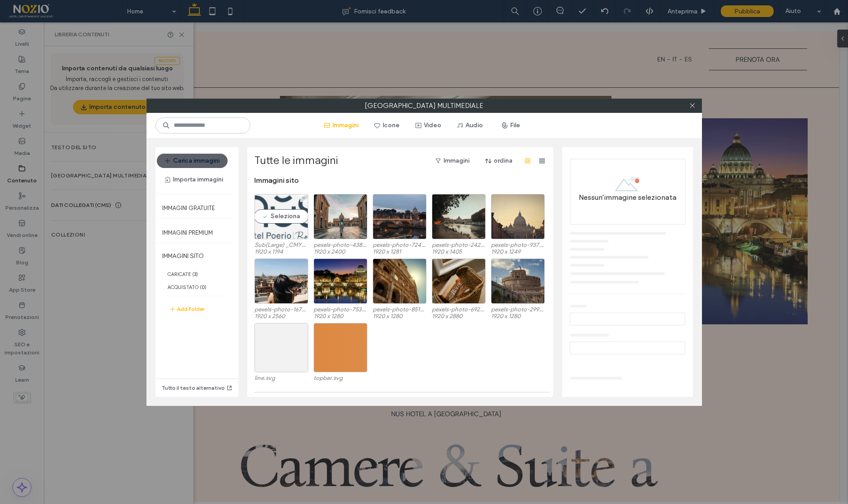
click at [275, 220] on div "Seleziona" at bounding box center [282, 216] width 54 height 45
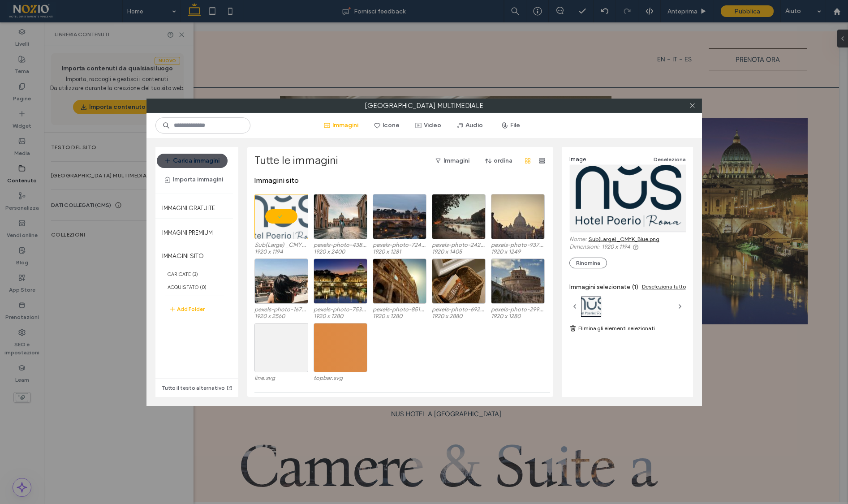
click at [211, 159] on button "Carica immagini" at bounding box center [192, 161] width 71 height 14
click at [188, 160] on button "Carica immagini" at bounding box center [192, 161] width 71 height 14
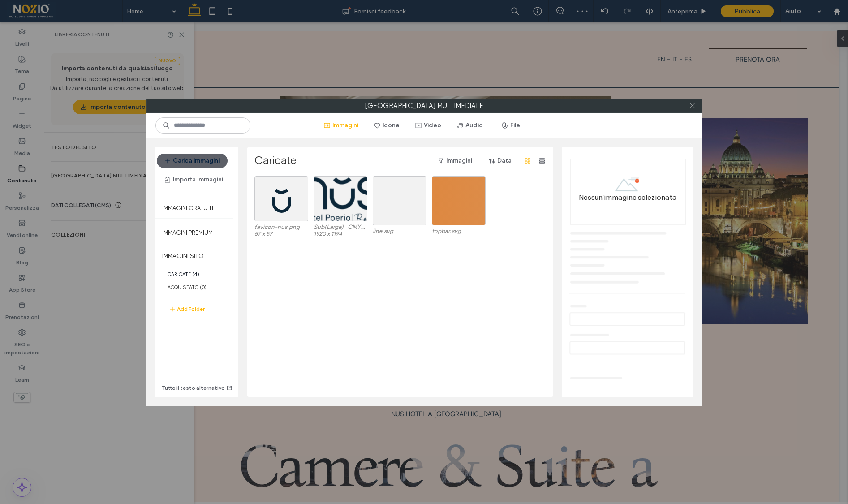
click at [690, 104] on icon at bounding box center [692, 105] width 7 height 7
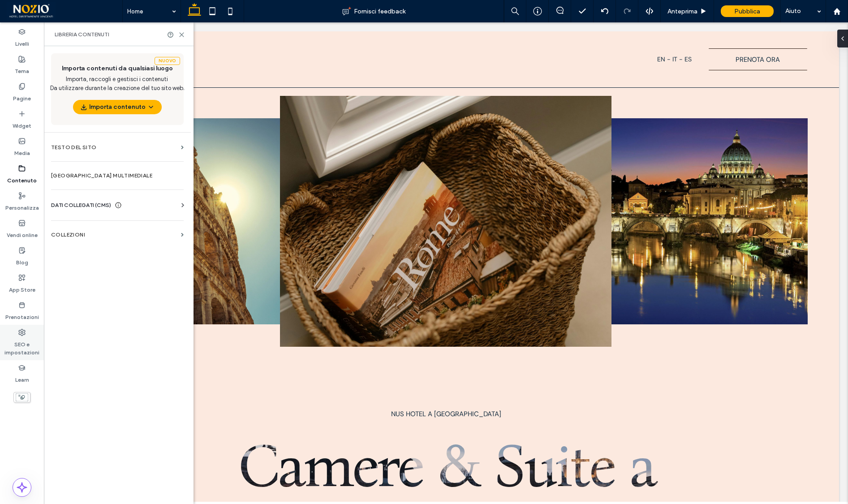
click at [17, 345] on label "SEO e impostazioni" at bounding box center [22, 346] width 44 height 21
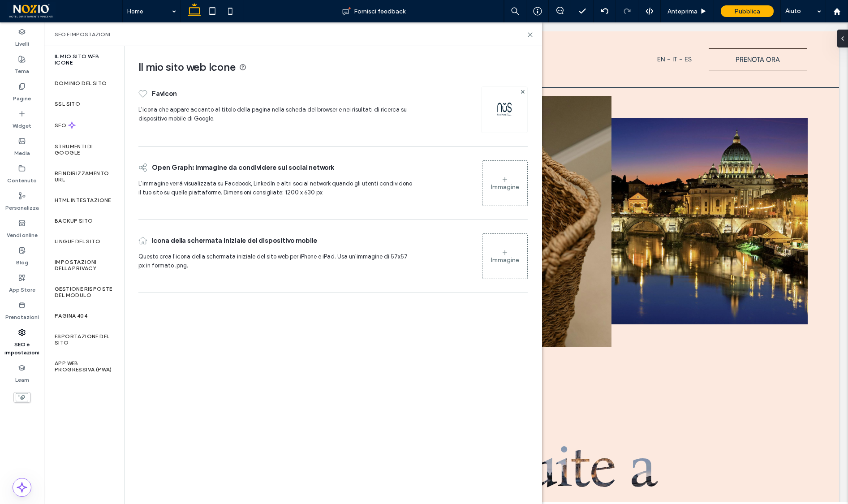
click at [17, 345] on label "SEO e impostazioni" at bounding box center [22, 346] width 44 height 21
click at [497, 116] on img at bounding box center [504, 110] width 14 height 14
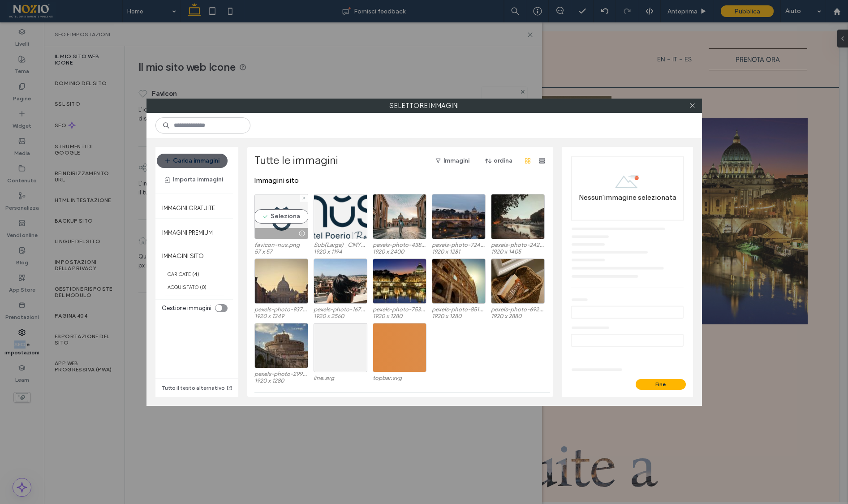
click at [277, 219] on div "Seleziona" at bounding box center [282, 216] width 54 height 45
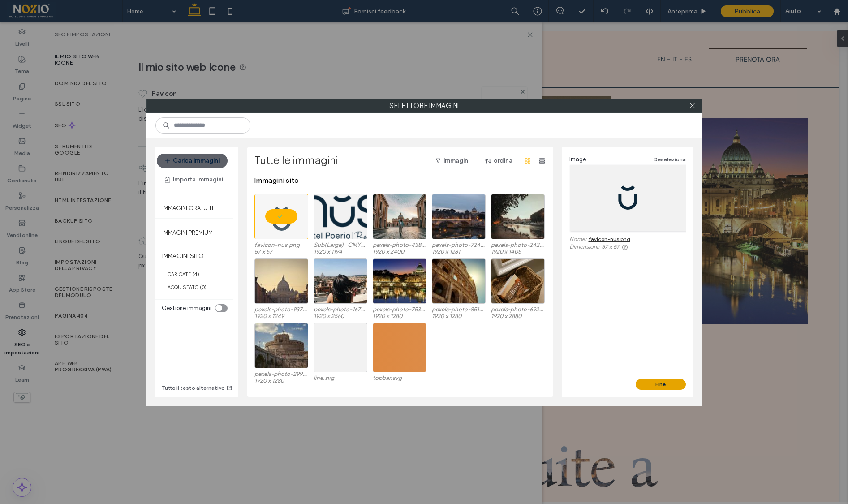
click at [669, 380] on button "Fine" at bounding box center [661, 384] width 50 height 11
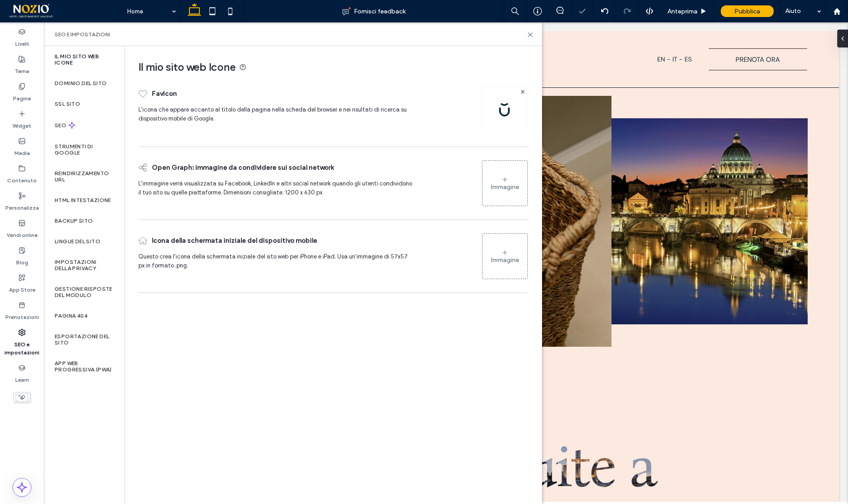
click at [502, 255] on icon at bounding box center [504, 252] width 7 height 7
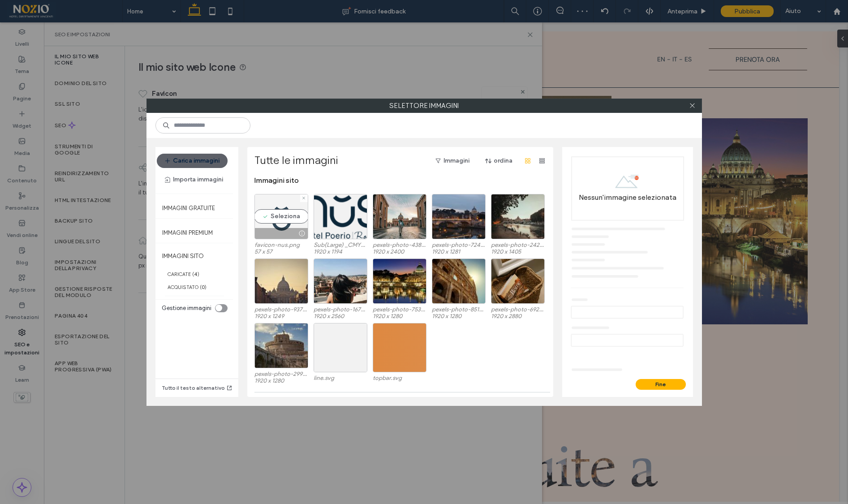
click at [288, 221] on div "Seleziona" at bounding box center [282, 216] width 54 height 45
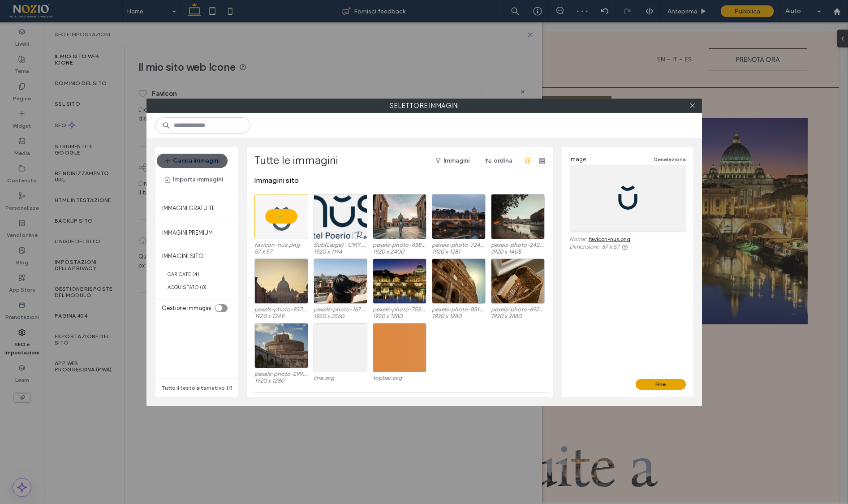
click at [671, 381] on button "Fine" at bounding box center [661, 384] width 50 height 11
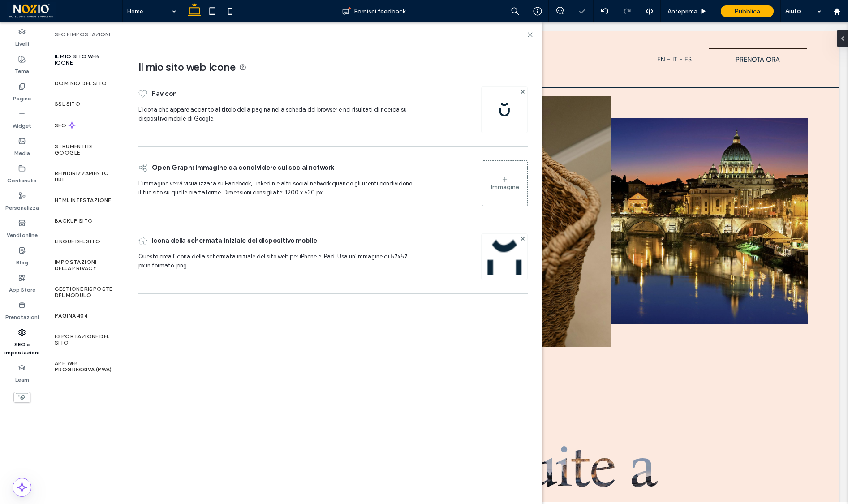
click at [508, 186] on div "Immagine" at bounding box center [505, 187] width 28 height 8
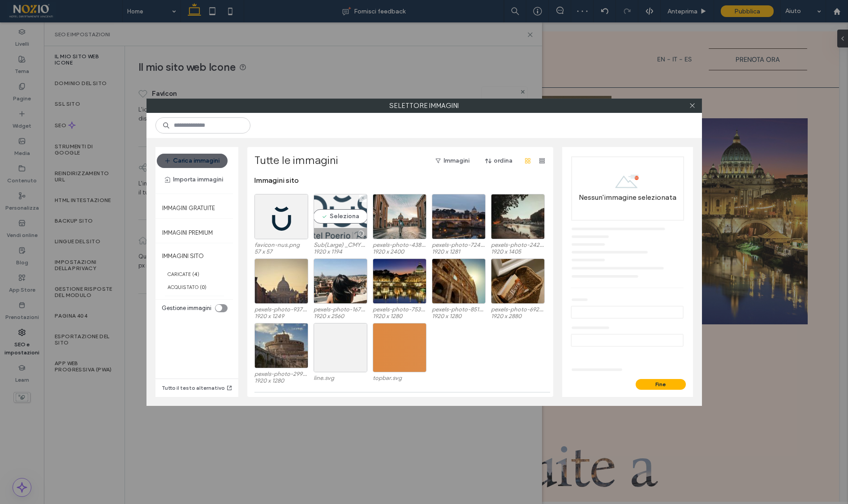
click at [352, 213] on div "Seleziona" at bounding box center [341, 216] width 54 height 45
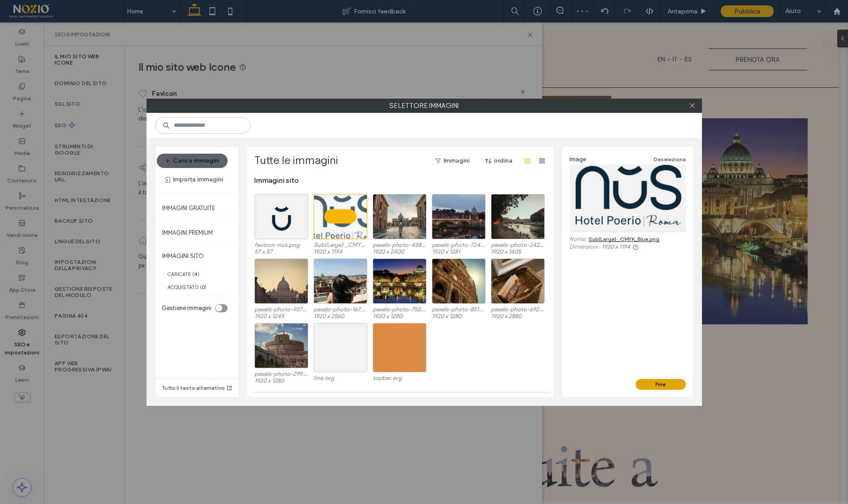
click at [668, 383] on button "Fine" at bounding box center [661, 384] width 50 height 11
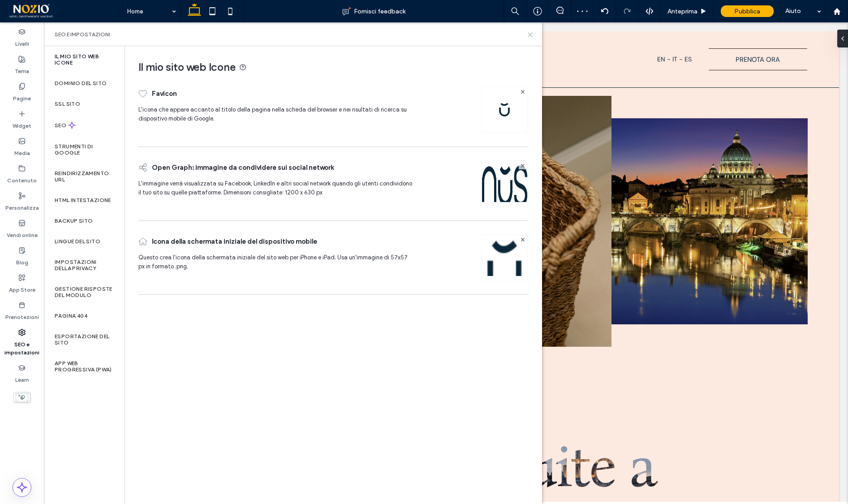
click at [529, 34] on use at bounding box center [530, 35] width 4 height 4
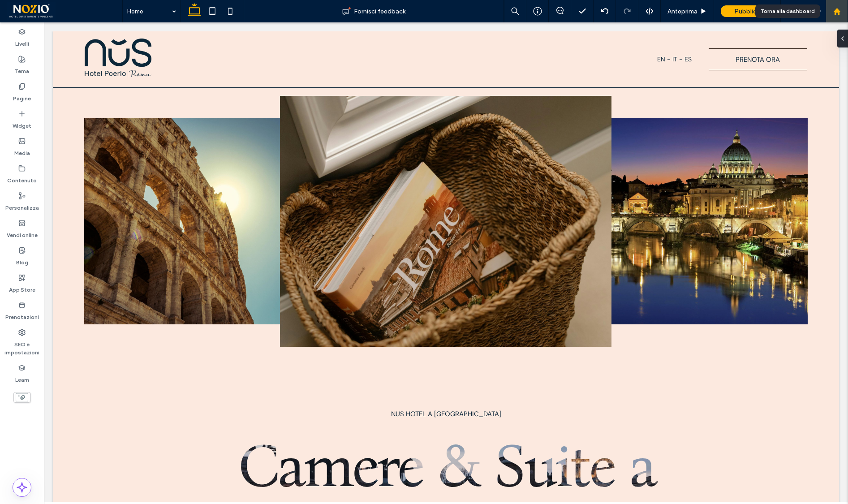
click at [833, 13] on div at bounding box center [837, 12] width 22 height 8
